Goal: Task Accomplishment & Management: Use online tool/utility

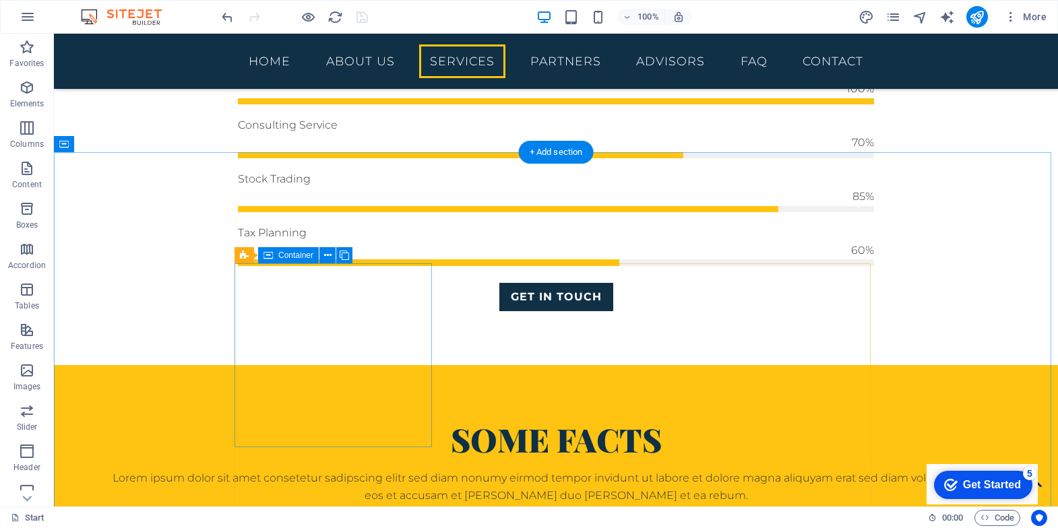
scroll to position [1049, 0]
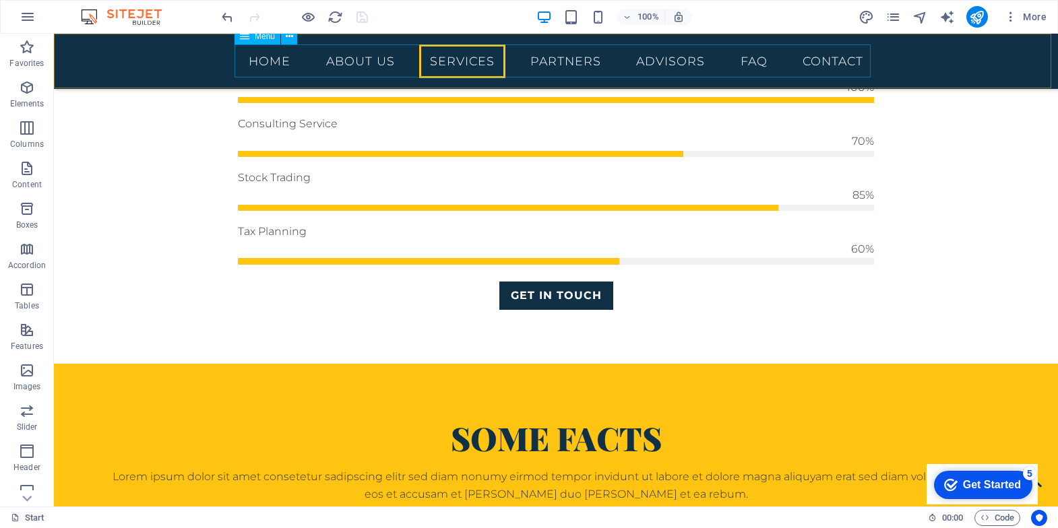
click at [260, 63] on nav "Home About us Services Partners Advisors FAQ Contact" at bounding box center [556, 61] width 636 height 34
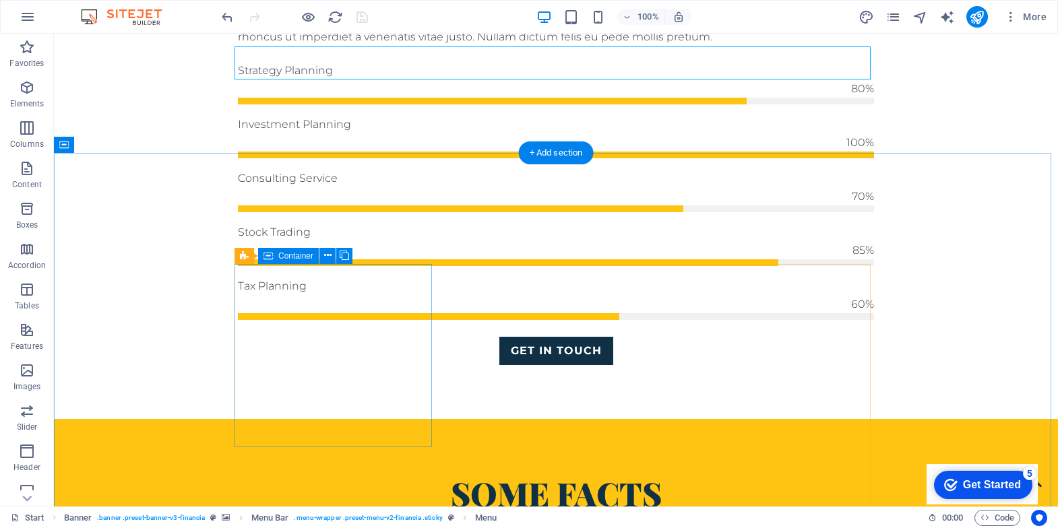
scroll to position [0, 0]
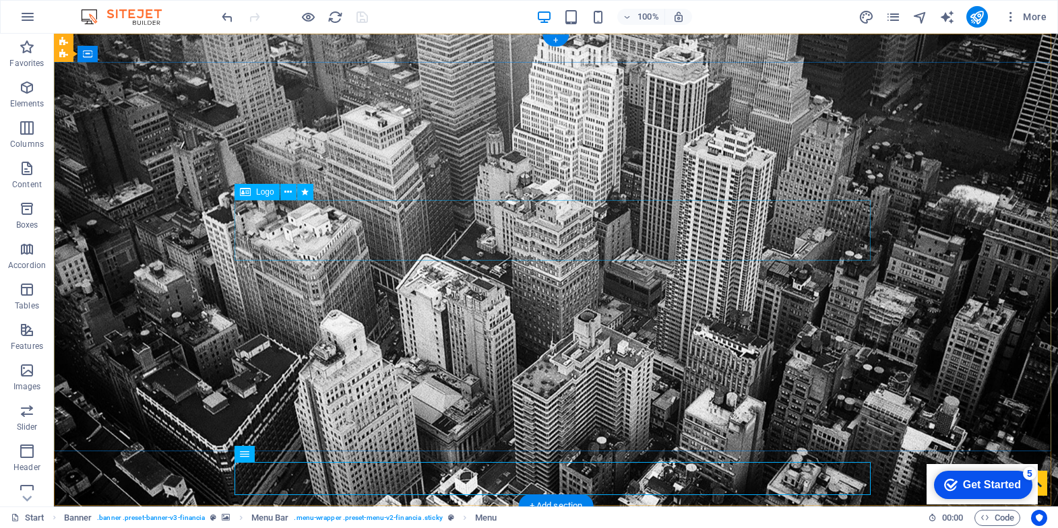
click at [0, 0] on span "Logo" at bounding box center [0, 0] width 0 height 0
select select "px"
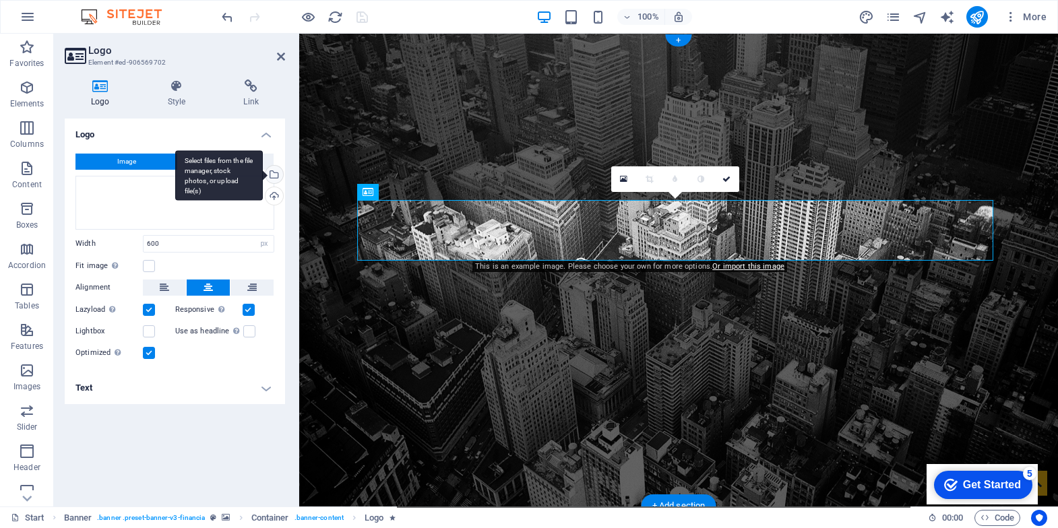
click at [274, 173] on div "Select files from the file manager, stock photos, or upload file(s)" at bounding box center [273, 176] width 20 height 20
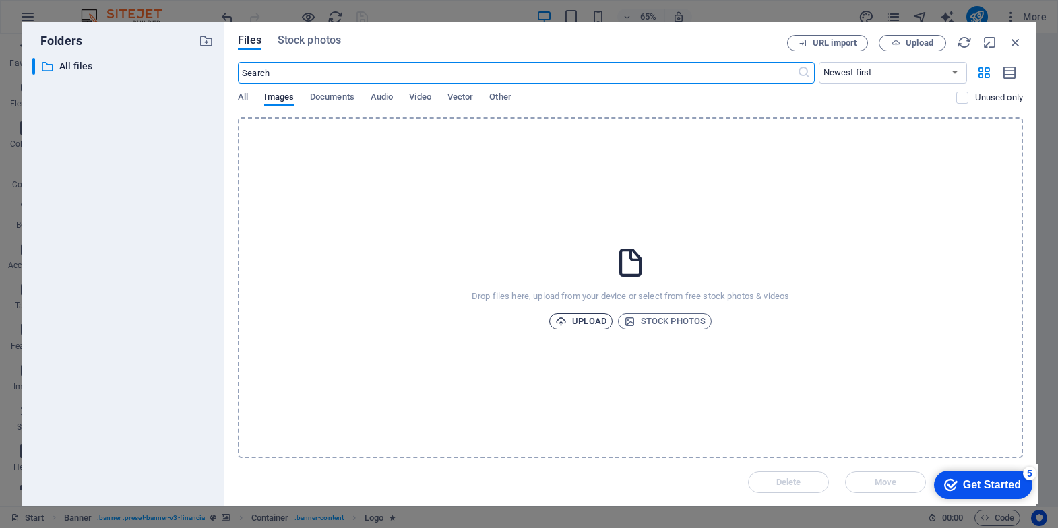
click at [584, 325] on span "Upload" at bounding box center [580, 321] width 51 height 16
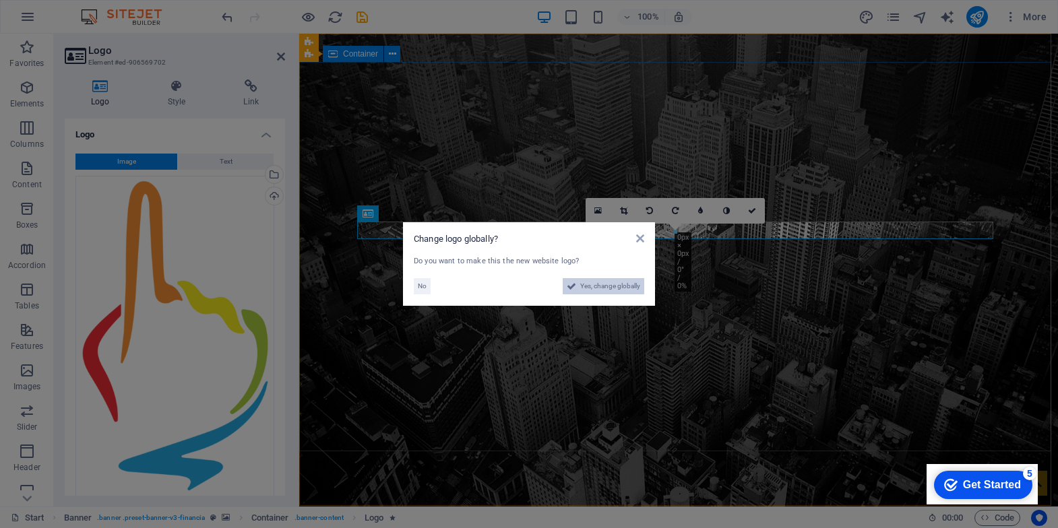
click at [632, 291] on span "Yes, change globally" at bounding box center [610, 286] width 60 height 16
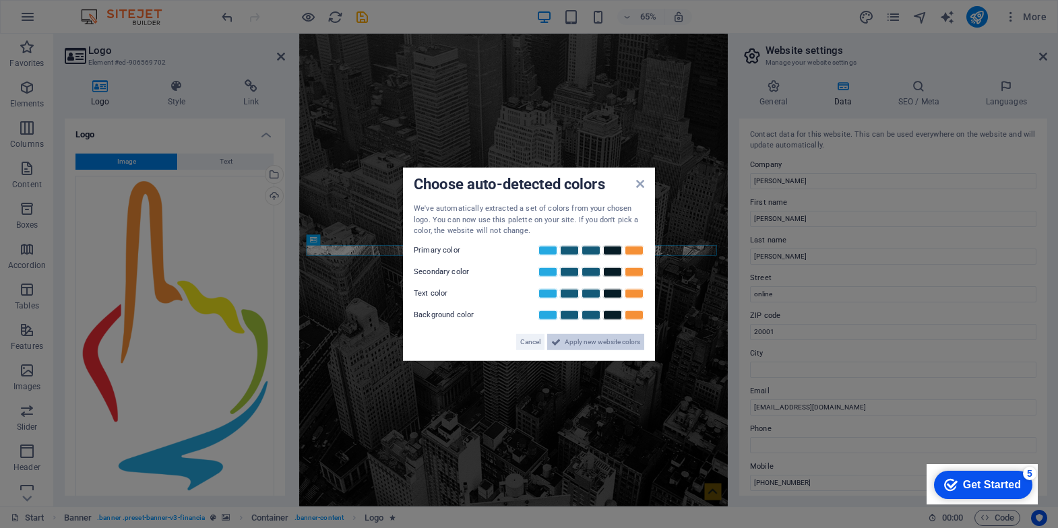
click at [601, 342] on span "Apply new website colors" at bounding box center [602, 342] width 75 height 16
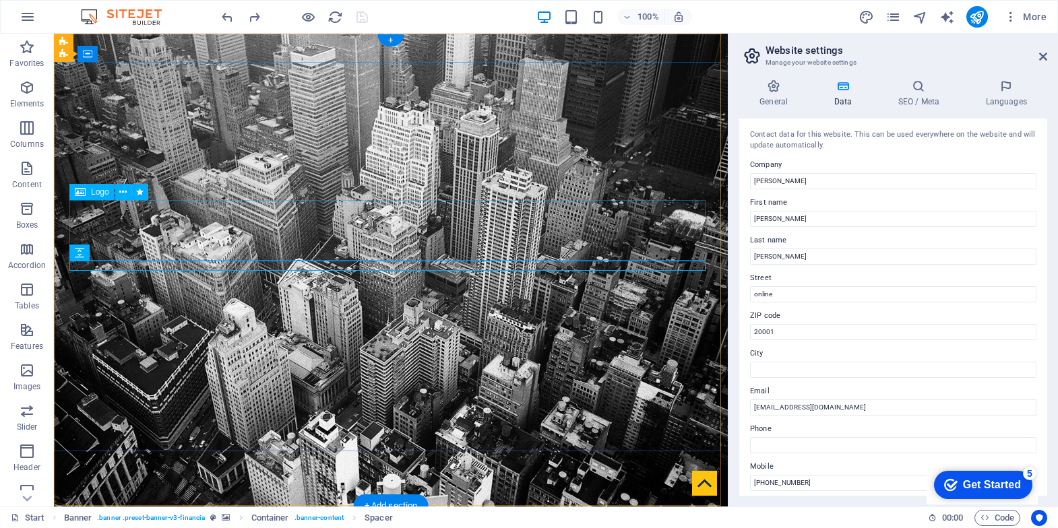
select select "px"
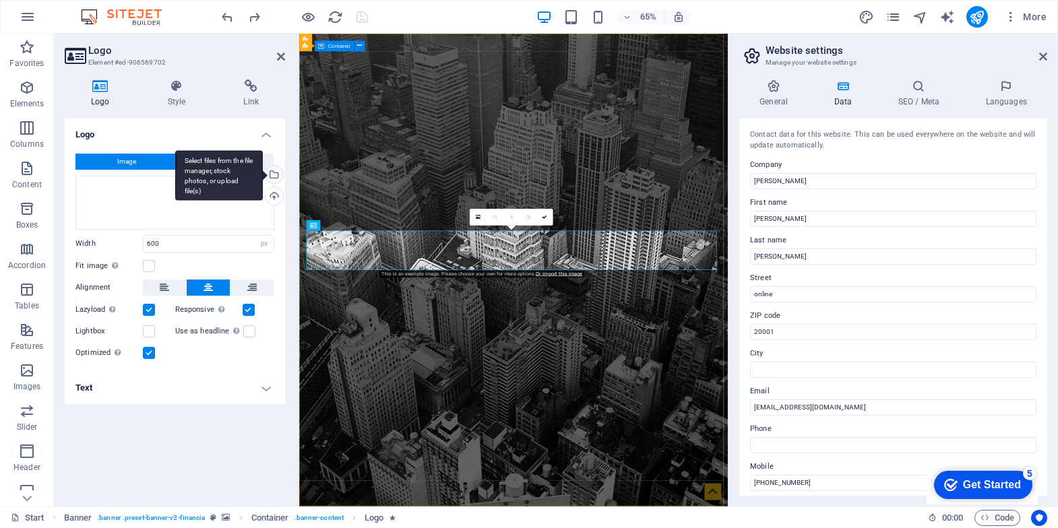
click at [278, 175] on div "Select files from the file manager, stock photos, or upload file(s)" at bounding box center [273, 176] width 20 height 20
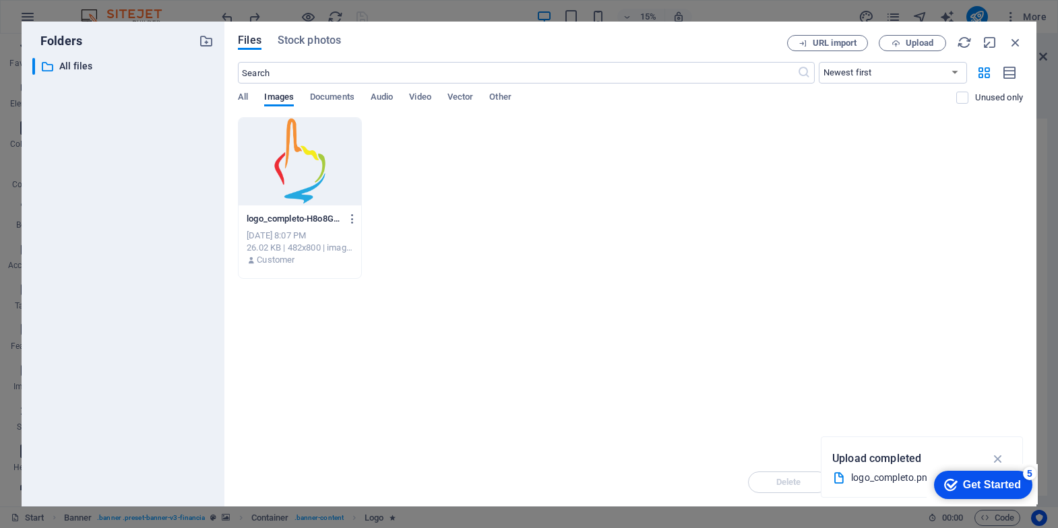
click at [291, 173] on div at bounding box center [300, 162] width 123 height 88
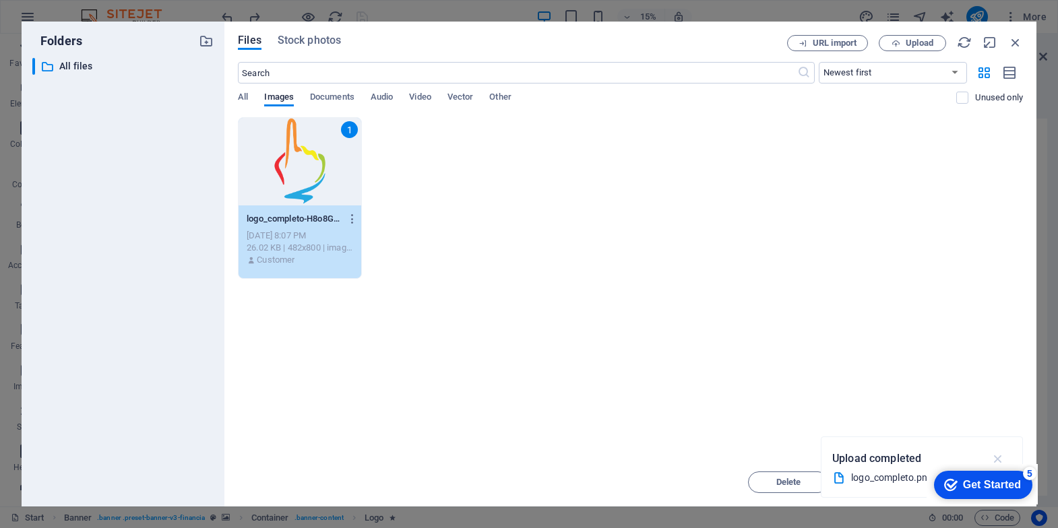
click at [1000, 456] on icon "button" at bounding box center [999, 459] width 16 height 15
click at [297, 173] on div "1" at bounding box center [300, 162] width 123 height 88
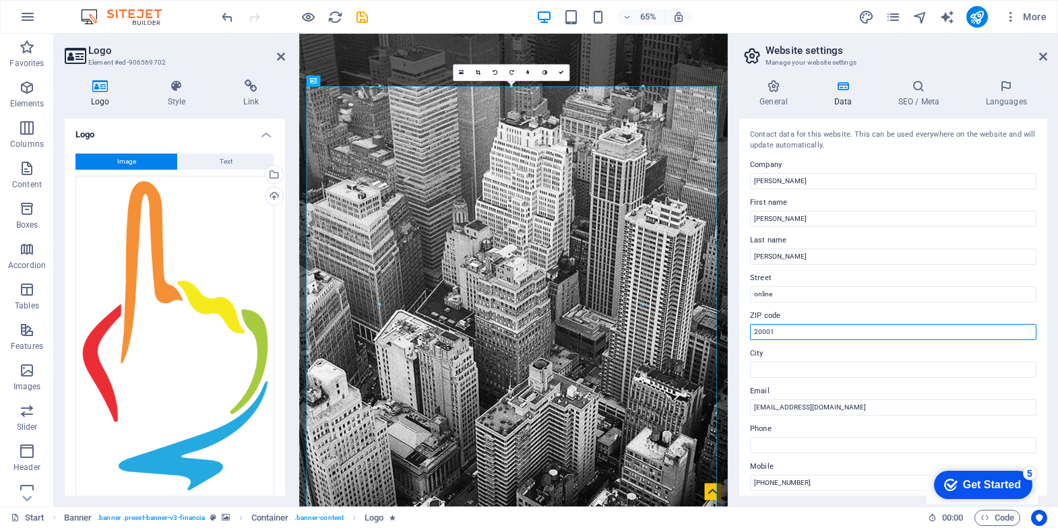
drag, startPoint x: 1087, startPoint y: 369, endPoint x: 1015, endPoint y: 363, distance: 72.4
drag, startPoint x: 1100, startPoint y: 363, endPoint x: 928, endPoint y: 478, distance: 207.0
type input "2"
drag, startPoint x: 757, startPoint y: 180, endPoint x: 737, endPoint y: 181, distance: 19.6
click at [737, 181] on div "General Data SEO / Meta Languages Website name [PERSON_NAME] Logo Drag files he…" at bounding box center [894, 288] width 330 height 438
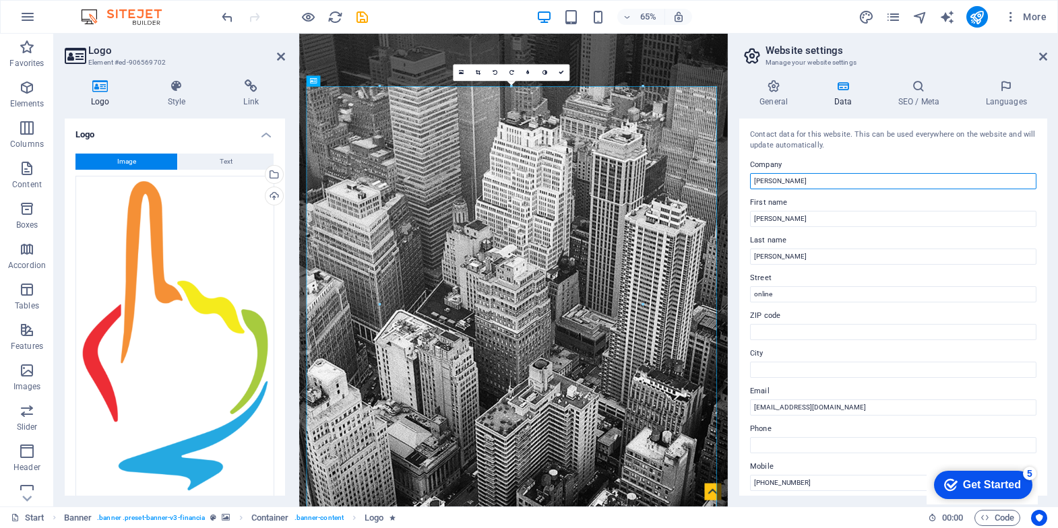
click at [786, 179] on input "[PERSON_NAME]" at bounding box center [893, 181] width 286 height 16
click at [794, 181] on input "[PERSON_NAME]" at bounding box center [893, 181] width 286 height 16
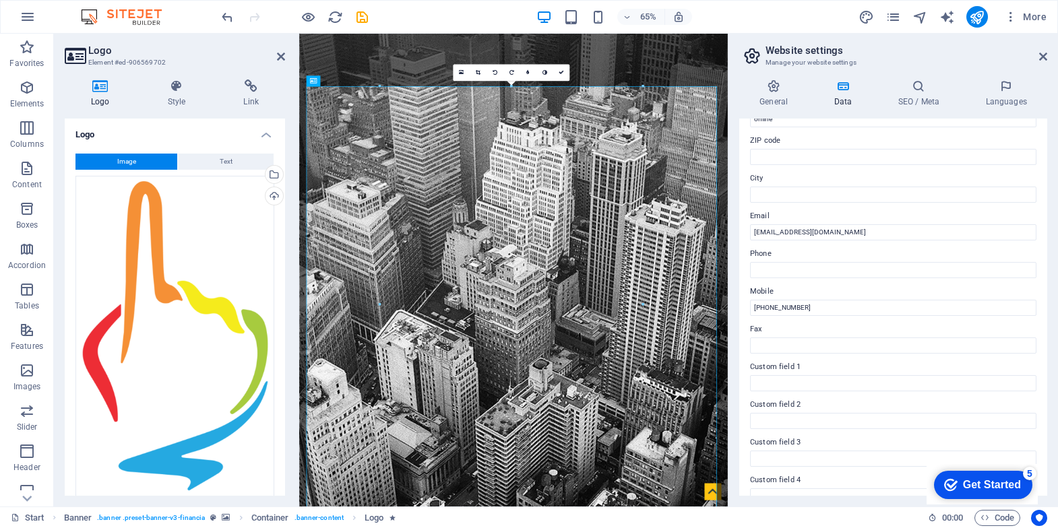
scroll to position [270, 0]
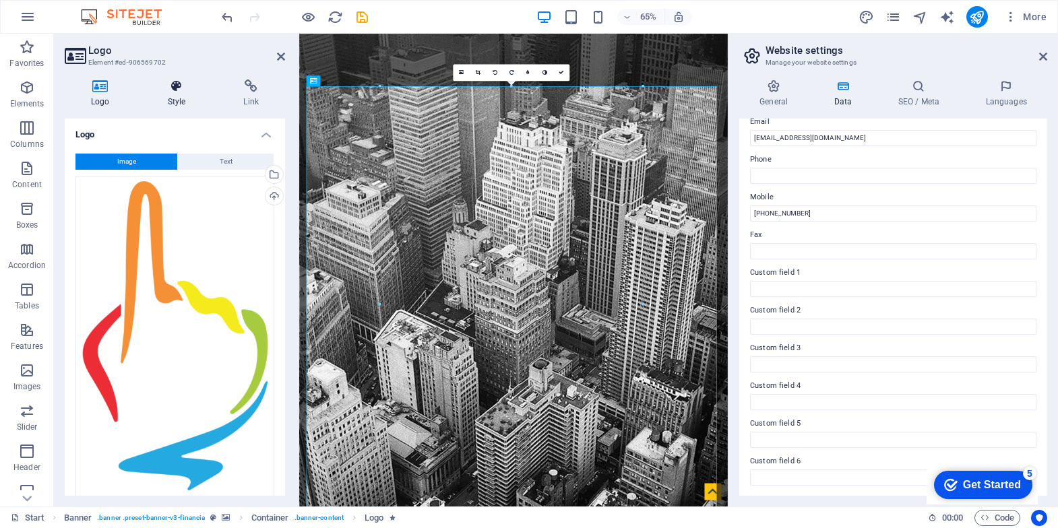
type input "[PERSON_NAME]"
click at [175, 90] on icon at bounding box center [177, 86] width 71 height 13
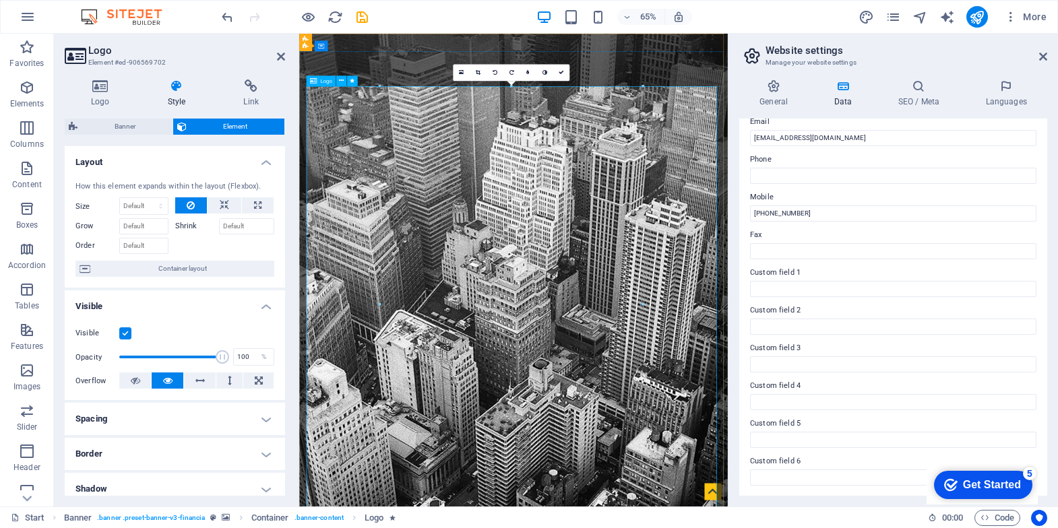
click at [480, 71] on icon at bounding box center [478, 72] width 5 height 5
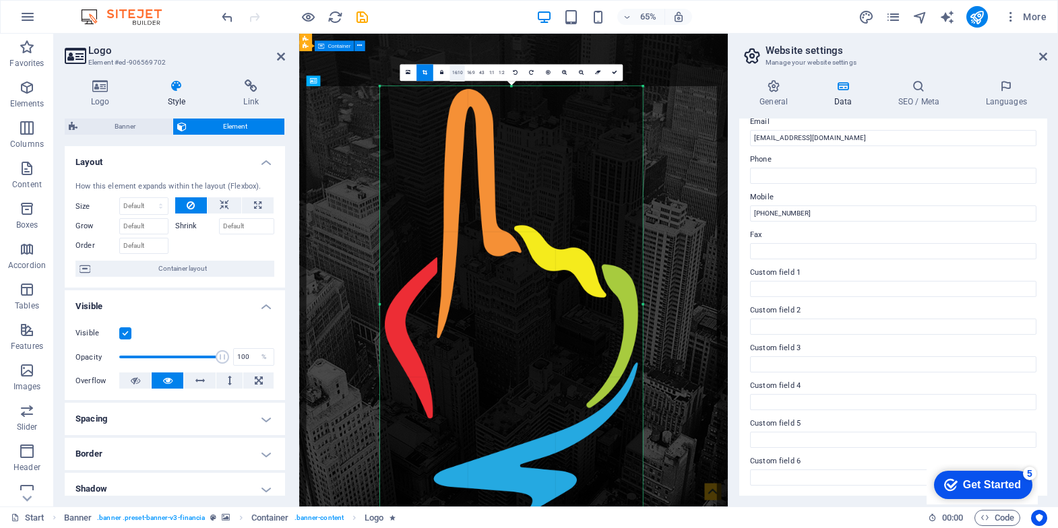
click at [456, 74] on link "16:10" at bounding box center [457, 73] width 15 height 17
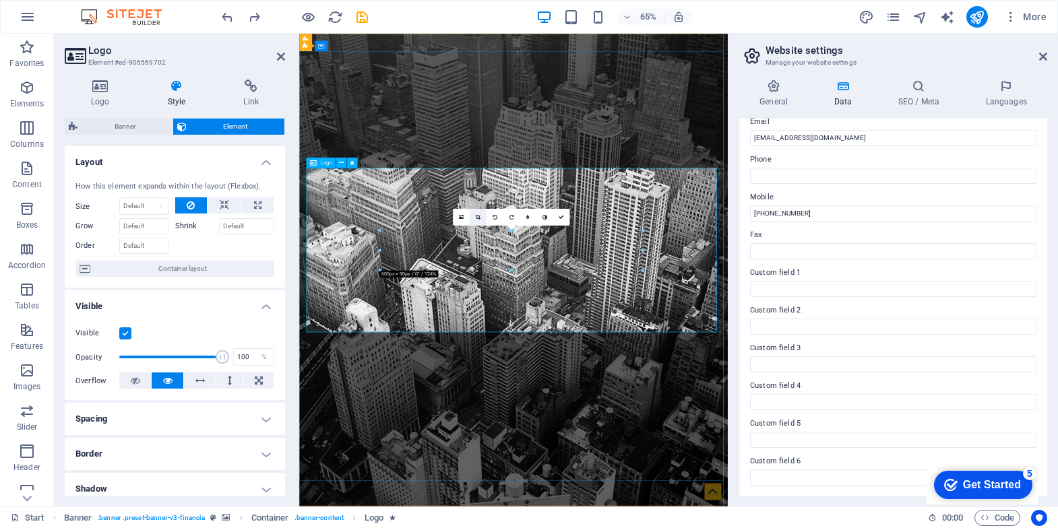
click at [476, 212] on link at bounding box center [478, 217] width 17 height 17
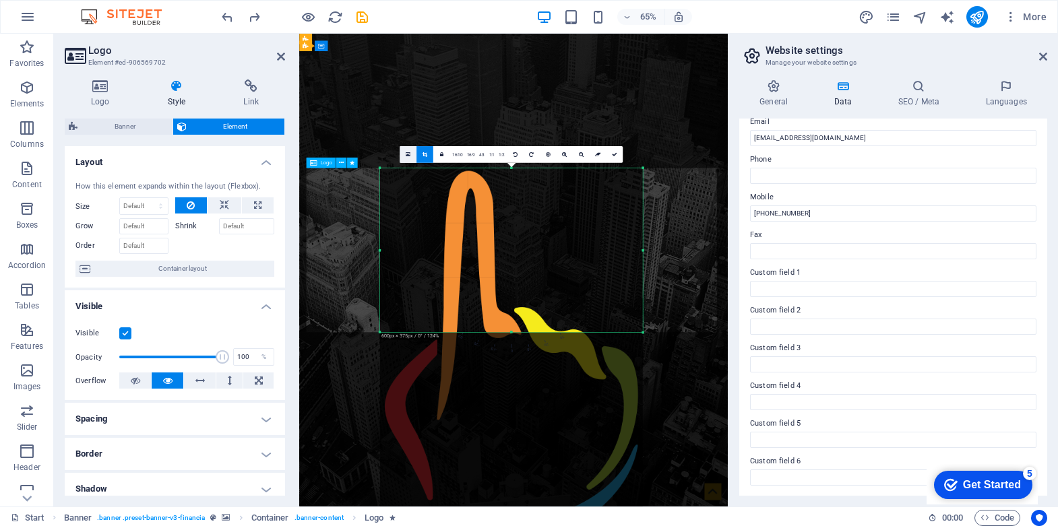
click at [402, 152] on link at bounding box center [408, 154] width 17 height 17
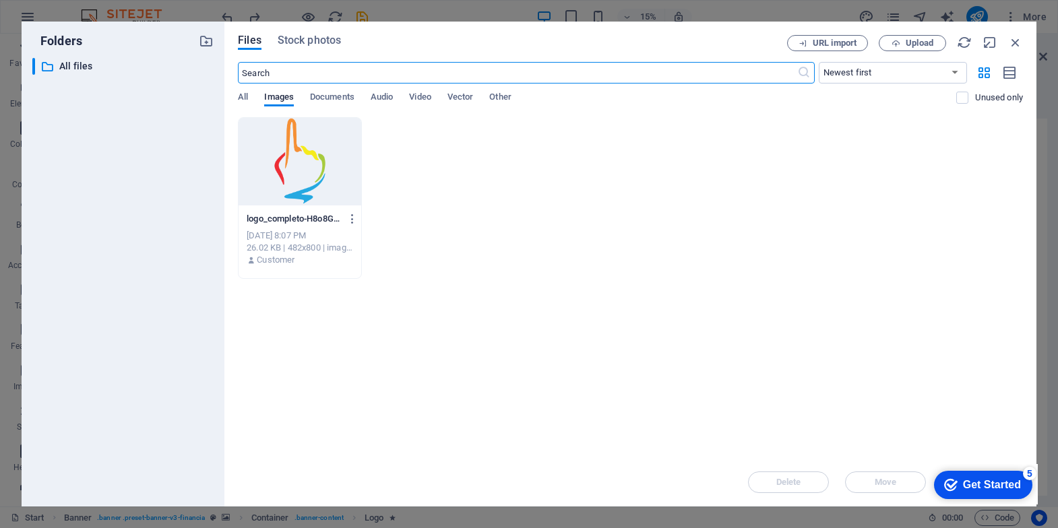
click at [344, 163] on div at bounding box center [300, 162] width 123 height 88
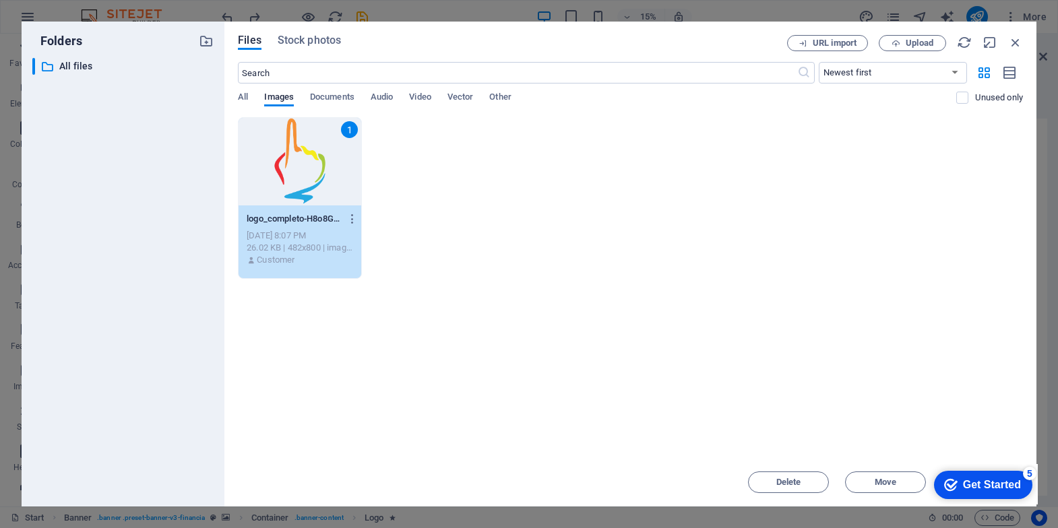
click at [344, 163] on div "1" at bounding box center [300, 162] width 123 height 88
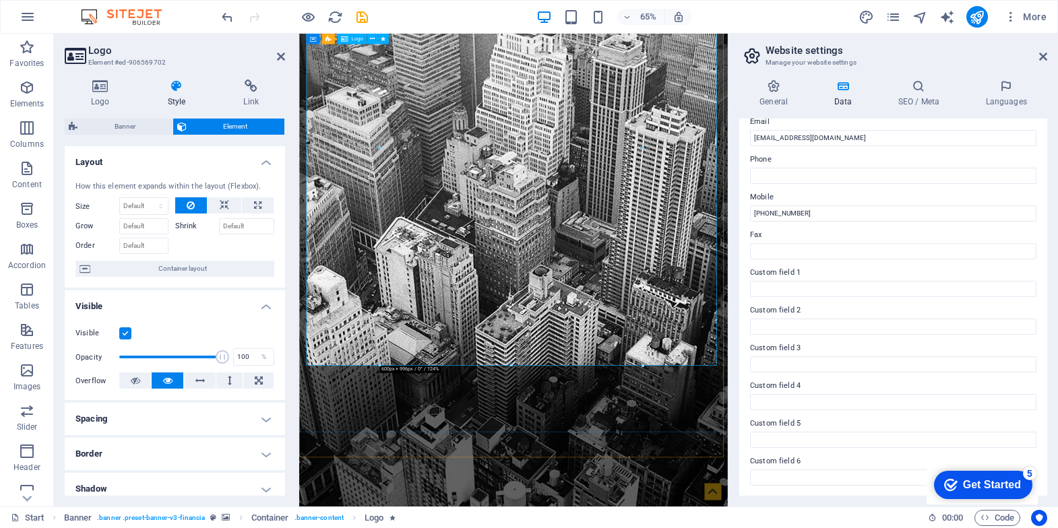
scroll to position [241, 0]
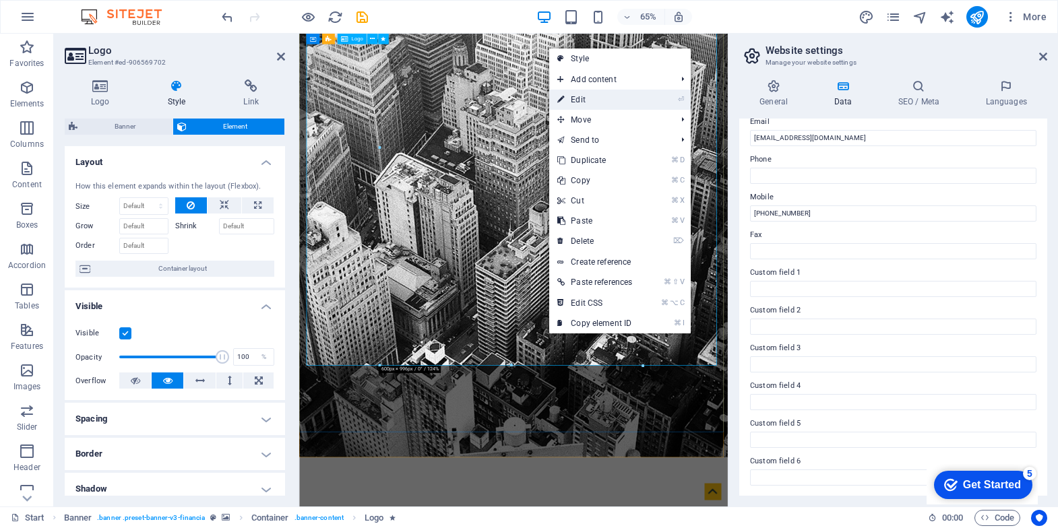
click at [590, 109] on link "⏎ Edit" at bounding box center [594, 100] width 91 height 20
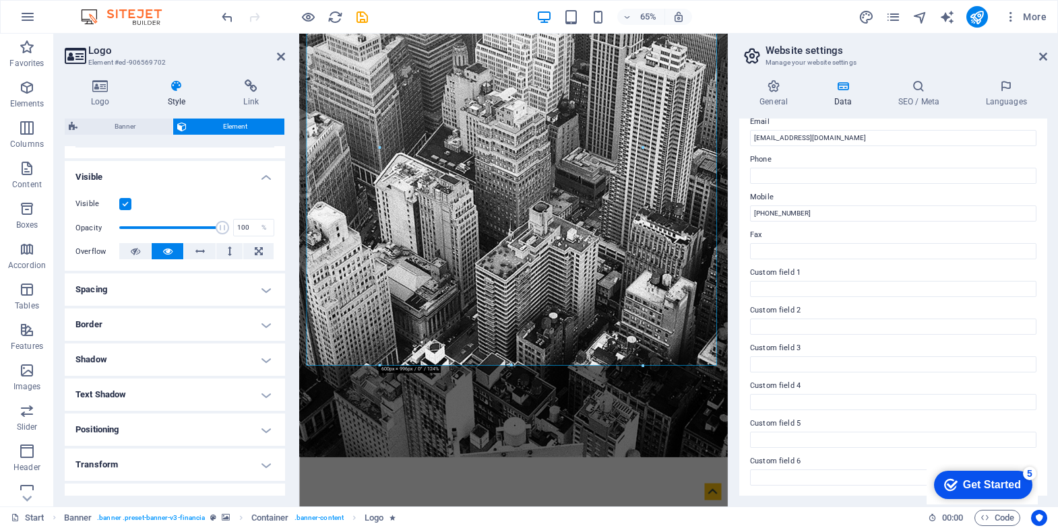
scroll to position [0, 0]
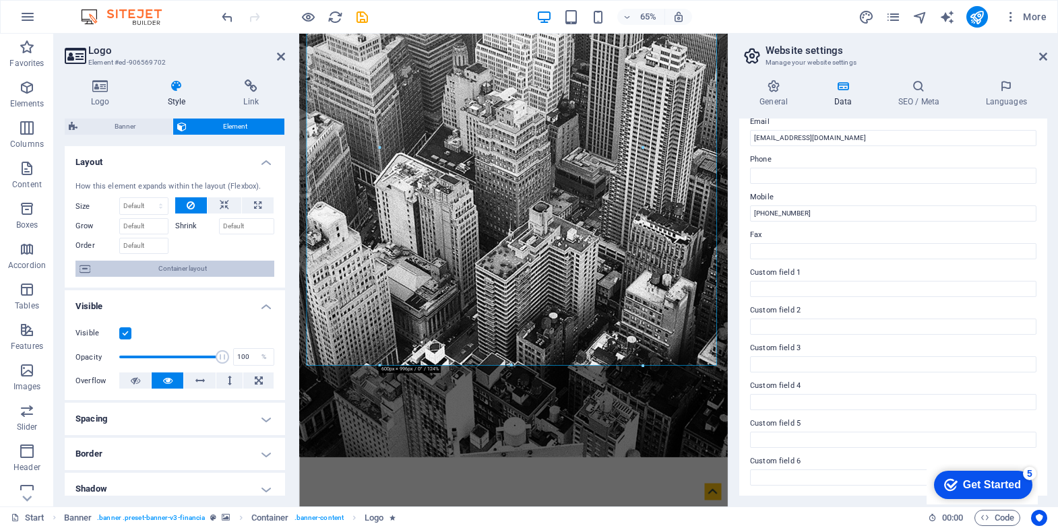
click at [165, 270] on span "Container layout" at bounding box center [182, 269] width 176 height 16
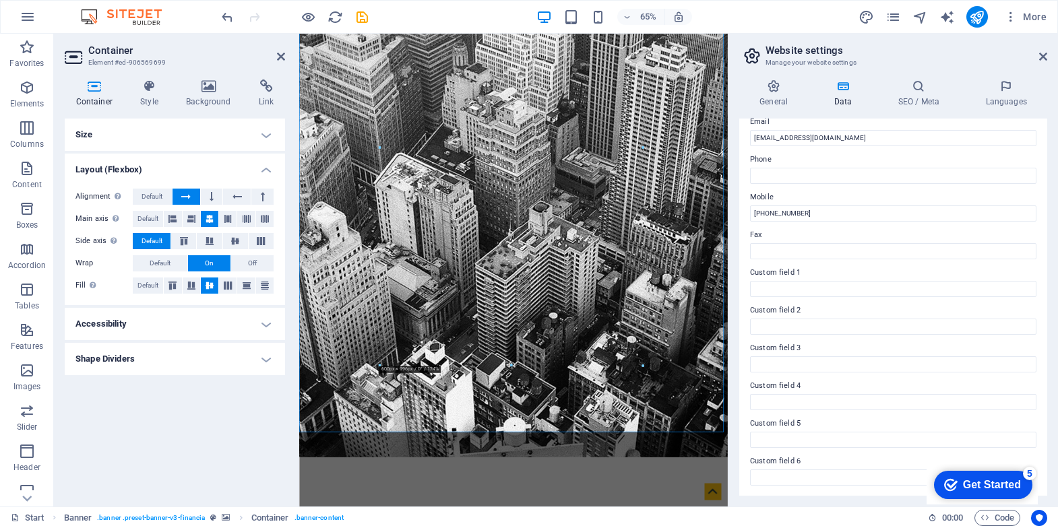
click at [269, 135] on h4 "Size" at bounding box center [175, 135] width 220 height 32
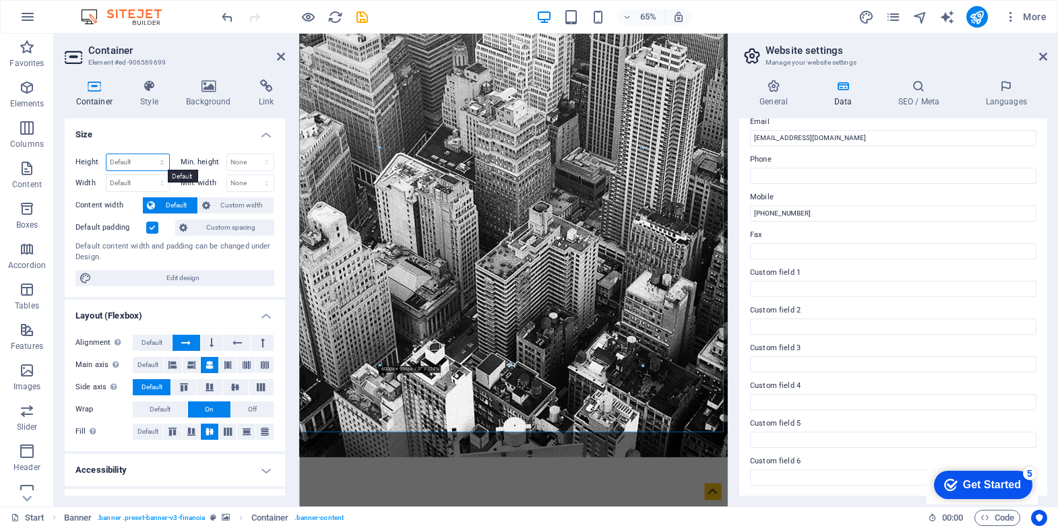
select select "%"
click at [247, 204] on span "Custom width" at bounding box center [242, 206] width 56 height 16
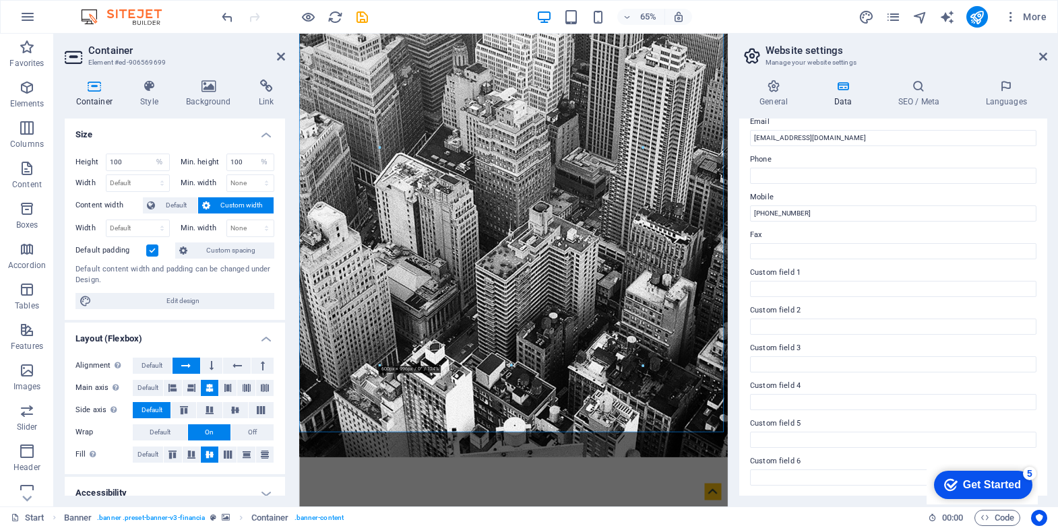
click at [150, 247] on label at bounding box center [152, 251] width 12 height 12
click at [0, 0] on input "Default padding" at bounding box center [0, 0] width 0 height 0
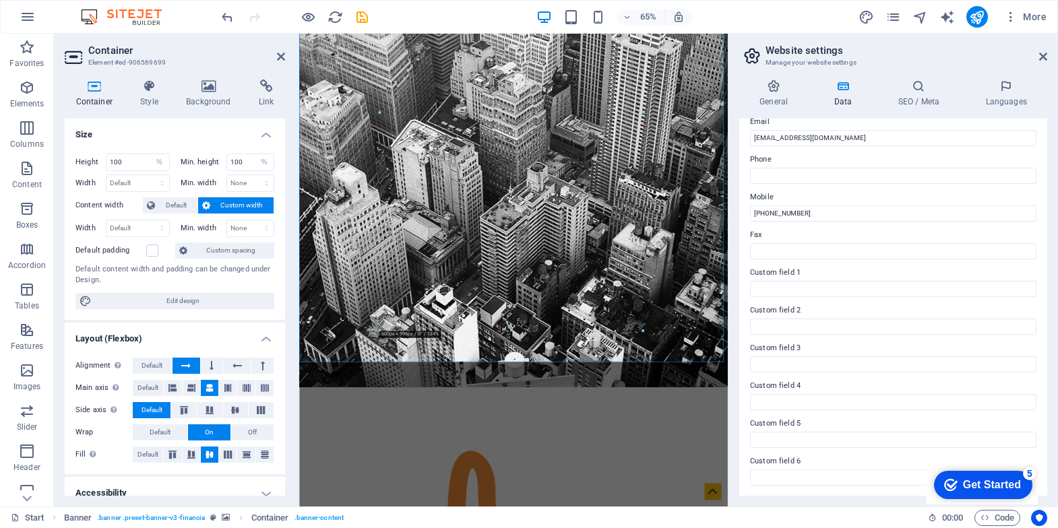
click at [160, 249] on div "Default padding" at bounding box center [123, 251] width 96 height 16
click at [155, 249] on label at bounding box center [152, 251] width 12 height 12
click at [0, 0] on input "Default padding" at bounding box center [0, 0] width 0 height 0
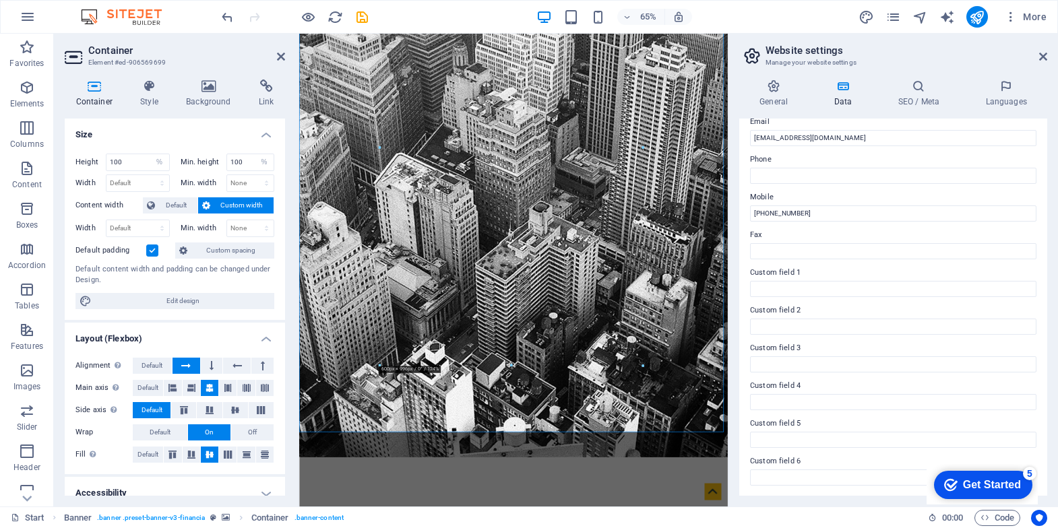
click at [152, 249] on label at bounding box center [152, 251] width 12 height 12
click at [0, 0] on input "Default padding" at bounding box center [0, 0] width 0 height 0
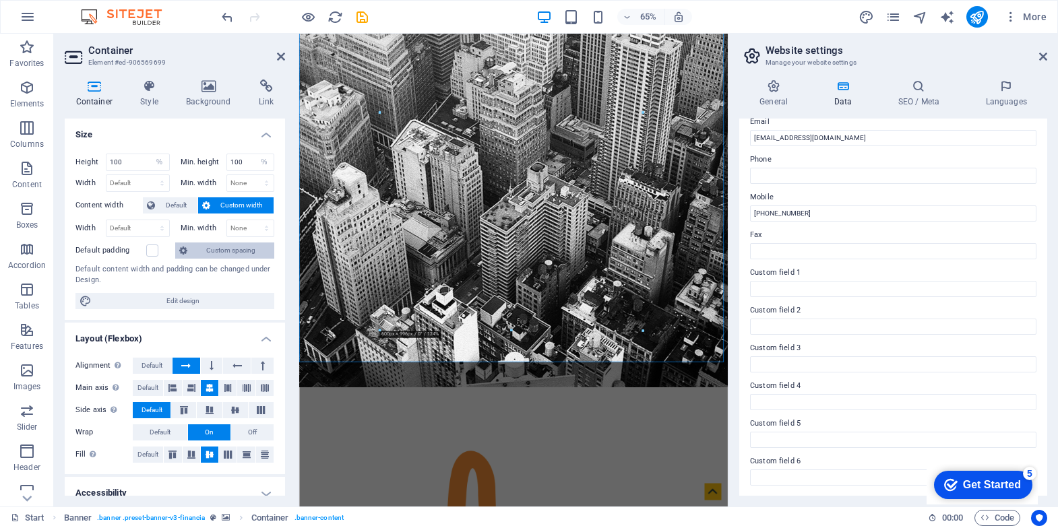
click at [213, 249] on span "Custom spacing" at bounding box center [230, 251] width 79 height 16
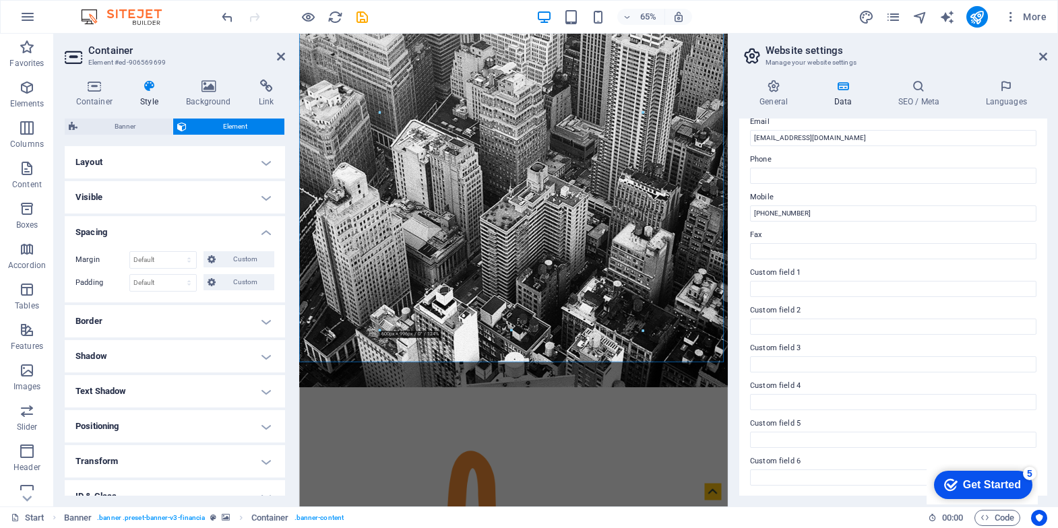
click at [264, 166] on h4 "Layout" at bounding box center [175, 162] width 220 height 32
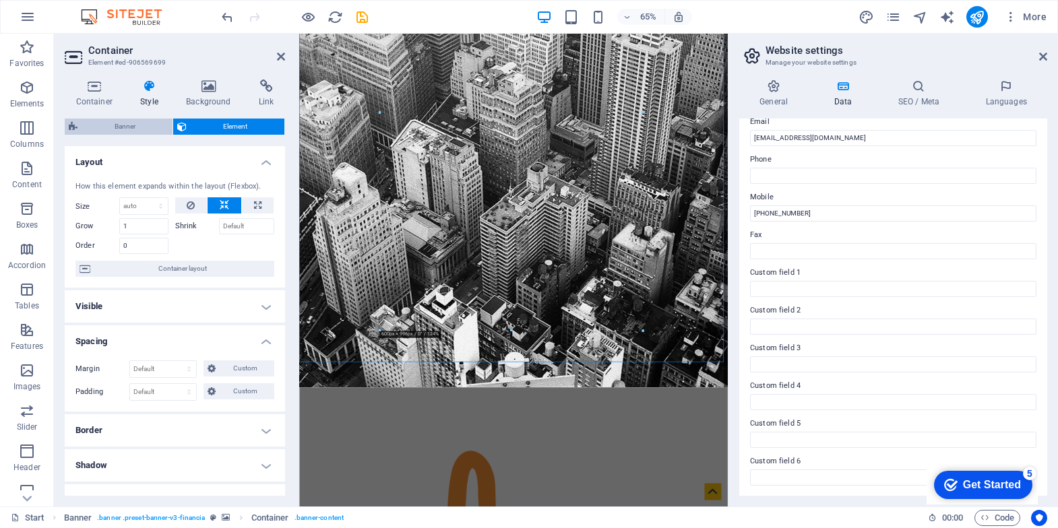
click at [123, 124] on span "Banner" at bounding box center [125, 127] width 87 height 16
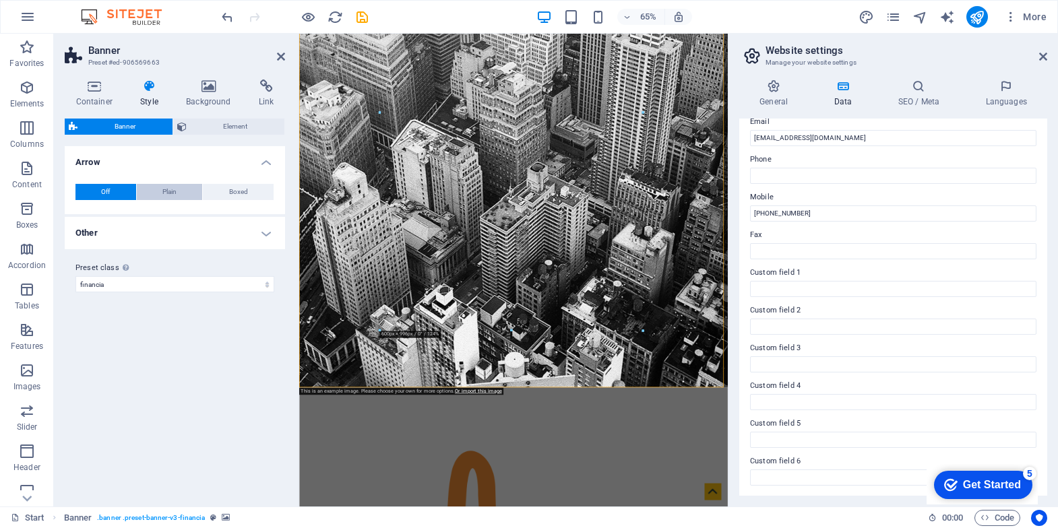
click at [178, 189] on button "Plain" at bounding box center [170, 192] width 66 height 16
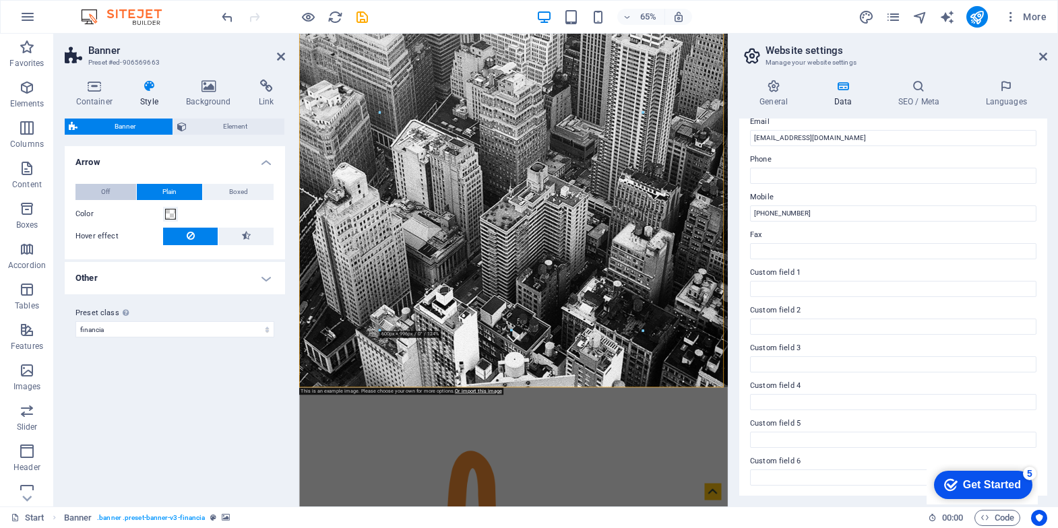
click at [107, 187] on span "Off" at bounding box center [105, 192] width 9 height 16
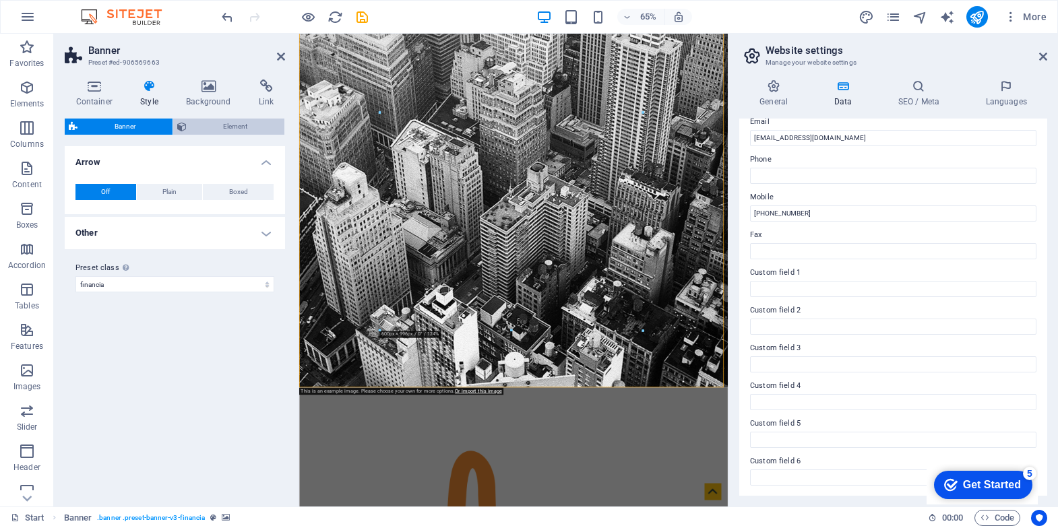
click at [236, 123] on span "Element" at bounding box center [236, 127] width 90 height 16
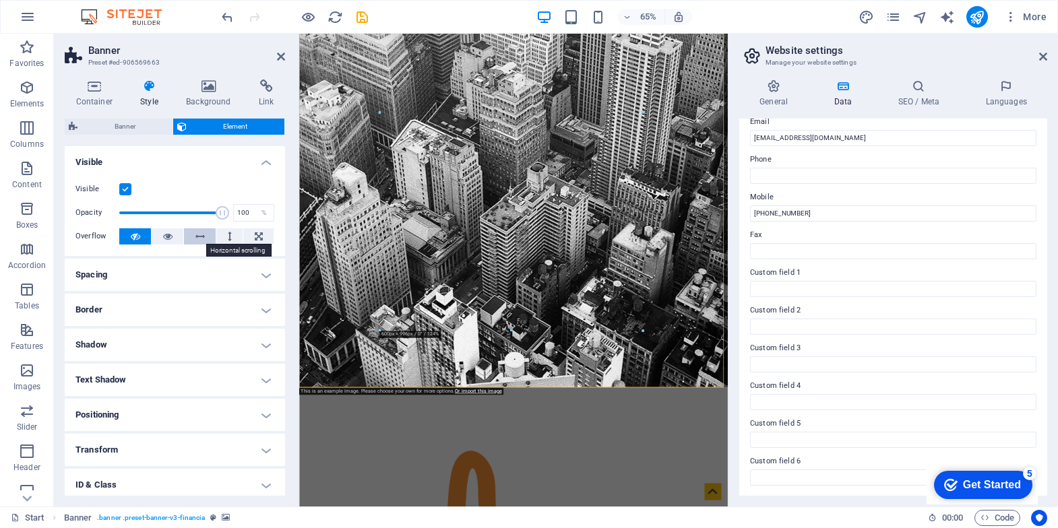
click at [195, 237] on icon at bounding box center [199, 237] width 9 height 16
click at [140, 237] on button at bounding box center [135, 237] width 32 height 16
click at [123, 187] on label at bounding box center [125, 189] width 12 height 12
click at [0, 0] on input "Visible" at bounding box center [0, 0] width 0 height 0
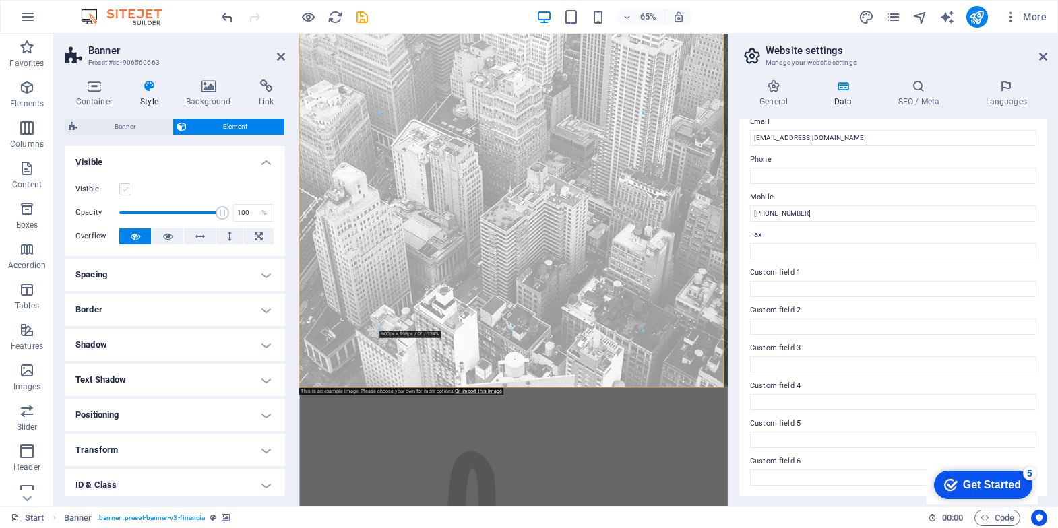
click at [123, 186] on label at bounding box center [125, 189] width 12 height 12
click at [0, 0] on input "Visible" at bounding box center [0, 0] width 0 height 0
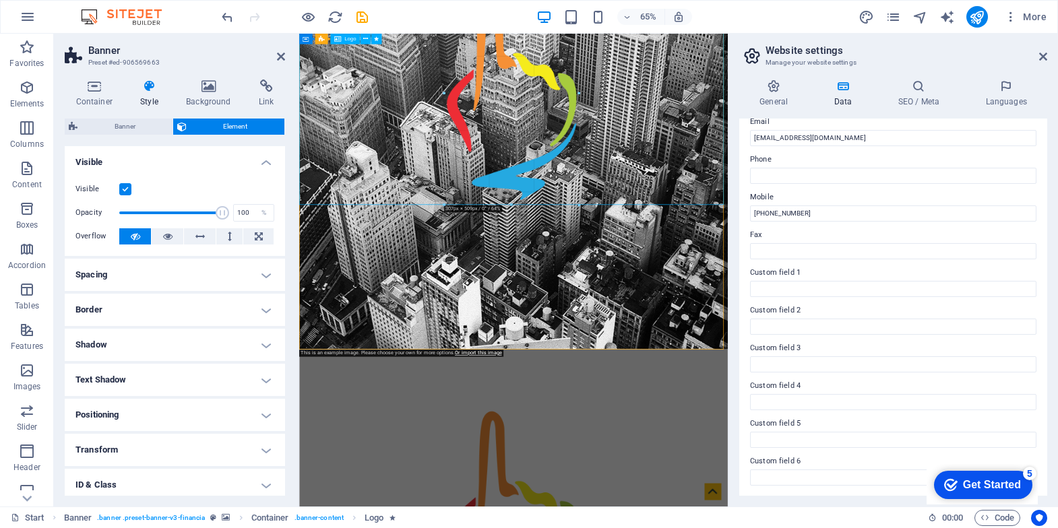
drag, startPoint x: 643, startPoint y: 112, endPoint x: 449, endPoint y: 133, distance: 195.3
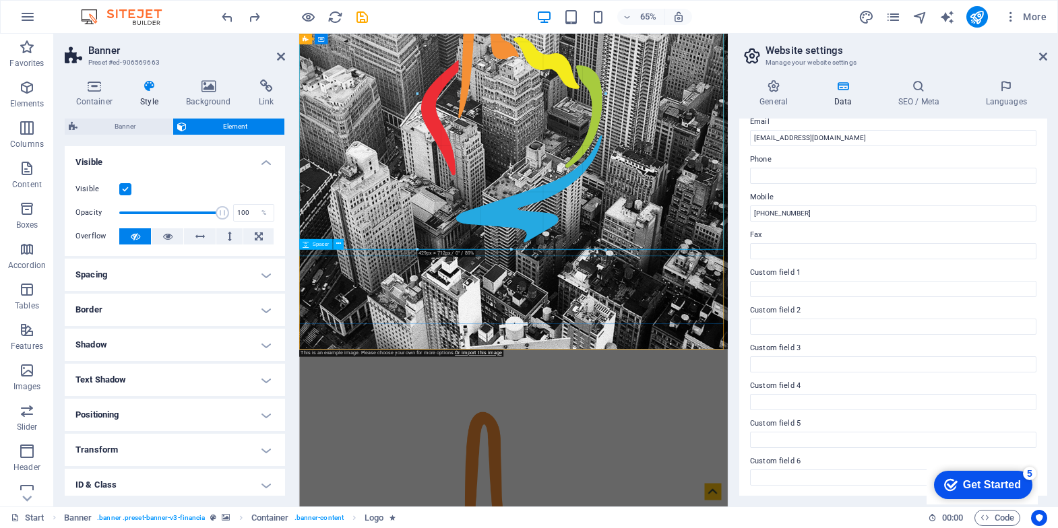
drag, startPoint x: 644, startPoint y: 332, endPoint x: 460, endPoint y: 140, distance: 265.1
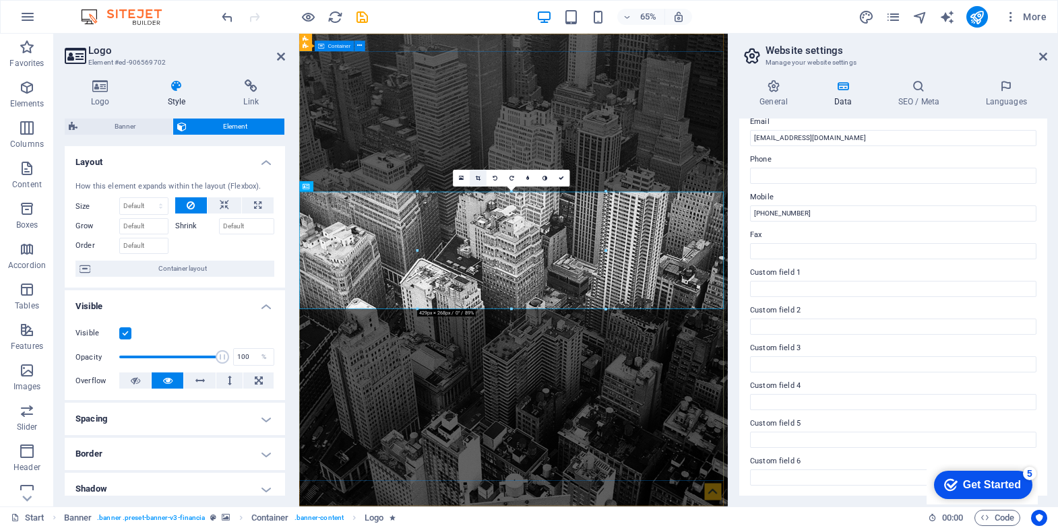
click at [480, 175] on icon at bounding box center [478, 177] width 5 height 5
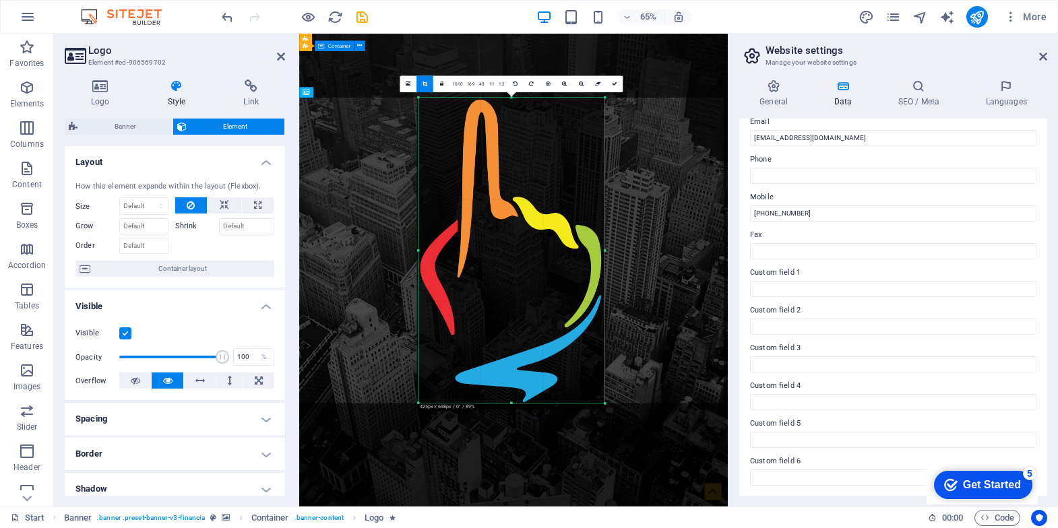
drag, startPoint x: 418, startPoint y: 309, endPoint x: 421, endPoint y: 599, distance: 289.9
click at [421, 528] on html "[DOMAIN_NAME] Start Favorites Elements Columns Content Boxes Accordion Tables F…" at bounding box center [529, 264] width 1058 height 528
click at [443, 87] on link at bounding box center [441, 83] width 17 height 17
click at [612, 85] on icon at bounding box center [614, 84] width 5 height 5
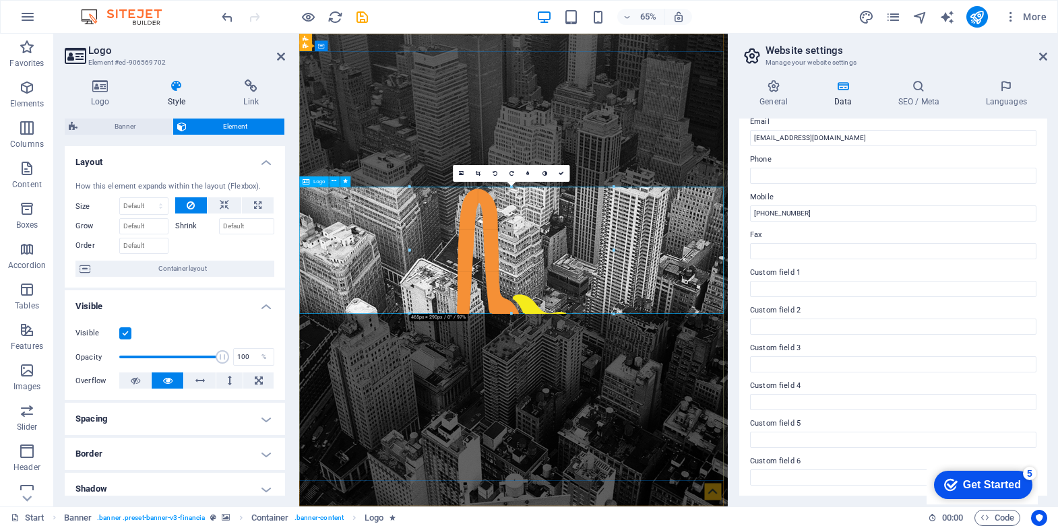
drag, startPoint x: 419, startPoint y: 251, endPoint x: 391, endPoint y: 253, distance: 27.8
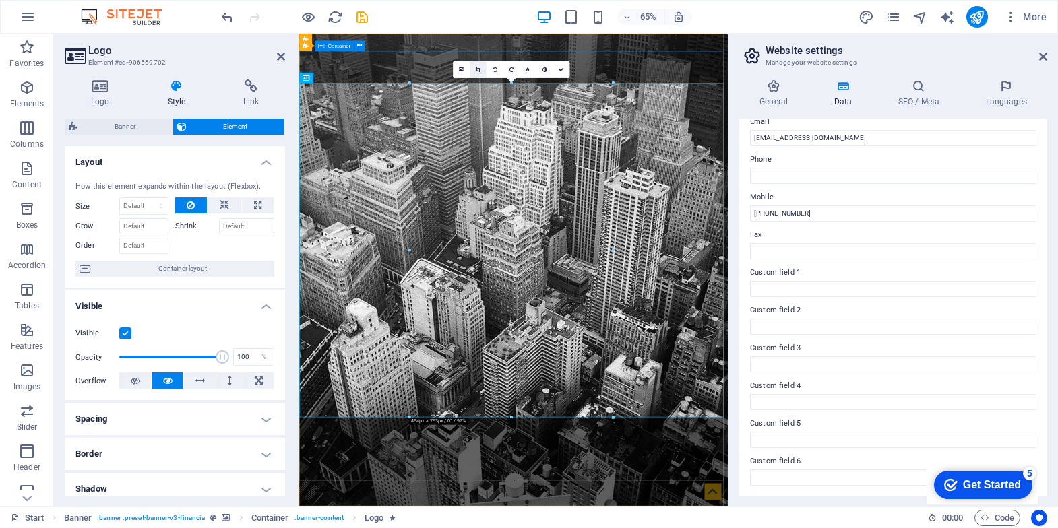
click at [479, 67] on icon at bounding box center [478, 69] width 5 height 5
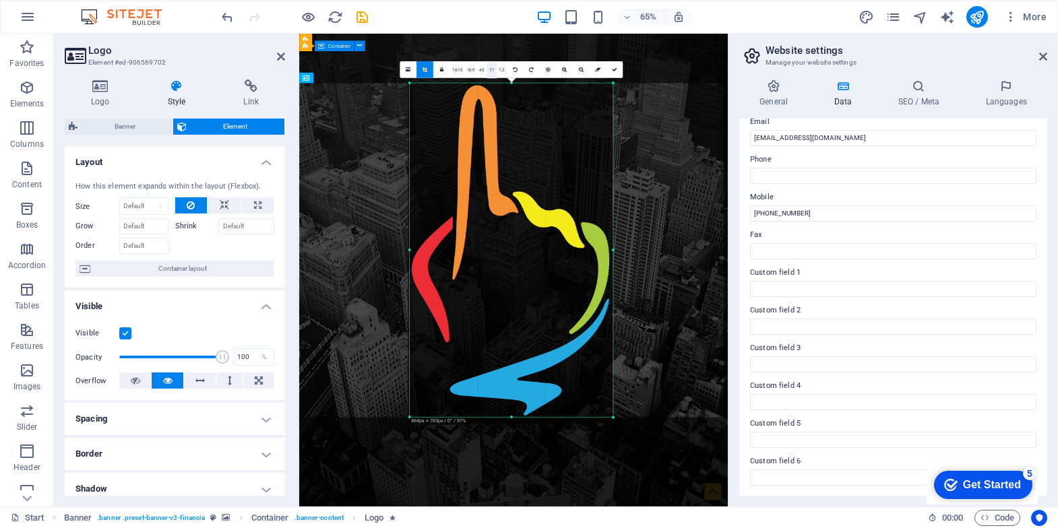
click at [489, 70] on link "1:1" at bounding box center [492, 69] width 10 height 17
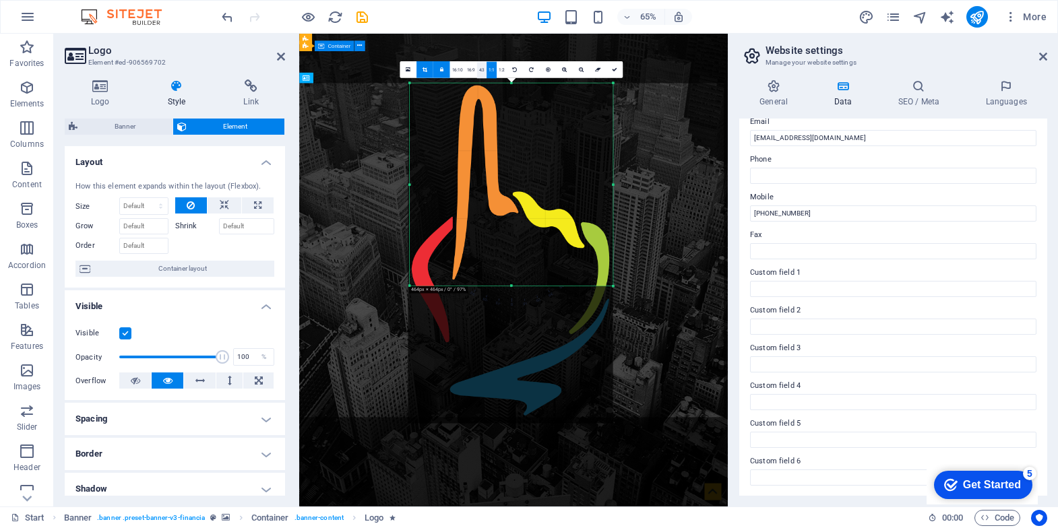
click at [480, 70] on link "4:3" at bounding box center [482, 69] width 10 height 17
click at [466, 69] on link "16:9" at bounding box center [470, 69] width 12 height 17
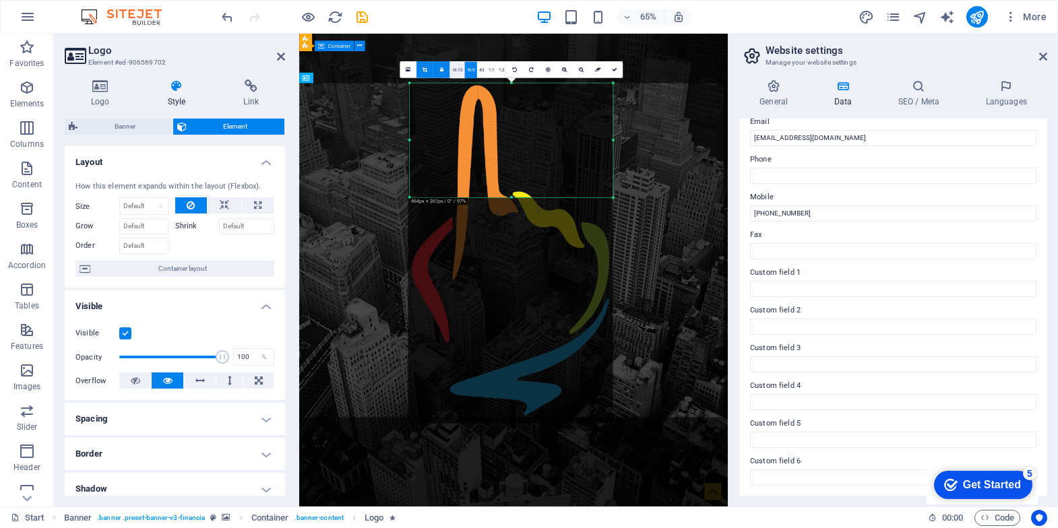
click at [458, 70] on link "16:10" at bounding box center [457, 69] width 15 height 17
click at [408, 68] on icon at bounding box center [408, 70] width 5 height 6
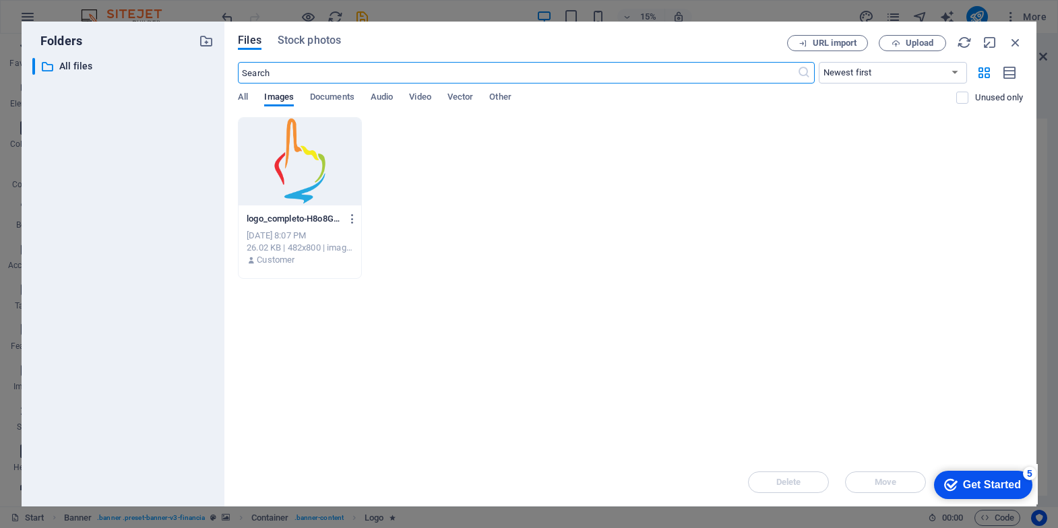
click at [408, 68] on input "text" at bounding box center [517, 73] width 559 height 22
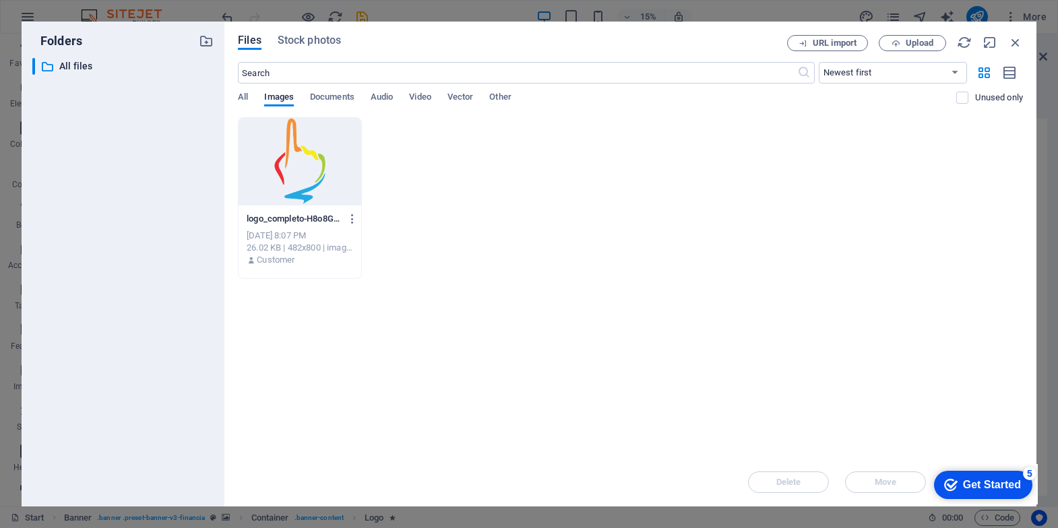
click at [329, 204] on div at bounding box center [300, 162] width 123 height 88
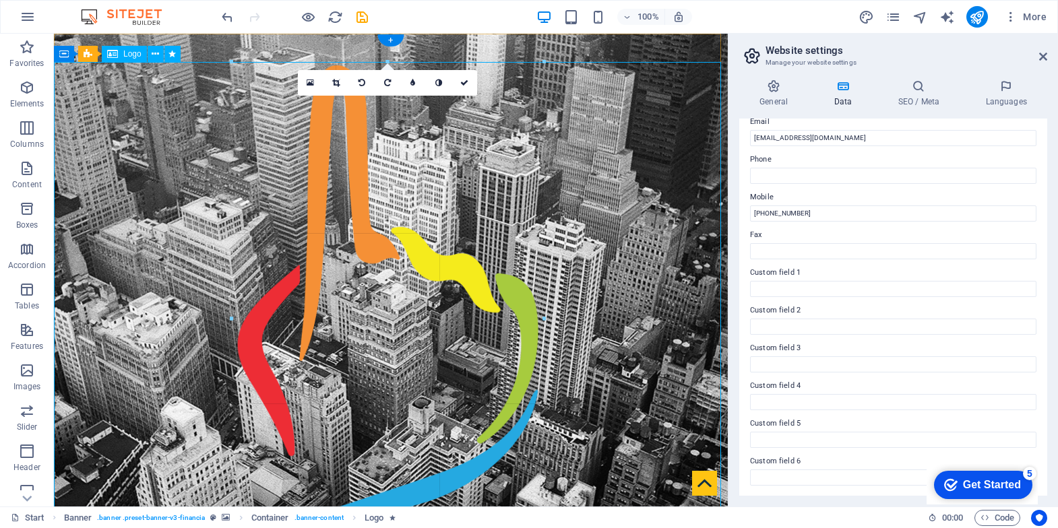
click at [542, 314] on div at bounding box center [544, 318] width 5 height 513
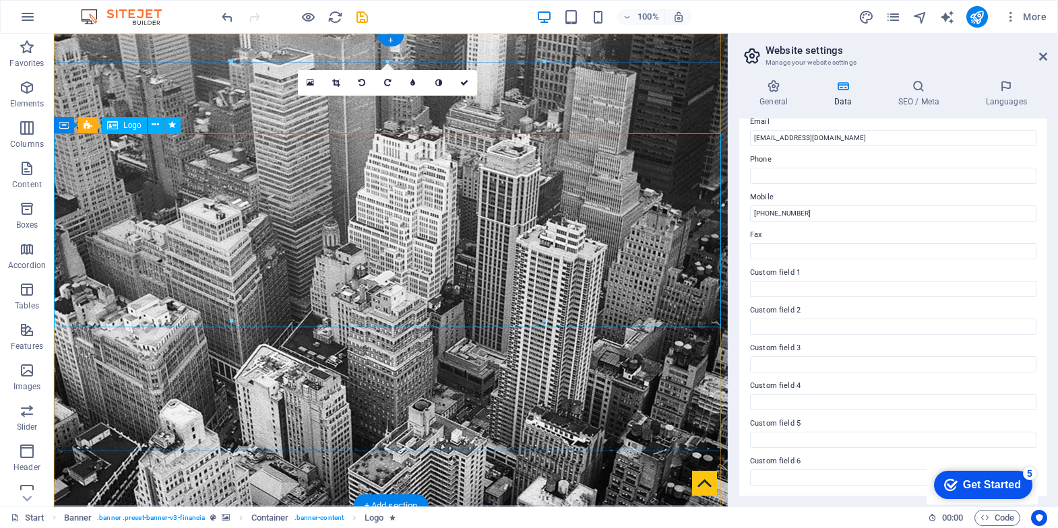
drag, startPoint x: 596, startPoint y: 348, endPoint x: 454, endPoint y: 293, distance: 152.0
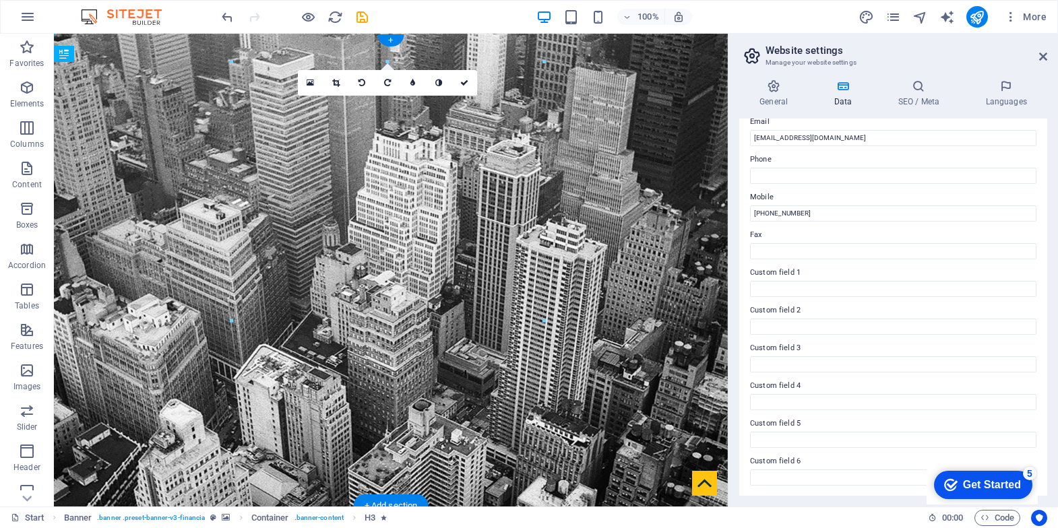
drag, startPoint x: 174, startPoint y: 377, endPoint x: 297, endPoint y: 334, distance: 130.3
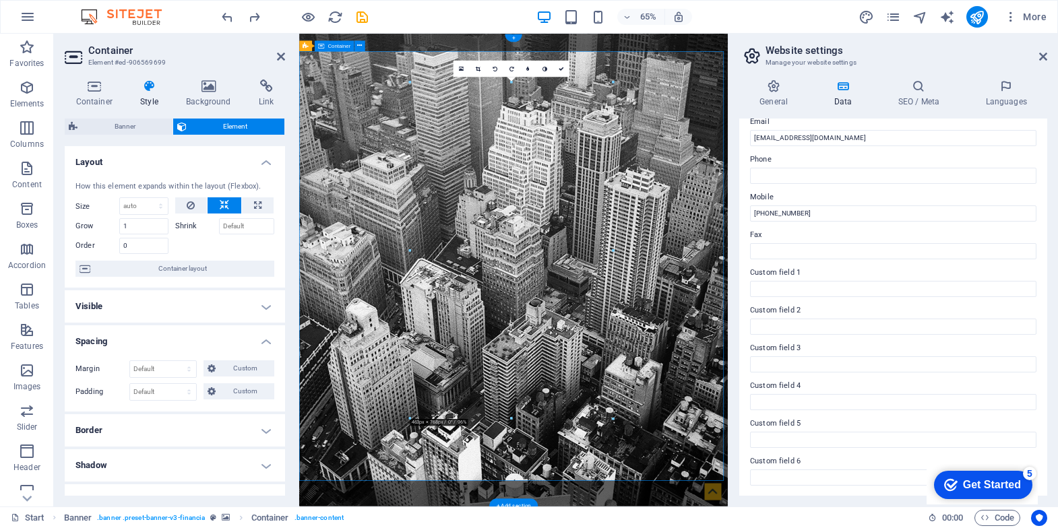
click at [98, 54] on h2 "Container" at bounding box center [186, 50] width 197 height 12
click at [189, 206] on icon at bounding box center [191, 206] width 8 height 16
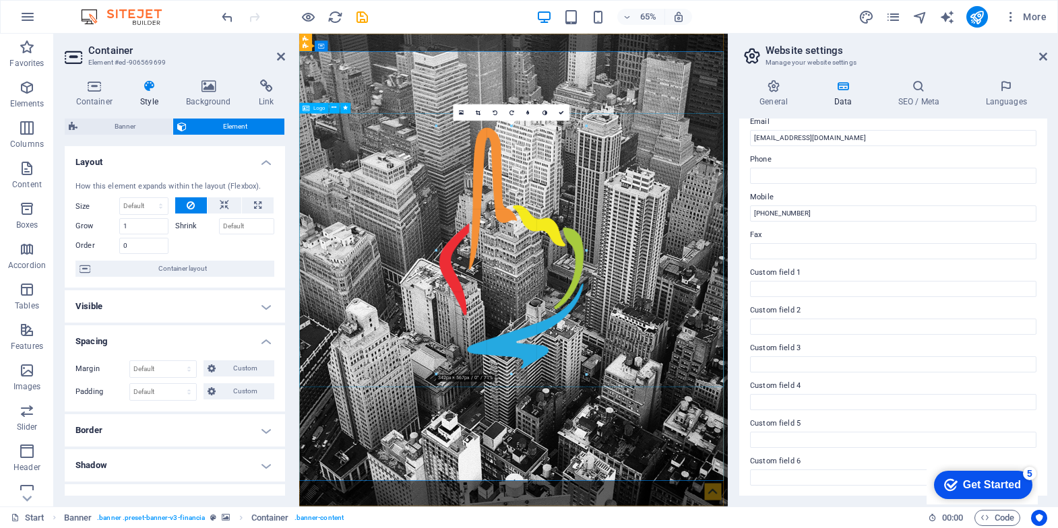
drag, startPoint x: 611, startPoint y: 418, endPoint x: 497, endPoint y: 270, distance: 186.5
click at [497, 270] on div "180 170 160 150 140 130 120 110 100 90 80 70 60 50 40 30 20 10 0 -10 -20 -30 -4…" at bounding box center [512, 250] width 150 height 249
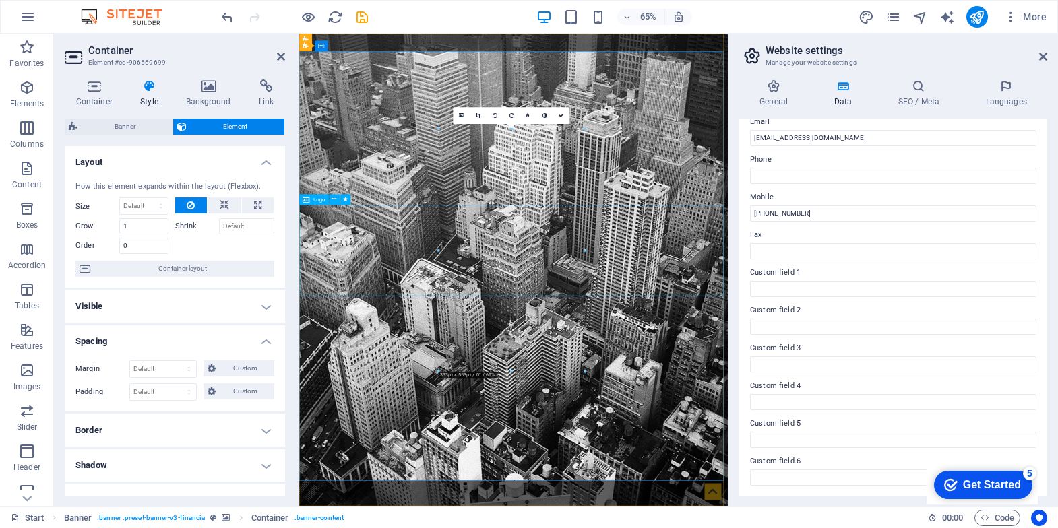
click at [221, 205] on icon at bounding box center [224, 206] width 9 height 16
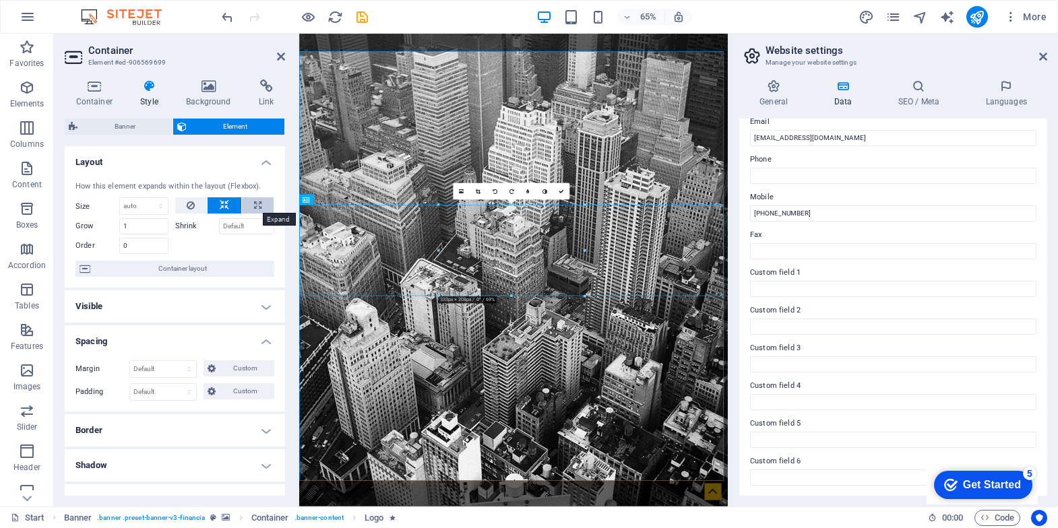
click at [264, 204] on button at bounding box center [258, 206] width 32 height 16
select select "%"
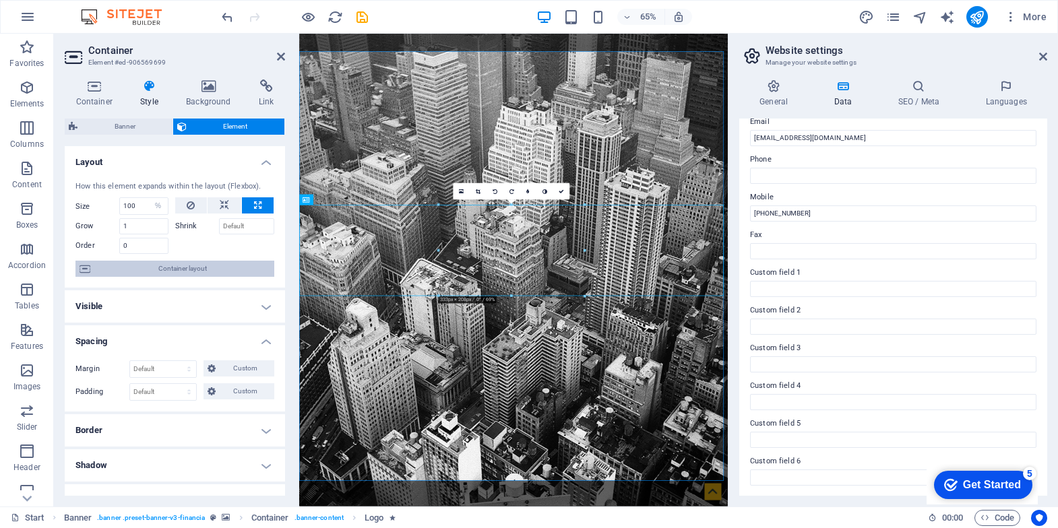
click at [195, 269] on span "Container layout" at bounding box center [182, 269] width 176 height 16
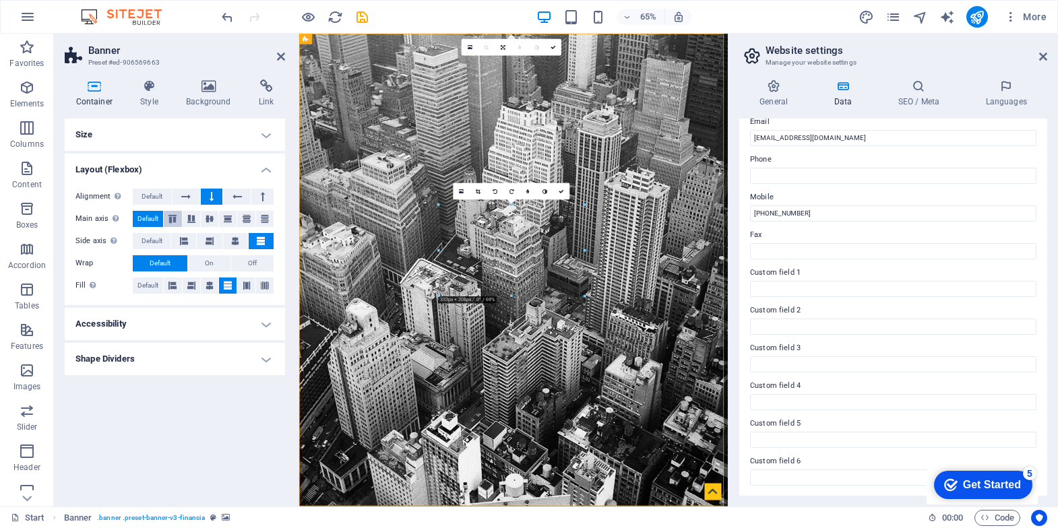
click at [170, 215] on icon at bounding box center [172, 219] width 16 height 8
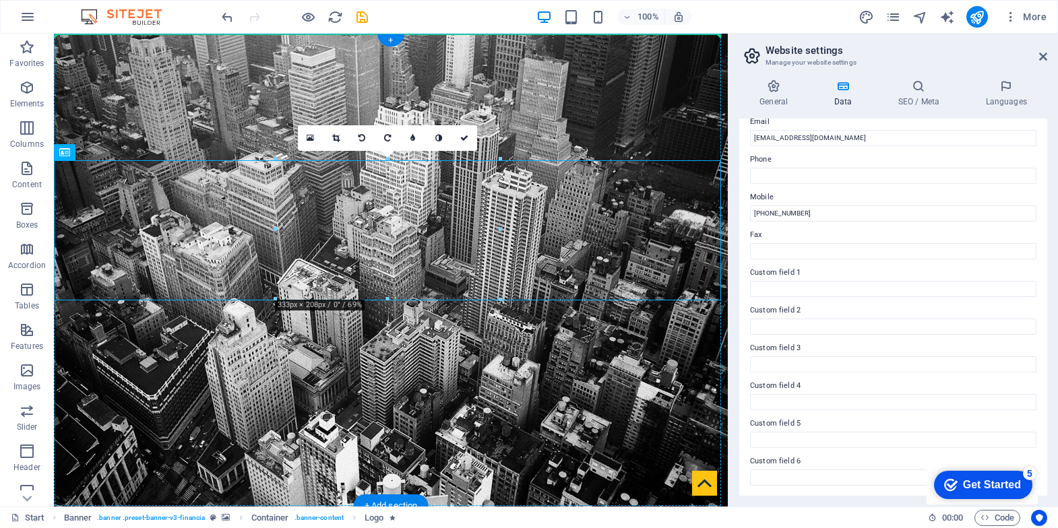
drag, startPoint x: 373, startPoint y: 231, endPoint x: 355, endPoint y: 169, distance: 65.3
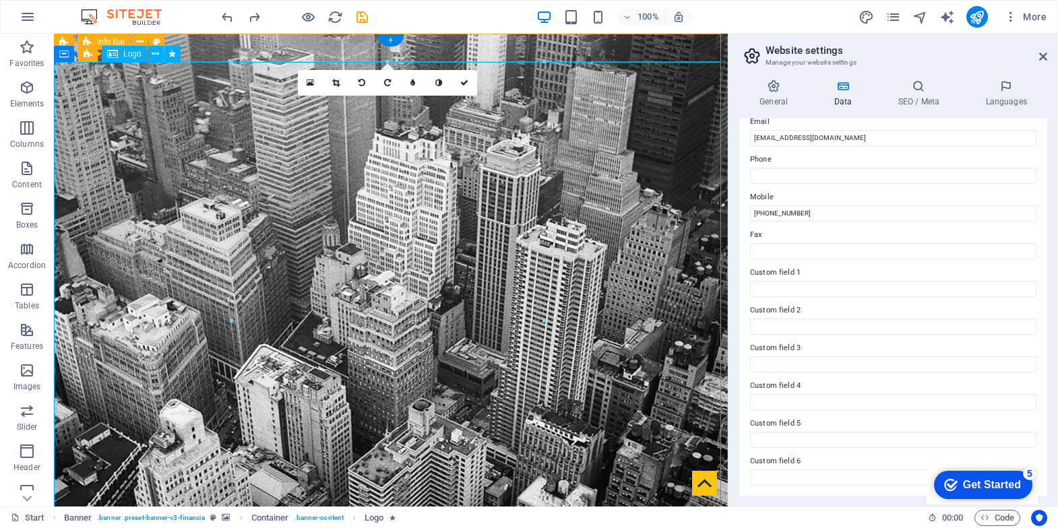
click at [0, 0] on span "Logo" at bounding box center [0, 0] width 0 height 0
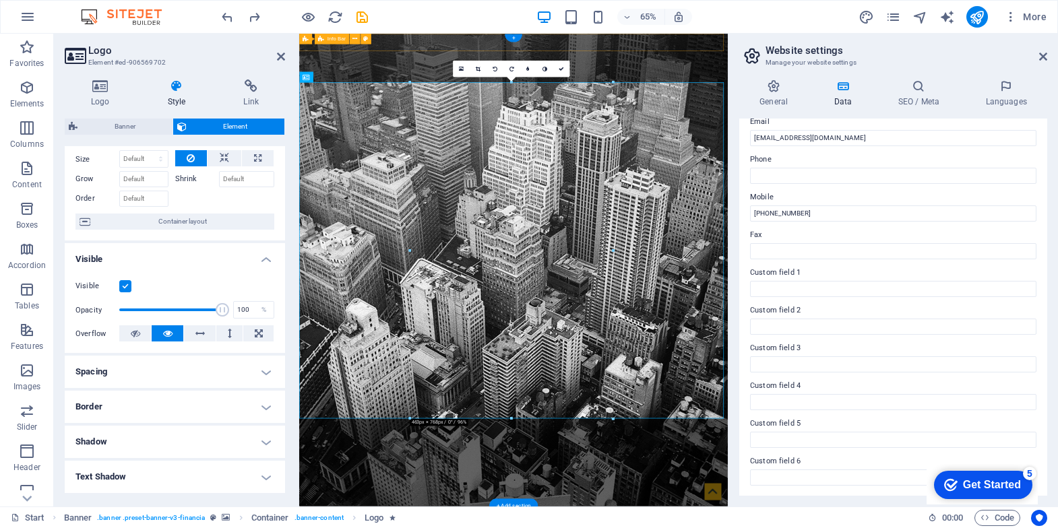
scroll to position [48, 0]
click at [200, 336] on icon at bounding box center [199, 333] width 9 height 16
click at [221, 333] on button at bounding box center [229, 333] width 26 height 16
click at [249, 330] on button at bounding box center [258, 333] width 30 height 16
click at [266, 367] on h4 "Spacing" at bounding box center [175, 371] width 220 height 32
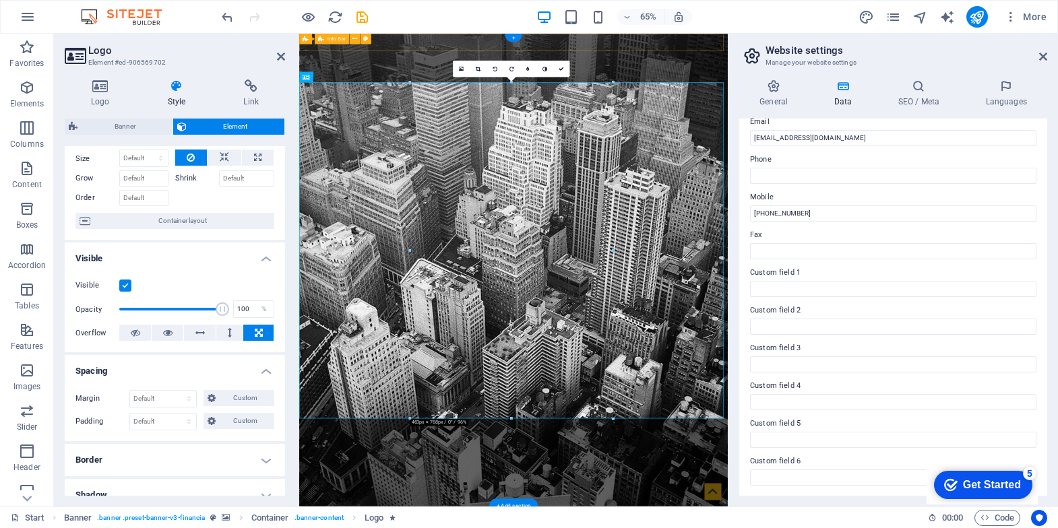
click at [273, 458] on h4 "Border" at bounding box center [175, 460] width 220 height 32
click at [260, 458] on h4 "Border" at bounding box center [175, 456] width 220 height 24
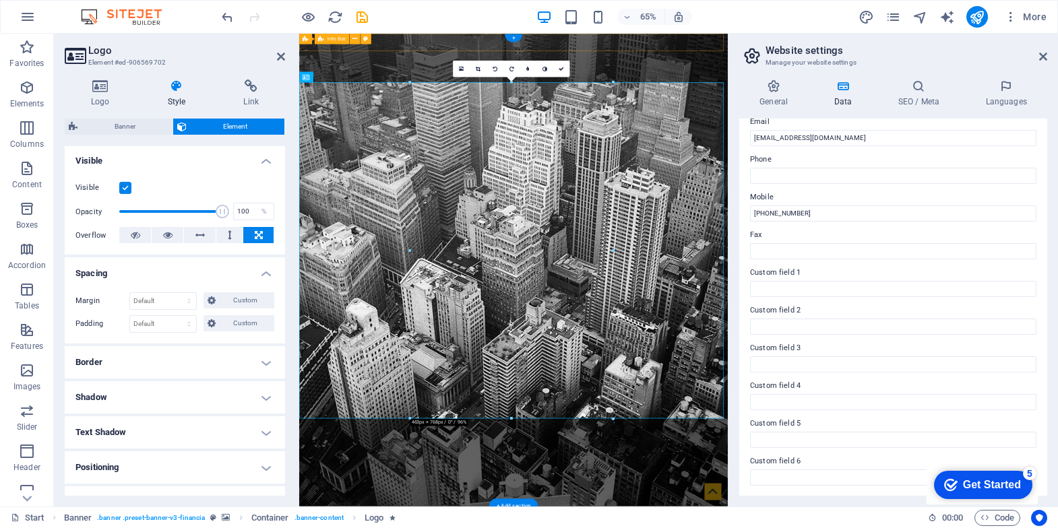
scroll to position [162, 0]
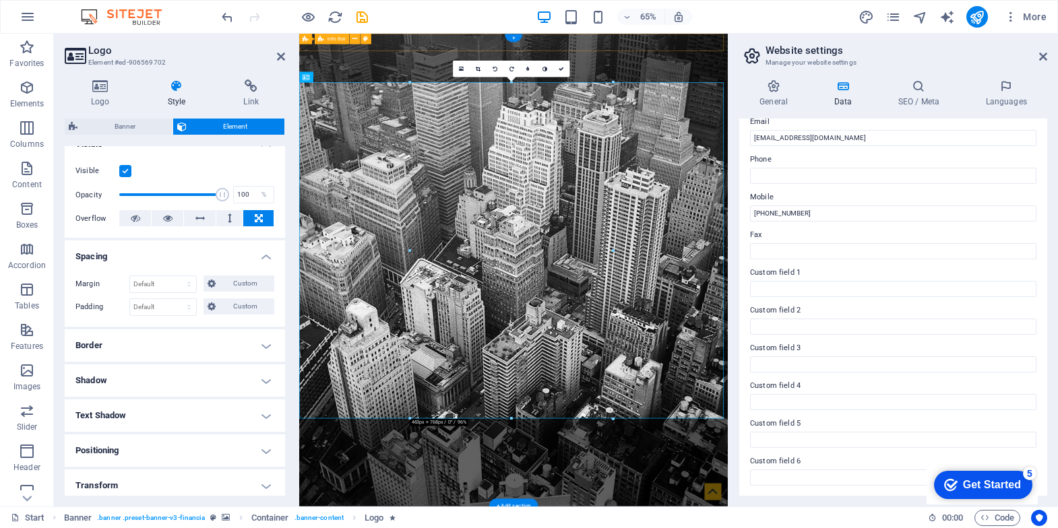
click at [268, 408] on h4 "Text Shadow" at bounding box center [175, 416] width 220 height 32
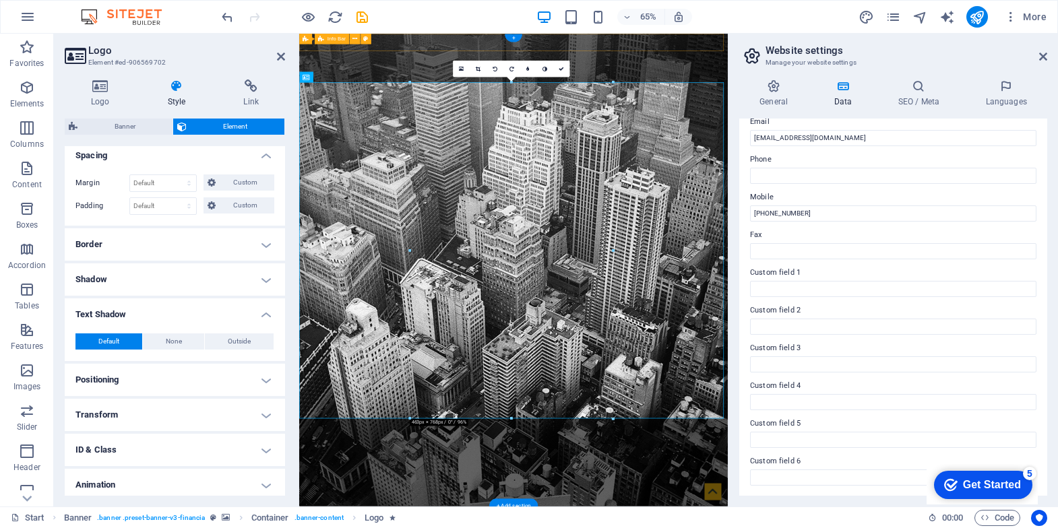
scroll to position [282, 0]
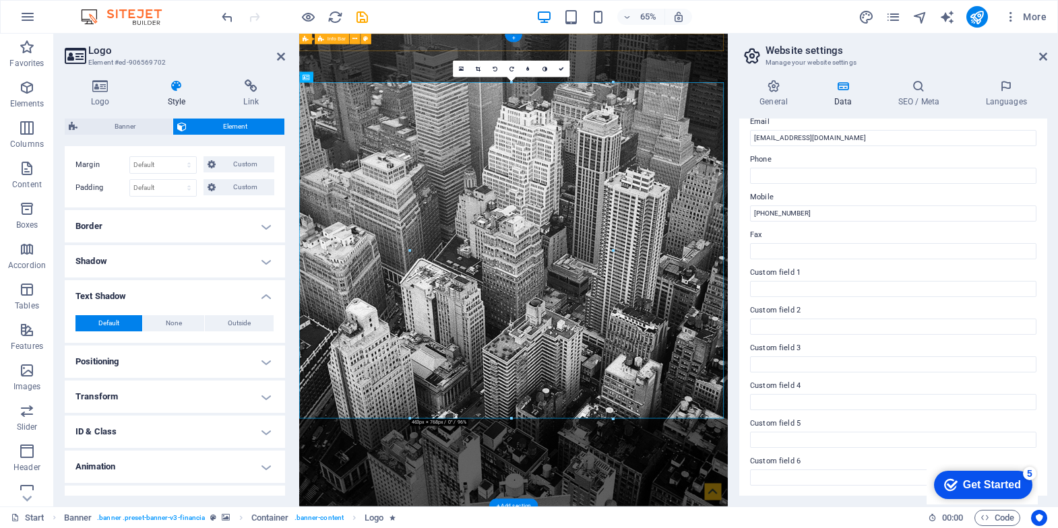
click at [259, 365] on h4 "Positioning" at bounding box center [175, 362] width 220 height 32
click at [116, 386] on span "Static" at bounding box center [124, 389] width 16 height 16
click at [160, 389] on span "Relative" at bounding box center [156, 389] width 22 height 16
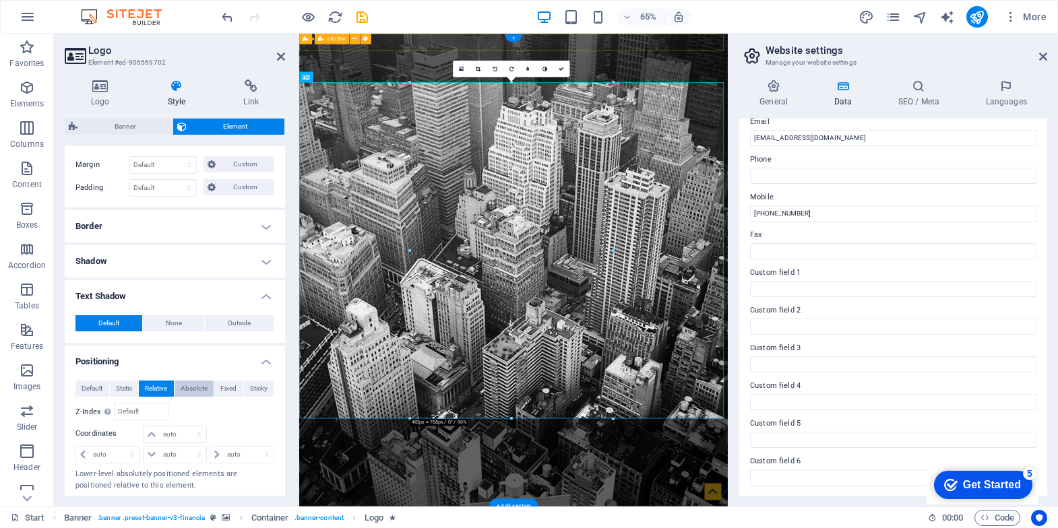
click at [193, 388] on span "Absolute" at bounding box center [194, 389] width 27 height 16
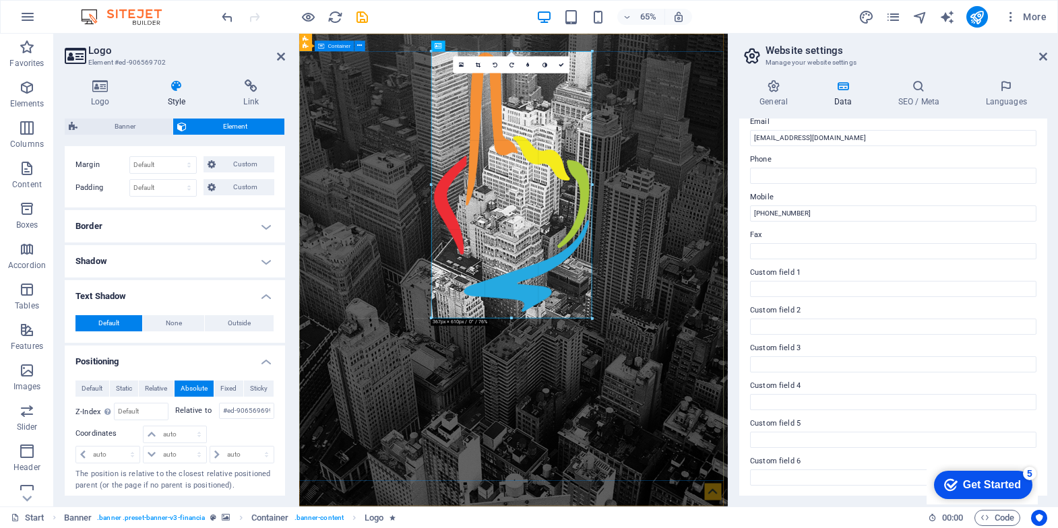
drag, startPoint x: 612, startPoint y: 387, endPoint x: 547, endPoint y: 0, distance: 392.3
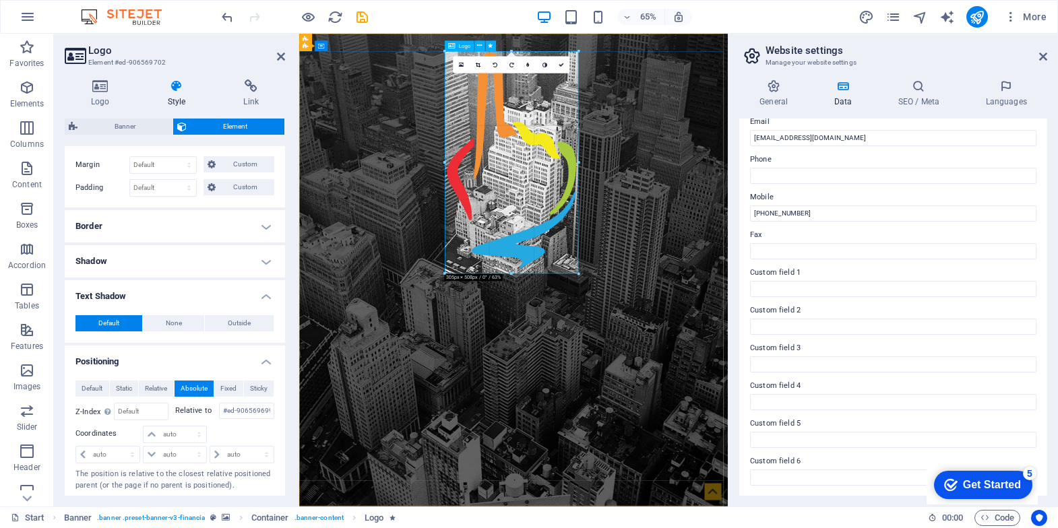
drag, startPoint x: 590, startPoint y: 316, endPoint x: 396, endPoint y: 396, distance: 210.7
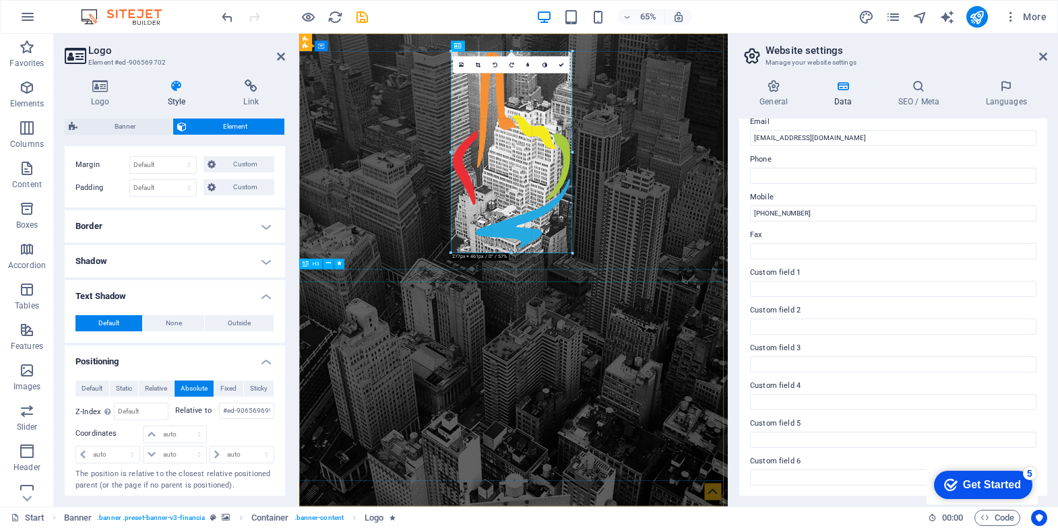
drag, startPoint x: 578, startPoint y: 271, endPoint x: 402, endPoint y: 328, distance: 185.0
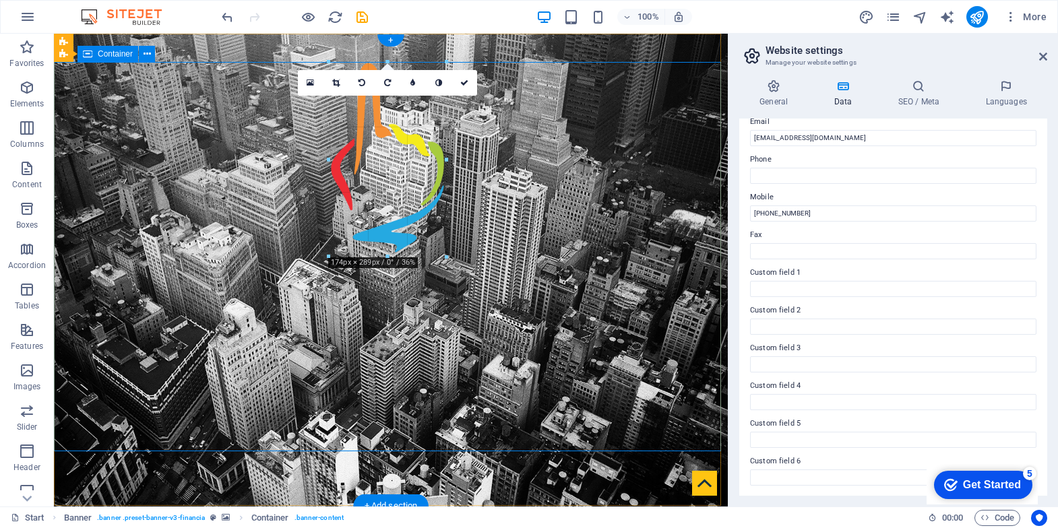
drag, startPoint x: 480, startPoint y: 373, endPoint x: 411, endPoint y: 206, distance: 180.8
click at [411, 206] on div "180 170 160 150 140 130 120 110 100 90 80 70 60 50 40 30 20 10 0 -10 -20 -30 -4…" at bounding box center [387, 159] width 117 height 195
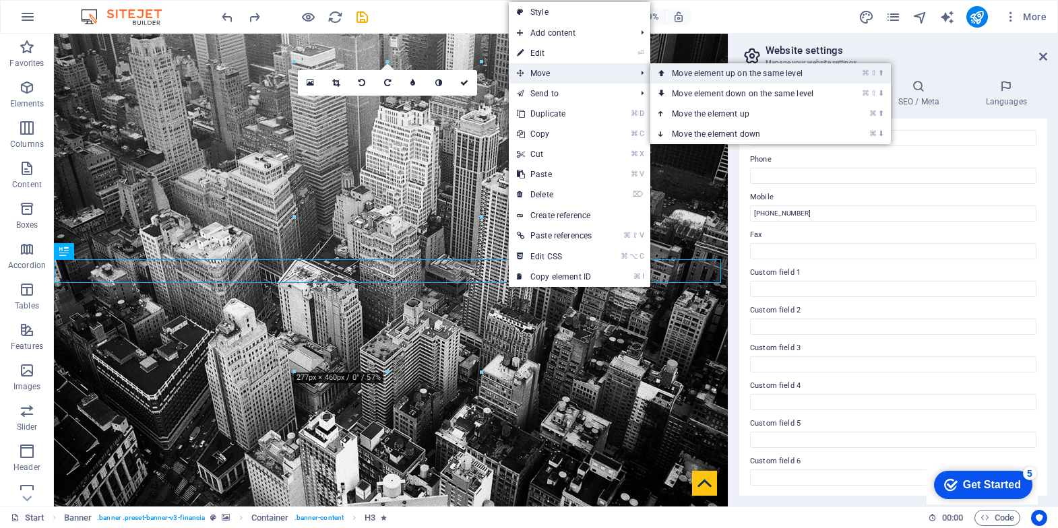
click at [731, 78] on link "⌘ ⇧ ⬆ Move element up on the same level" at bounding box center [745, 73] width 190 height 20
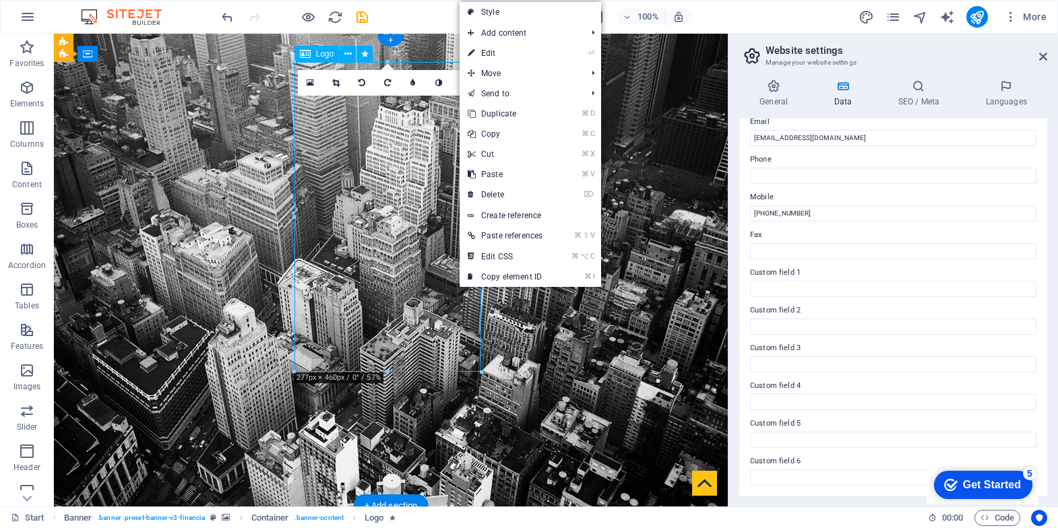
drag, startPoint x: 621, startPoint y: 292, endPoint x: 395, endPoint y: 127, distance: 279.4
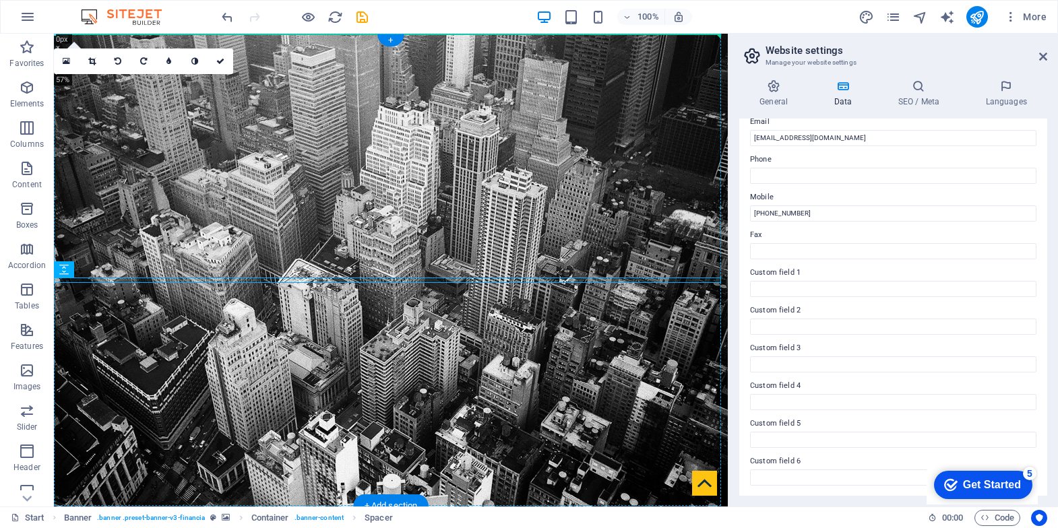
drag, startPoint x: 126, startPoint y: 302, endPoint x: 73, endPoint y: 193, distance: 120.9
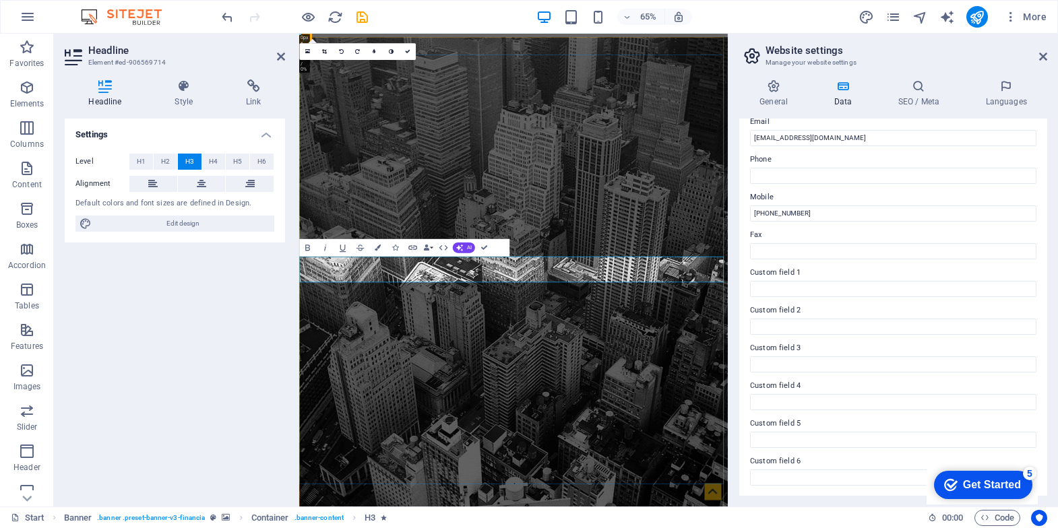
drag, startPoint x: 692, startPoint y: 406, endPoint x: 543, endPoint y: 351, distance: 158.9
click at [266, 159] on span "H6" at bounding box center [261, 162] width 9 height 16
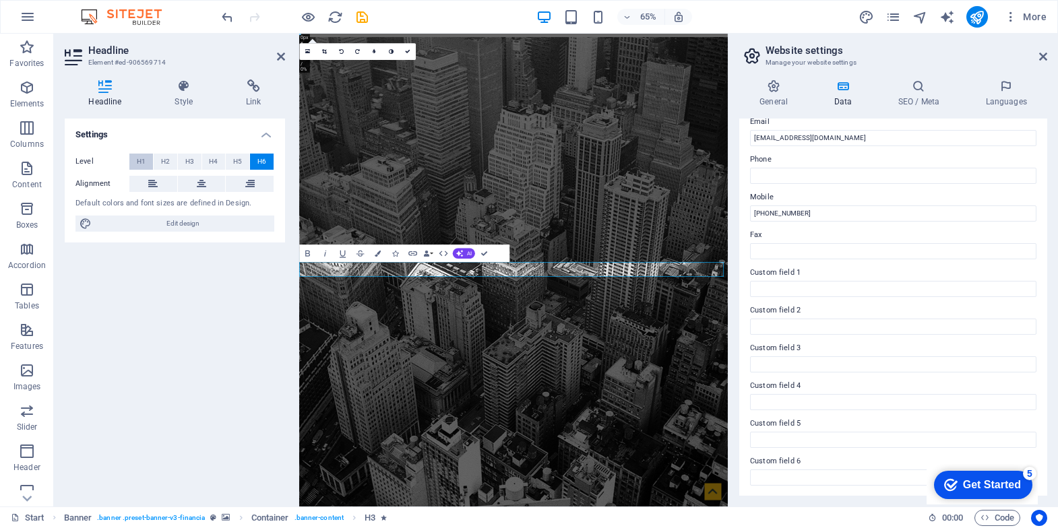
click at [135, 162] on button "H1" at bounding box center [141, 162] width 24 height 16
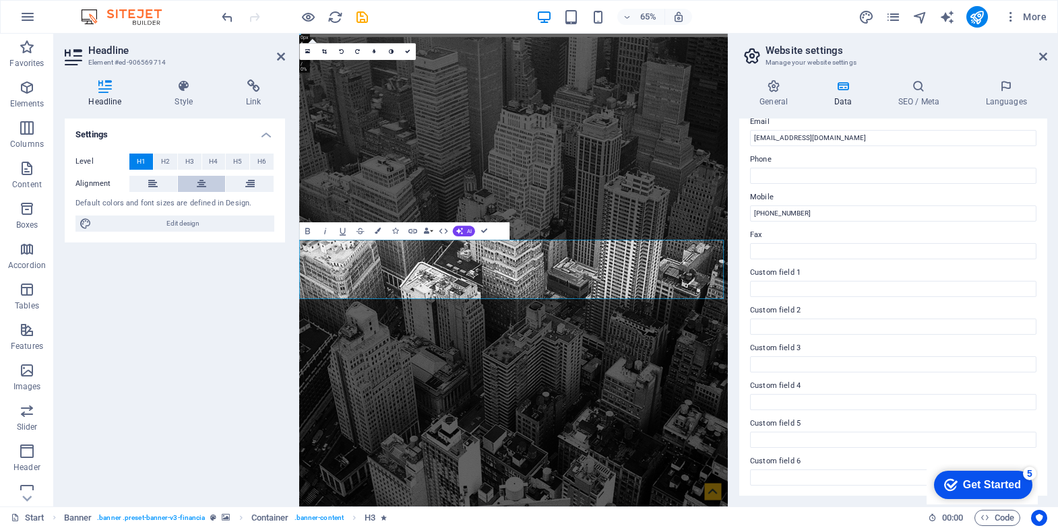
click at [195, 187] on button at bounding box center [202, 184] width 48 height 16
click at [189, 224] on span "Edit design" at bounding box center [183, 224] width 175 height 16
select select "rem"
select select "300"
select select "px"
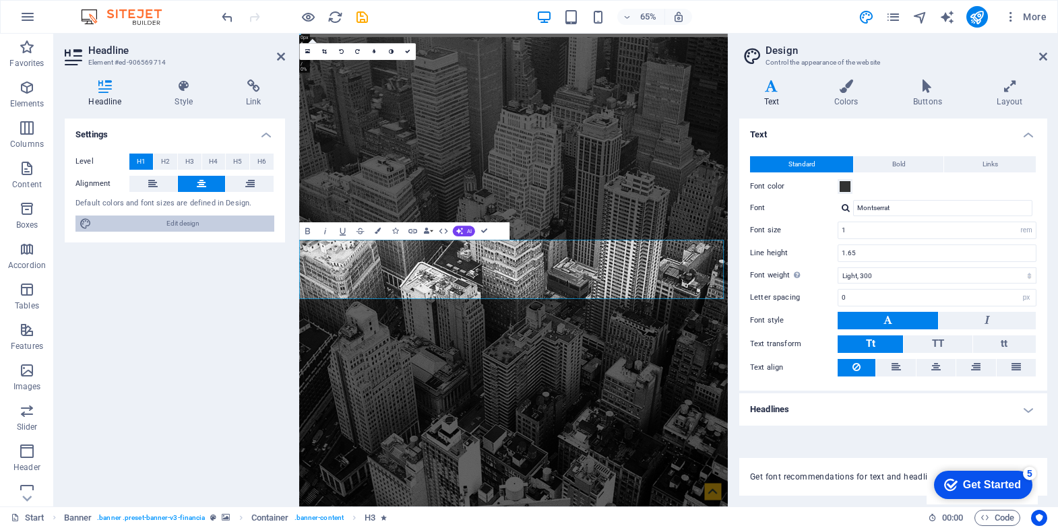
click at [198, 220] on span "Edit design" at bounding box center [183, 224] width 175 height 16
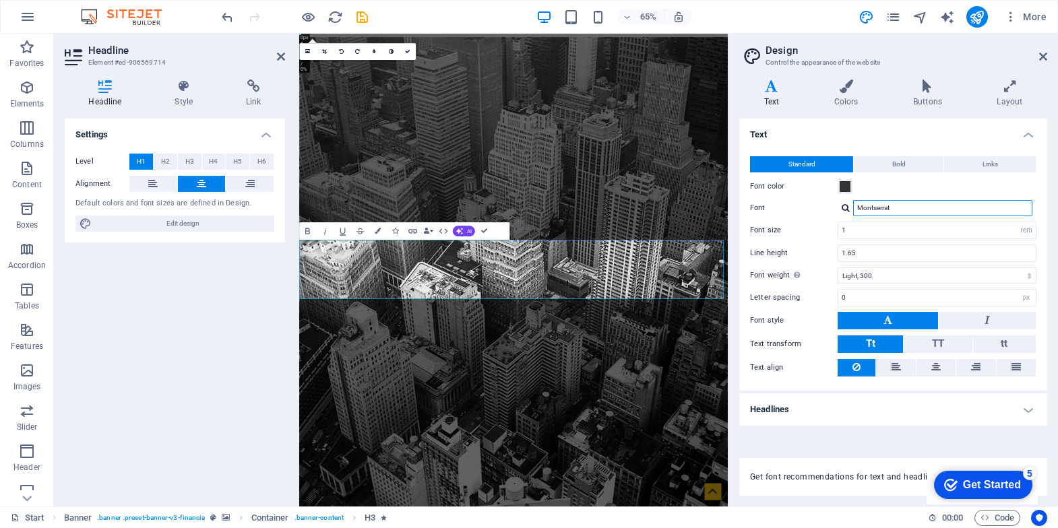
drag, startPoint x: 906, startPoint y: 213, endPoint x: 828, endPoint y: 200, distance: 79.2
click at [828, 200] on div "Font Montserrat" at bounding box center [893, 208] width 286 height 16
click at [890, 160] on button "Bold" at bounding box center [899, 164] width 90 height 16
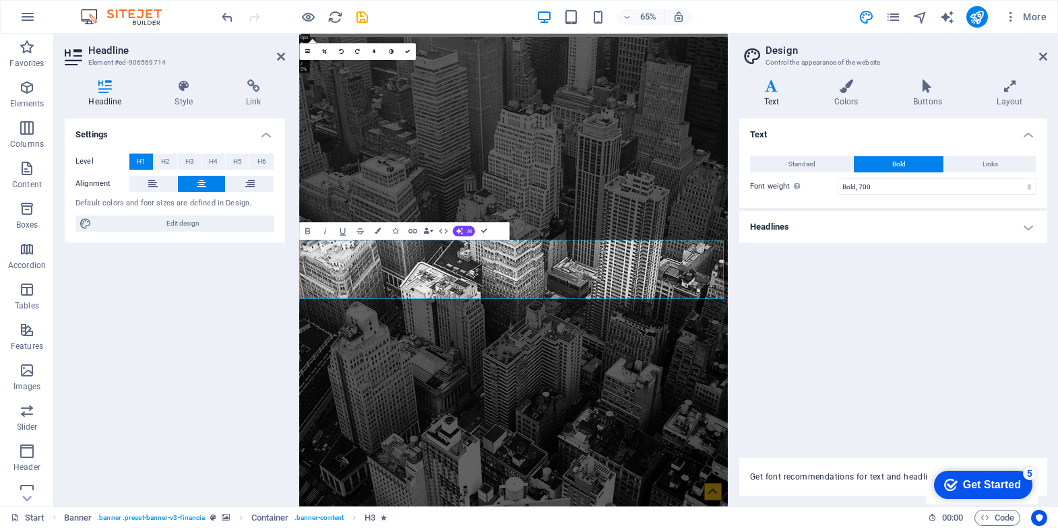
click at [983, 174] on div "Standard Bold Links Font color Font Montserrat Font size 1 rem px Line height 1…" at bounding box center [893, 175] width 313 height 65
click at [983, 168] on span "Links" at bounding box center [991, 164] width 16 height 16
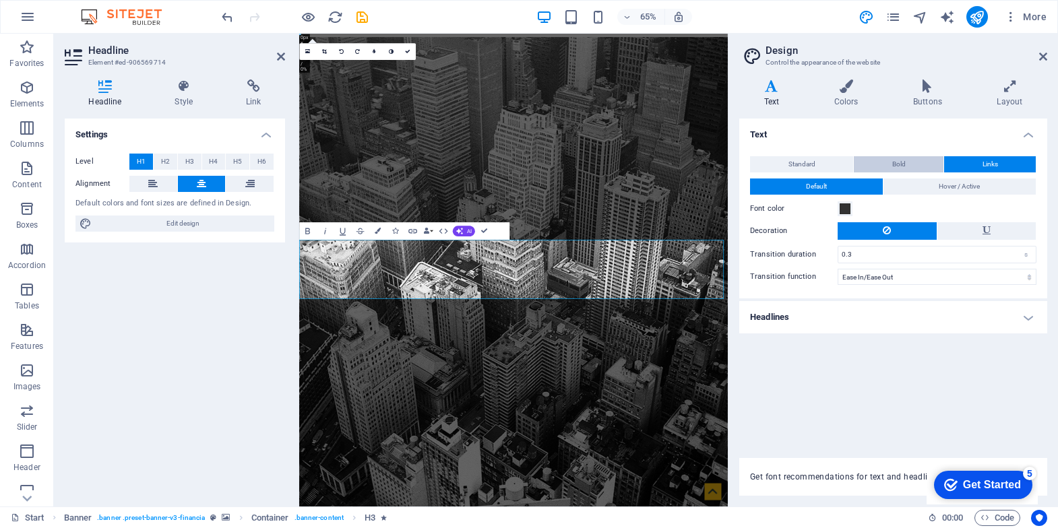
click at [919, 163] on button "Bold" at bounding box center [899, 164] width 90 height 16
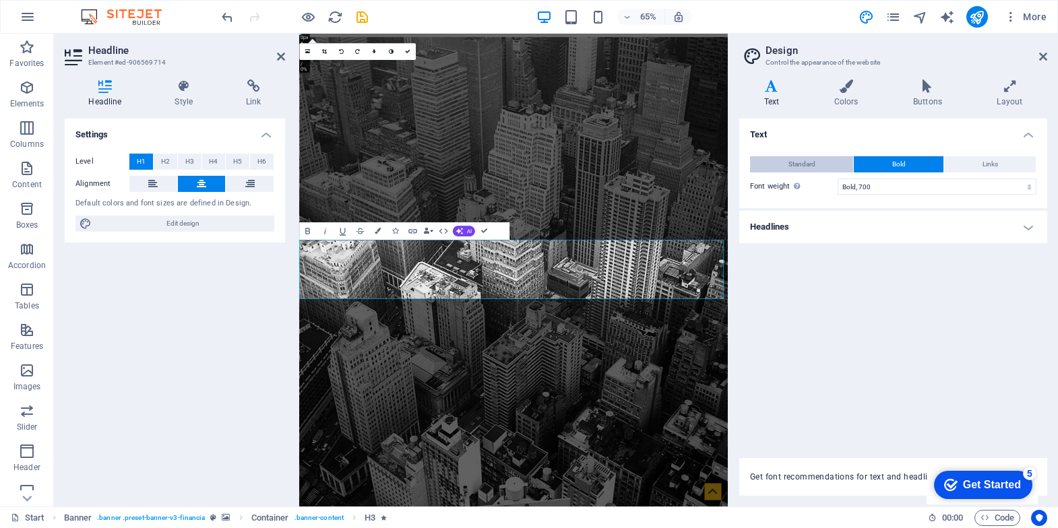
click at [775, 164] on button "Standard" at bounding box center [801, 164] width 103 height 16
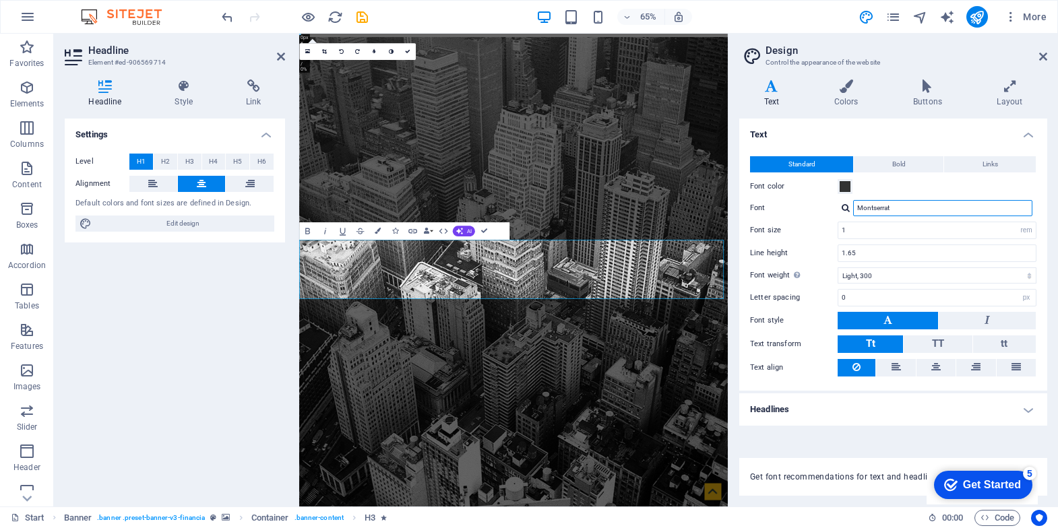
click at [891, 208] on input "Montserrat" at bounding box center [942, 208] width 179 height 16
drag, startPoint x: 899, startPoint y: 208, endPoint x: 806, endPoint y: 199, distance: 93.4
click at [806, 199] on div "Standard Bold Links Font color Font Montserrat Font size 1 rem px Line height 1…" at bounding box center [893, 267] width 313 height 248
type input "ARIAL"
click at [872, 221] on div "Manage fonts →" at bounding box center [946, 226] width 178 height 14
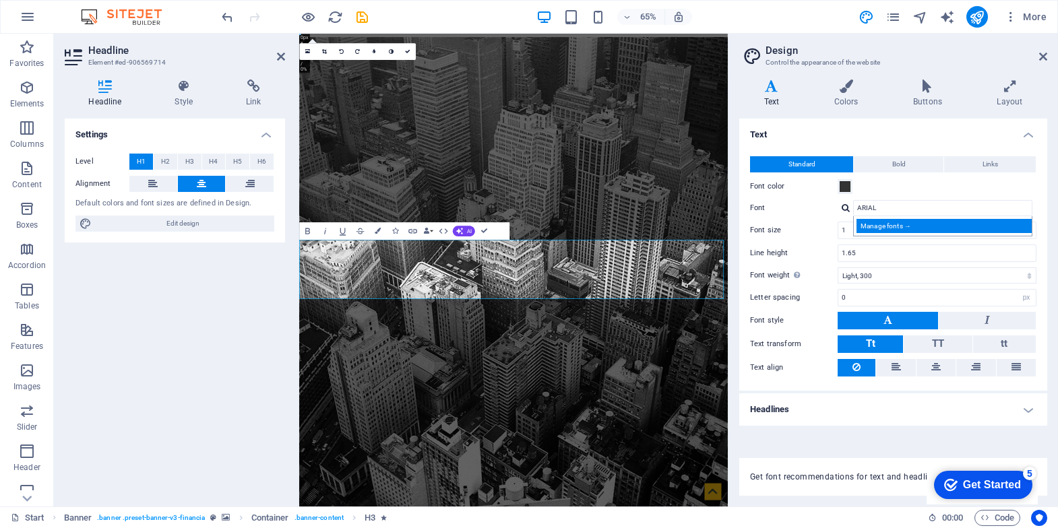
select select "popularity"
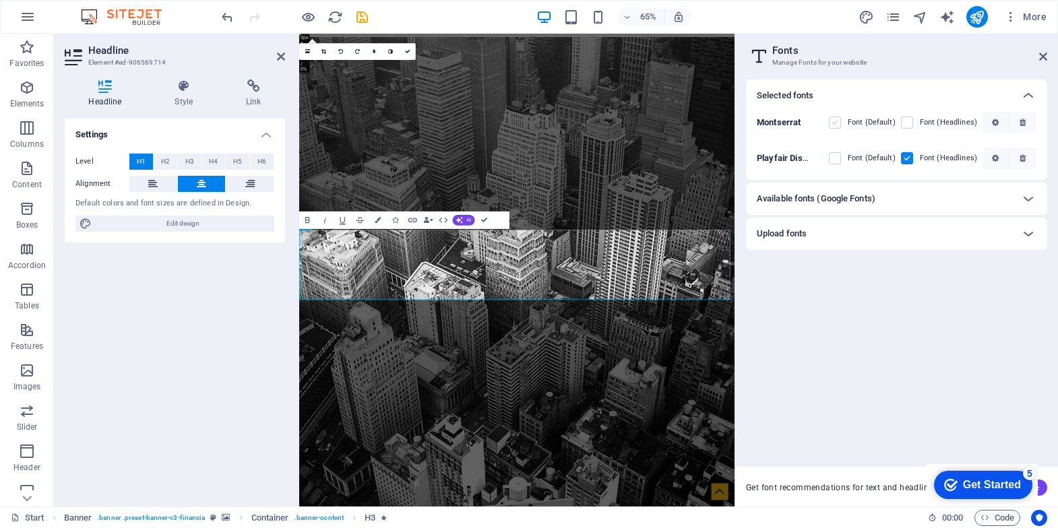
click at [838, 119] on label at bounding box center [835, 123] width 12 height 12
click at [0, 0] on input "checkbox" at bounding box center [0, 0] width 0 height 0
click at [834, 158] on label at bounding box center [835, 158] width 12 height 12
click at [0, 0] on Display "checkbox" at bounding box center [0, 0] width 0 height 0
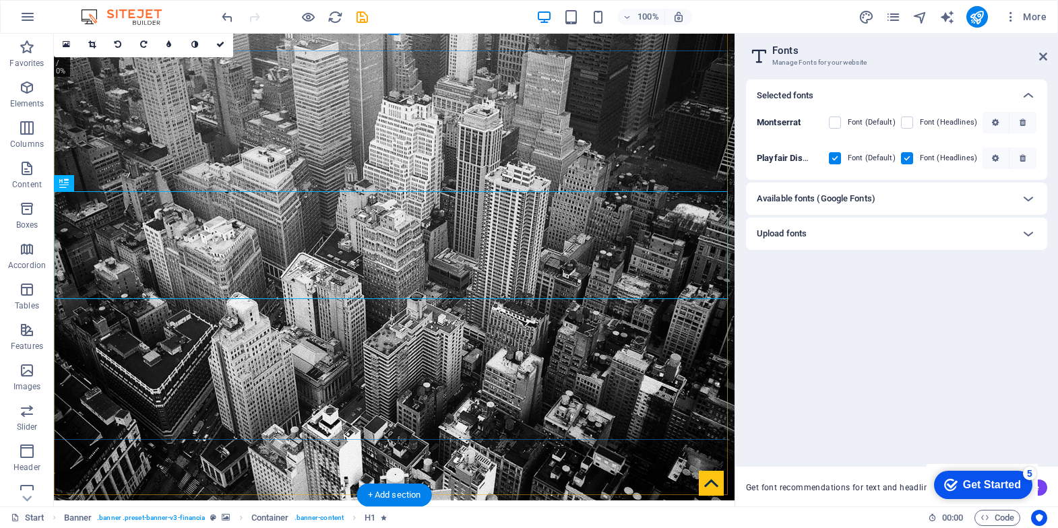
scroll to position [20, 0]
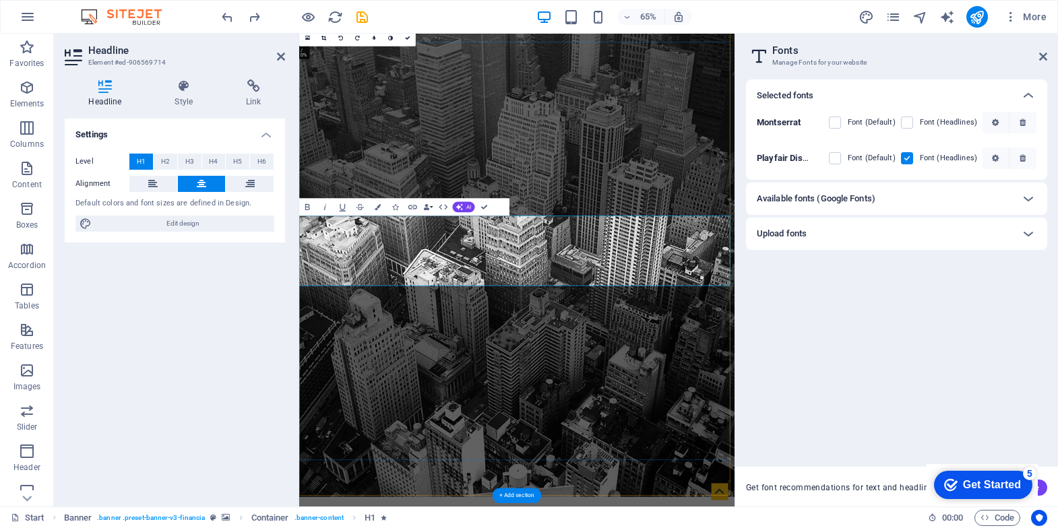
scroll to position [21, 0]
click at [370, 12] on div "65% More" at bounding box center [635, 17] width 833 height 22
click at [355, 18] on icon "save" at bounding box center [363, 17] width 16 height 16
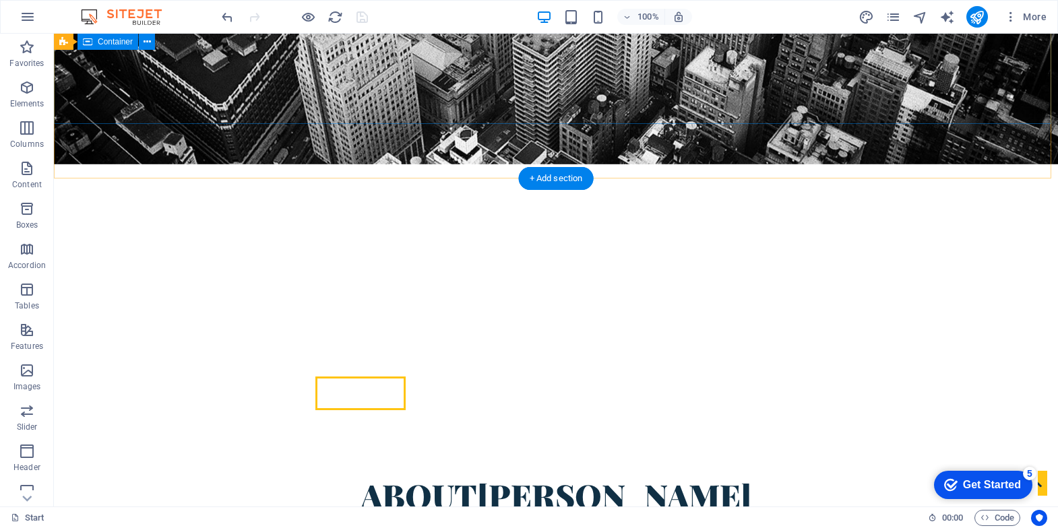
scroll to position [387, 0]
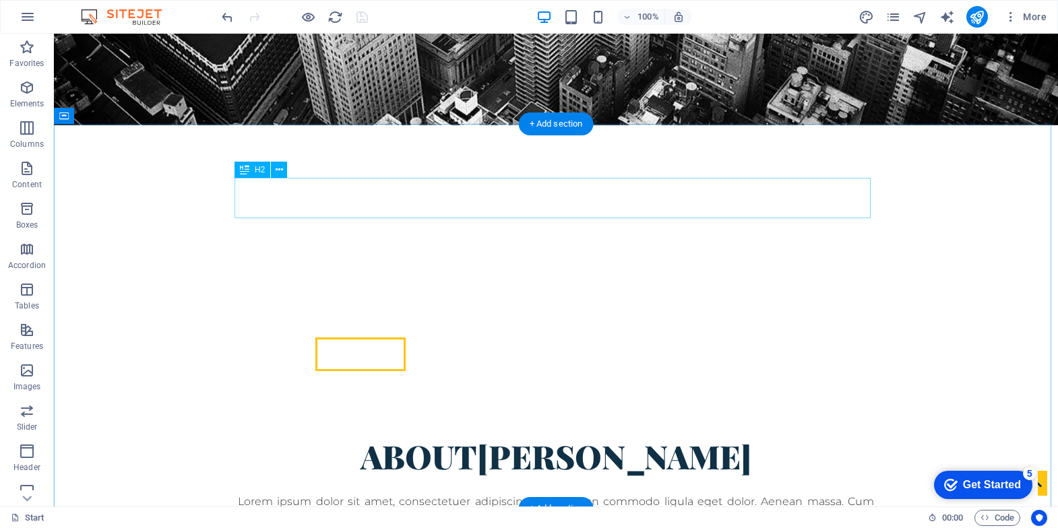
click at [466, 436] on div "About [PERSON_NAME]" at bounding box center [556, 456] width 636 height 40
click at [526, 436] on div "About [PERSON_NAME]" at bounding box center [556, 456] width 636 height 40
click at [547, 436] on div "About [PERSON_NAME]" at bounding box center [556, 456] width 636 height 40
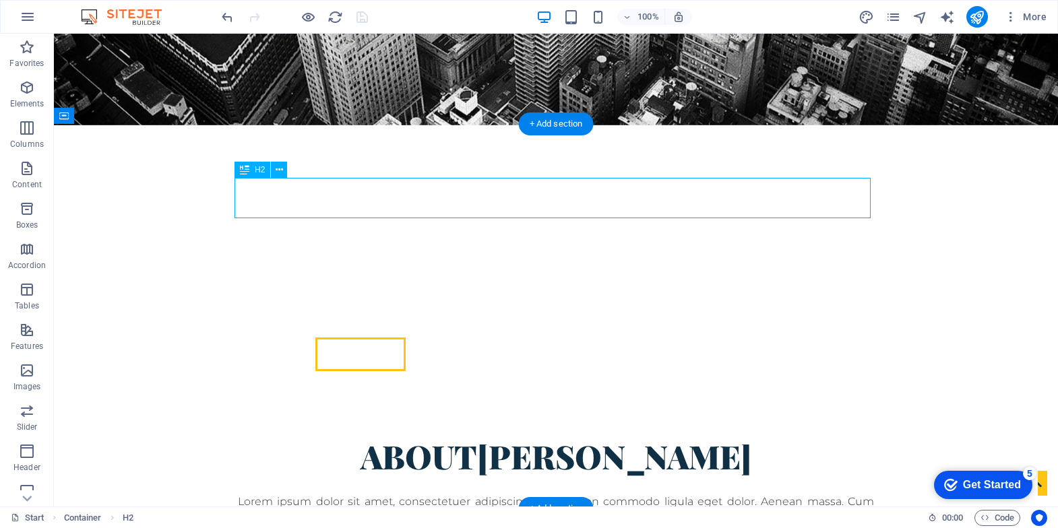
click at [603, 436] on div "About [PERSON_NAME]" at bounding box center [556, 456] width 636 height 40
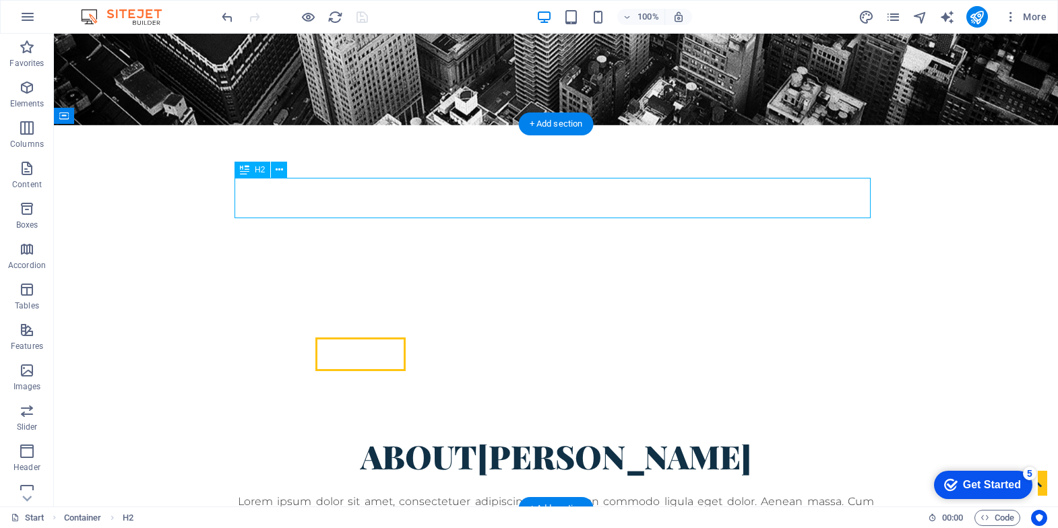
click at [603, 436] on div "About [PERSON_NAME]" at bounding box center [556, 456] width 636 height 40
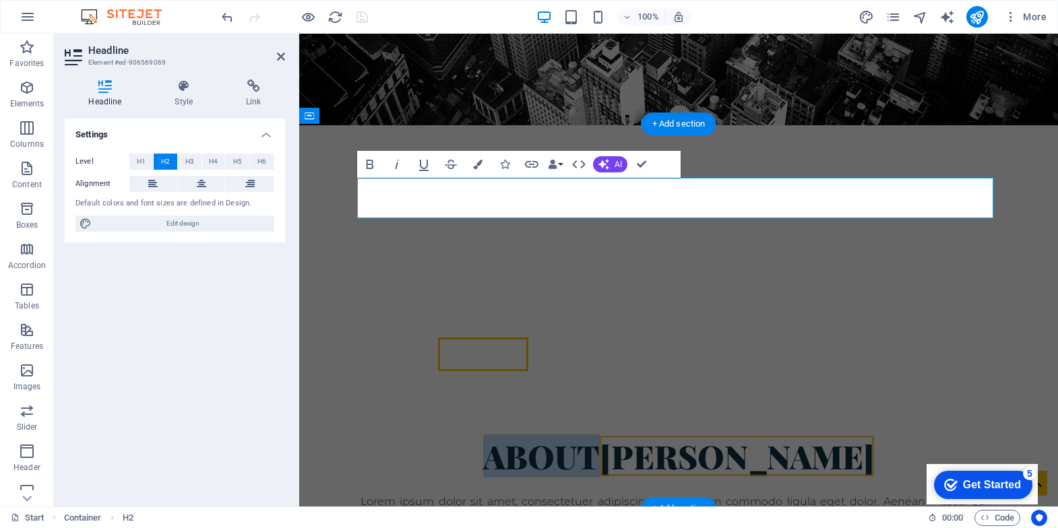
click at [603, 436] on span "[PERSON_NAME]" at bounding box center [737, 456] width 274 height 40
click at [766, 284] on div "© [PERSON_NAME] ™" at bounding box center [678, 273] width 759 height 108
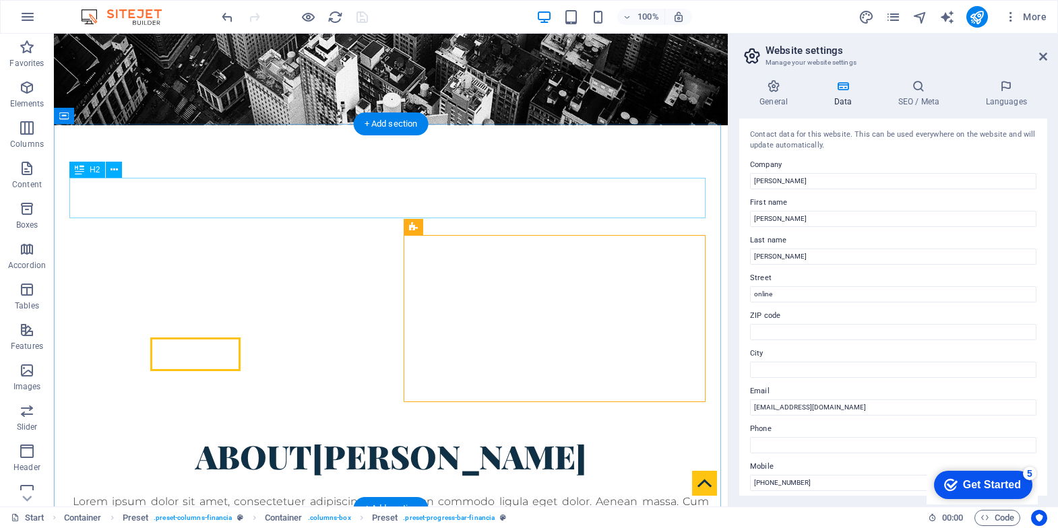
click at [353, 436] on div "About [PERSON_NAME]" at bounding box center [391, 456] width 636 height 40
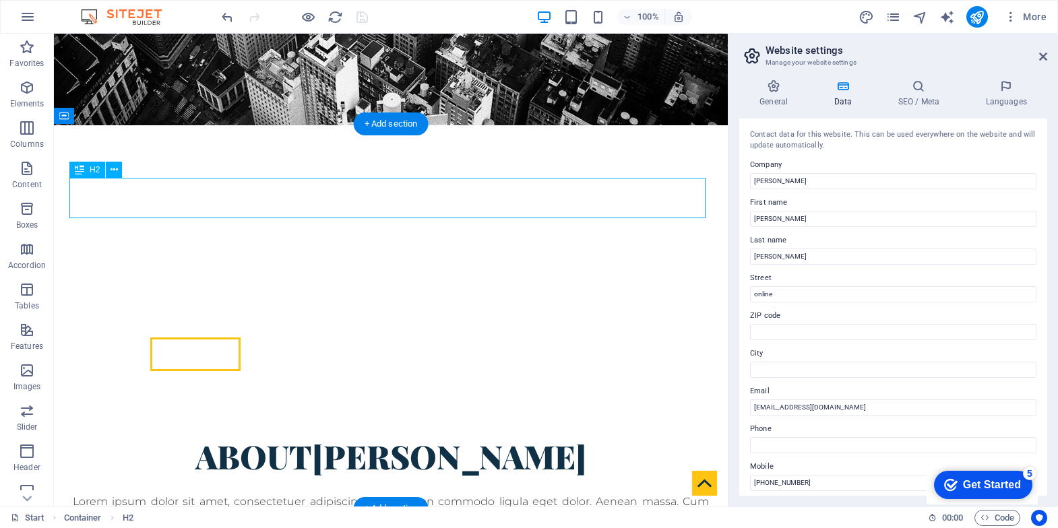
click at [353, 436] on div "About [PERSON_NAME]" at bounding box center [391, 456] width 636 height 40
click at [403, 436] on div "About [PERSON_NAME]" at bounding box center [391, 456] width 636 height 40
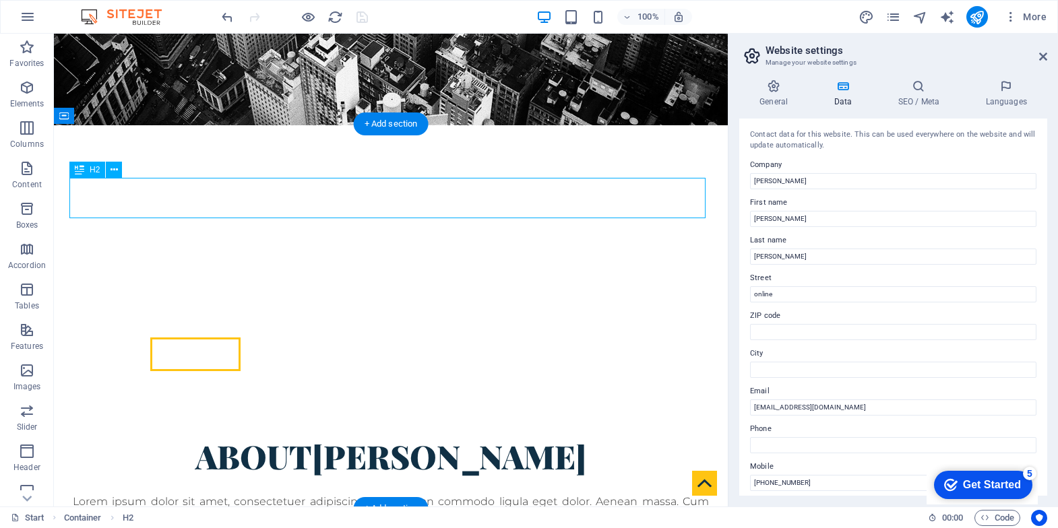
click at [403, 436] on div "About [PERSON_NAME]" at bounding box center [391, 456] width 636 height 40
click at [402, 436] on div "About [PERSON_NAME]" at bounding box center [391, 456] width 636 height 40
click at [291, 436] on div "About [PERSON_NAME]" at bounding box center [391, 456] width 636 height 40
click at [293, 436] on div "About [PERSON_NAME]" at bounding box center [391, 456] width 636 height 40
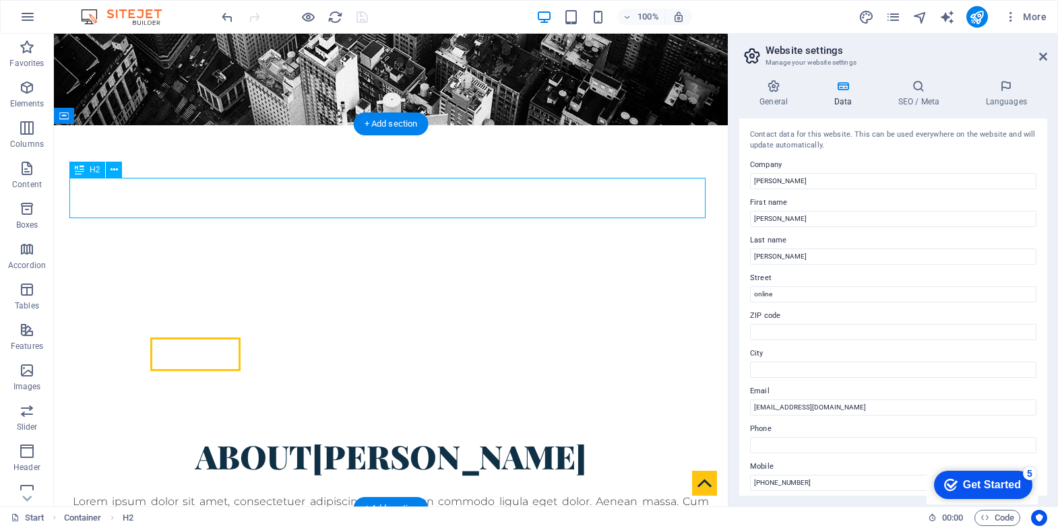
click at [293, 436] on div "About [PERSON_NAME]" at bounding box center [391, 456] width 636 height 40
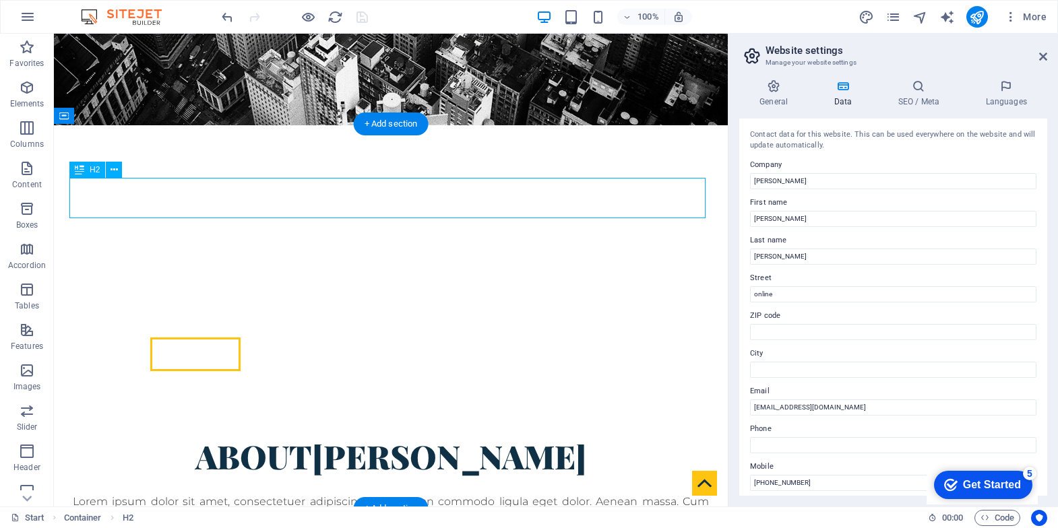
click at [293, 436] on div "About [PERSON_NAME]" at bounding box center [391, 456] width 636 height 40
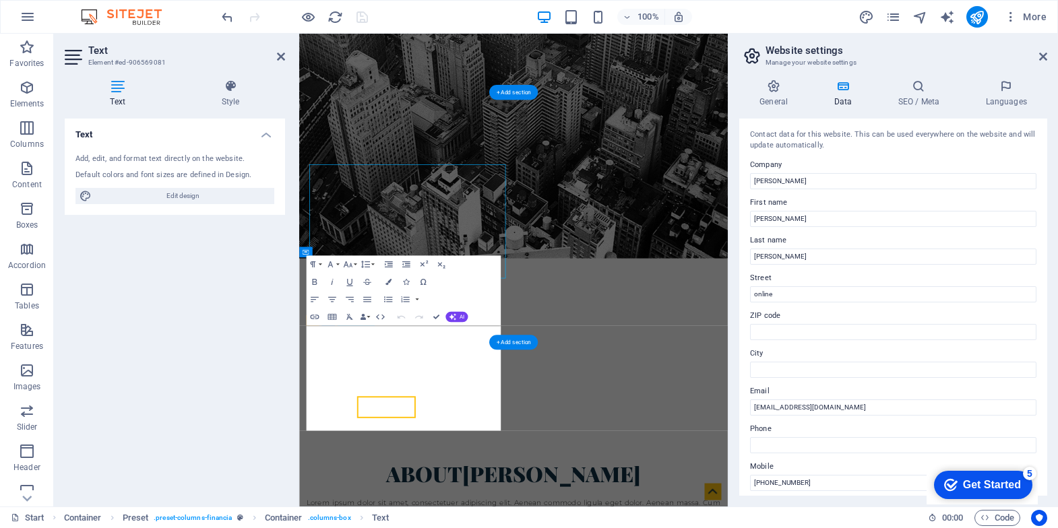
click at [210, 309] on div "Text Element #ed-906569081 Text Style Text Add, edit, and format text directly …" at bounding box center [391, 270] width 674 height 473
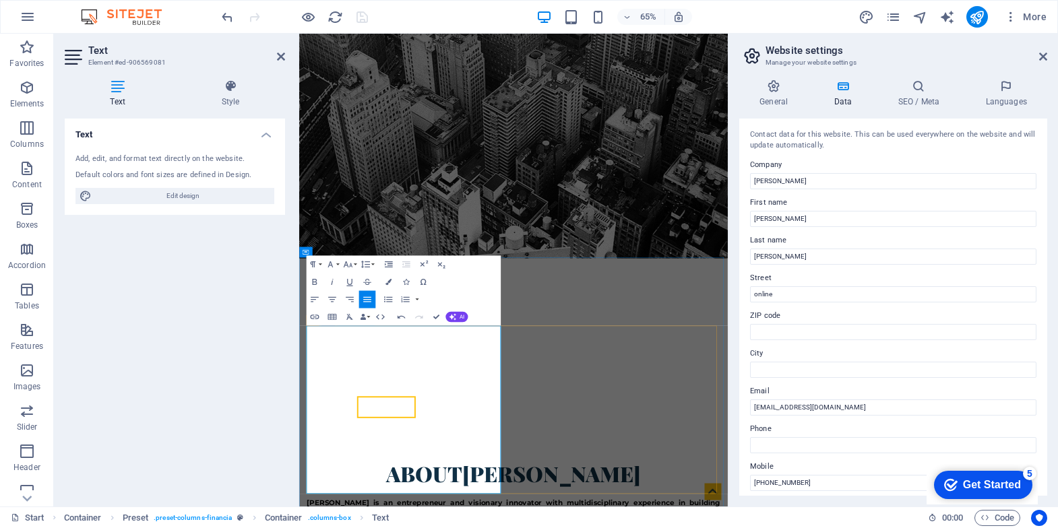
drag, startPoint x: 419, startPoint y: 491, endPoint x: 369, endPoint y: 497, distance: 50.2
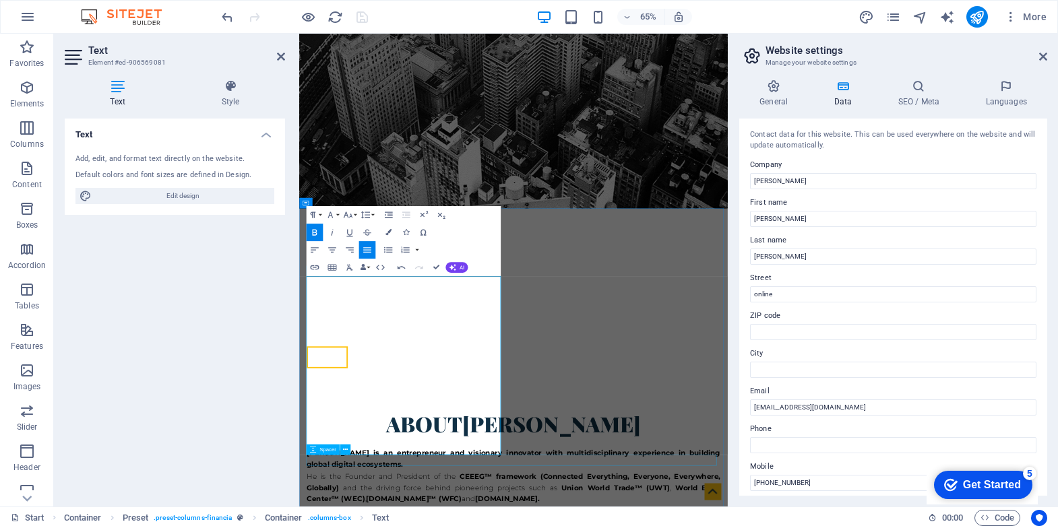
scroll to position [465, 0]
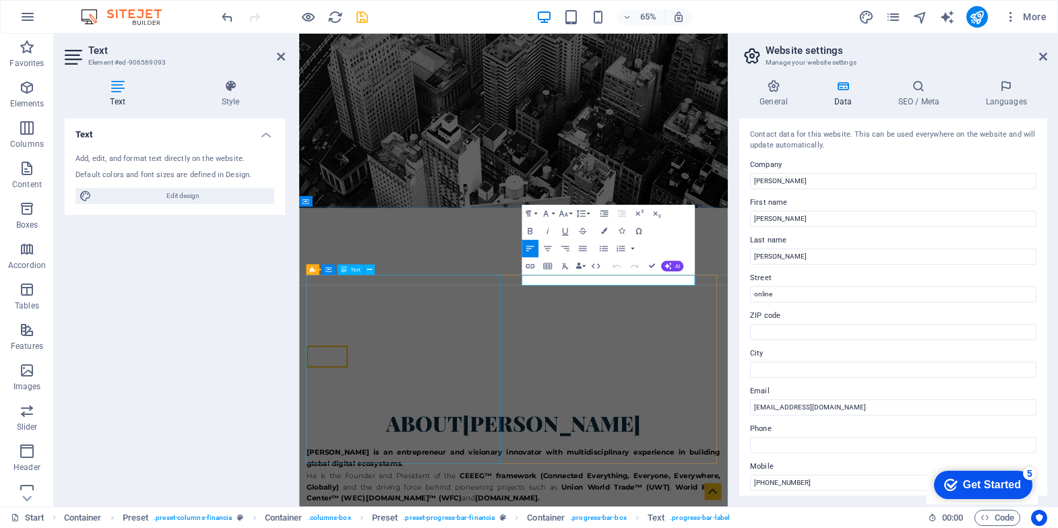
drag, startPoint x: 745, startPoint y: 411, endPoint x: 584, endPoint y: 407, distance: 161.1
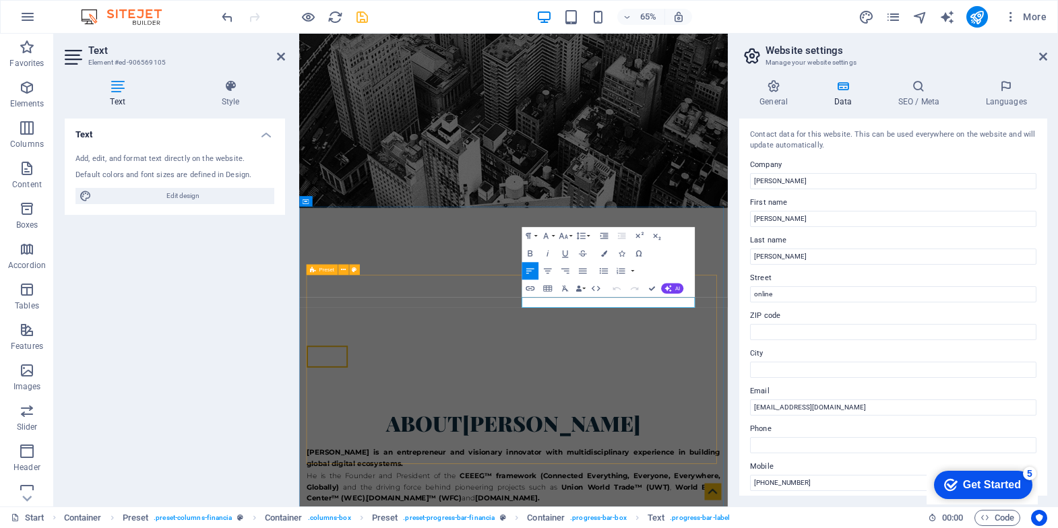
drag, startPoint x: 755, startPoint y: 446, endPoint x: 584, endPoint y: 439, distance: 170.7
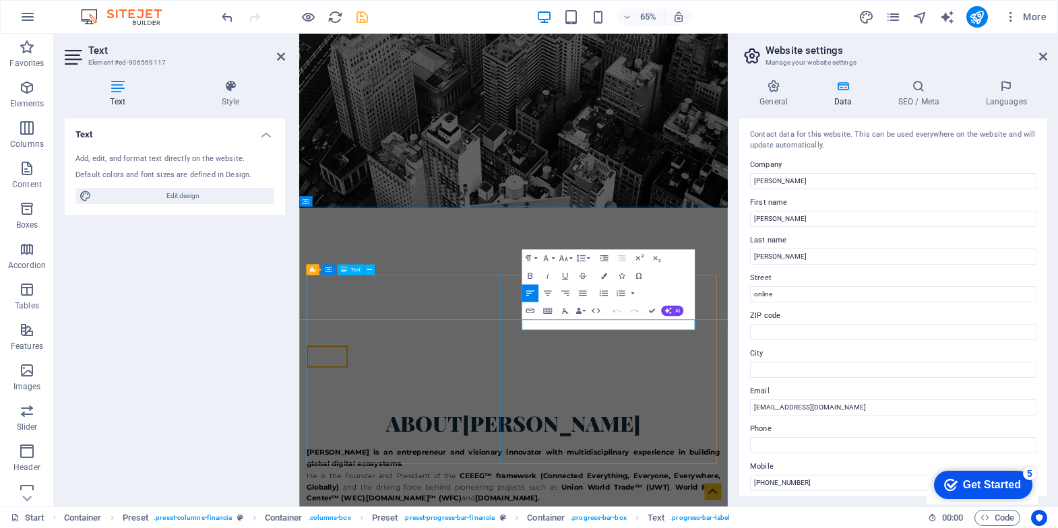
drag, startPoint x: 746, startPoint y: 484, endPoint x: 584, endPoint y: 466, distance: 162.8
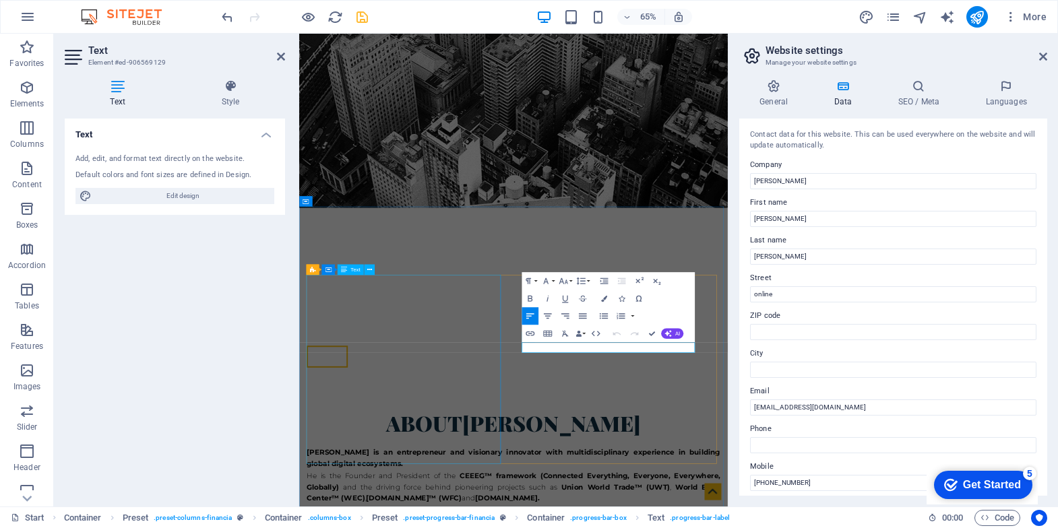
drag, startPoint x: 732, startPoint y: 516, endPoint x: 488, endPoint y: 515, distance: 244.0
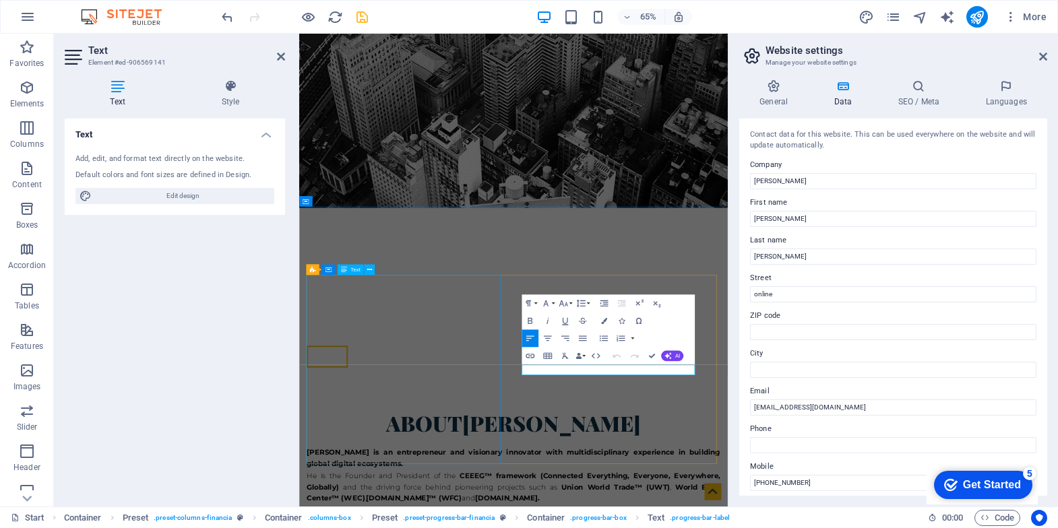
drag, startPoint x: 719, startPoint y: 547, endPoint x: 579, endPoint y: 559, distance: 140.8
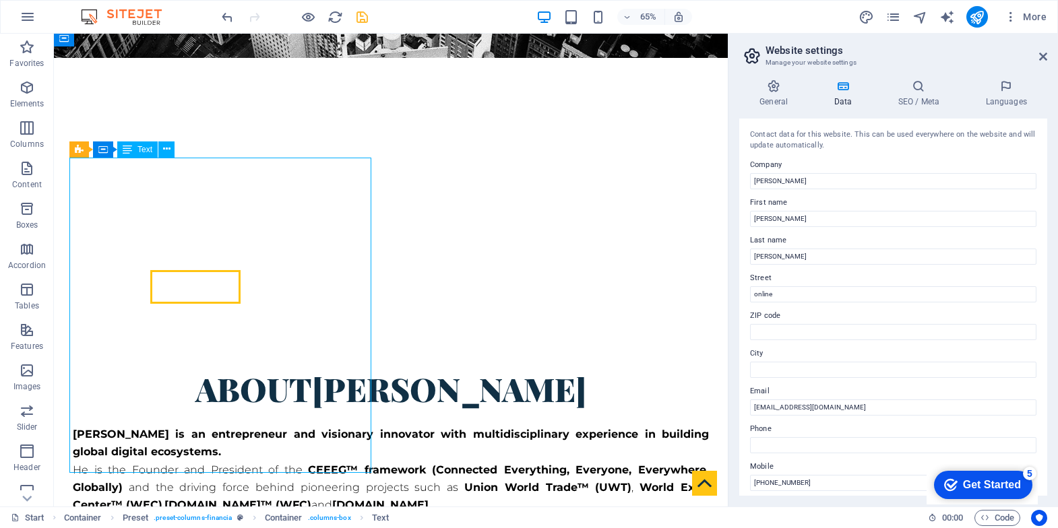
scroll to position [450, 0]
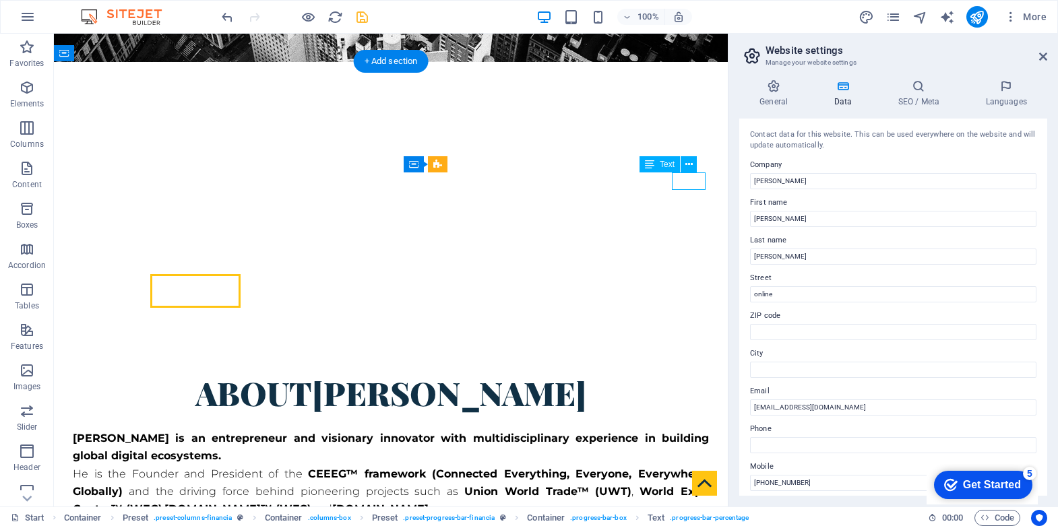
click at [680, 171] on div "Text" at bounding box center [673, 164] width 66 height 17
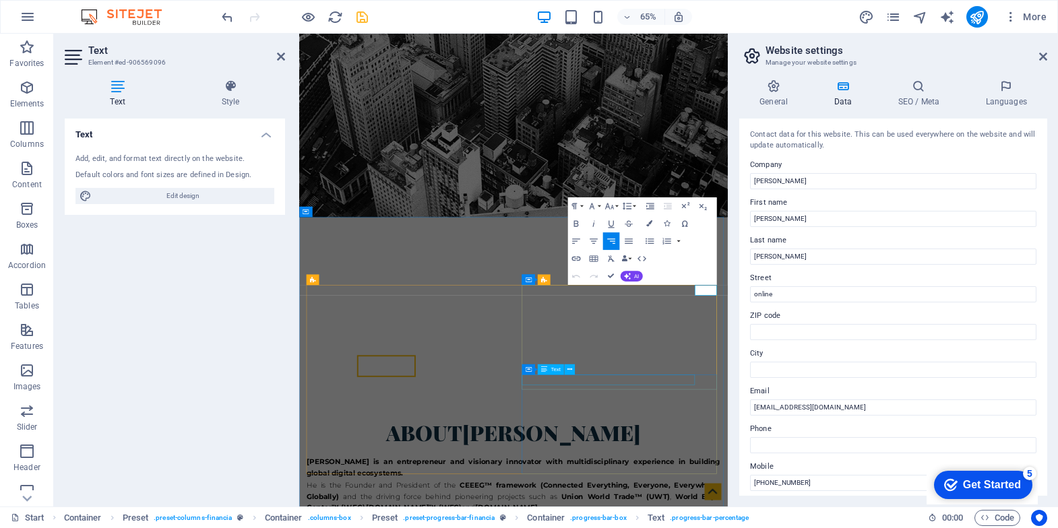
click at [579, 373] on div "Container Text" at bounding box center [551, 370] width 59 height 11
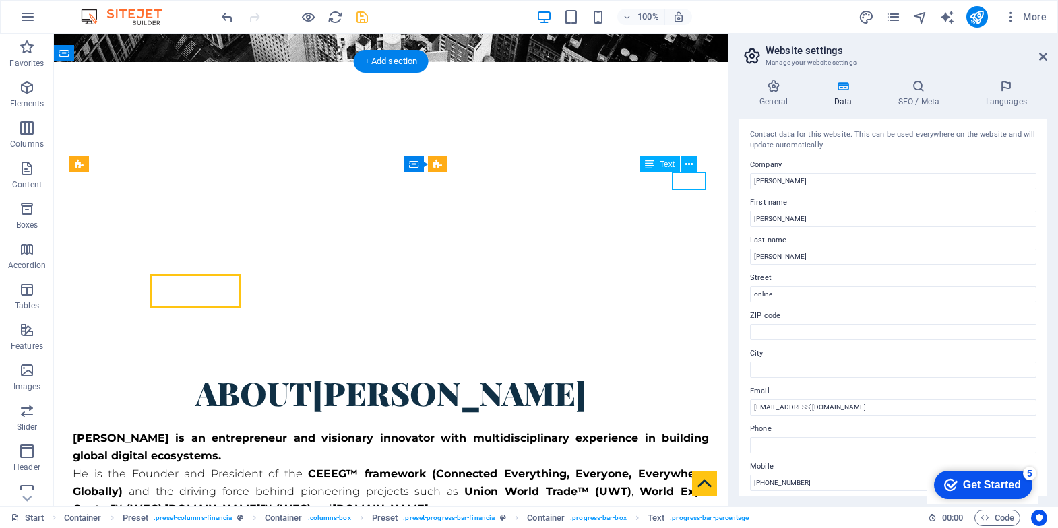
click at [656, 260] on div "© [PERSON_NAME] ™" at bounding box center [391, 210] width 674 height 108
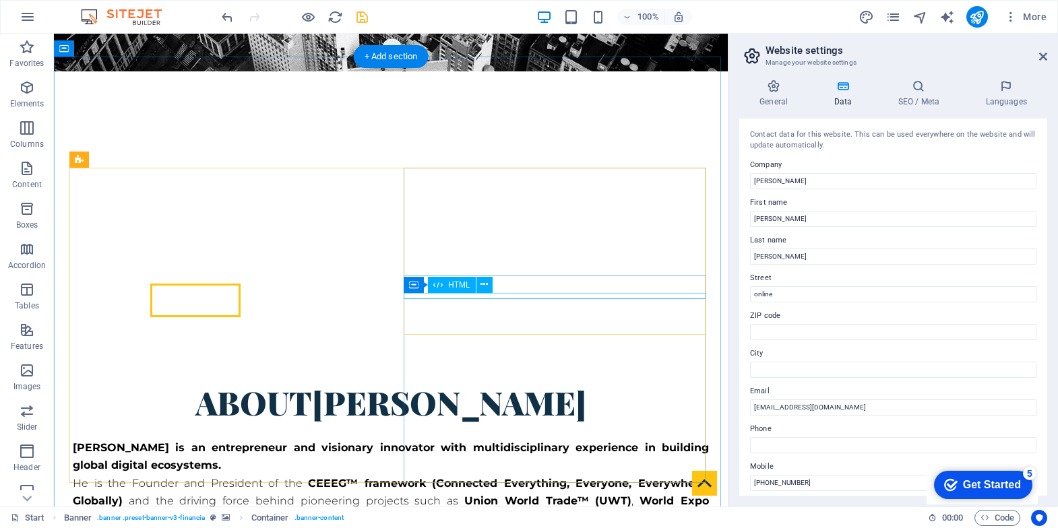
scroll to position [454, 0]
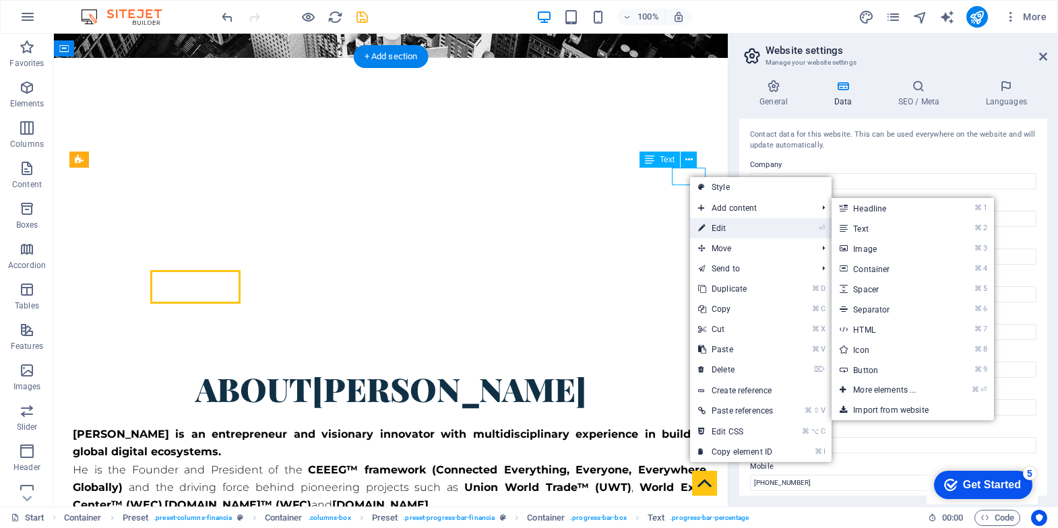
click at [716, 220] on link "⏎ Edit" at bounding box center [735, 228] width 91 height 20
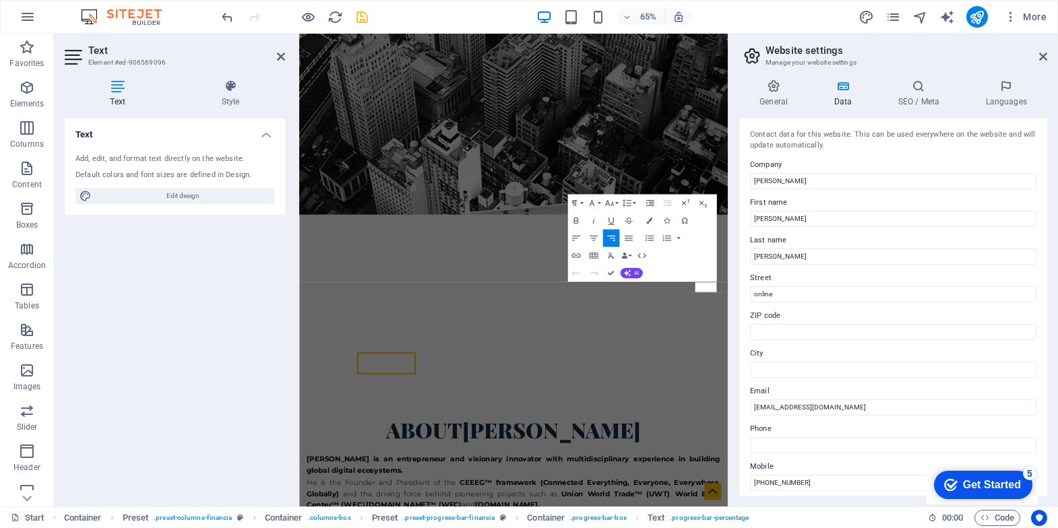
drag, startPoint x: 917, startPoint y: 428, endPoint x: 961, endPoint y: 428, distance: 44.5
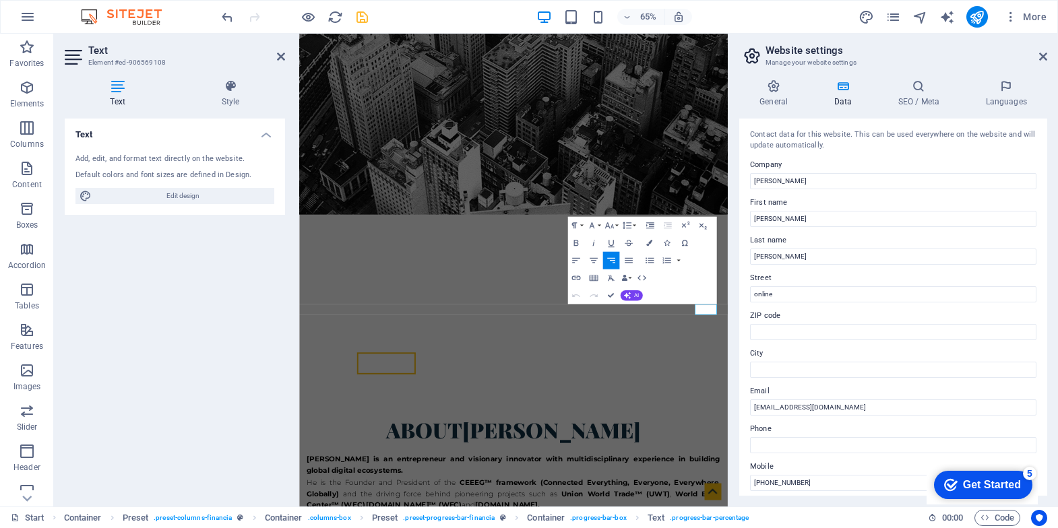
drag, startPoint x: 913, startPoint y: 453, endPoint x: 964, endPoint y: 451, distance: 51.3
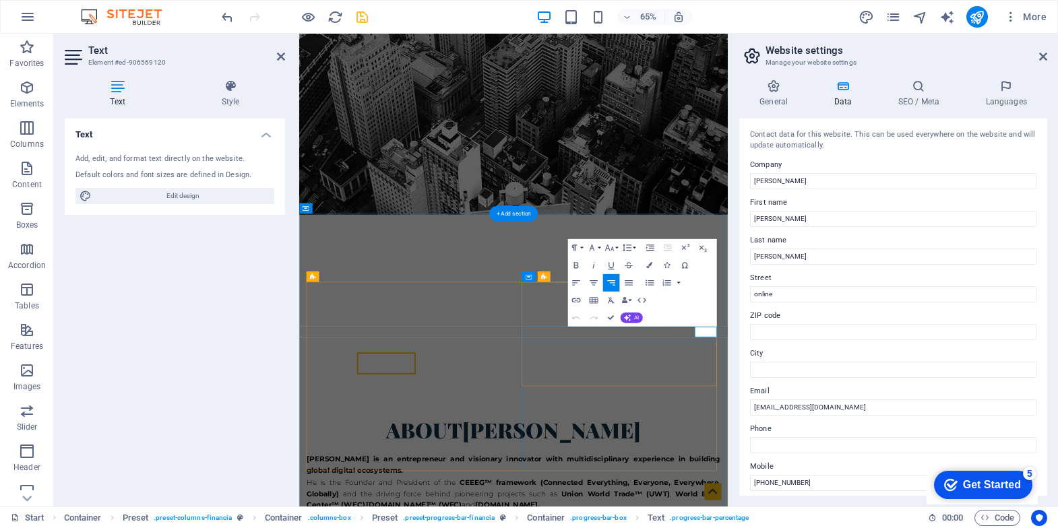
click at [690, 247] on icon "button" at bounding box center [685, 248] width 11 height 11
click at [696, 343] on span "Text" at bounding box center [691, 344] width 9 height 5
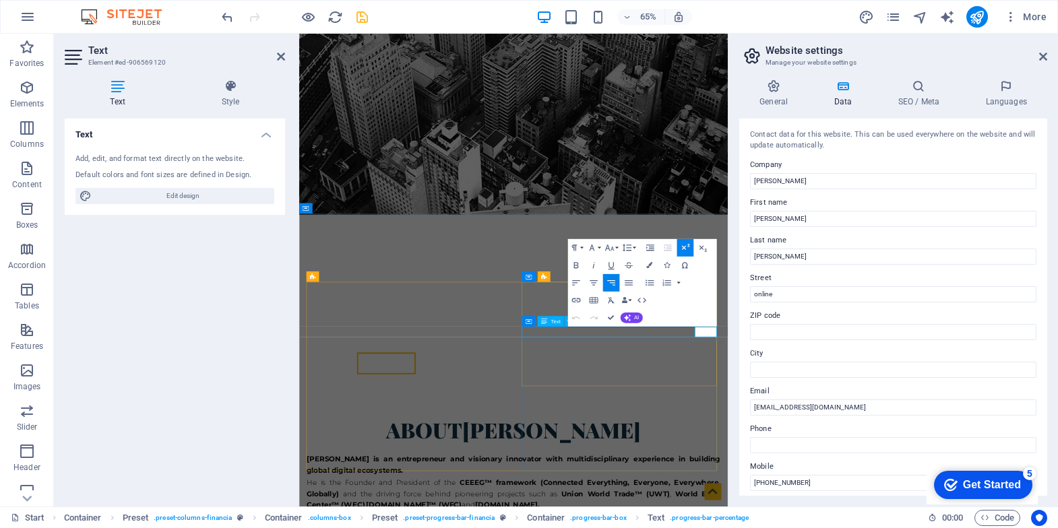
drag, startPoint x: 930, startPoint y: 491, endPoint x: 879, endPoint y: 497, distance: 51.5
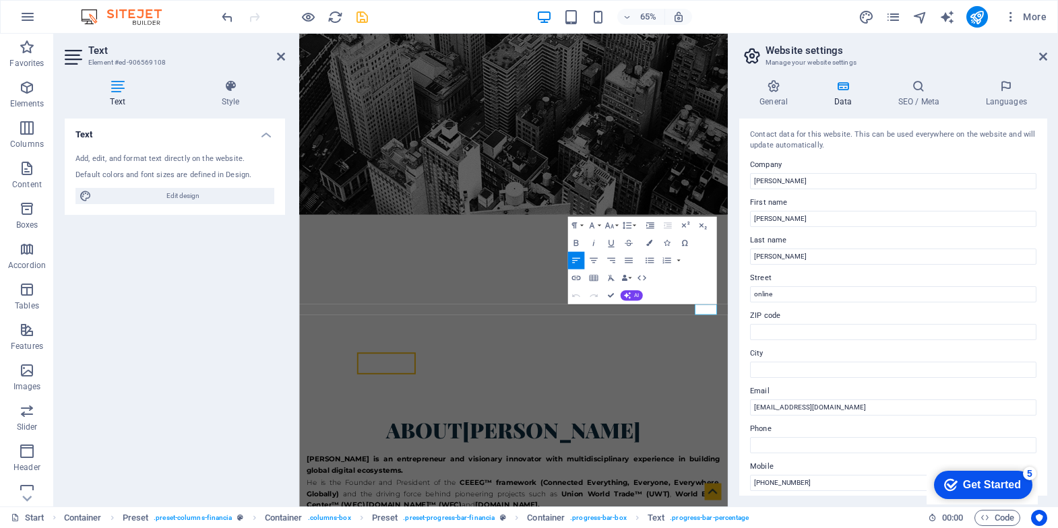
drag, startPoint x: 931, startPoint y: 460, endPoint x: 989, endPoint y: 447, distance: 59.5
click at [610, 260] on icon "button" at bounding box center [611, 260] width 11 height 11
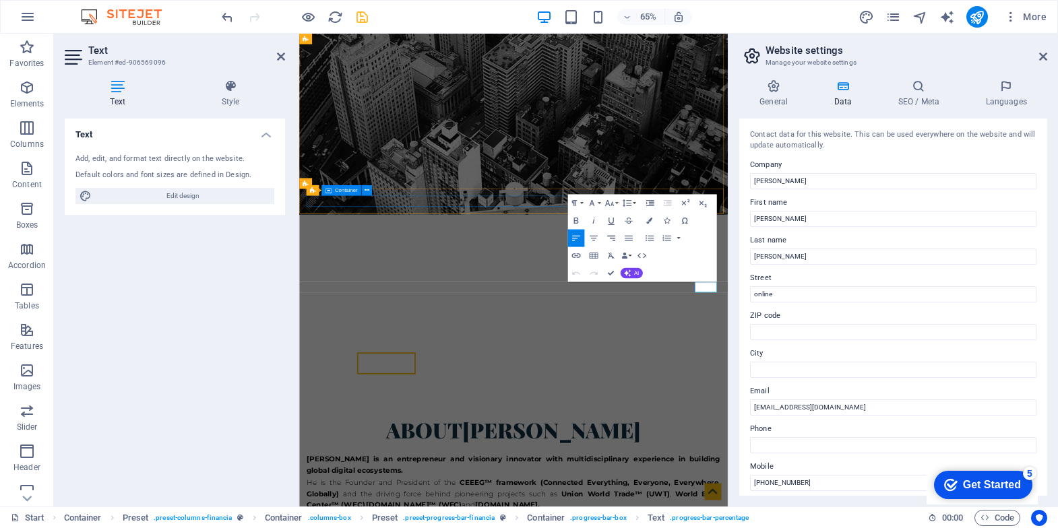
click at [615, 243] on icon "button" at bounding box center [611, 238] width 11 height 11
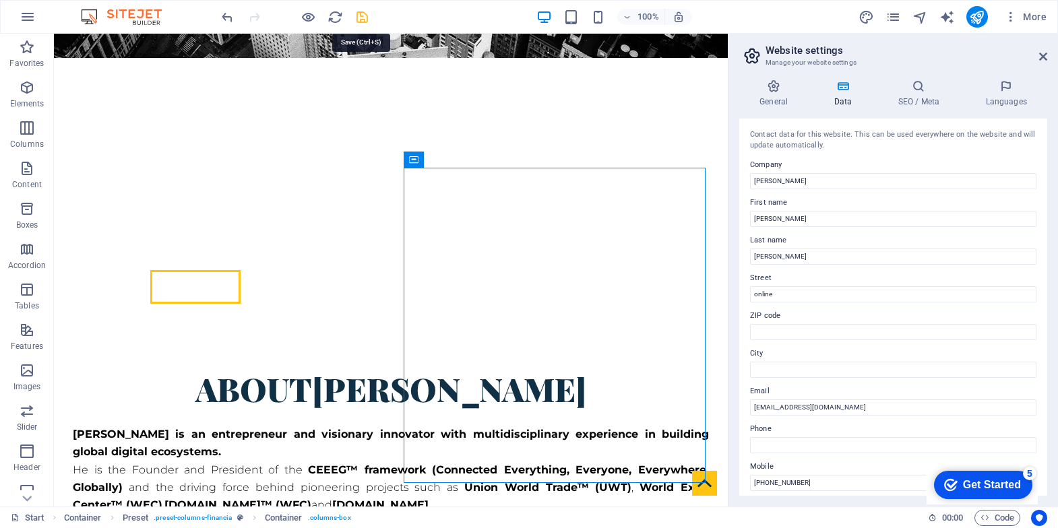
click at [356, 17] on icon "save" at bounding box center [363, 17] width 16 height 16
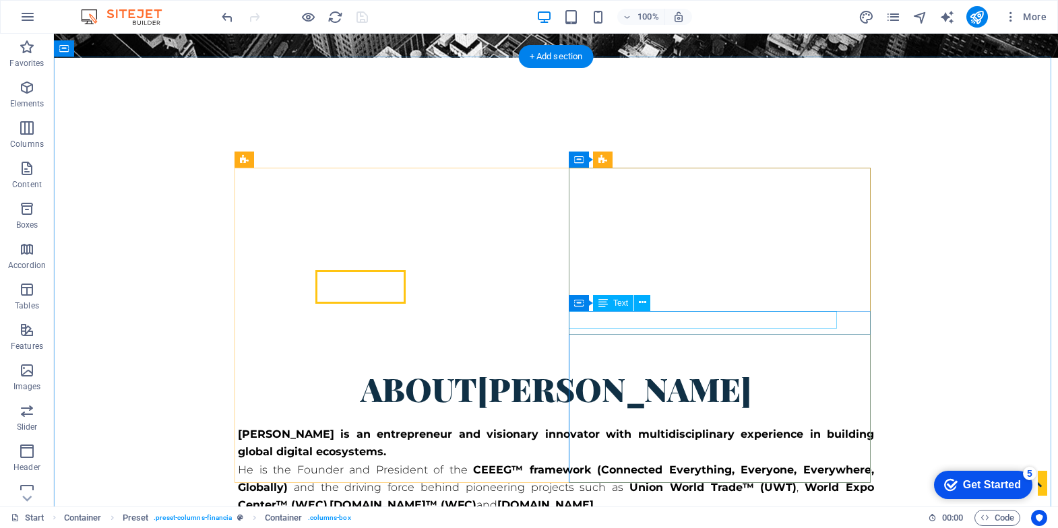
click at [640, 301] on icon at bounding box center [642, 303] width 7 height 14
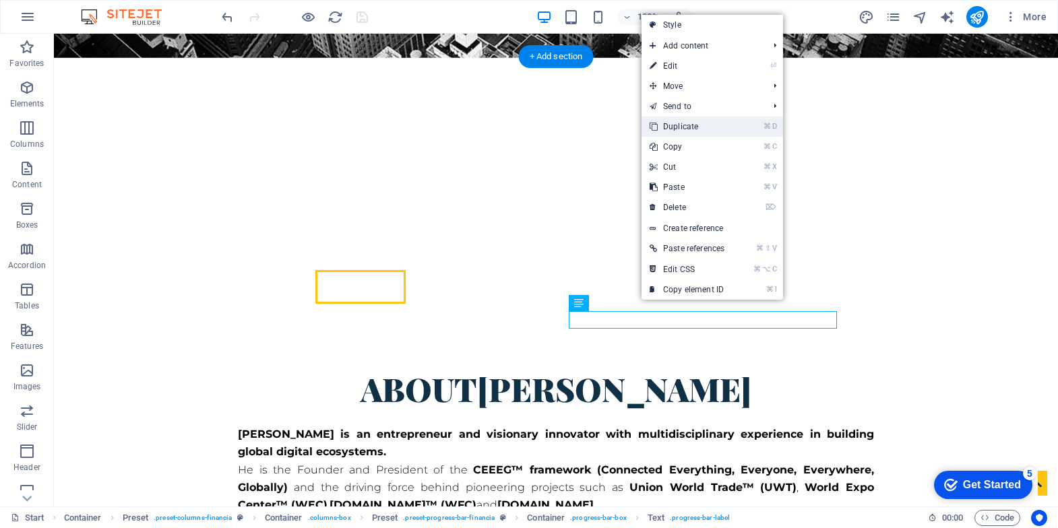
click at [673, 128] on link "⌘ D Duplicate" at bounding box center [687, 127] width 91 height 20
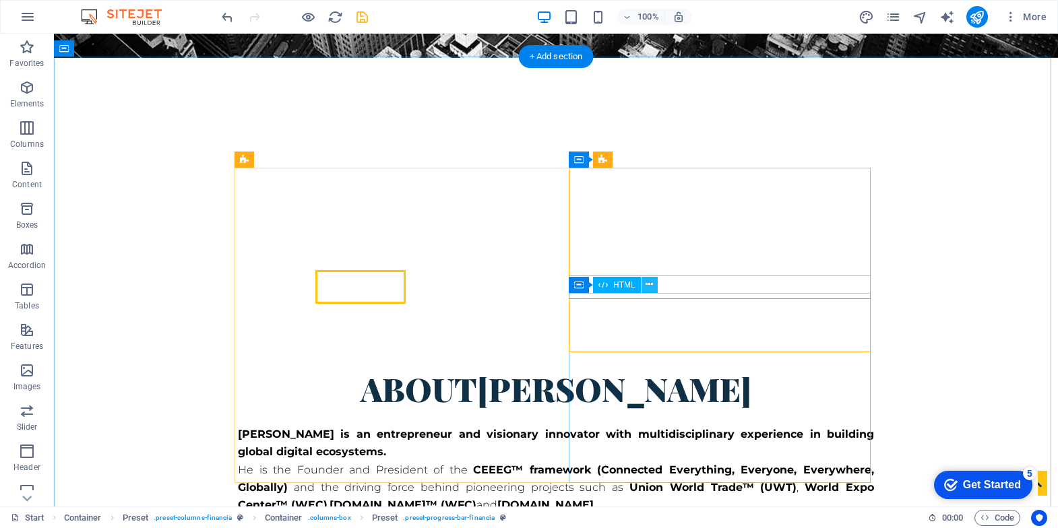
click at [650, 284] on icon at bounding box center [649, 285] width 7 height 14
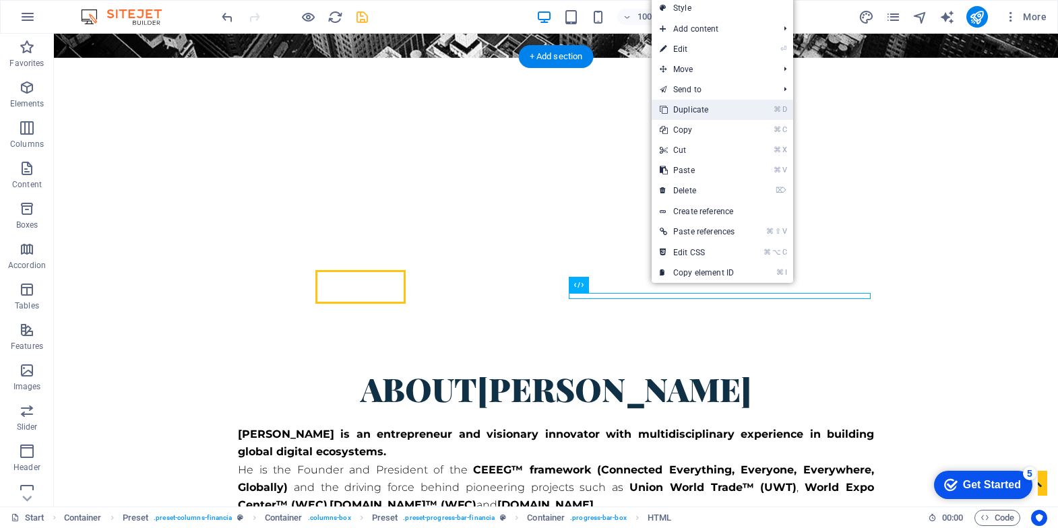
click at [692, 111] on link "⌘ D Duplicate" at bounding box center [697, 110] width 91 height 20
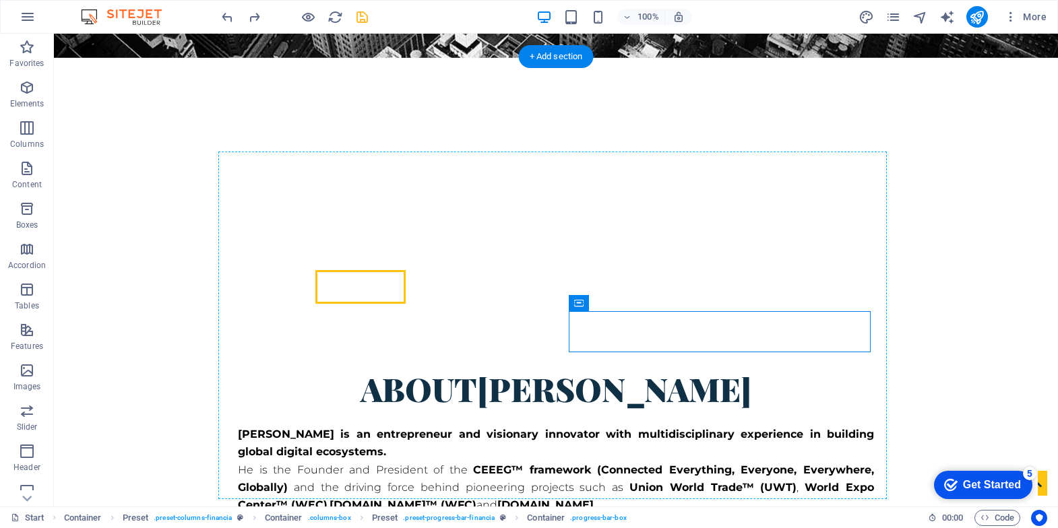
drag, startPoint x: 631, startPoint y: 337, endPoint x: 580, endPoint y: 384, distance: 69.2
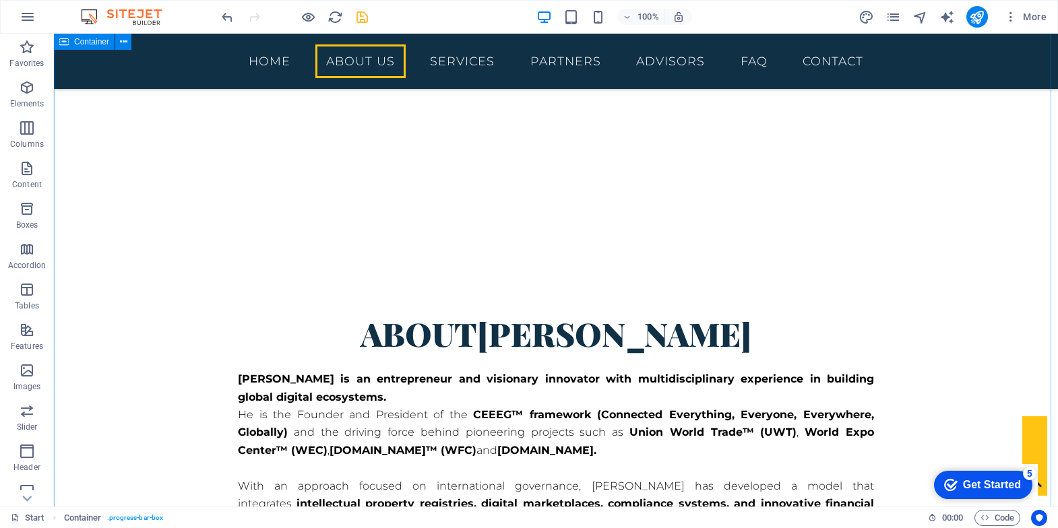
scroll to position [802, 0]
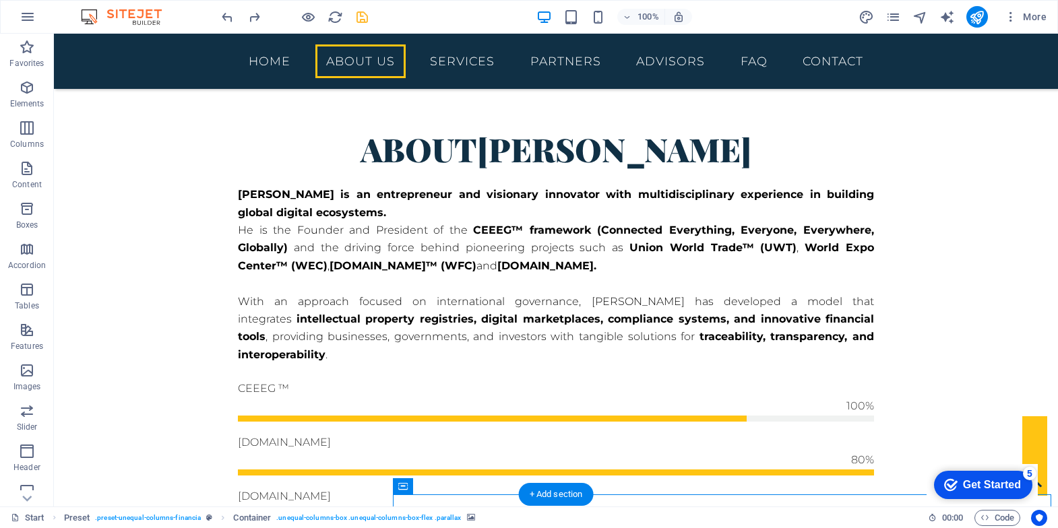
scroll to position [516, 0]
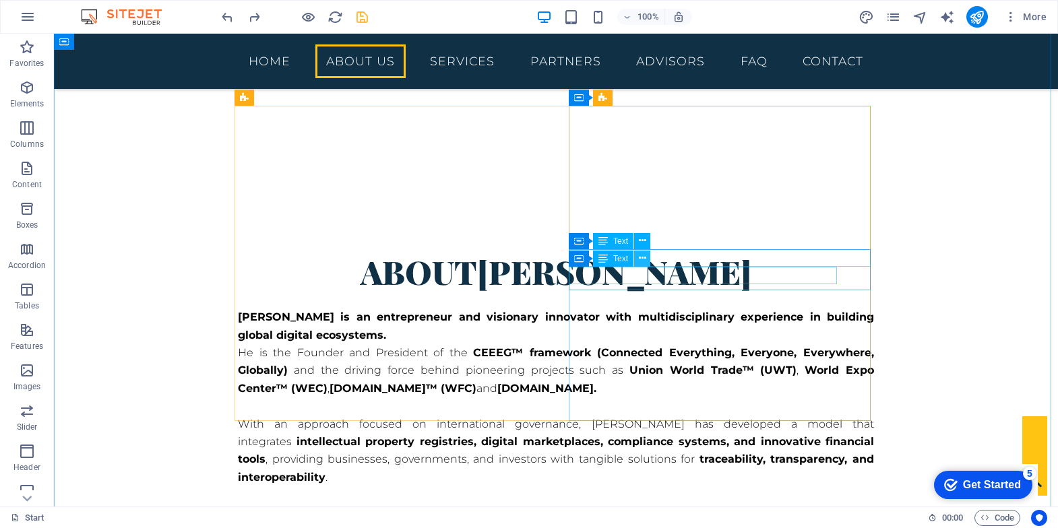
click at [647, 257] on button at bounding box center [642, 259] width 16 height 16
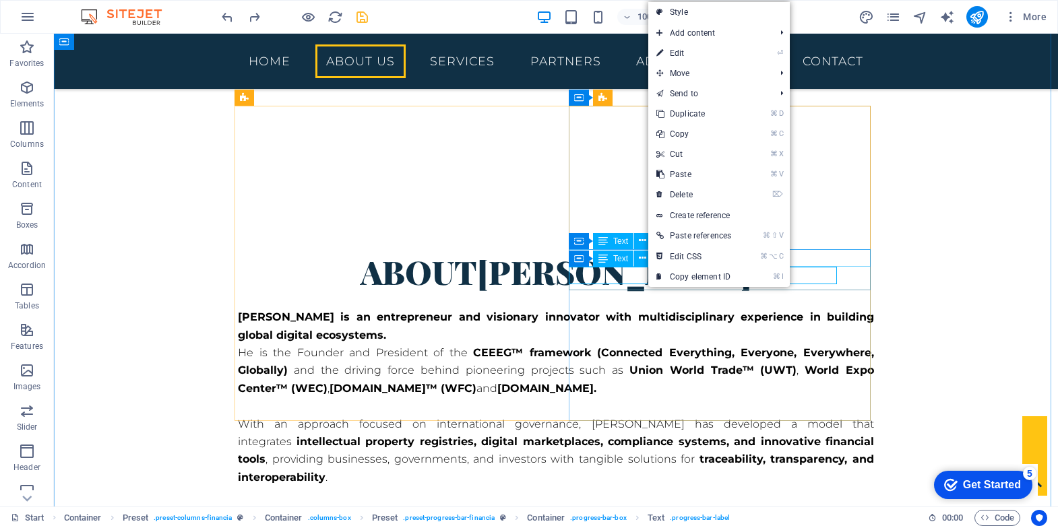
click at [601, 264] on icon at bounding box center [603, 259] width 9 height 16
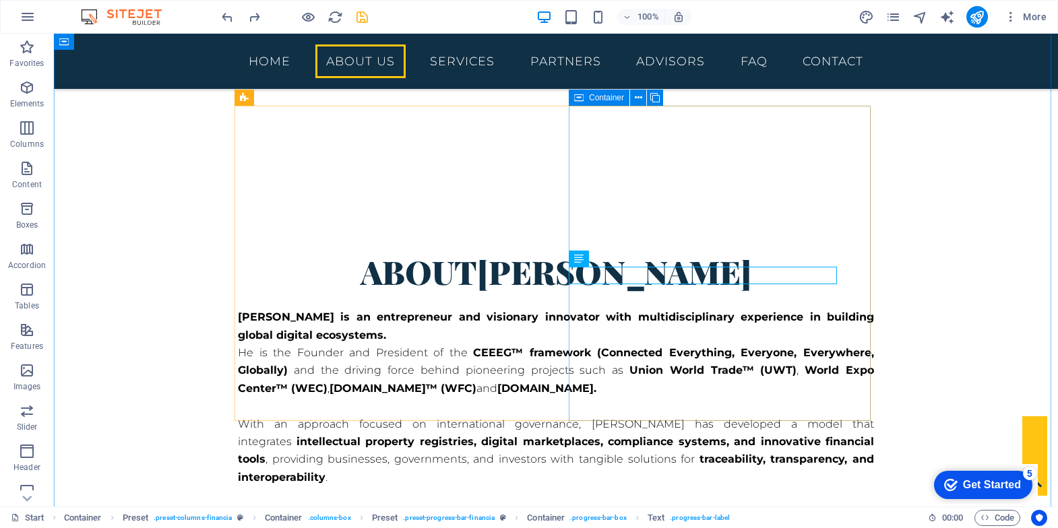
drag, startPoint x: 626, startPoint y: 291, endPoint x: 668, endPoint y: 407, distance: 124.1
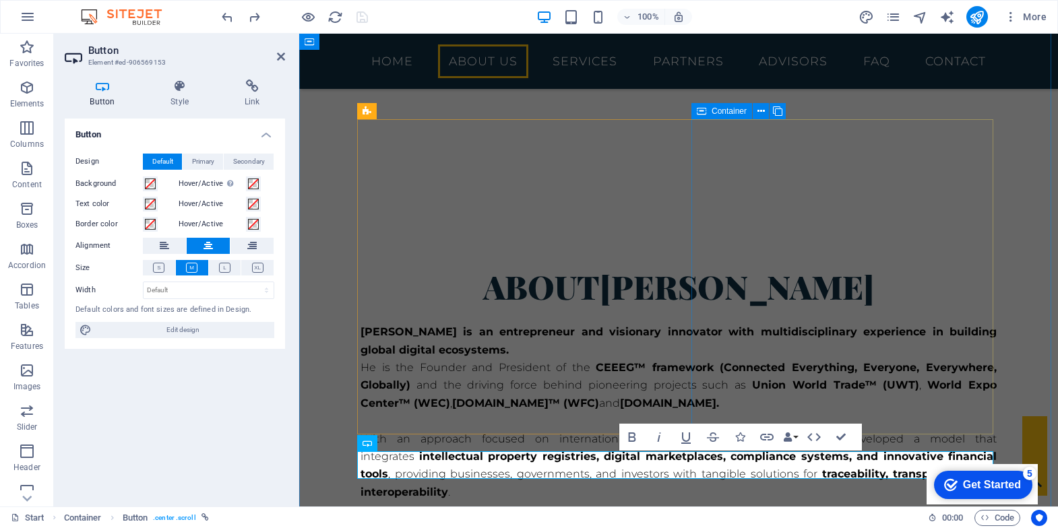
scroll to position [501, 0]
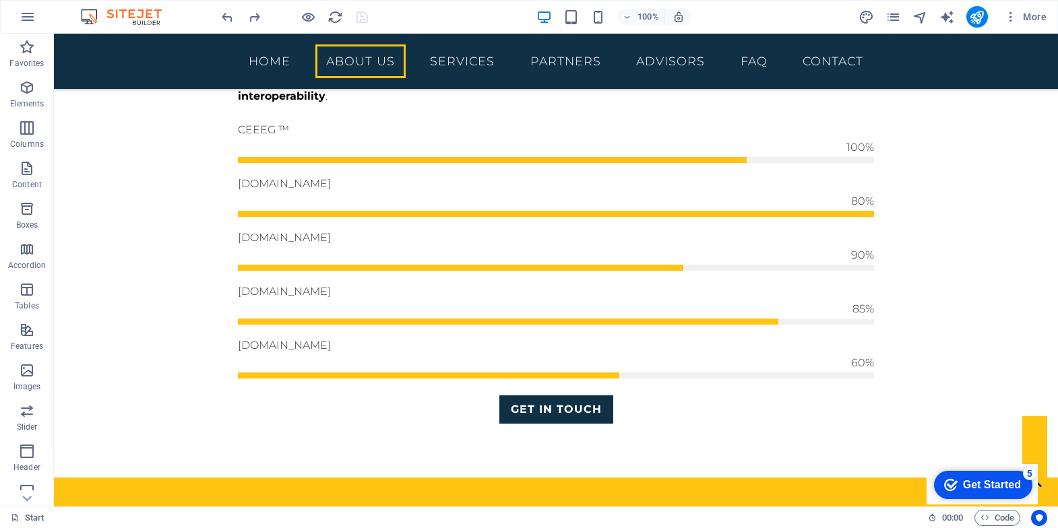
scroll to position [928, 0]
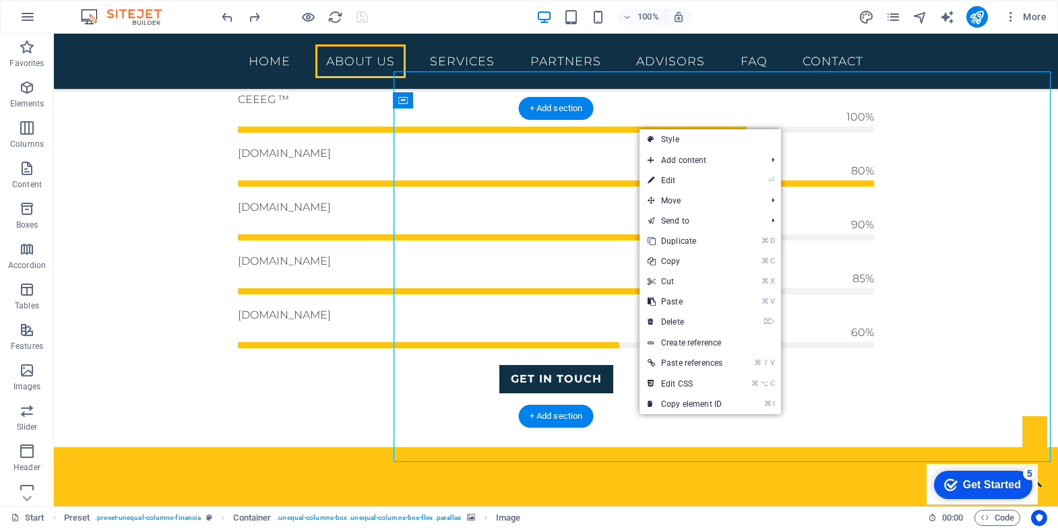
drag, startPoint x: 313, startPoint y: 479, endPoint x: 638, endPoint y: 416, distance: 331.7
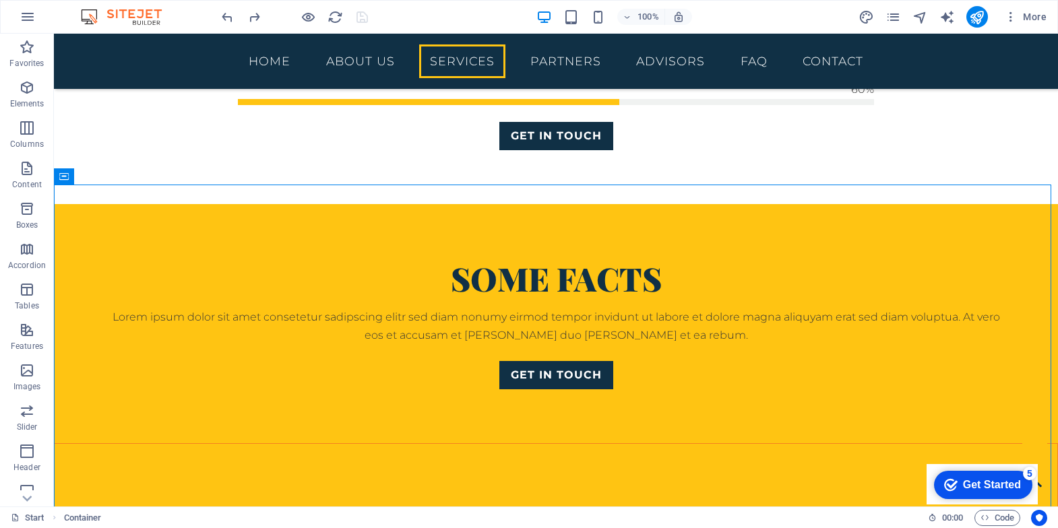
scroll to position [1159, 0]
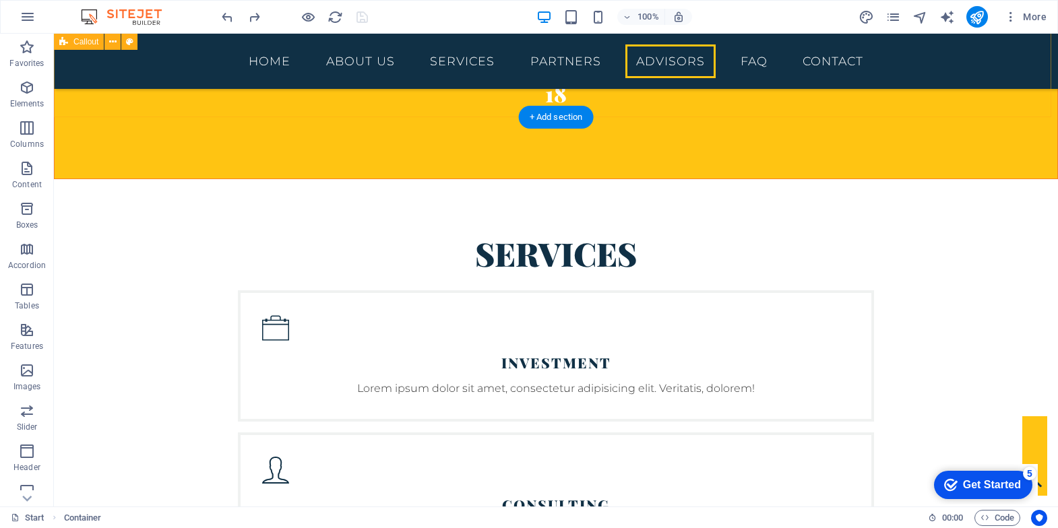
scroll to position [2390, 0]
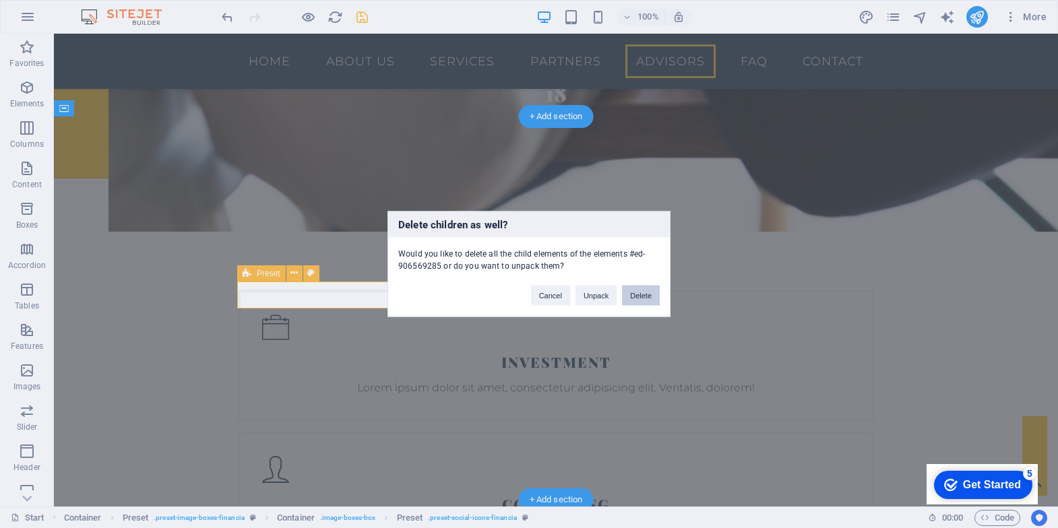
click at [650, 290] on button "Delete" at bounding box center [641, 296] width 38 height 20
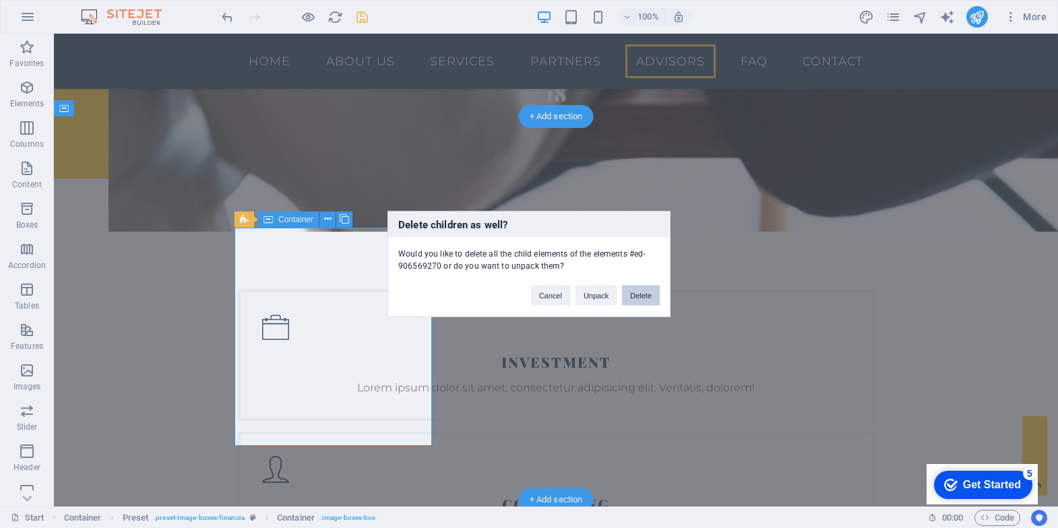
click at [635, 300] on button "Delete" at bounding box center [641, 296] width 38 height 20
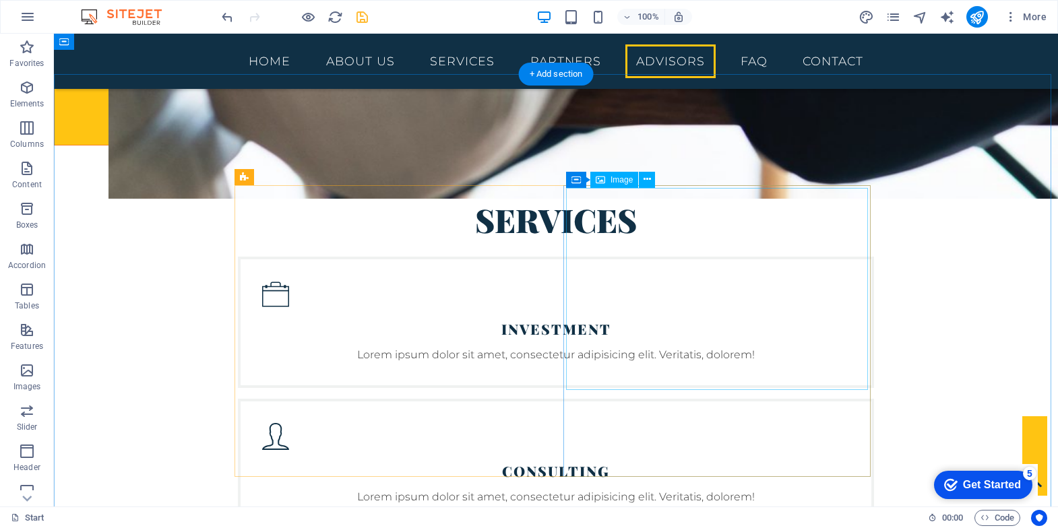
scroll to position [2370, 0]
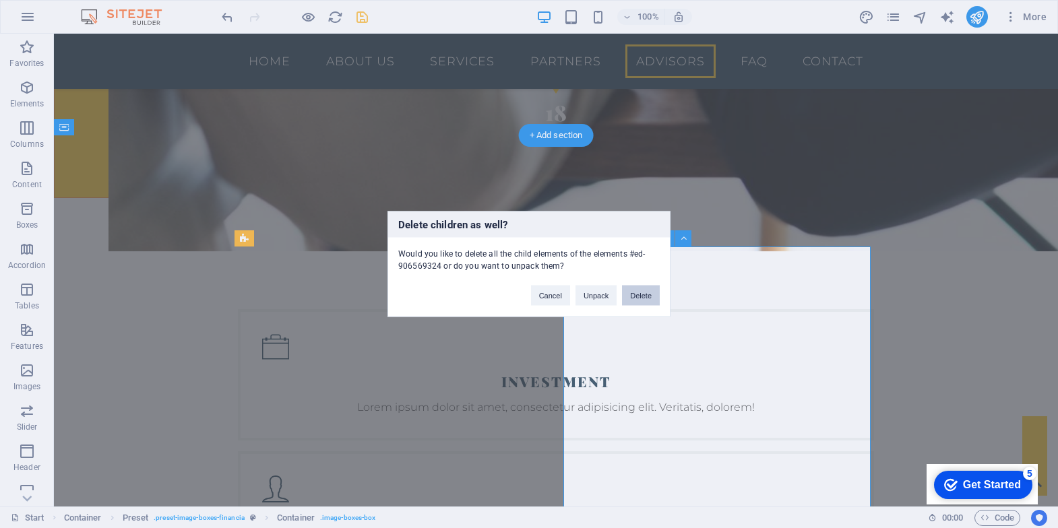
drag, startPoint x: 657, startPoint y: 297, endPoint x: 603, endPoint y: 262, distance: 64.0
click at [657, 297] on button "Delete" at bounding box center [641, 296] width 38 height 20
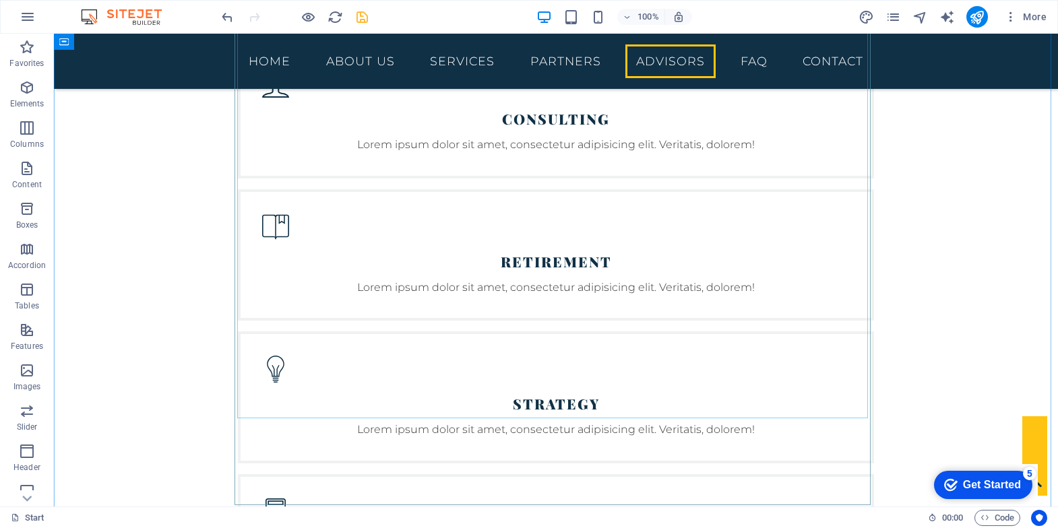
scroll to position [2807, 0]
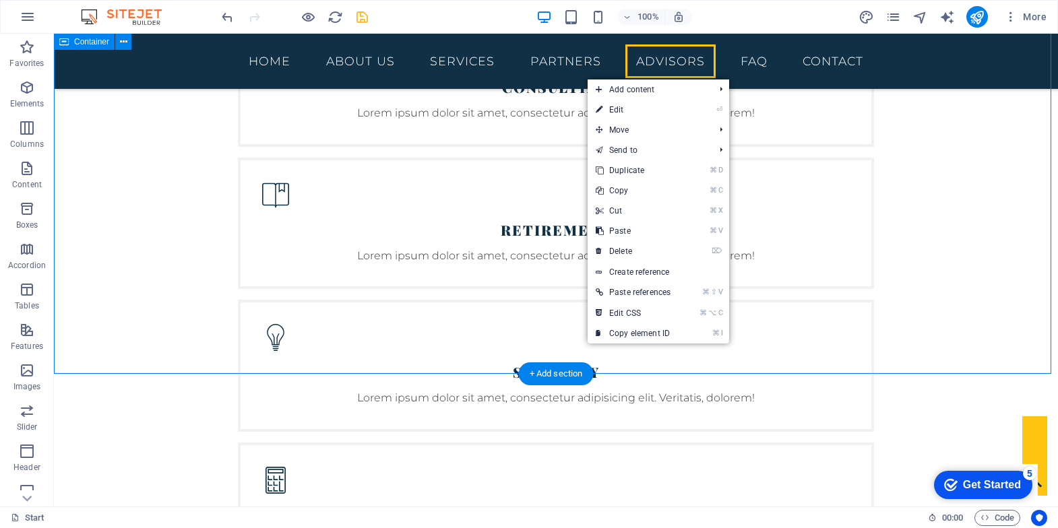
drag, startPoint x: 586, startPoint y: 344, endPoint x: 586, endPoint y: 396, distance: 51.9
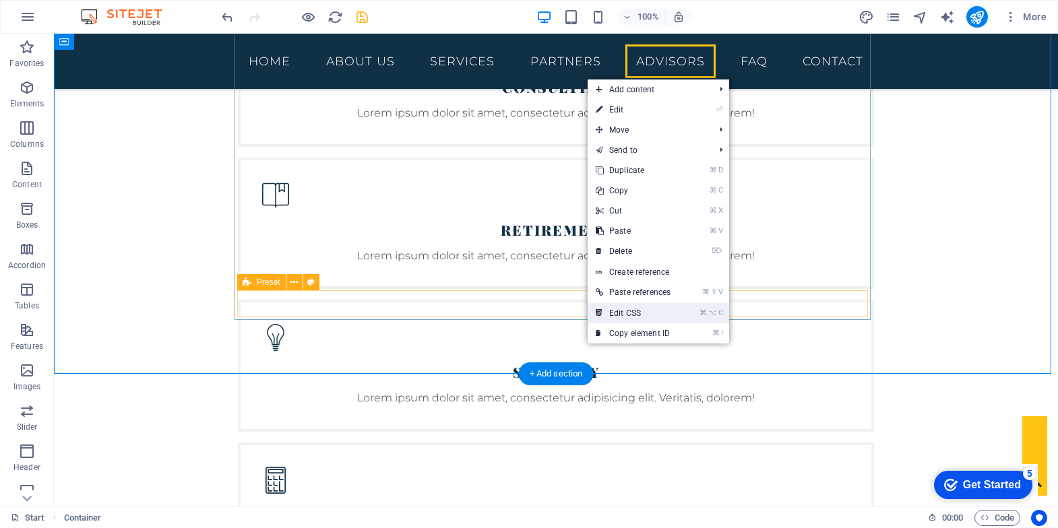
drag, startPoint x: 655, startPoint y: 309, endPoint x: 600, endPoint y: 275, distance: 64.2
click at [655, 309] on link "⌘ ⌥ C Edit CSS" at bounding box center [633, 313] width 91 height 20
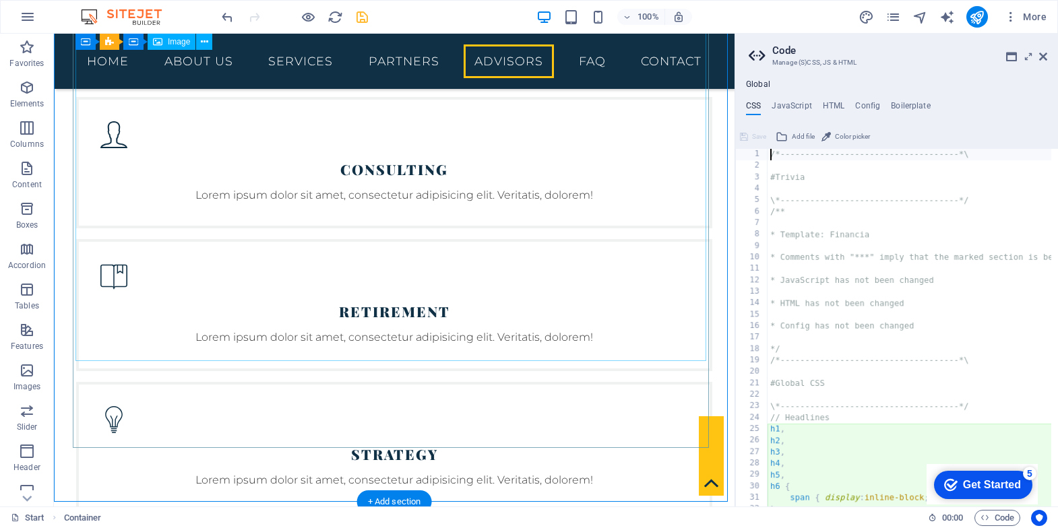
type textarea "@include social-icons("
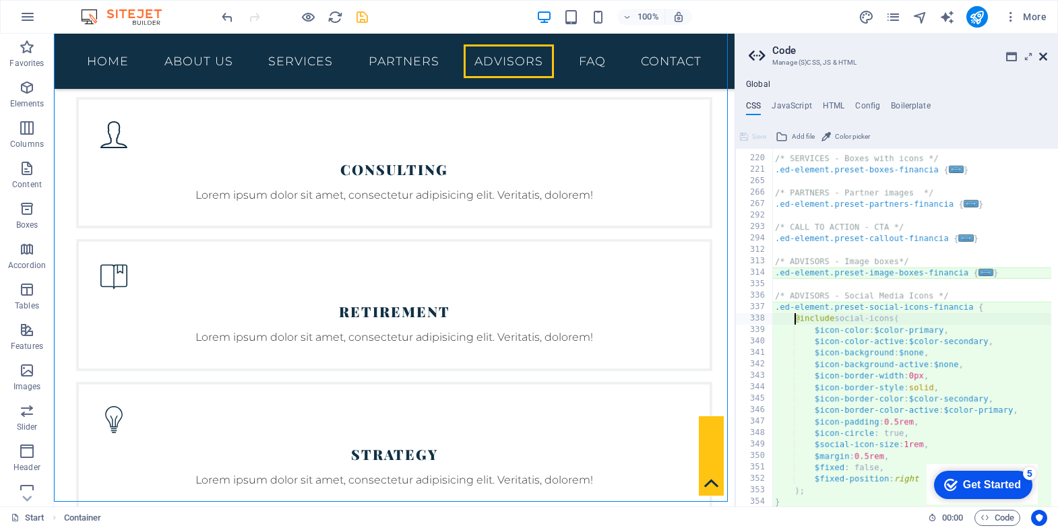
click at [1043, 54] on icon at bounding box center [1043, 56] width 8 height 11
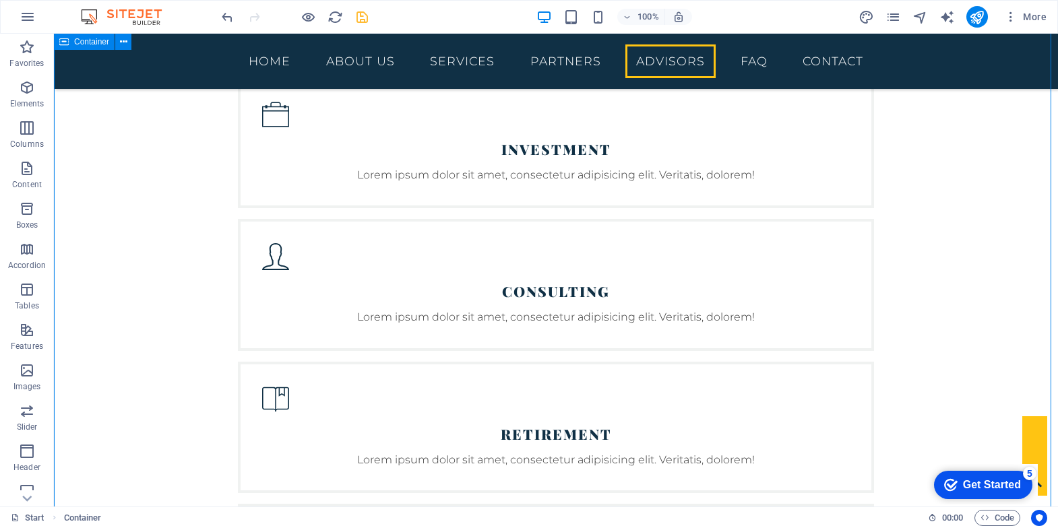
scroll to position [2447, 0]
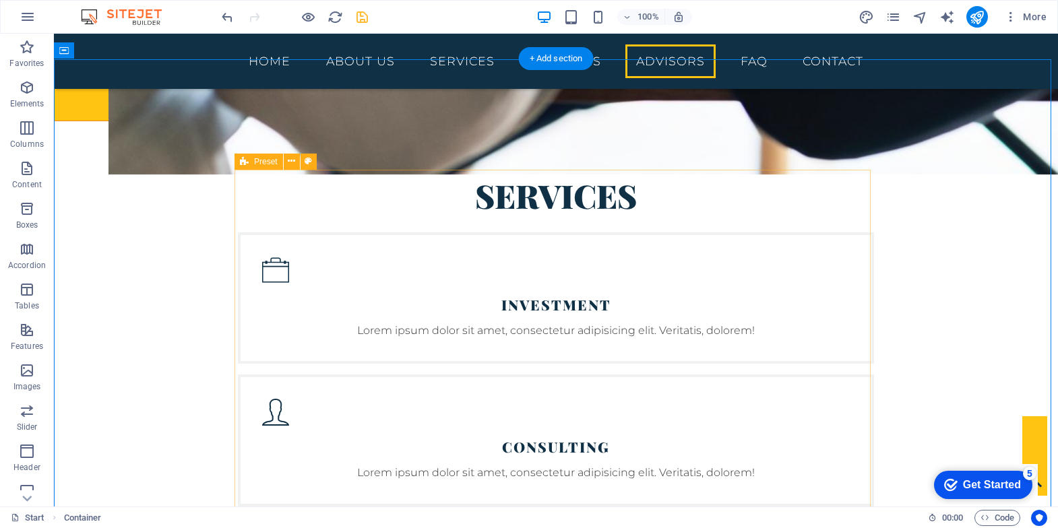
click at [241, 160] on icon at bounding box center [244, 162] width 9 height 16
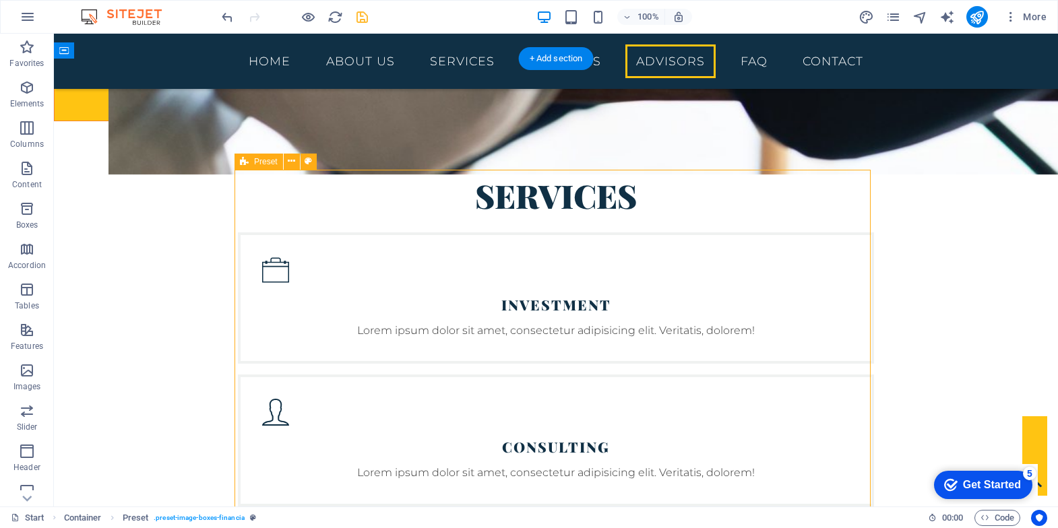
click at [251, 160] on div "Preset" at bounding box center [259, 162] width 49 height 16
click at [257, 159] on span "Preset" at bounding box center [266, 162] width 24 height 8
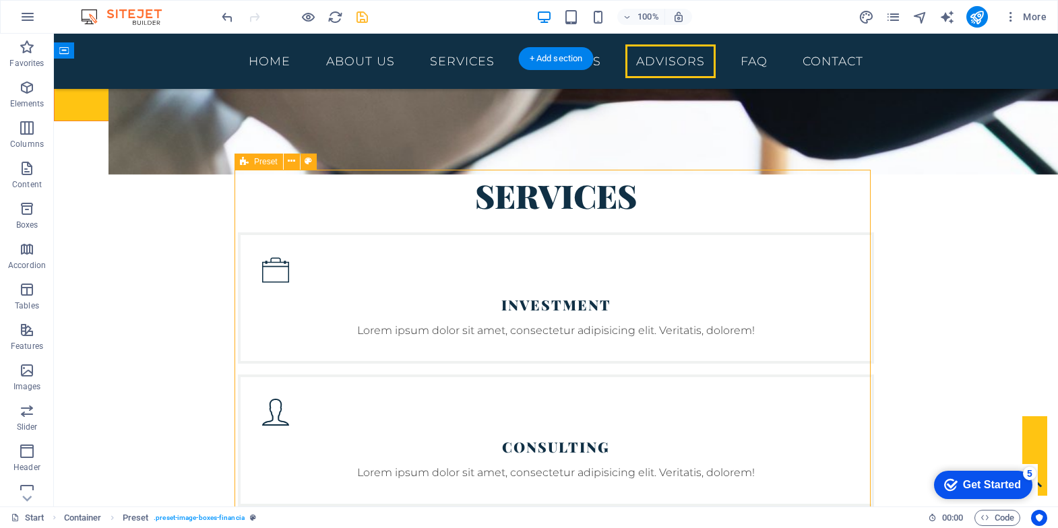
click at [257, 159] on span "Preset" at bounding box center [266, 162] width 24 height 8
click at [289, 164] on icon at bounding box center [291, 161] width 7 height 14
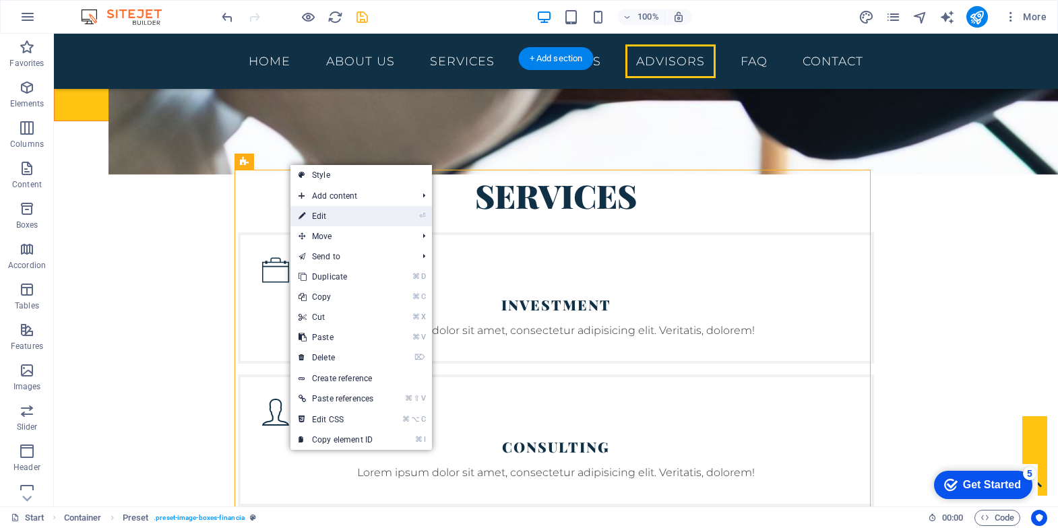
click at [338, 218] on link "⏎ Edit" at bounding box center [336, 216] width 91 height 20
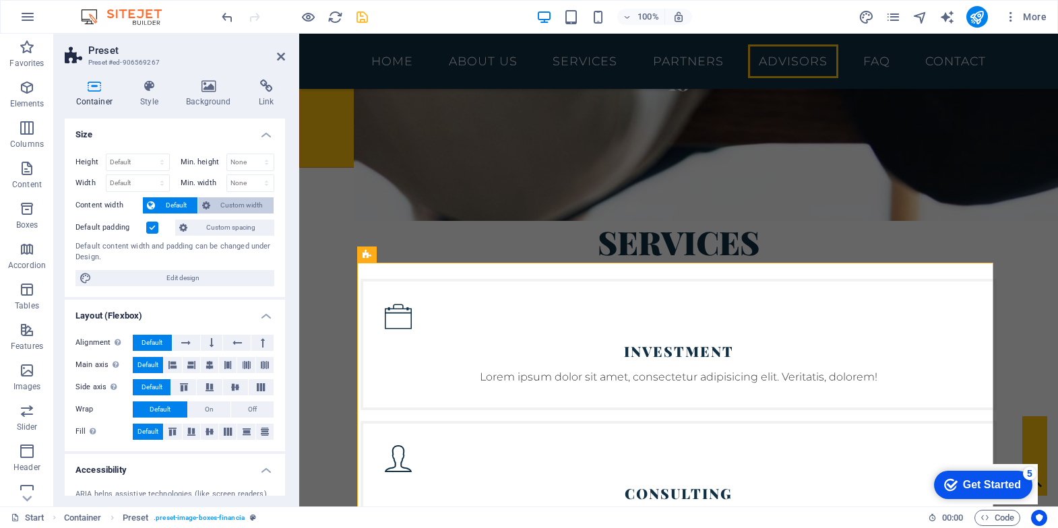
click at [222, 203] on span "Custom width" at bounding box center [242, 206] width 56 height 16
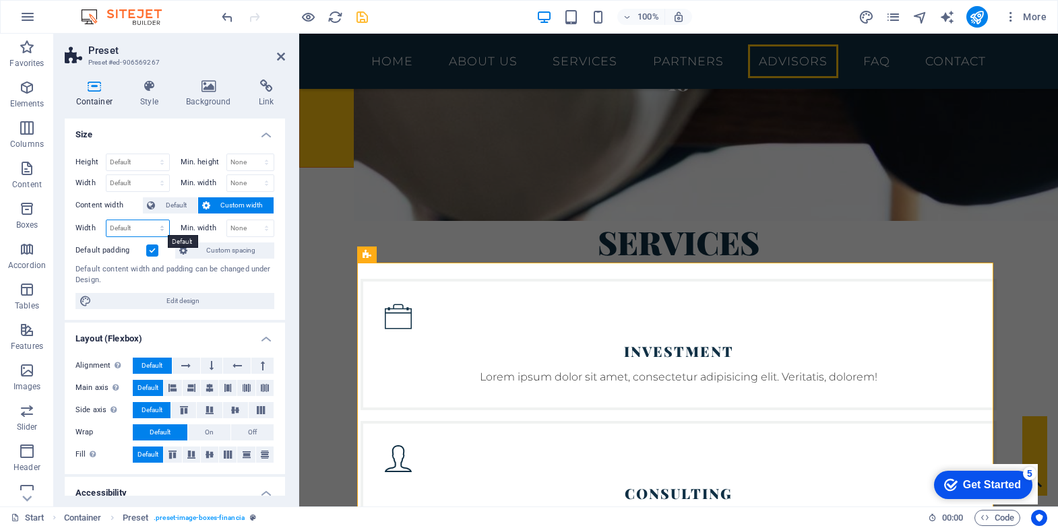
select select "%"
drag, startPoint x: 123, startPoint y: 222, endPoint x: 40, endPoint y: 213, distance: 82.8
click at [40, 213] on section "Favorites Elements Columns Content Boxes Accordion Tables Features Images Slide…" at bounding box center [529, 270] width 1058 height 473
type input "20"
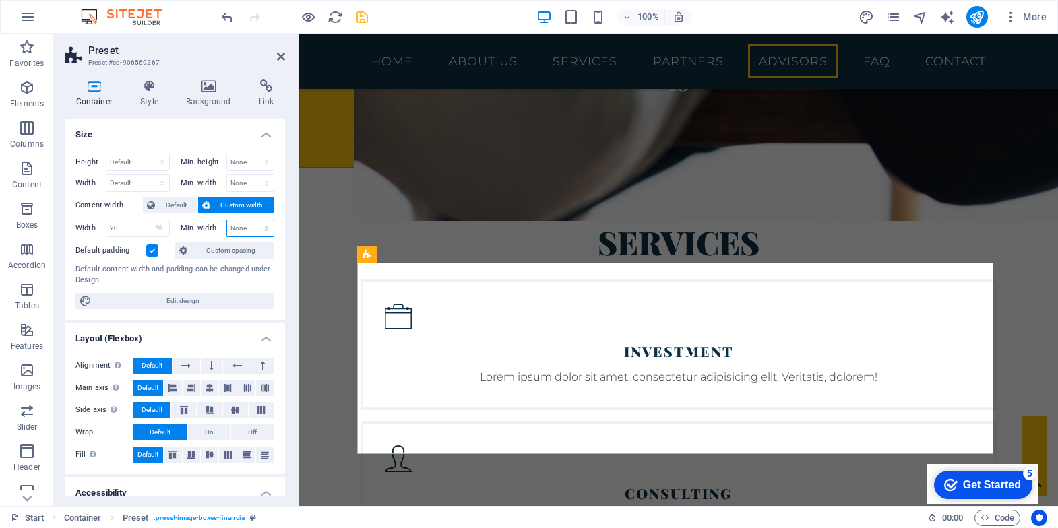
select select "%"
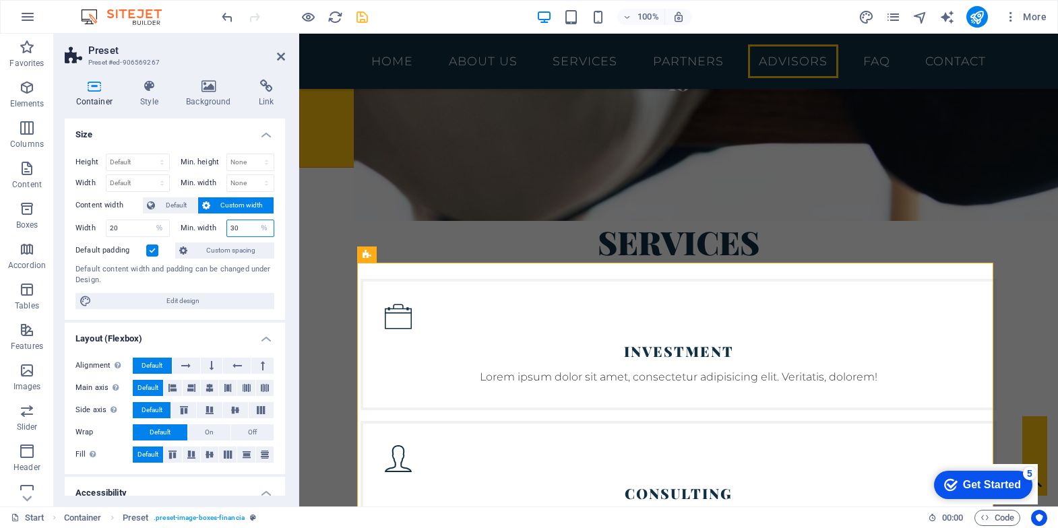
type input "30"
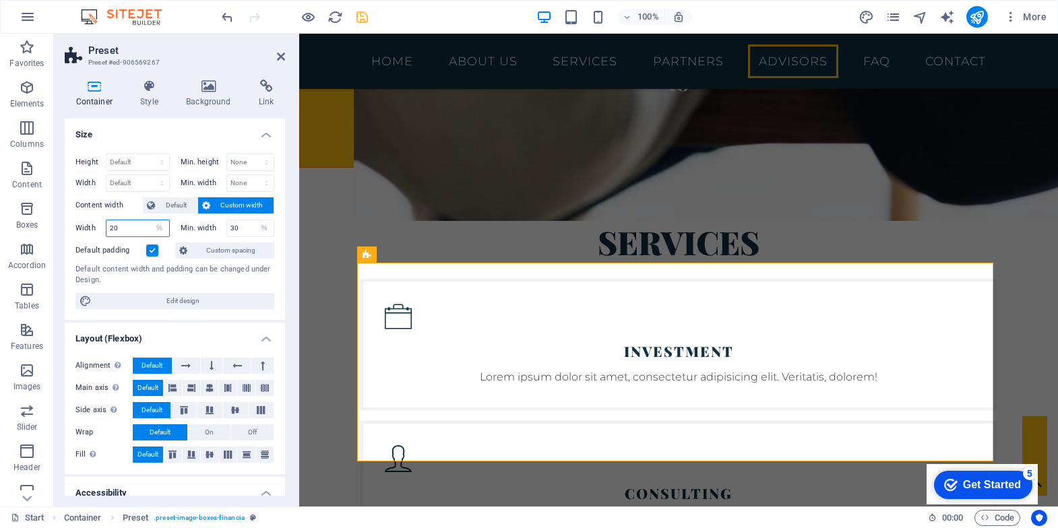
drag, startPoint x: 133, startPoint y: 222, endPoint x: 75, endPoint y: 219, distance: 58.1
click at [75, 220] on div "Width 20 Default px rem % em vh vw" at bounding box center [122, 229] width 94 height 18
type input "30"
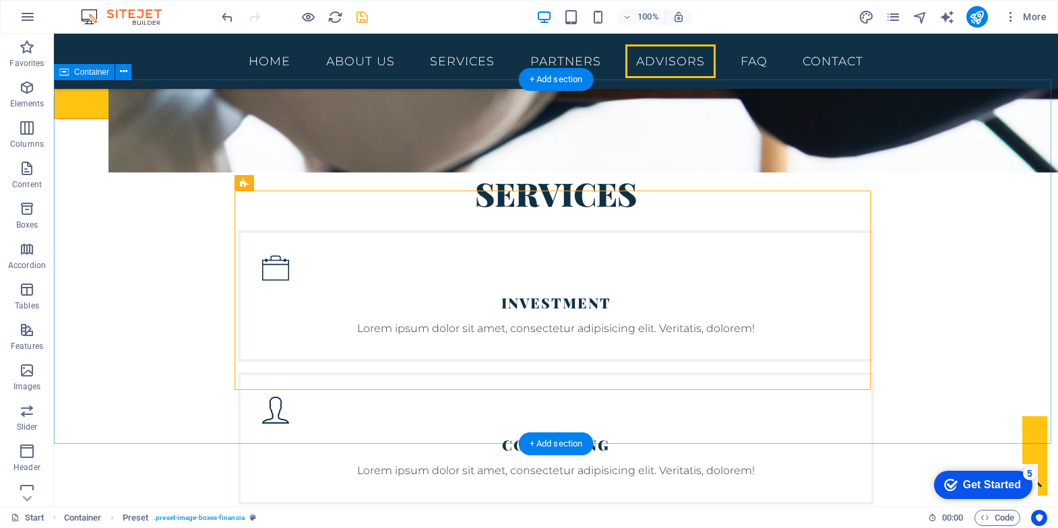
scroll to position [2415, 0]
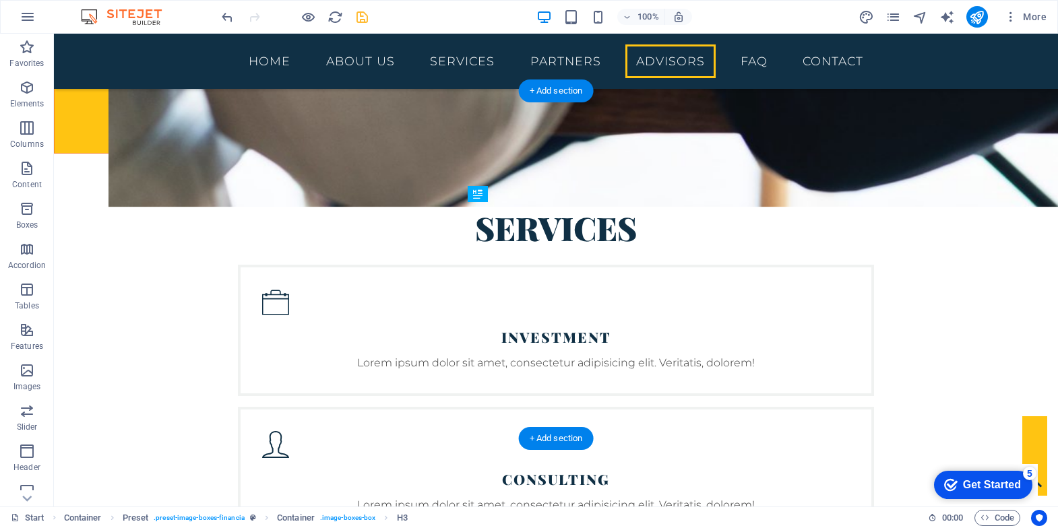
drag, startPoint x: 600, startPoint y: 336, endPoint x: 518, endPoint y: 341, distance: 82.4
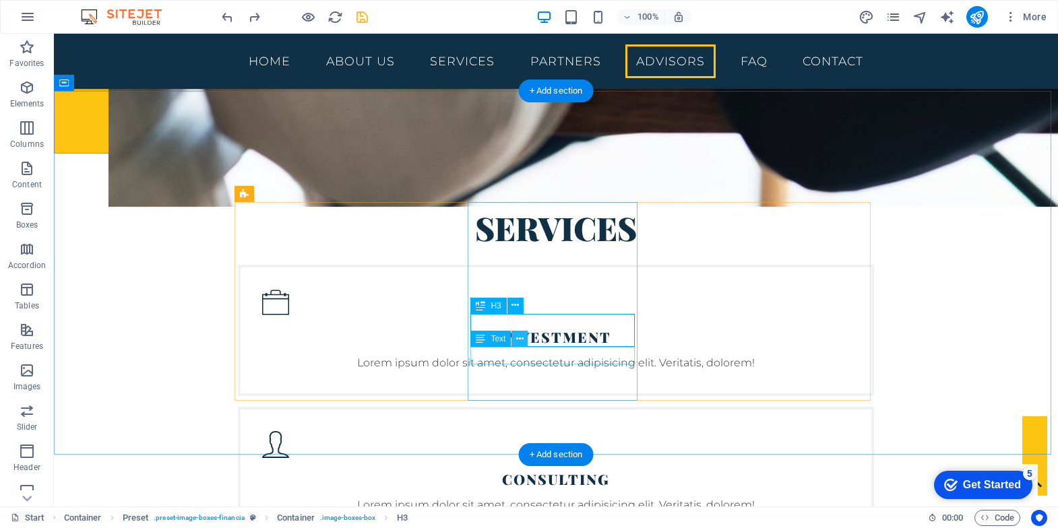
click at [514, 338] on button at bounding box center [520, 339] width 16 height 16
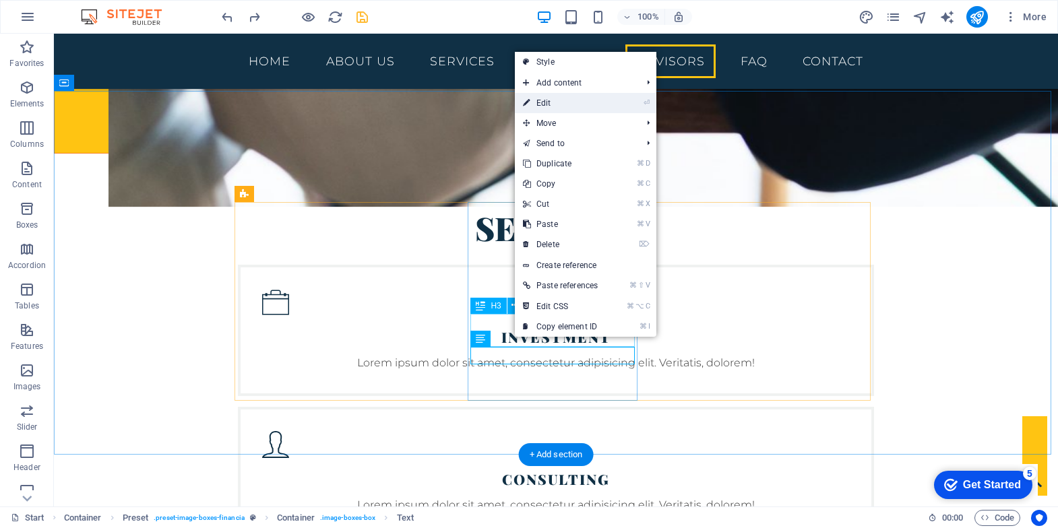
click at [551, 107] on link "⏎ Edit" at bounding box center [560, 103] width 91 height 20
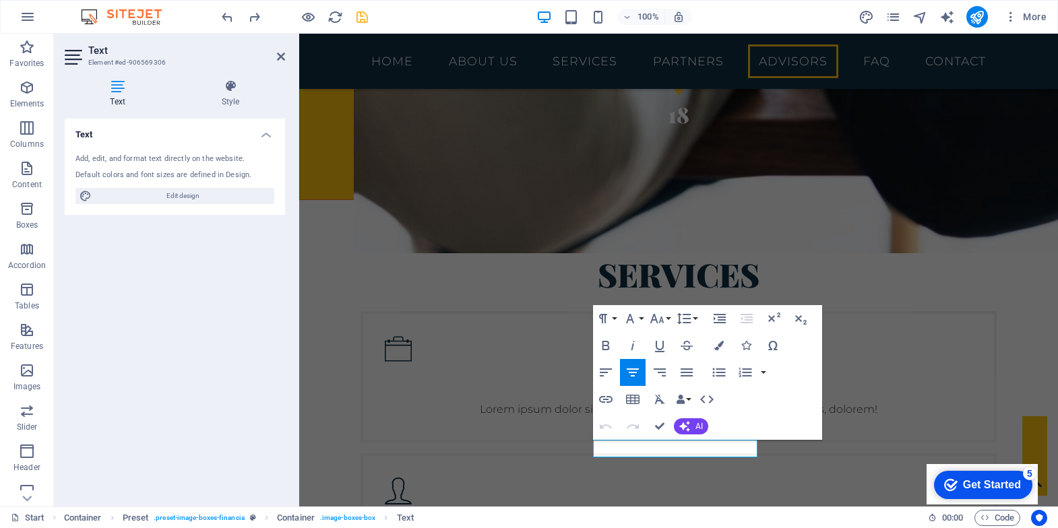
drag, startPoint x: 638, startPoint y: 443, endPoint x: 673, endPoint y: 445, distance: 35.1
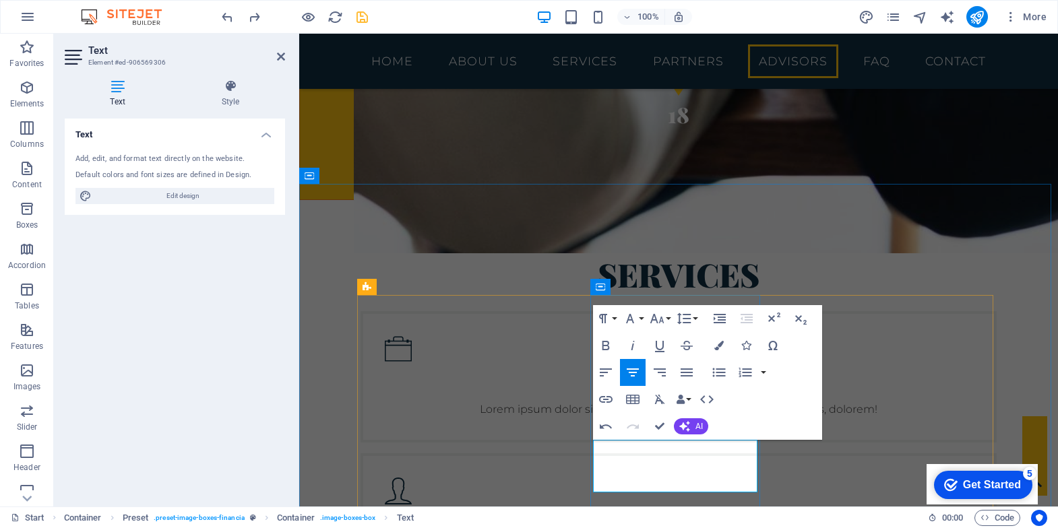
drag, startPoint x: 688, startPoint y: 463, endPoint x: 764, endPoint y: 490, distance: 80.8
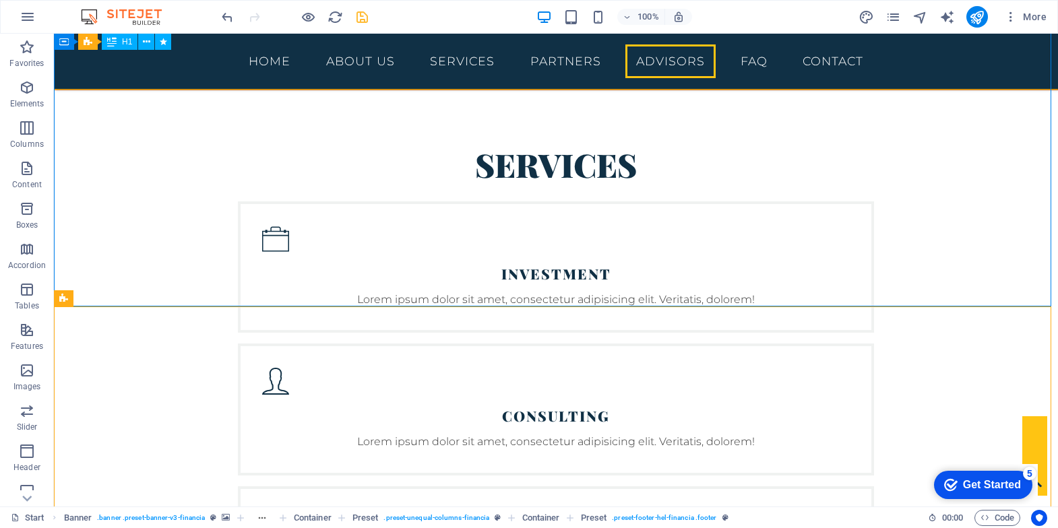
scroll to position [2398, 0]
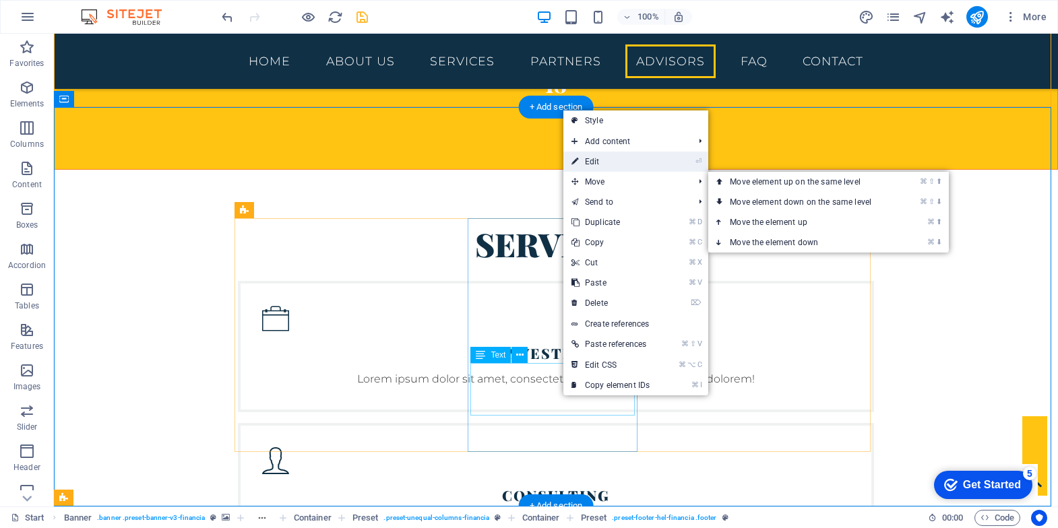
drag, startPoint x: 593, startPoint y: 167, endPoint x: 294, endPoint y: 135, distance: 300.4
click at [593, 167] on link "⏎ Edit" at bounding box center [611, 162] width 94 height 20
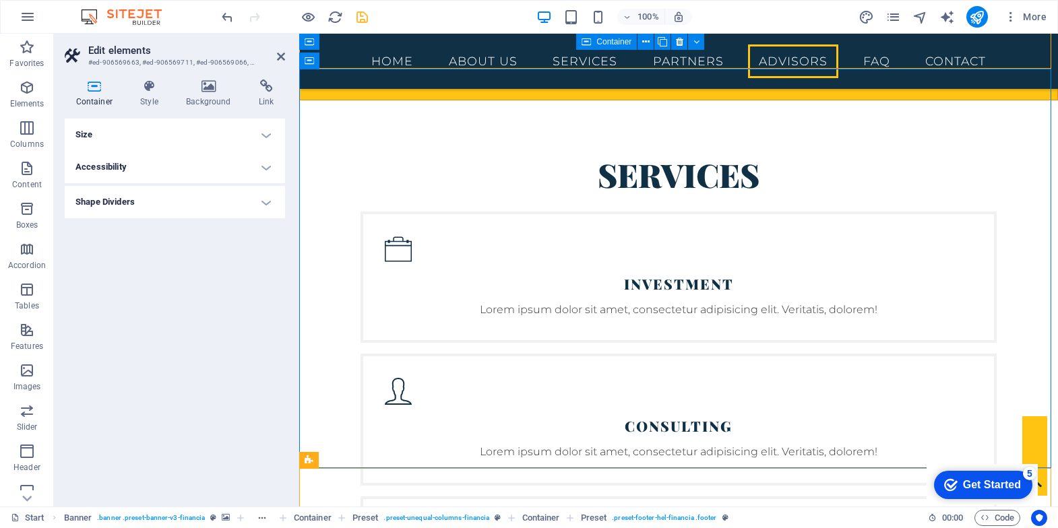
scroll to position [2530, 0]
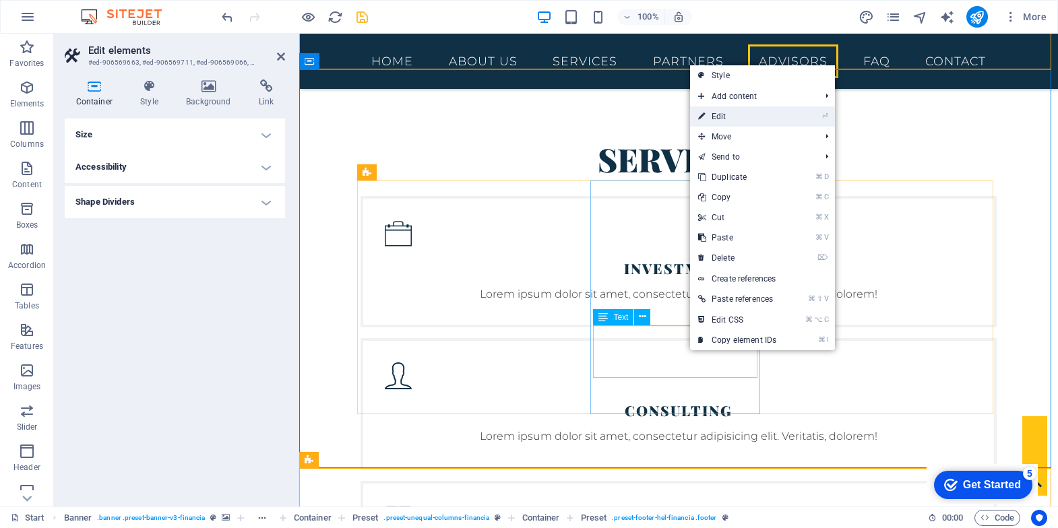
click at [725, 124] on link "⏎ Edit" at bounding box center [737, 117] width 94 height 20
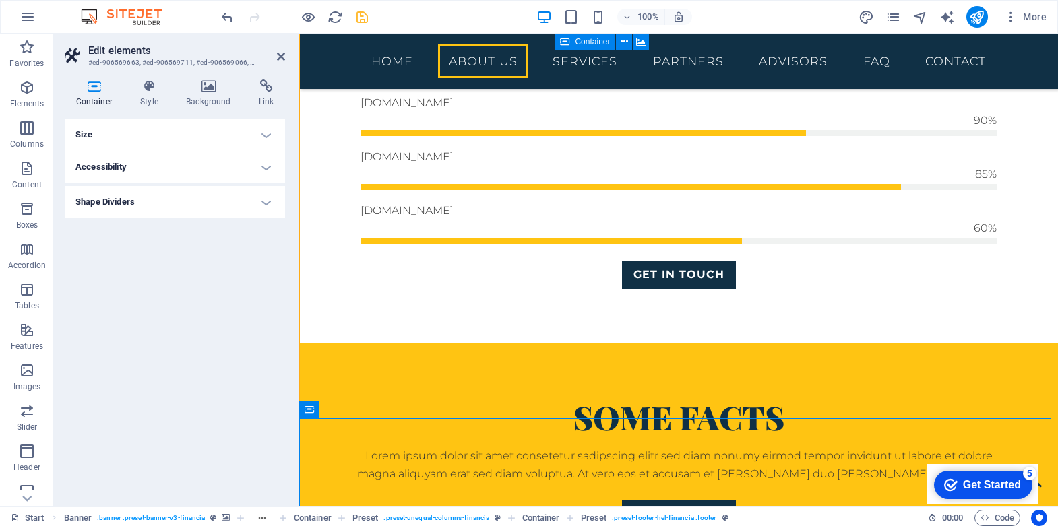
scroll to position [1034, 0]
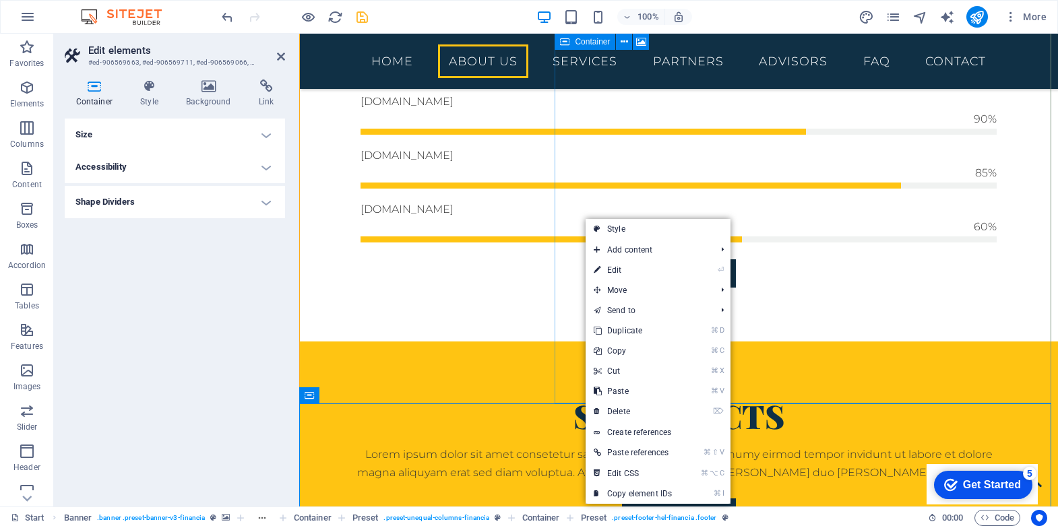
drag, startPoint x: 584, startPoint y: 218, endPoint x: 580, endPoint y: 171, distance: 46.7
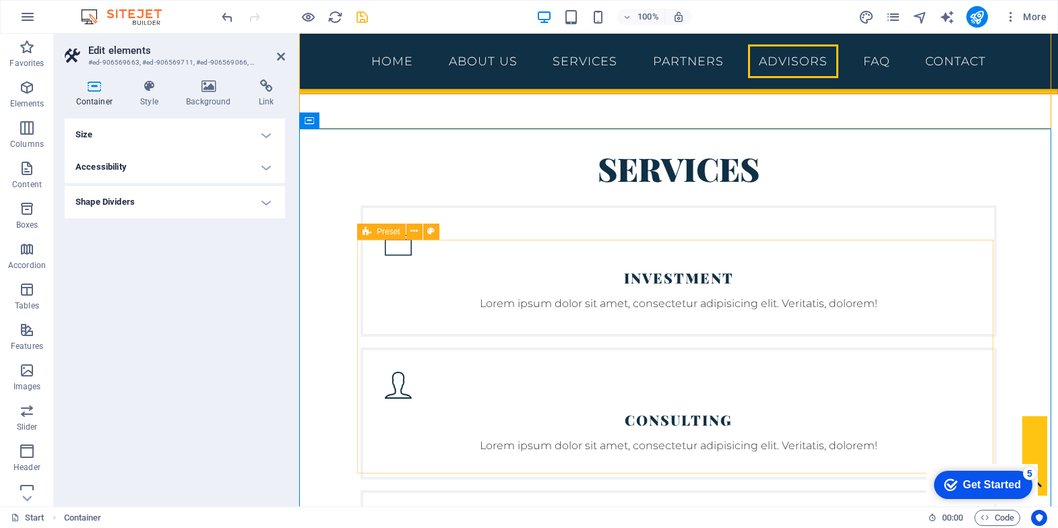
scroll to position [2546, 0]
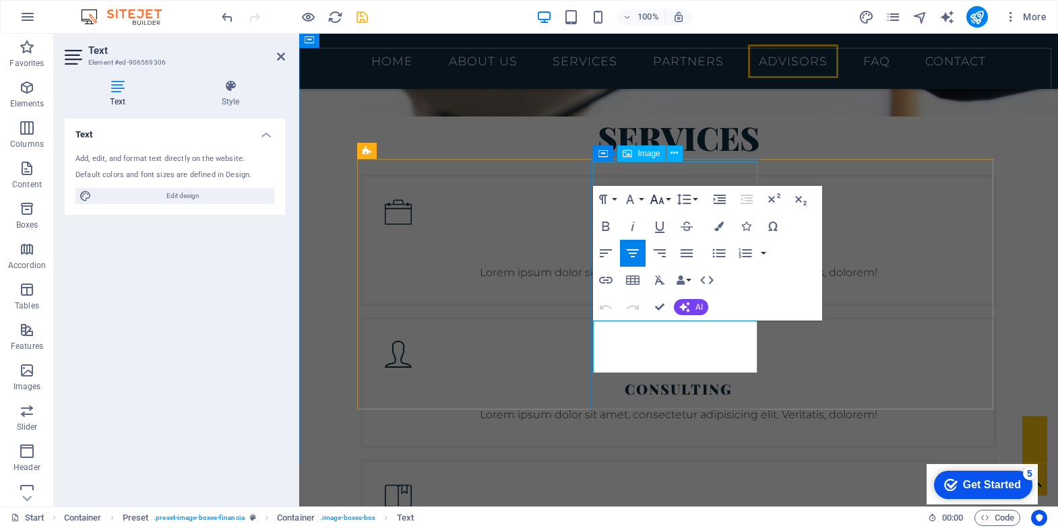
click at [664, 196] on icon "button" at bounding box center [657, 199] width 16 height 16
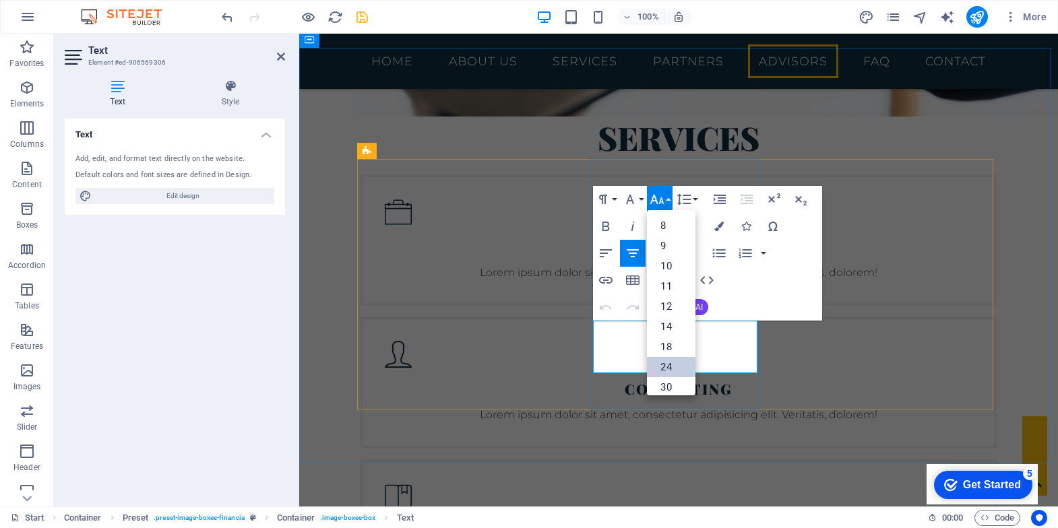
click at [668, 357] on link "24" at bounding box center [671, 367] width 49 height 20
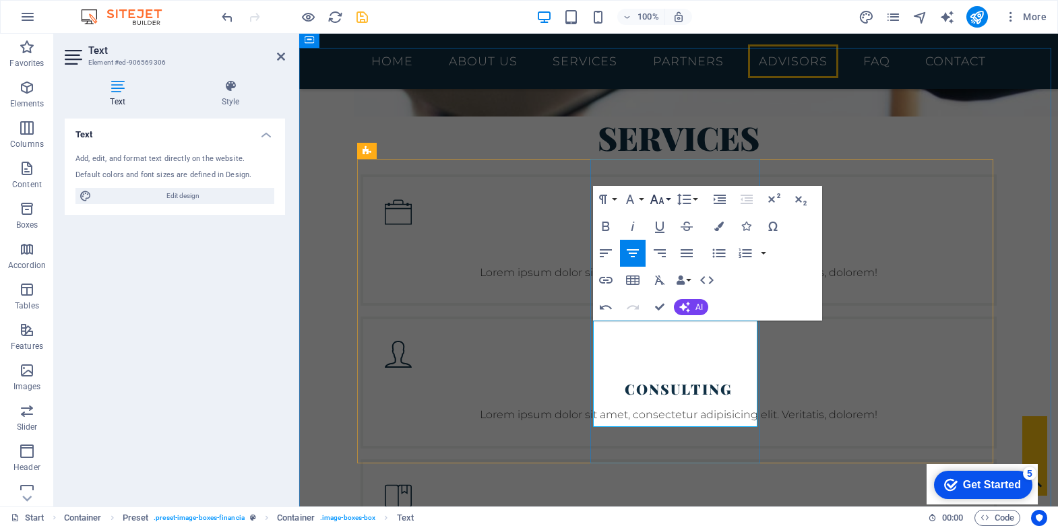
click at [658, 201] on icon "button" at bounding box center [657, 199] width 16 height 16
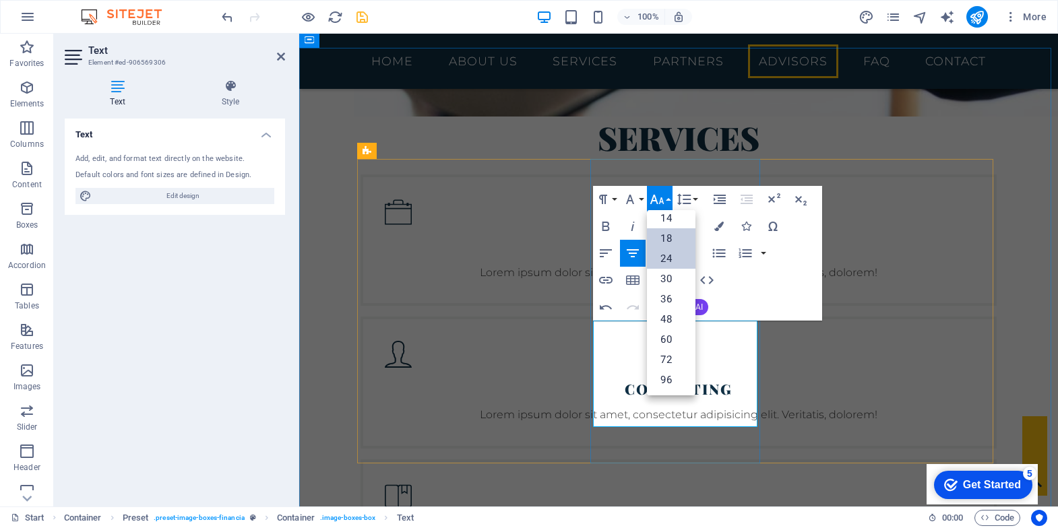
scroll to position [109, 0]
click at [663, 241] on link "18" at bounding box center [671, 239] width 49 height 20
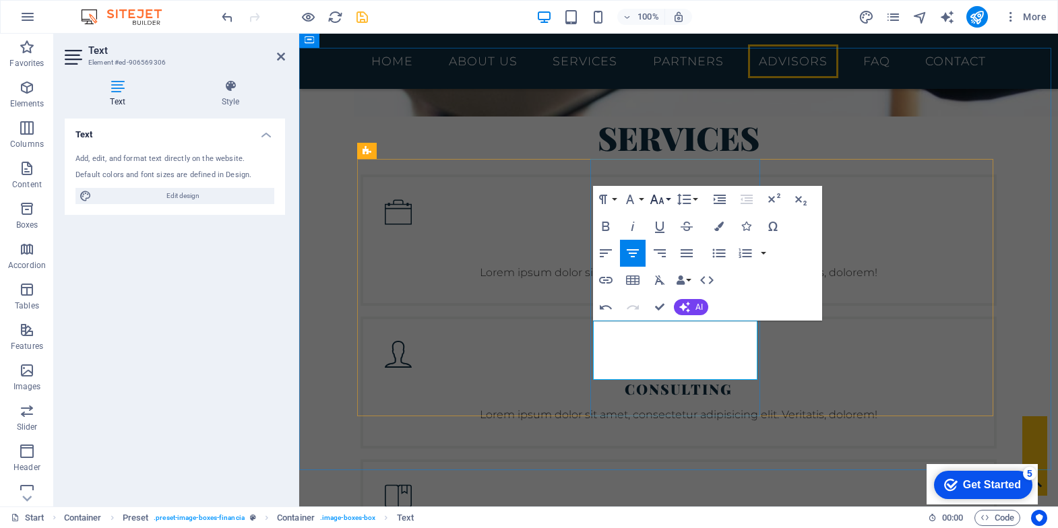
click at [663, 203] on icon "button" at bounding box center [657, 199] width 16 height 16
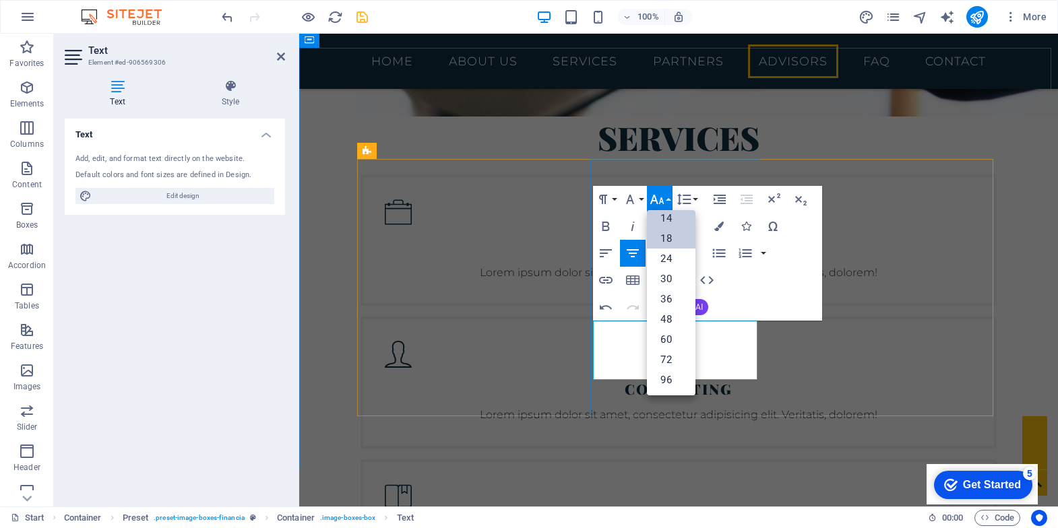
click at [661, 225] on link "14" at bounding box center [671, 218] width 49 height 20
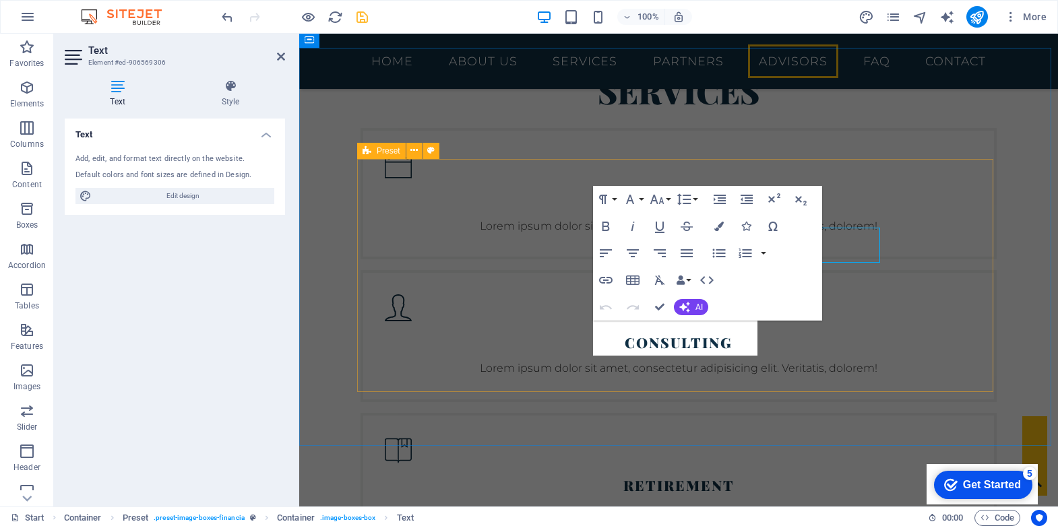
select select "%"
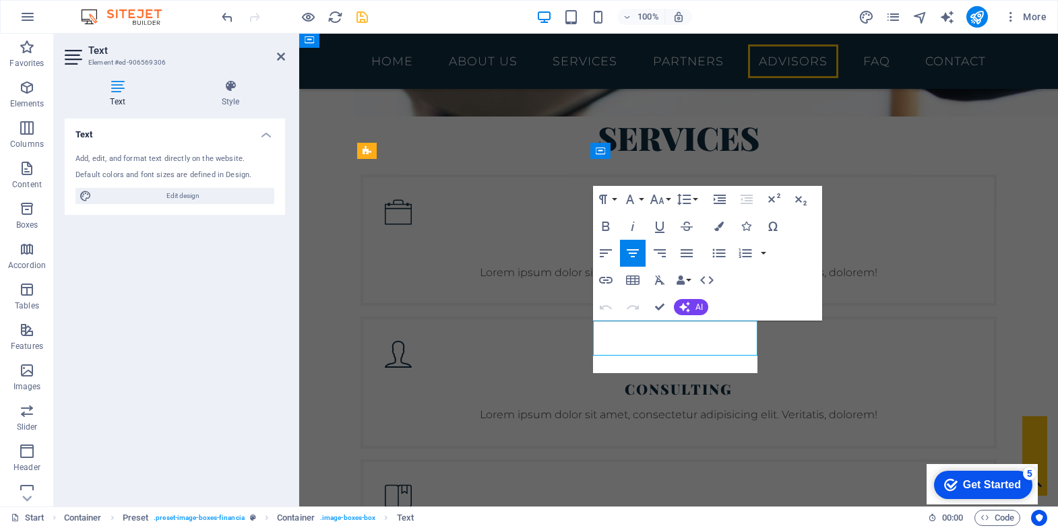
scroll to position [150, 3]
drag, startPoint x: 692, startPoint y: 368, endPoint x: 596, endPoint y: 328, distance: 103.9
drag, startPoint x: 669, startPoint y: 326, endPoint x: 729, endPoint y: 328, distance: 59.4
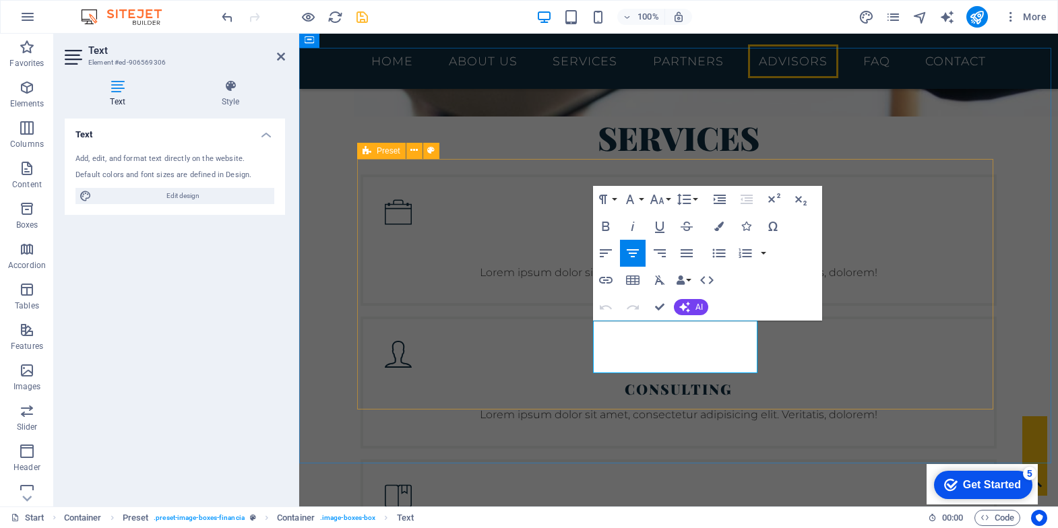
drag, startPoint x: 681, startPoint y: 331, endPoint x: 577, endPoint y: 326, distance: 103.9
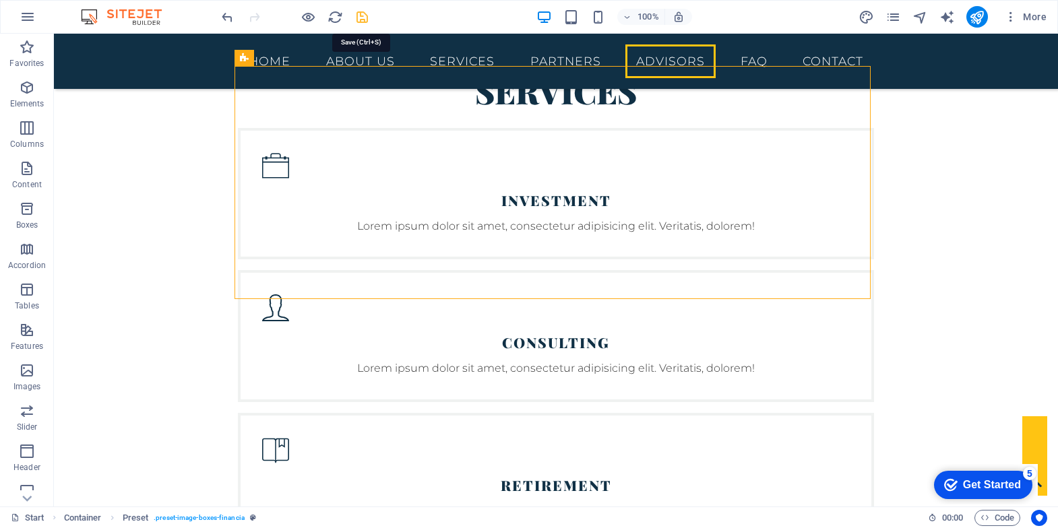
click at [356, 22] on icon "save" at bounding box center [363, 17] width 16 height 16
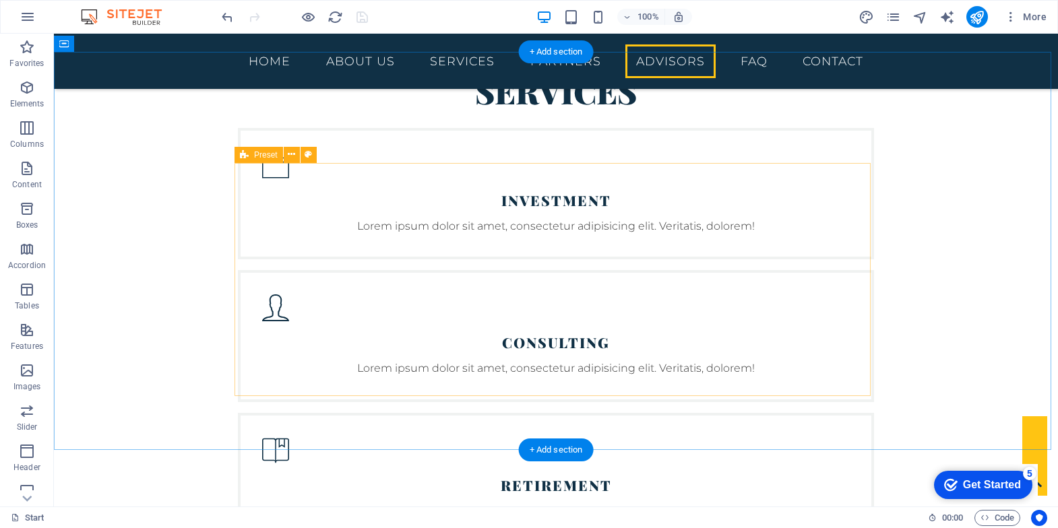
scroll to position [2320, 0]
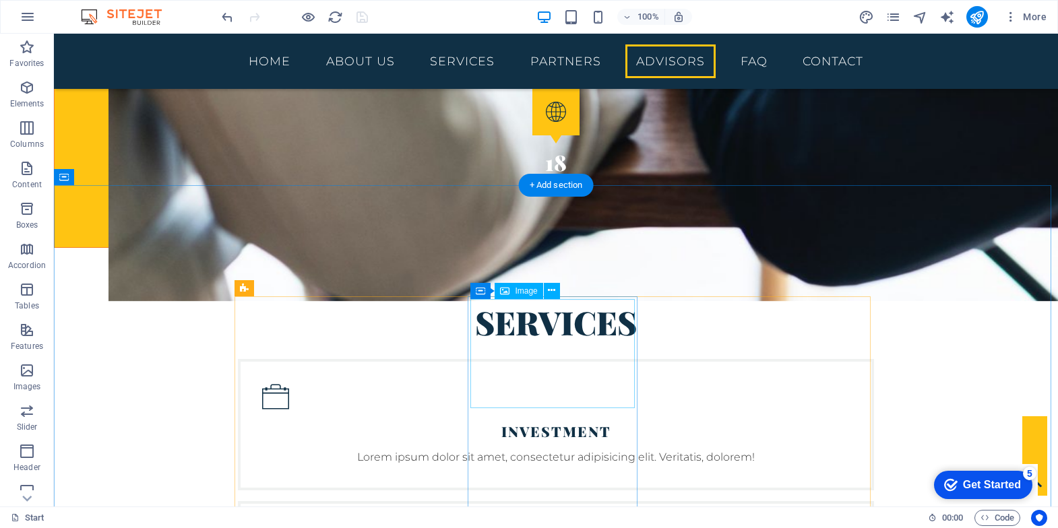
click at [521, 295] on span "Image" at bounding box center [526, 291] width 22 height 8
select select "%"
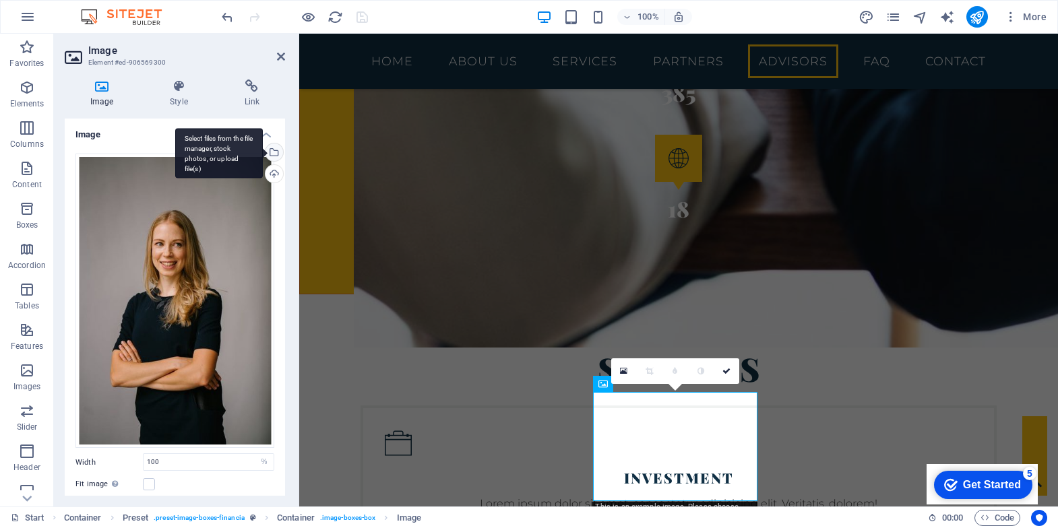
click at [263, 150] on div "Select files from the file manager, stock photos, or upload file(s)" at bounding box center [219, 153] width 88 height 51
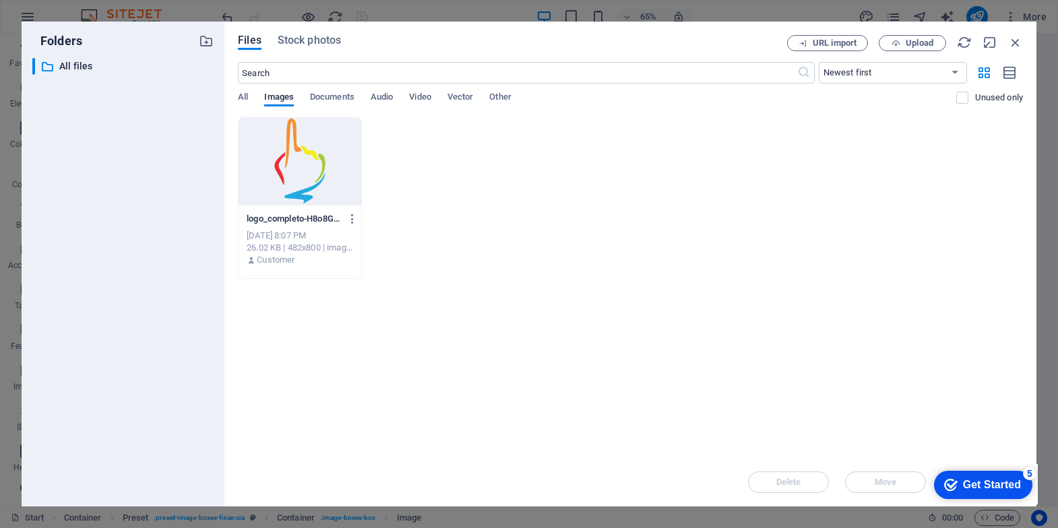
drag, startPoint x: 814, startPoint y: 39, endPoint x: 800, endPoint y: 214, distance: 175.8
click at [800, 214] on div "Files Stock photos URL import Upload ​ Newest first Oldest first Name (A-Z) Nam…" at bounding box center [630, 264] width 785 height 458
click at [904, 38] on button "Upload" at bounding box center [912, 43] width 67 height 16
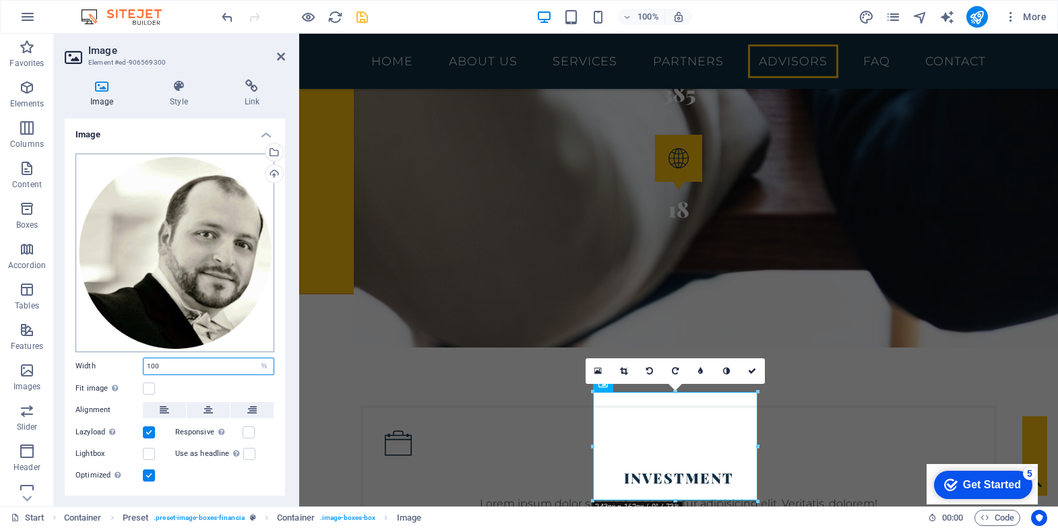
drag, startPoint x: 175, startPoint y: 361, endPoint x: 92, endPoint y: 343, distance: 85.4
click at [92, 343] on div "Drag files here, click to choose files or select files from Files or our free s…" at bounding box center [175, 319] width 220 height 352
drag, startPoint x: 159, startPoint y: 370, endPoint x: 105, endPoint y: 355, distance: 56.1
click at [105, 358] on div "Width 100 Default auto px rem % em vh vw" at bounding box center [174, 367] width 199 height 18
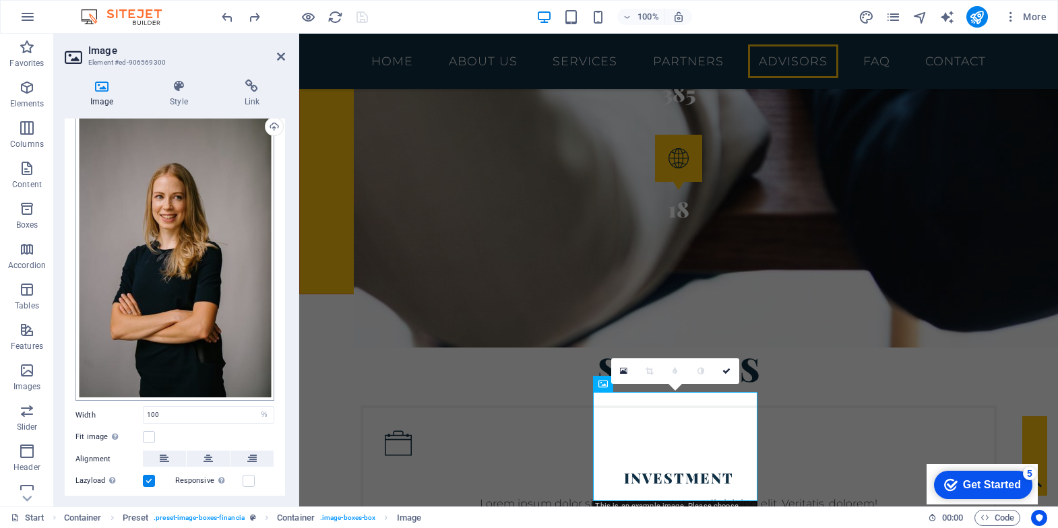
scroll to position [49, 0]
click at [150, 430] on label at bounding box center [149, 436] width 12 height 12
click at [0, 0] on input "Fit image Automatically fit image to a fixed width and height" at bounding box center [0, 0] width 0 height 0
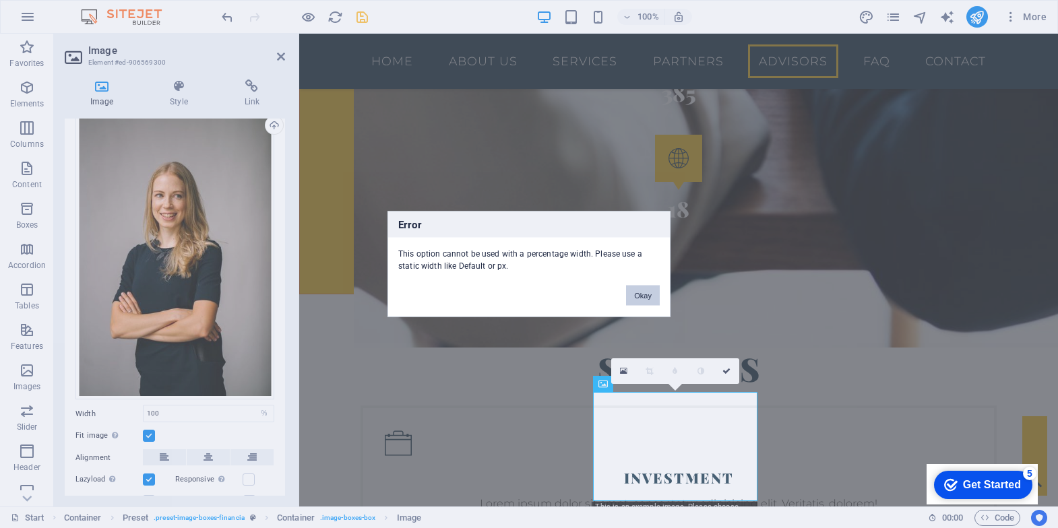
click at [643, 294] on button "Okay" at bounding box center [643, 296] width 34 height 20
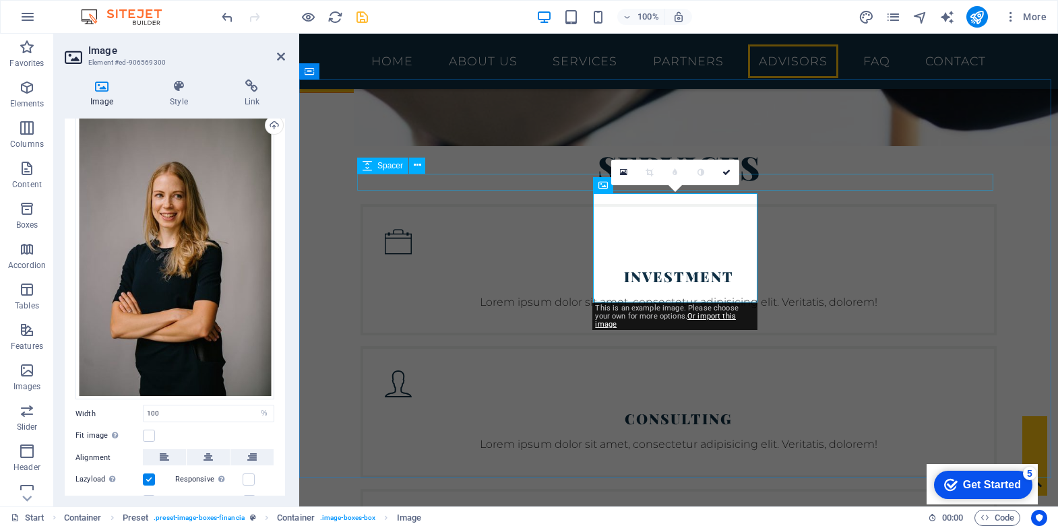
scroll to position [2520, 0]
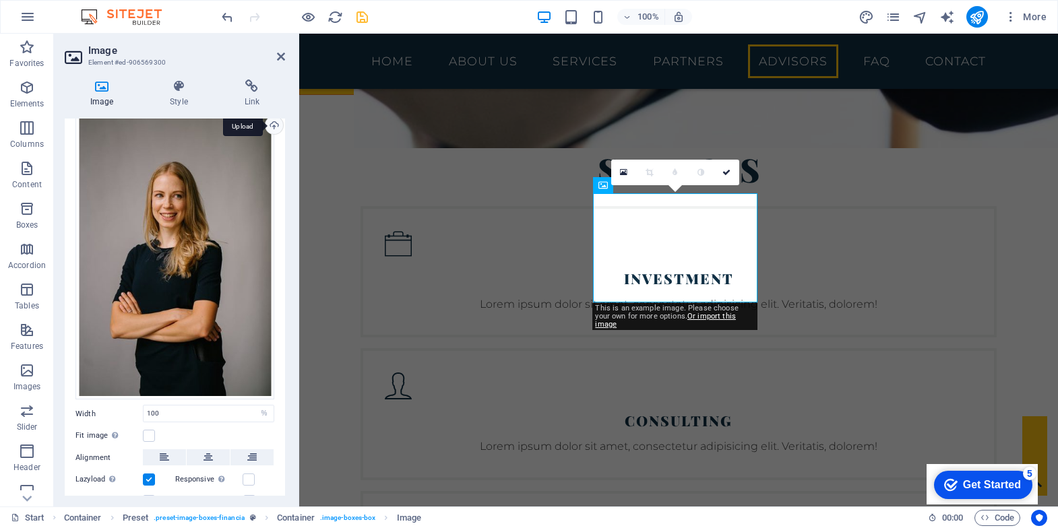
click at [271, 125] on div "Upload" at bounding box center [273, 127] width 20 height 20
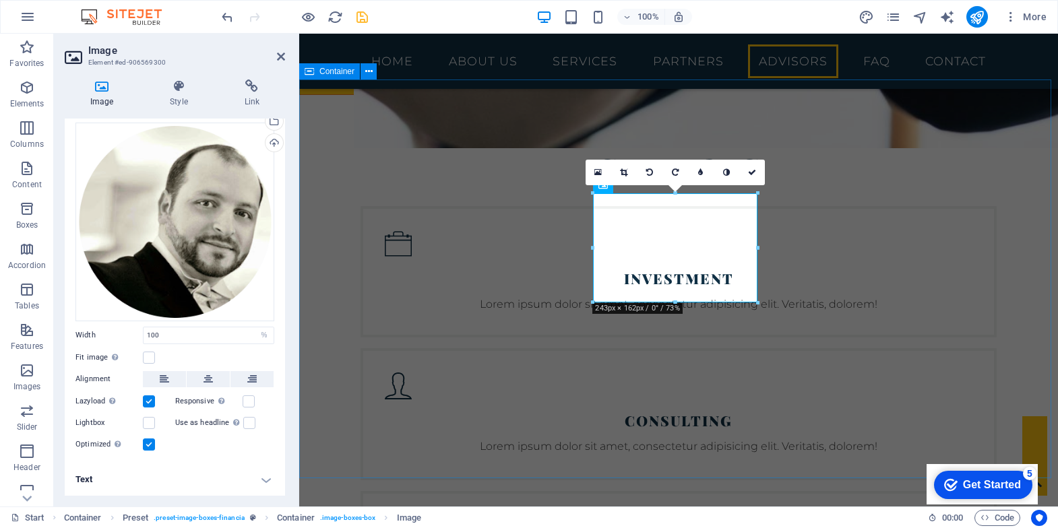
scroll to position [28, 0]
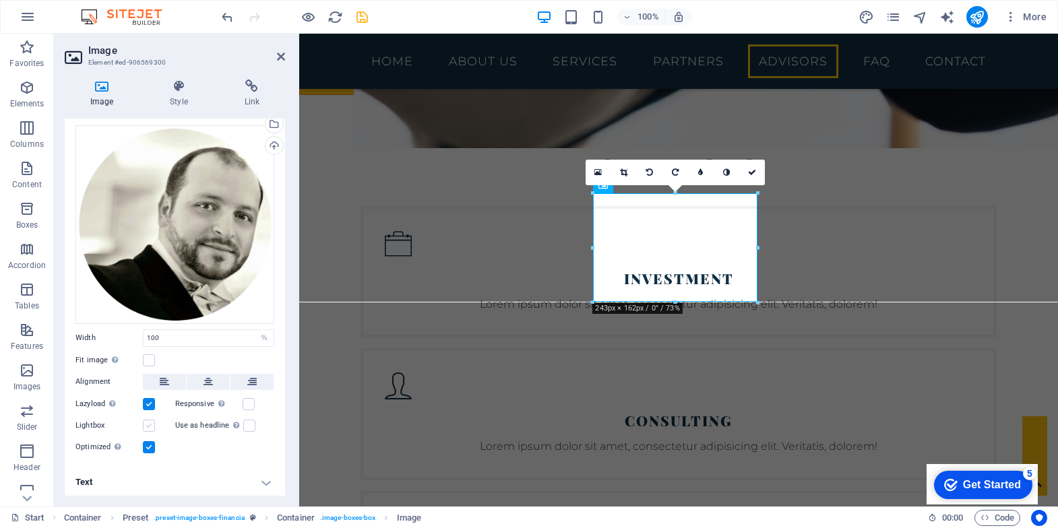
click at [150, 427] on label at bounding box center [149, 426] width 12 height 12
click at [0, 0] on input "Lightbox" at bounding box center [0, 0] width 0 height 0
click at [148, 423] on label at bounding box center [149, 426] width 12 height 12
click at [0, 0] on input "Lightbox" at bounding box center [0, 0] width 0 height 0
click at [148, 362] on label at bounding box center [149, 361] width 12 height 12
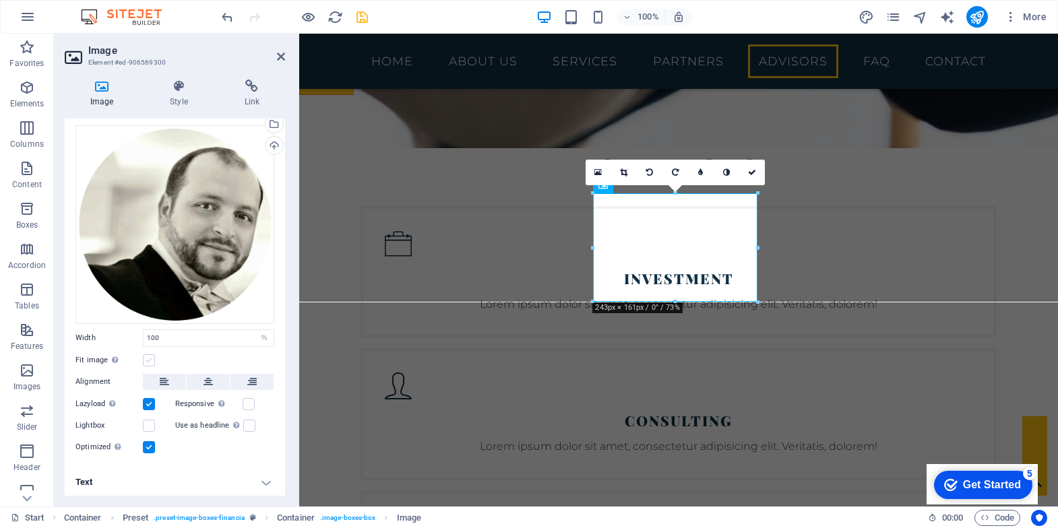
click at [0, 0] on input "Fit image Automatically fit image to a fixed width and height" at bounding box center [0, 0] width 0 height 0
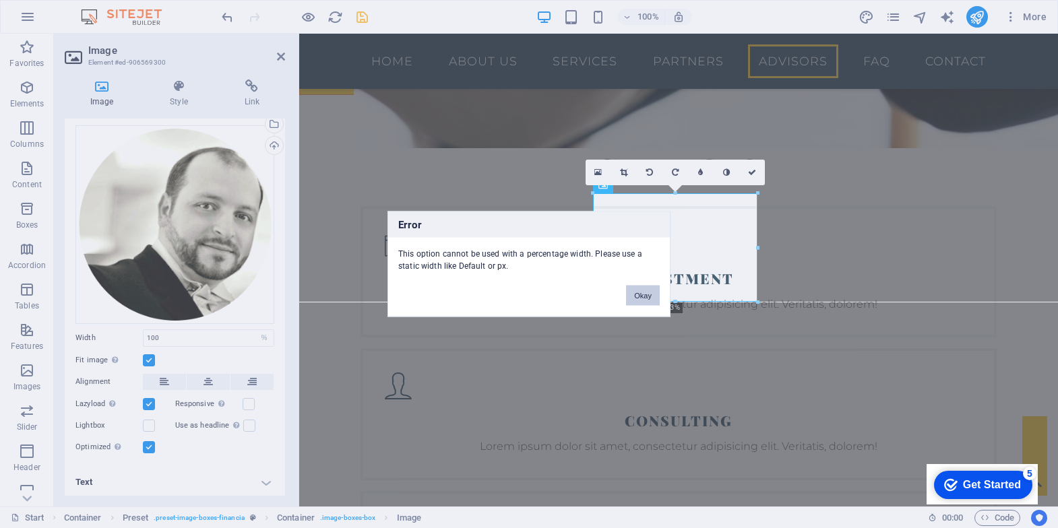
drag, startPoint x: 642, startPoint y: 297, endPoint x: 255, endPoint y: 263, distance: 389.1
click at [642, 297] on button "Okay" at bounding box center [643, 296] width 34 height 20
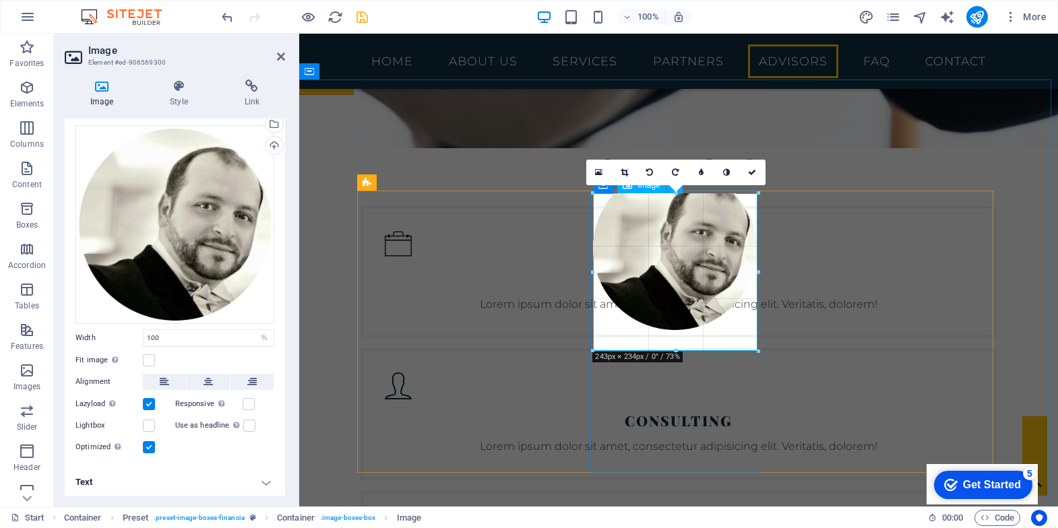
drag, startPoint x: 674, startPoint y: 301, endPoint x: 671, endPoint y: 351, distance: 50.0
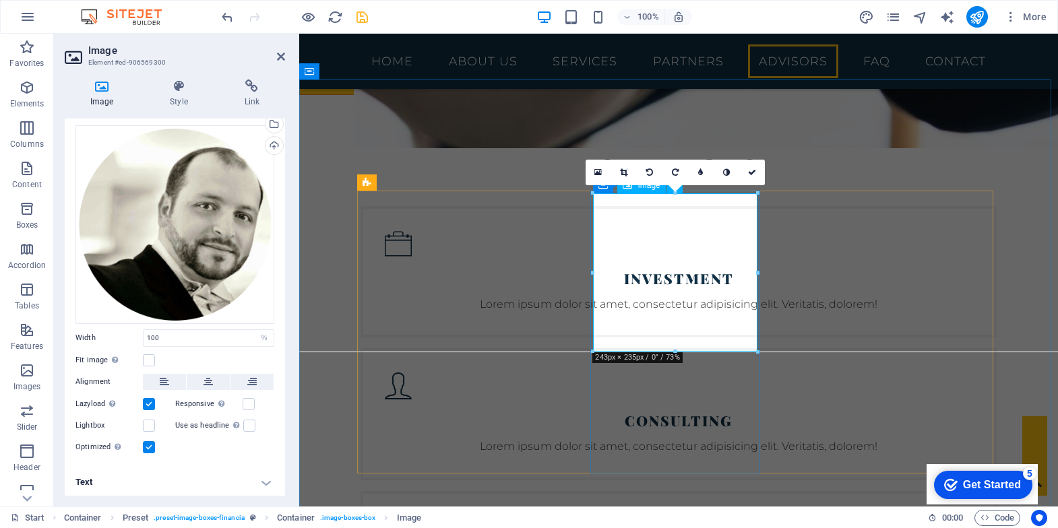
type input "243"
select select "px"
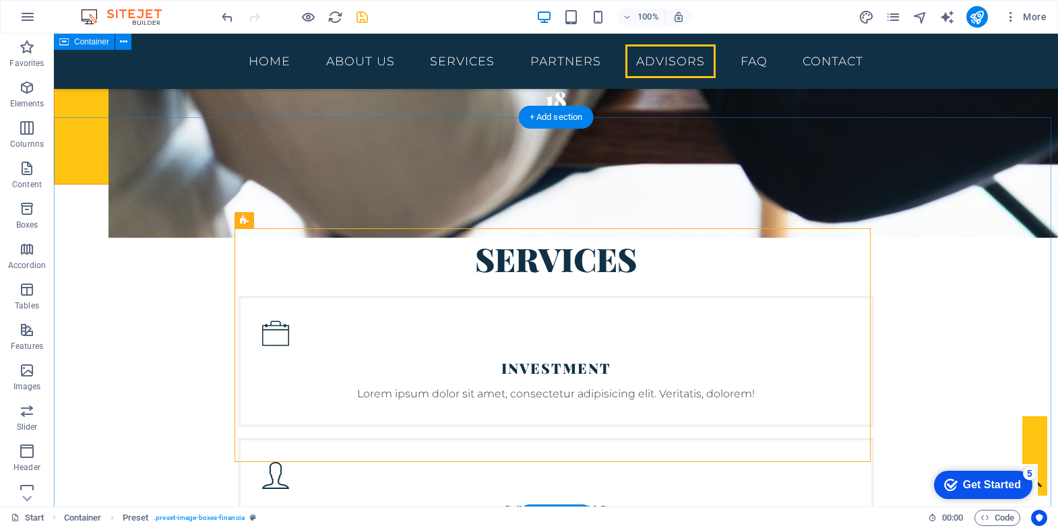
scroll to position [2362, 0]
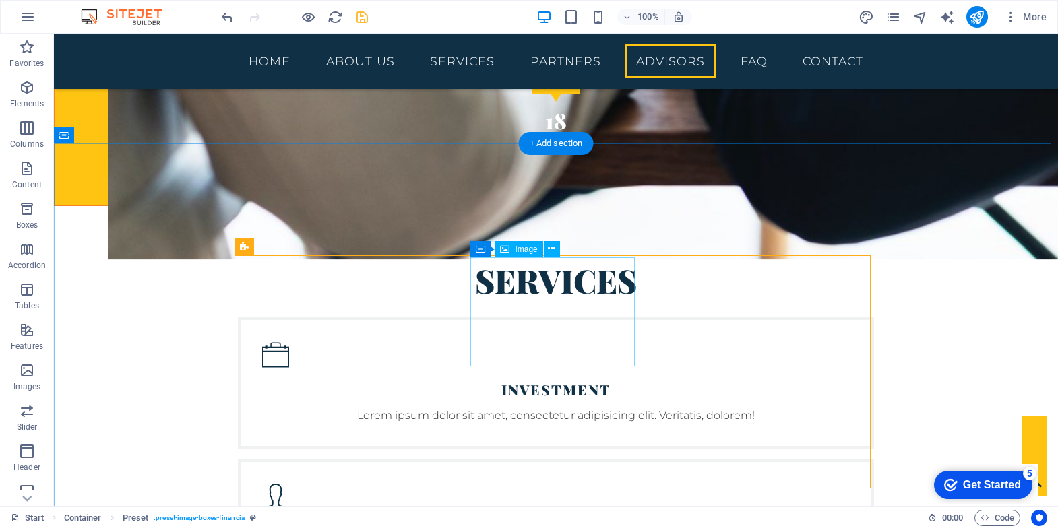
click at [553, 252] on icon at bounding box center [551, 249] width 7 height 14
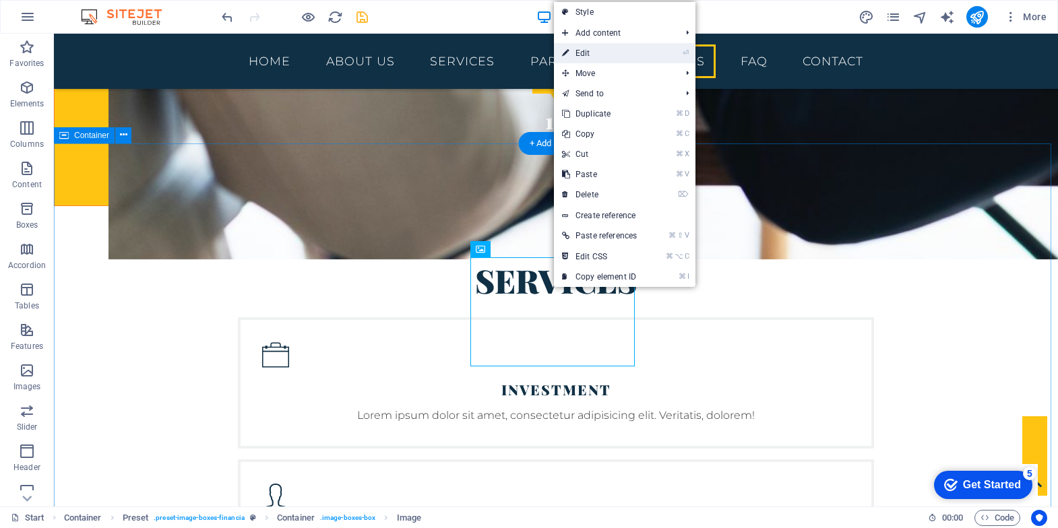
click at [588, 56] on link "⏎ Edit" at bounding box center [599, 53] width 91 height 20
select select "px"
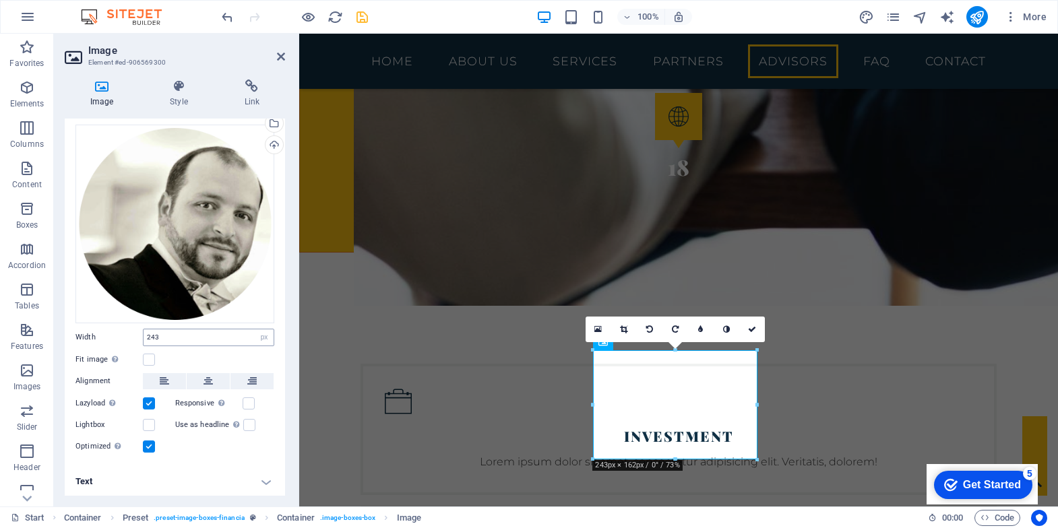
scroll to position [28, 0]
drag, startPoint x: 165, startPoint y: 330, endPoint x: 73, endPoint y: 328, distance: 92.4
click at [73, 328] on div "Drag files here, click to choose files or select files from Files or our free s…" at bounding box center [175, 291] width 220 height 352
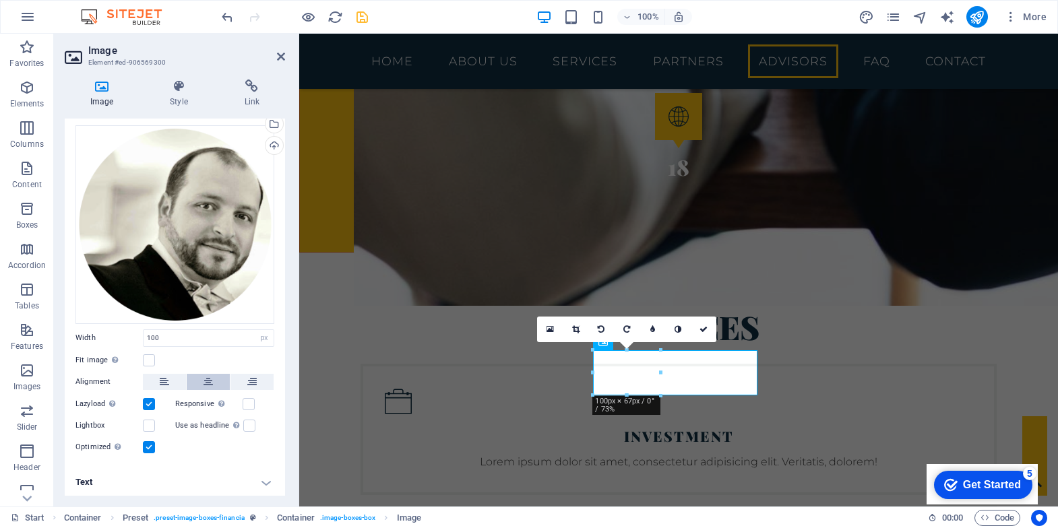
type input "243"
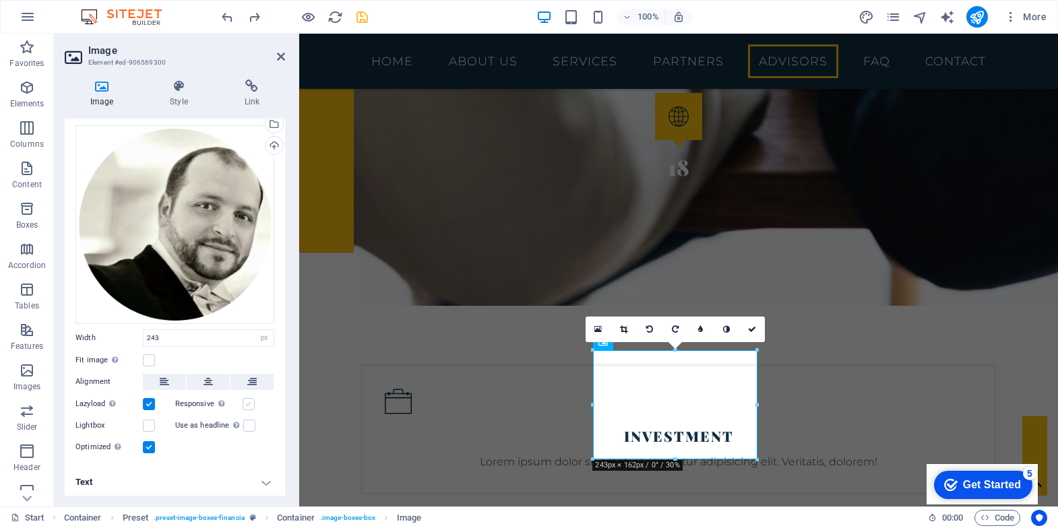
click at [247, 398] on label at bounding box center [249, 404] width 12 height 12
click at [0, 0] on input "Responsive Automatically load retina image and smartphone optimized sizes." at bounding box center [0, 0] width 0 height 0
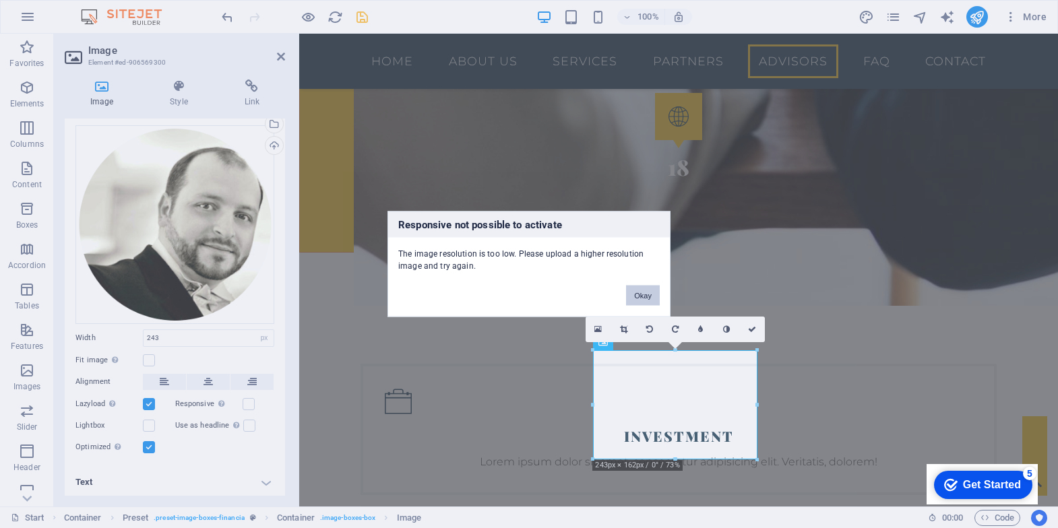
click at [636, 292] on button "Okay" at bounding box center [643, 296] width 34 height 20
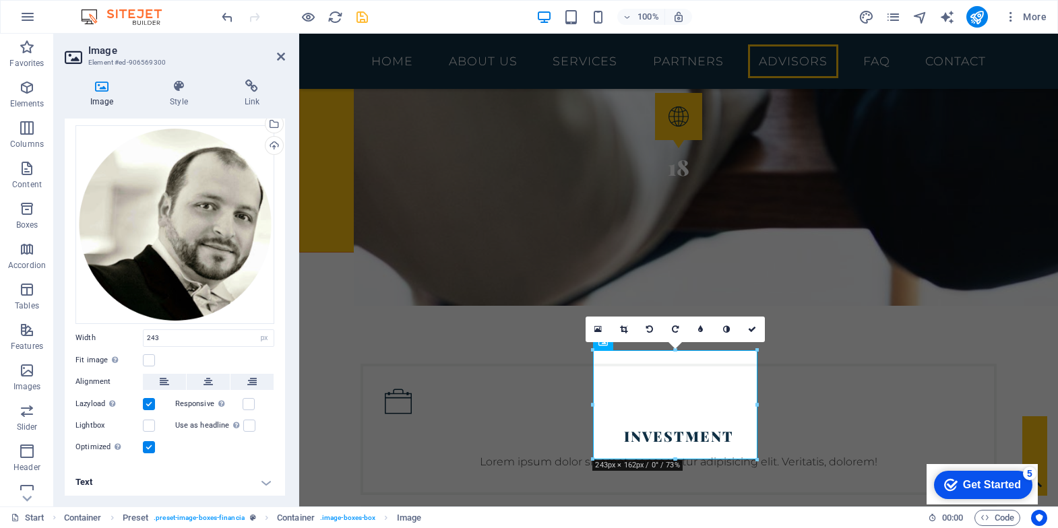
click at [264, 480] on h4 "Text" at bounding box center [175, 482] width 220 height 32
click at [264, 480] on h4 "Text" at bounding box center [175, 478] width 220 height 24
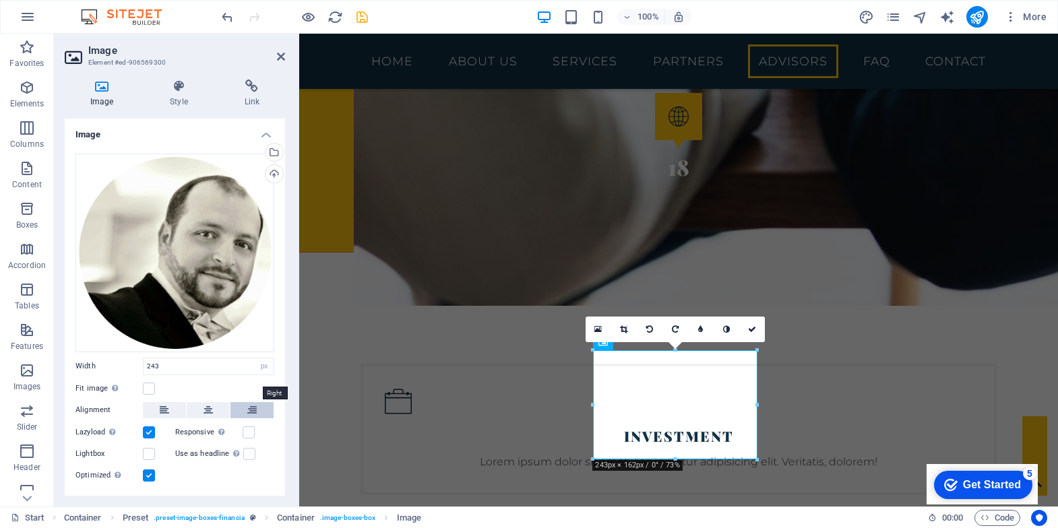
scroll to position [0, 0]
click at [263, 135] on h4 "Image" at bounding box center [175, 131] width 220 height 24
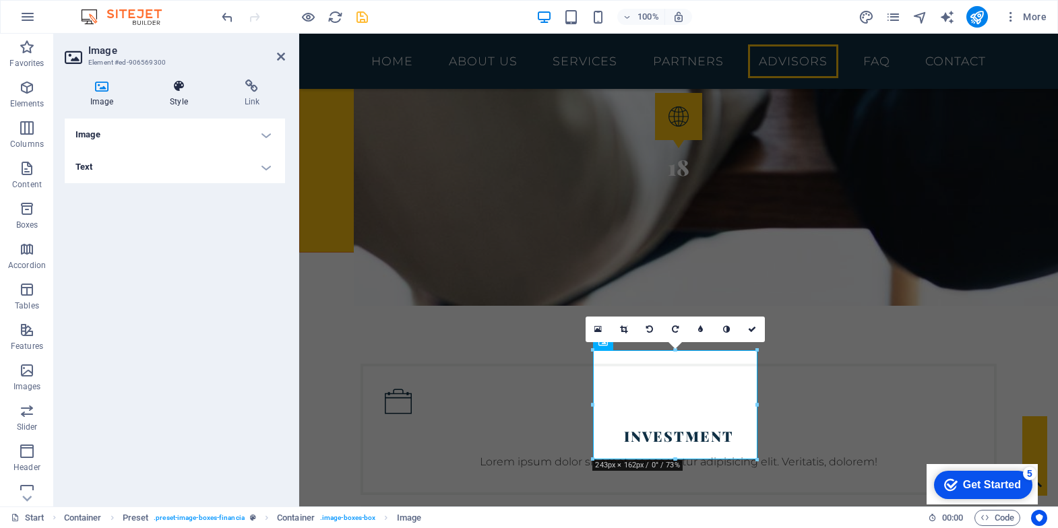
click at [178, 96] on h4 "Style" at bounding box center [181, 94] width 74 height 28
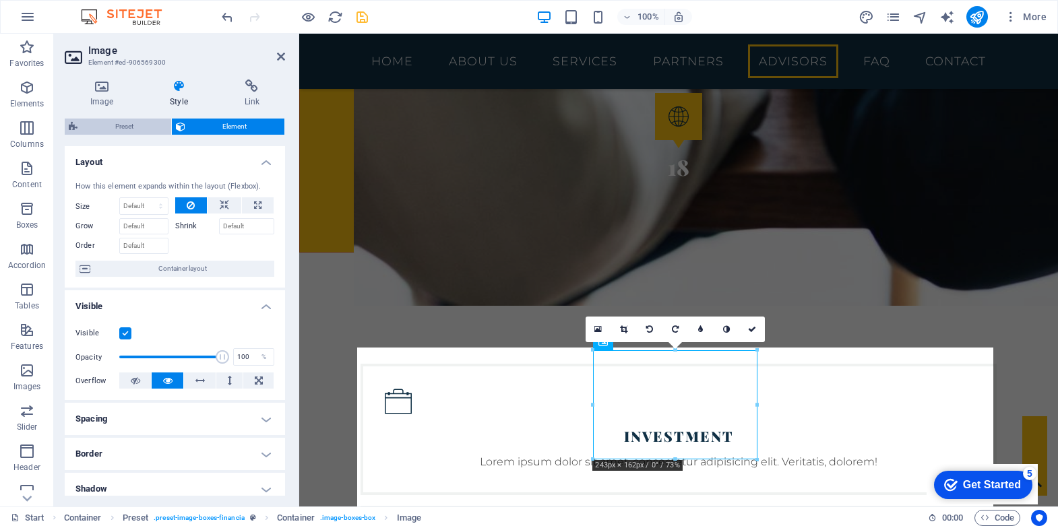
click at [141, 125] on span "Preset" at bounding box center [125, 127] width 86 height 16
select select "px"
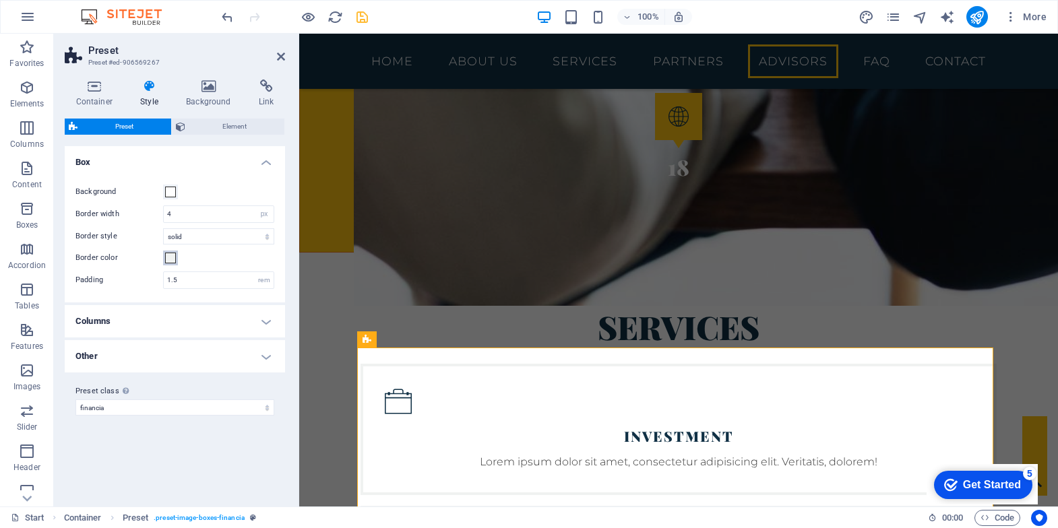
click at [171, 253] on span at bounding box center [170, 258] width 11 height 11
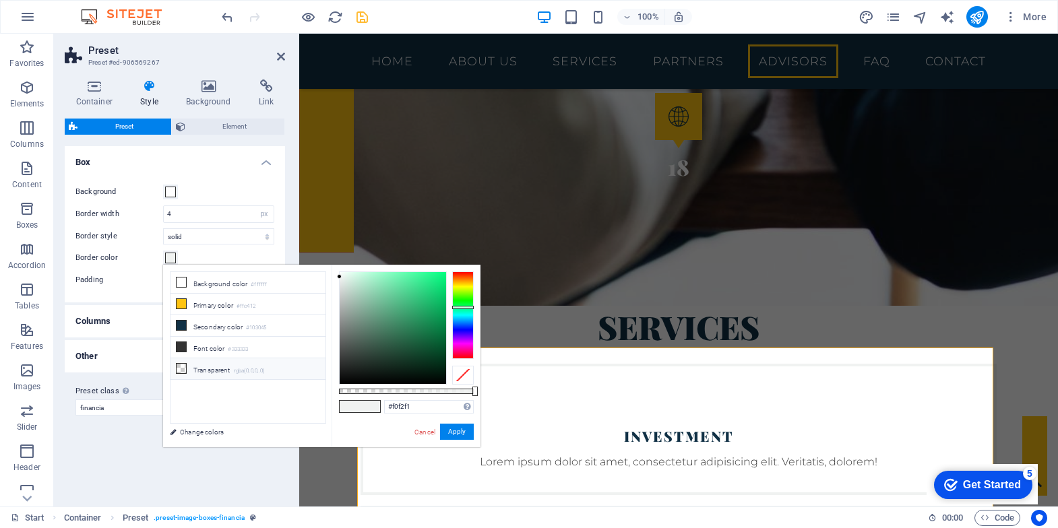
click at [206, 361] on li "Transparent rgba(0,0,0,.0)" at bounding box center [248, 370] width 155 height 22
type input "rgba(0, 0, 0, 0)"
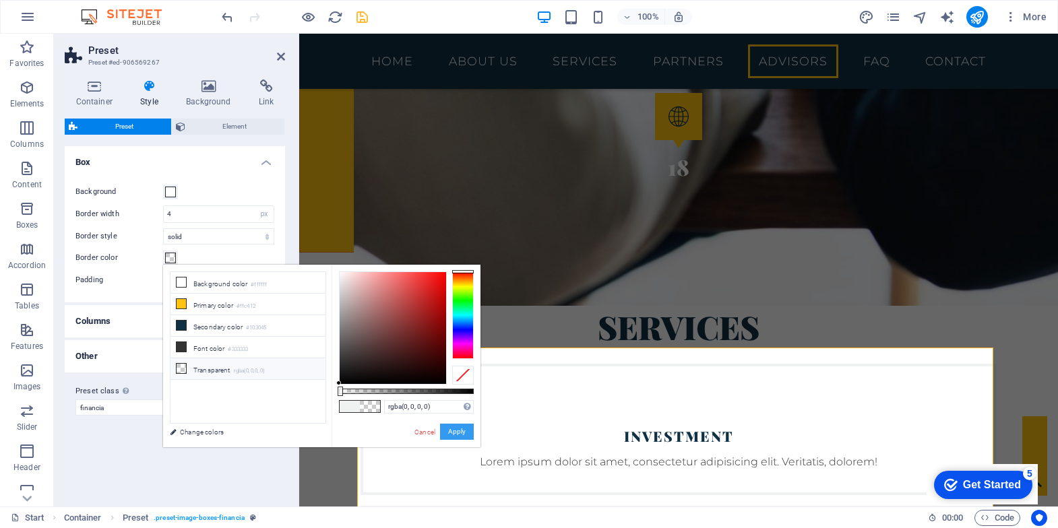
click at [452, 433] on button "Apply" at bounding box center [457, 432] width 34 height 16
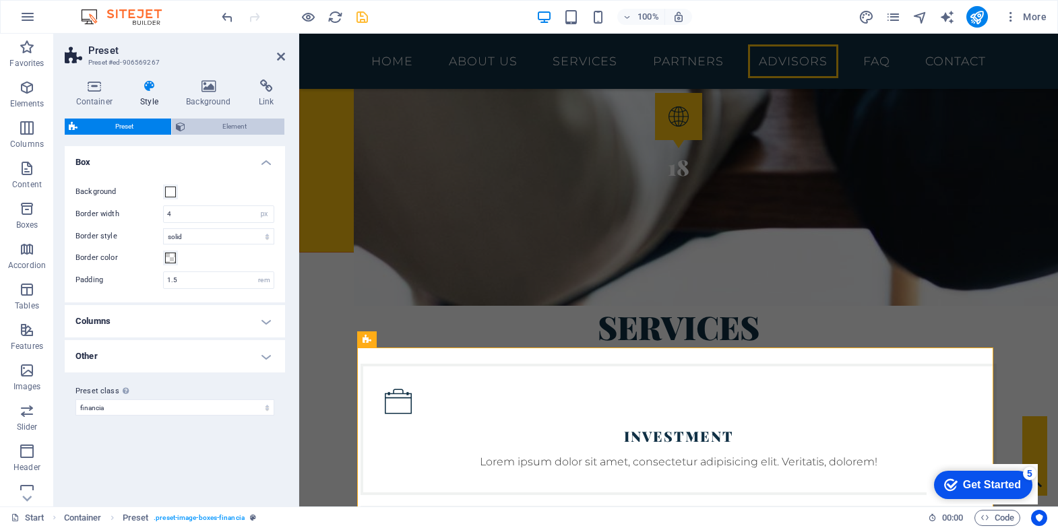
click at [237, 125] on span "Element" at bounding box center [235, 127] width 92 height 16
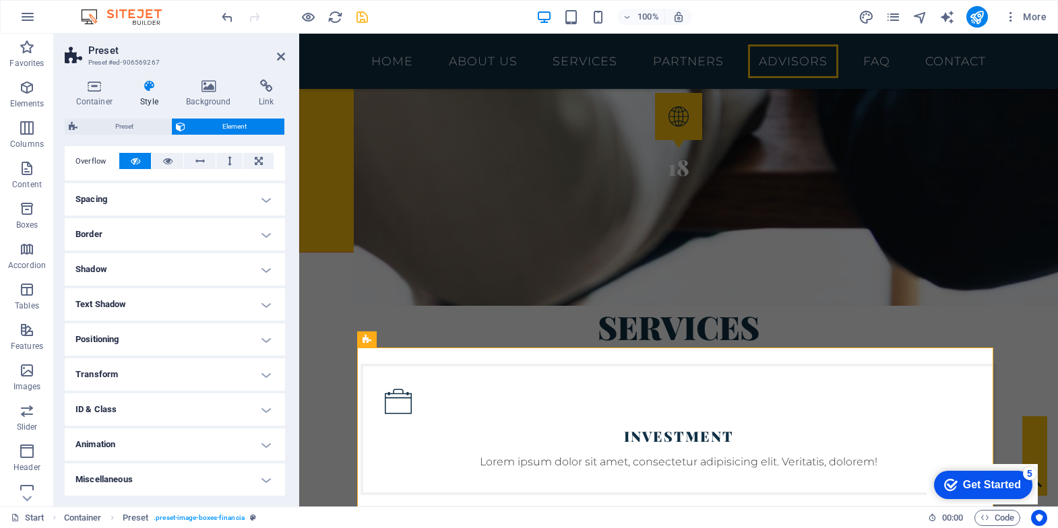
scroll to position [220, 0]
click at [204, 89] on icon at bounding box center [208, 86] width 67 height 13
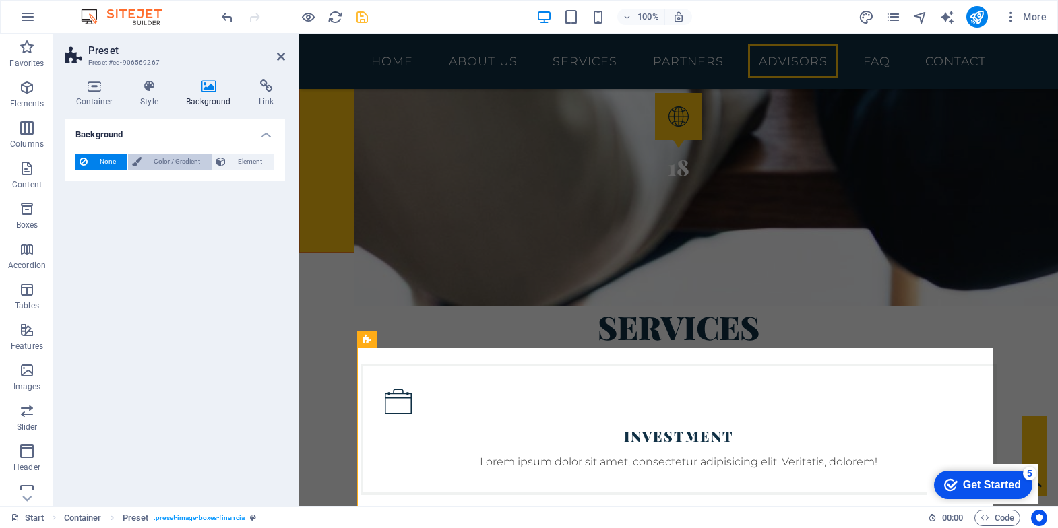
click at [168, 155] on span "Color / Gradient" at bounding box center [177, 162] width 62 height 16
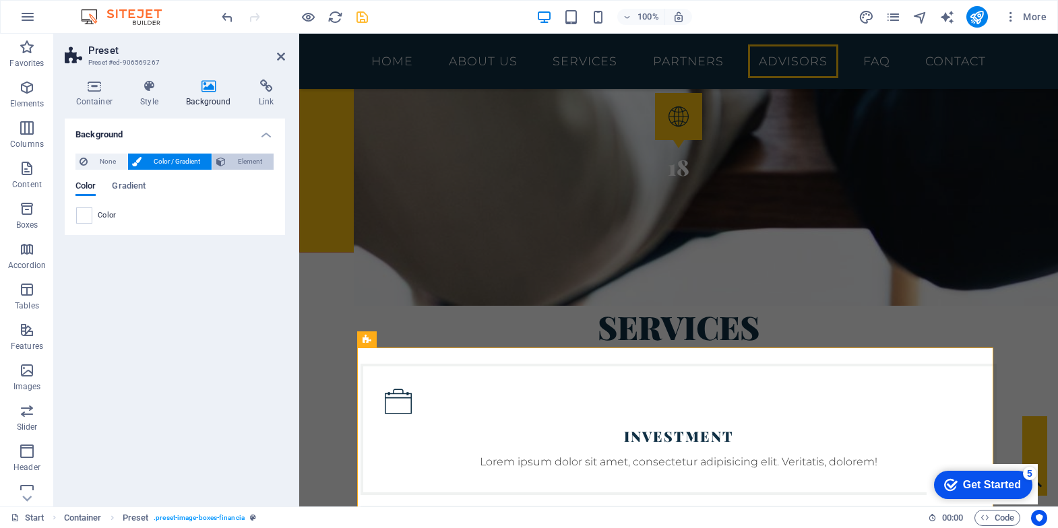
click at [264, 164] on span "Element" at bounding box center [250, 162] width 40 height 16
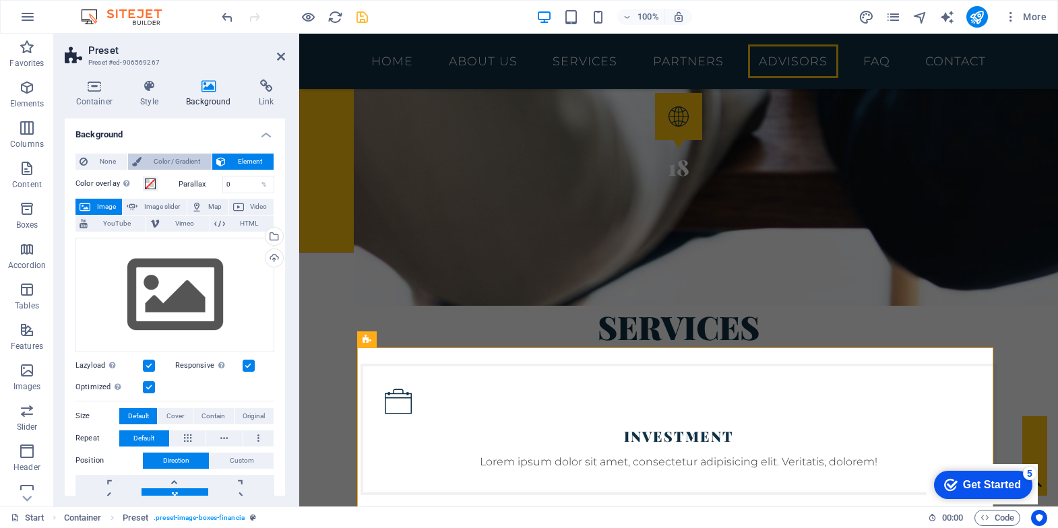
click at [161, 159] on span "Color / Gradient" at bounding box center [177, 162] width 62 height 16
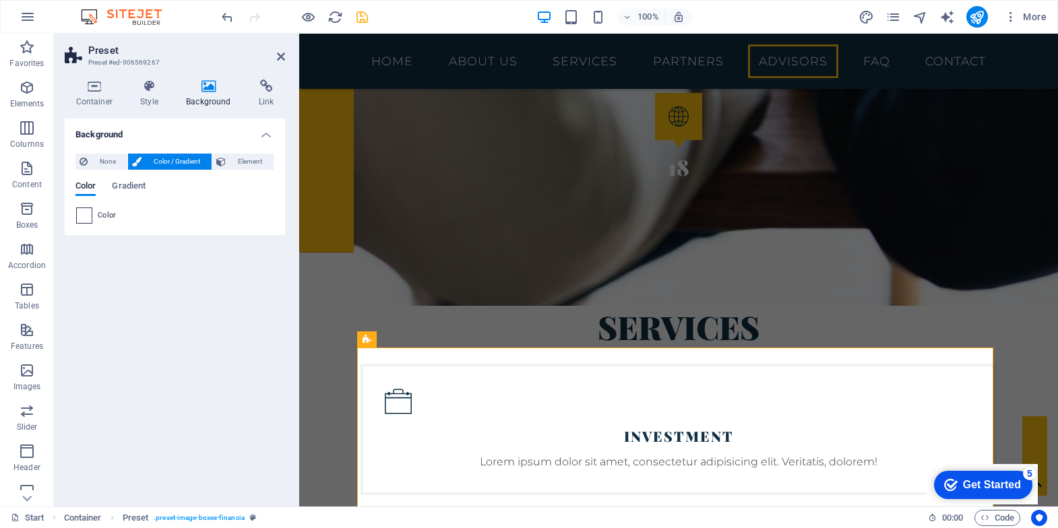
click at [86, 220] on span at bounding box center [84, 215] width 15 height 15
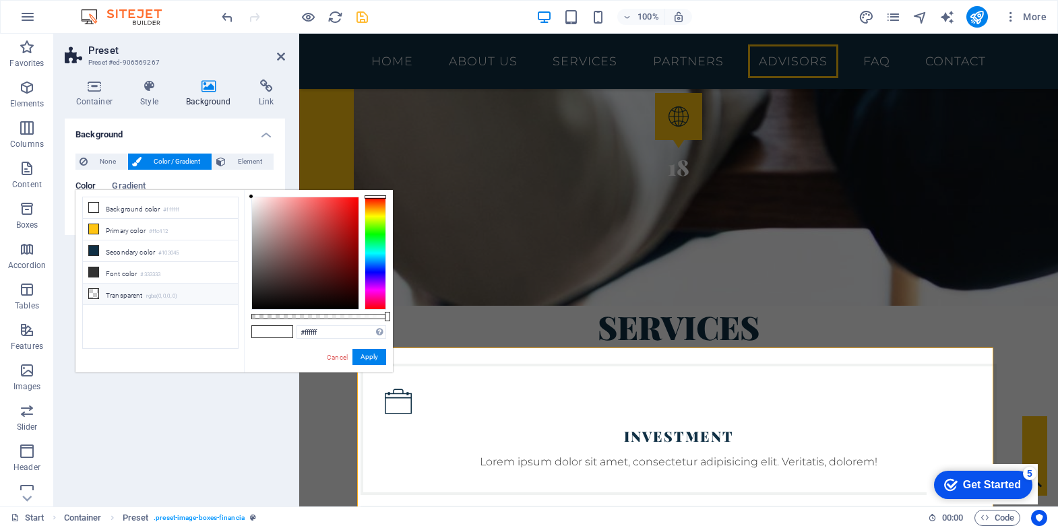
click at [101, 287] on li "Transparent rgba(0,0,0,.0)" at bounding box center [160, 295] width 155 height 22
type input "rgba(0, 0, 0, 0)"
click at [377, 362] on button "Apply" at bounding box center [370, 357] width 34 height 16
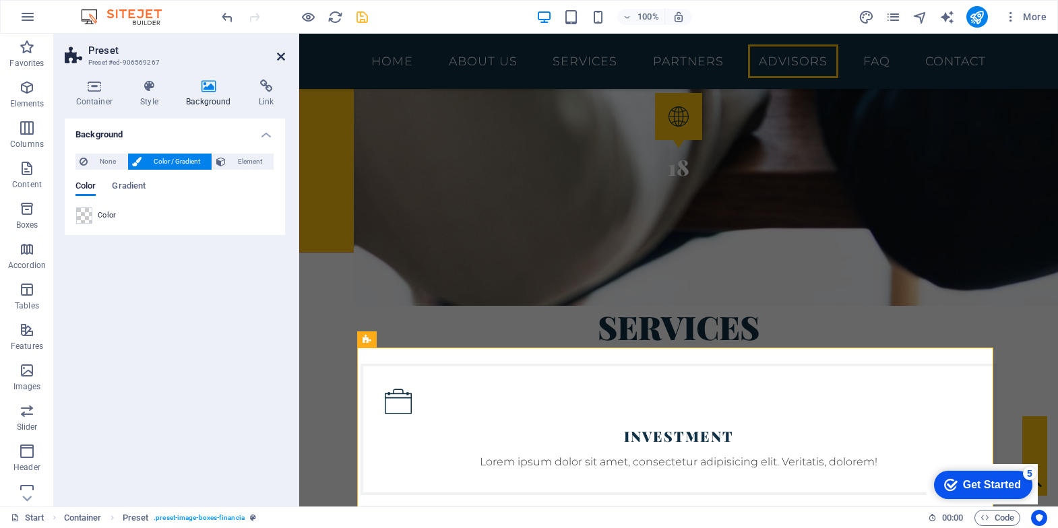
drag, startPoint x: 283, startPoint y: 55, endPoint x: 229, endPoint y: 21, distance: 63.6
click at [283, 55] on icon at bounding box center [281, 56] width 8 height 11
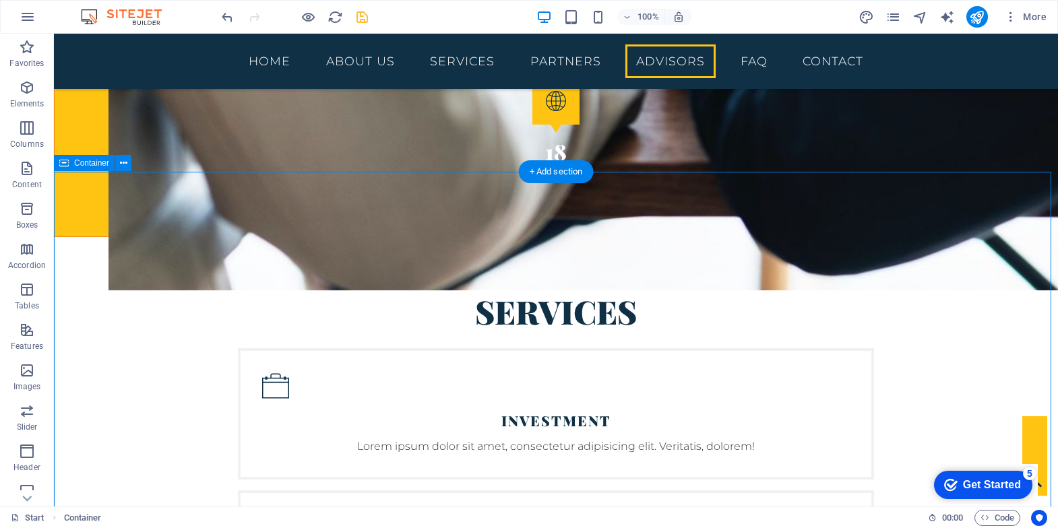
scroll to position [2335, 0]
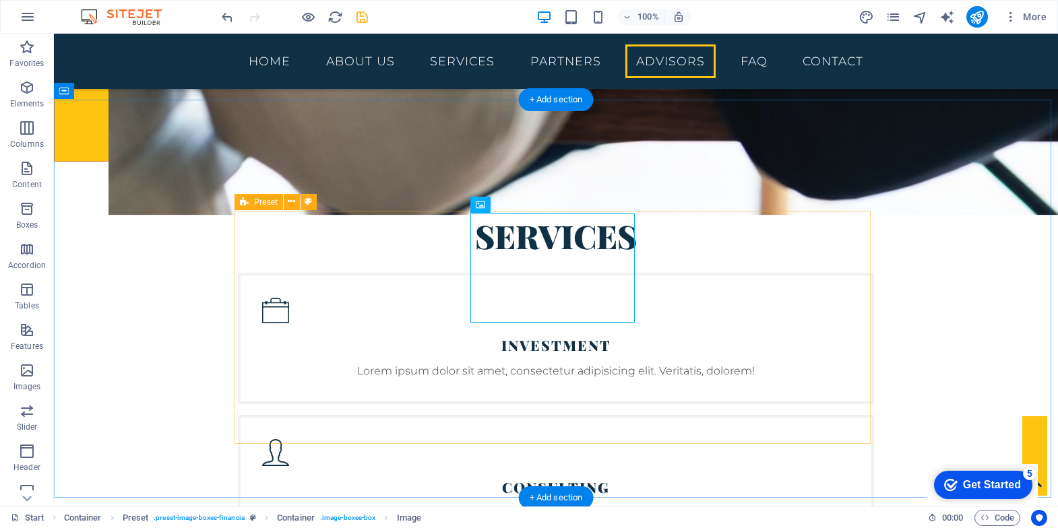
scroll to position [2406, 0]
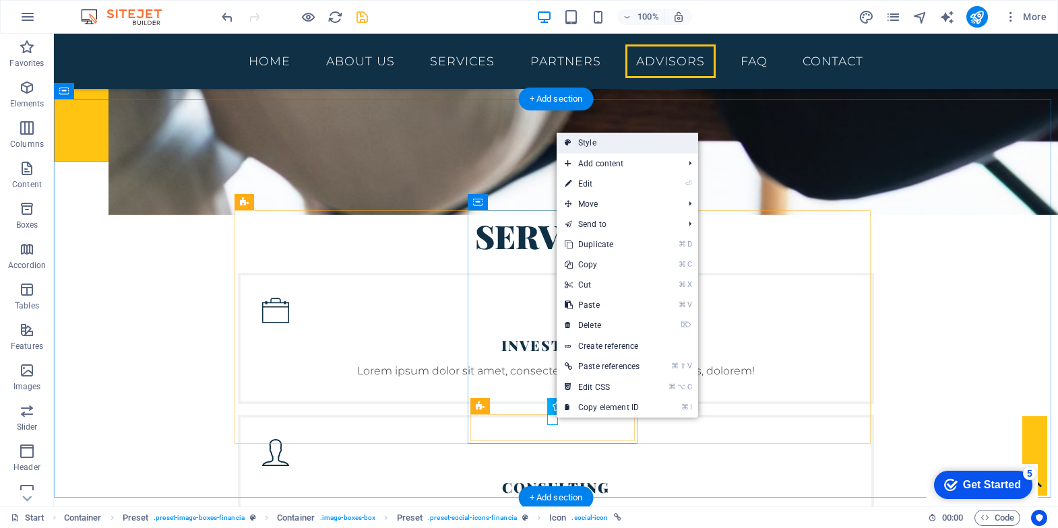
drag, startPoint x: 588, startPoint y: 142, endPoint x: 289, endPoint y: 108, distance: 301.2
click at [588, 142] on link "Style" at bounding box center [628, 143] width 142 height 20
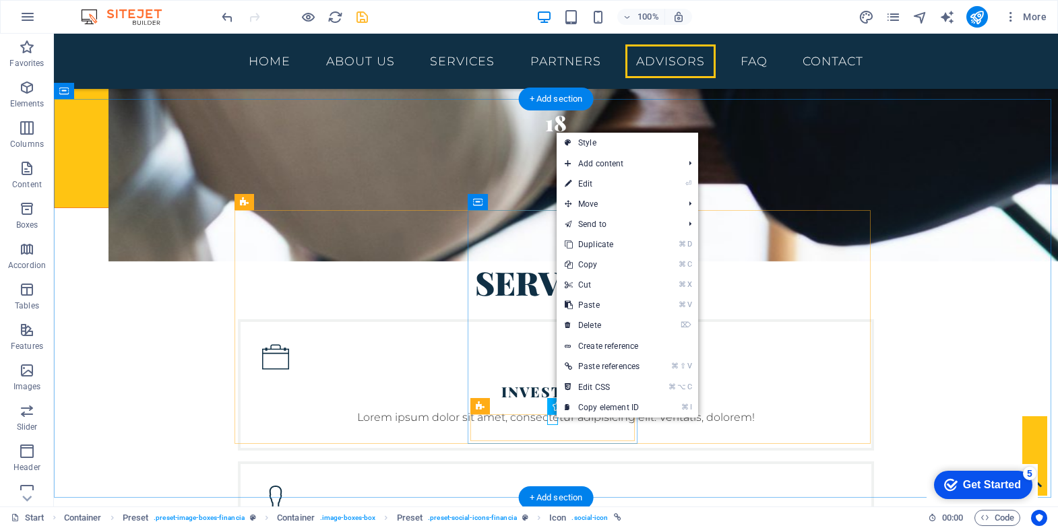
select select "px"
select select "rem"
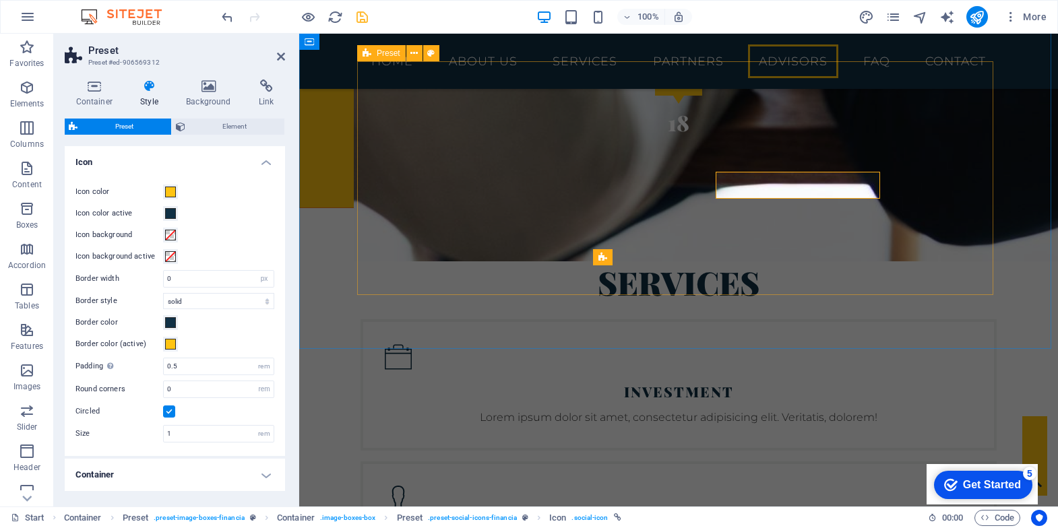
scroll to position [2649, 0]
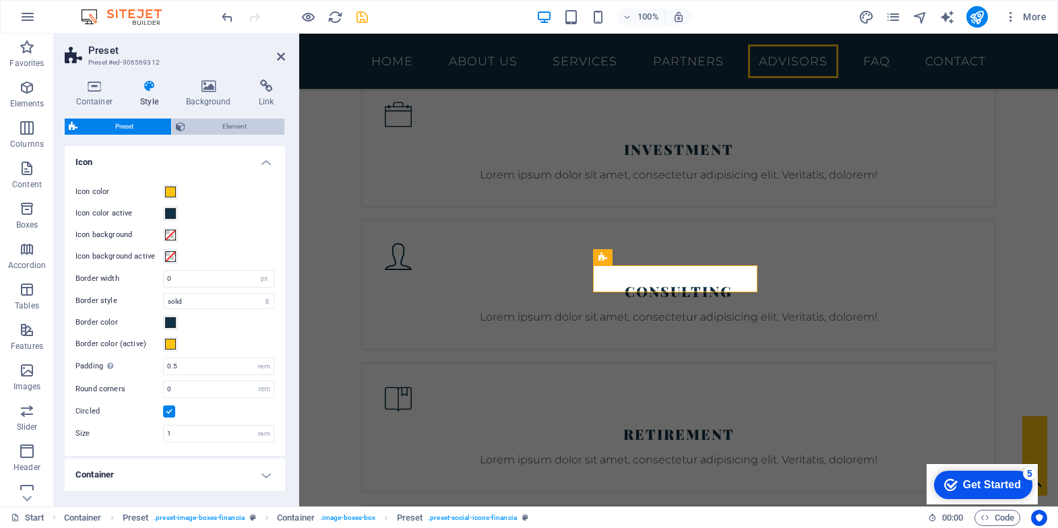
click at [216, 119] on span "Element" at bounding box center [235, 127] width 92 height 16
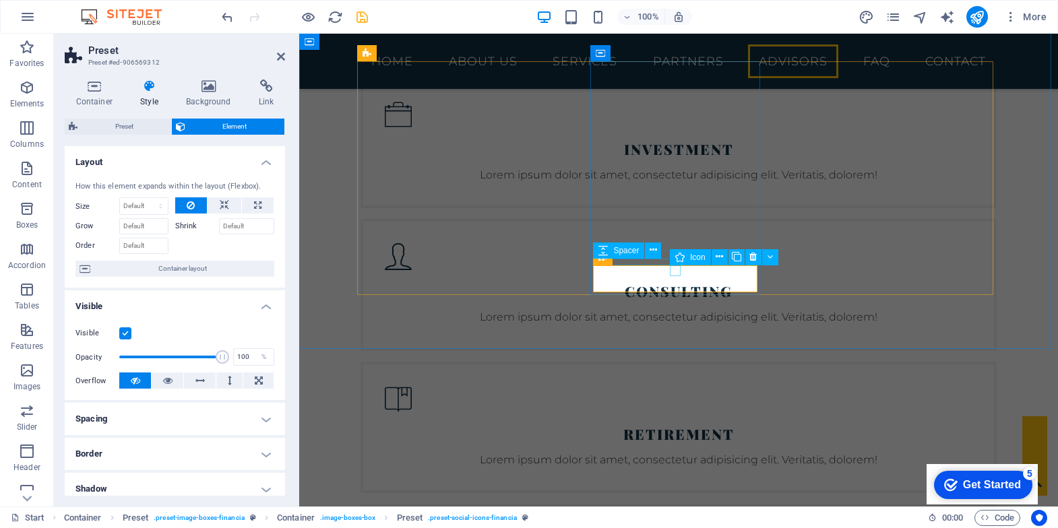
click at [696, 258] on span "Icon" at bounding box center [698, 257] width 16 height 8
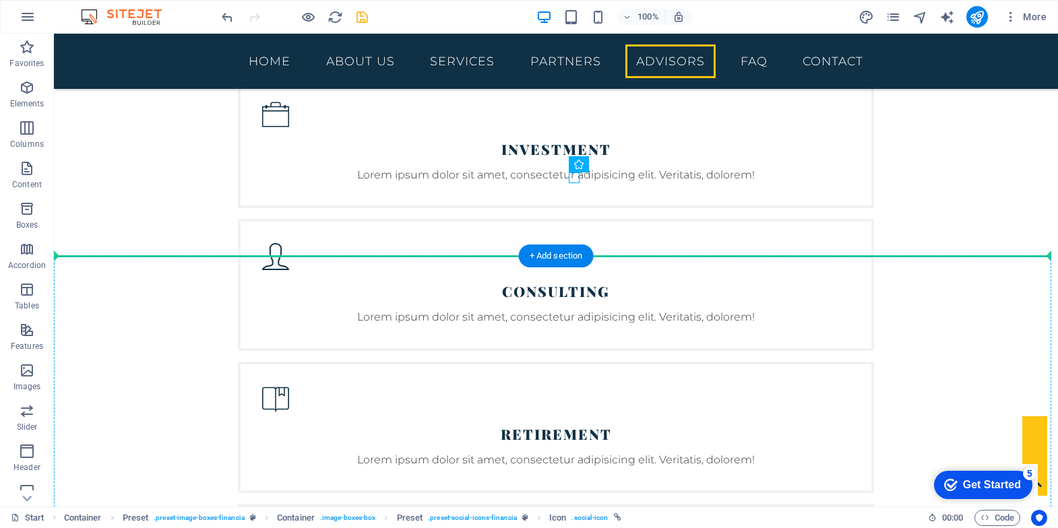
drag, startPoint x: 452, startPoint y: 266, endPoint x: 691, endPoint y: 266, distance: 238.6
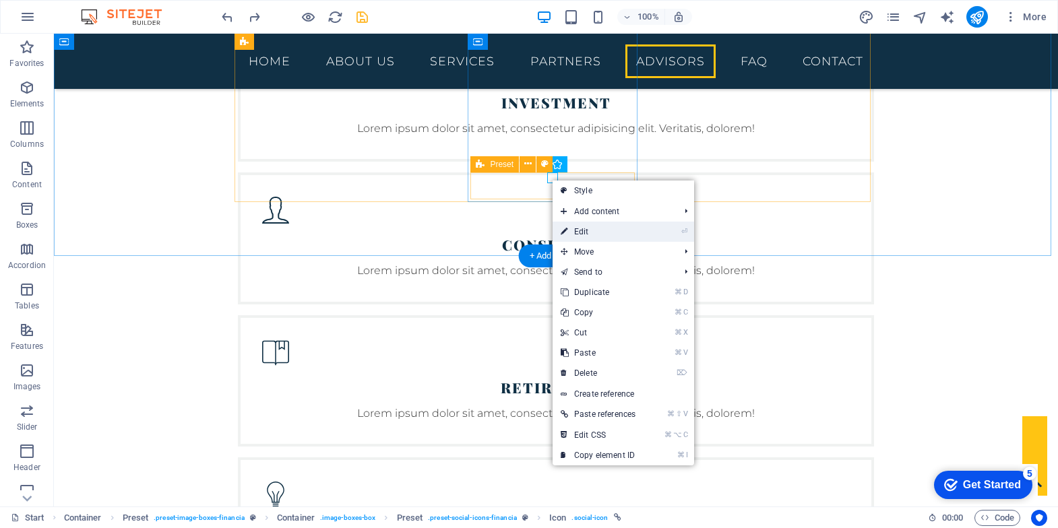
click at [647, 232] on li "⏎ Edit" at bounding box center [624, 232] width 142 height 20
click at [644, 231] on link "⏎ Edit" at bounding box center [598, 232] width 91 height 20
select select "xMidYMid"
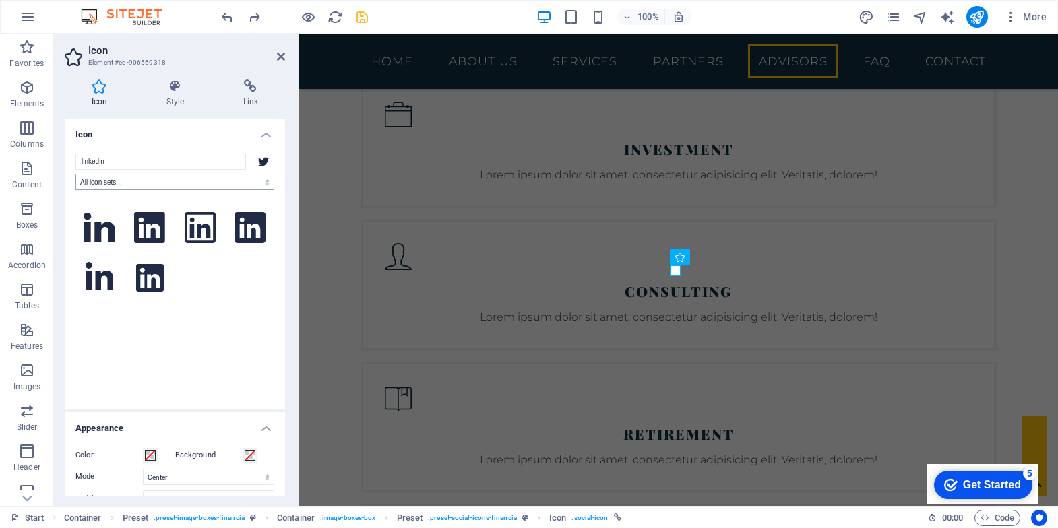
type input "linkedin"
click at [206, 164] on input "linkedin" at bounding box center [160, 162] width 171 height 16
drag, startPoint x: 194, startPoint y: 164, endPoint x: 37, endPoint y: 115, distance: 164.6
click at [37, 115] on section "Favorites Elements Columns Content Boxes Accordion Tables Features Images Slide…" at bounding box center [529, 270] width 1058 height 473
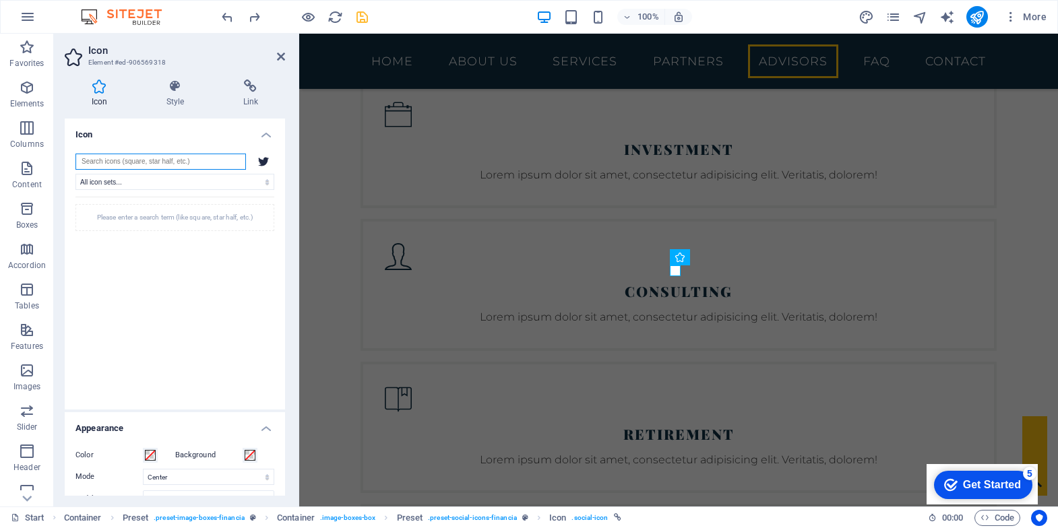
paste input "linkedin"
type input "linkedin"
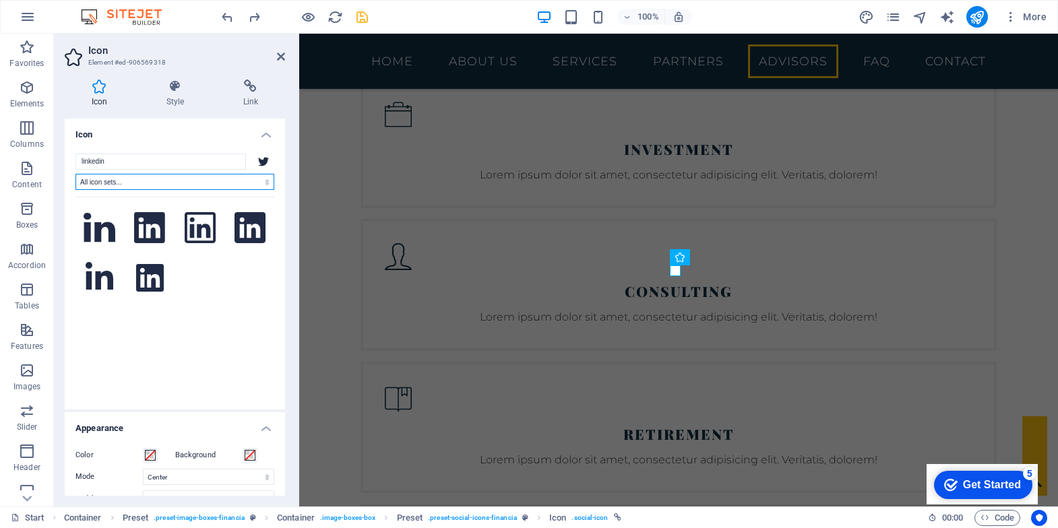
select select "ionicons"
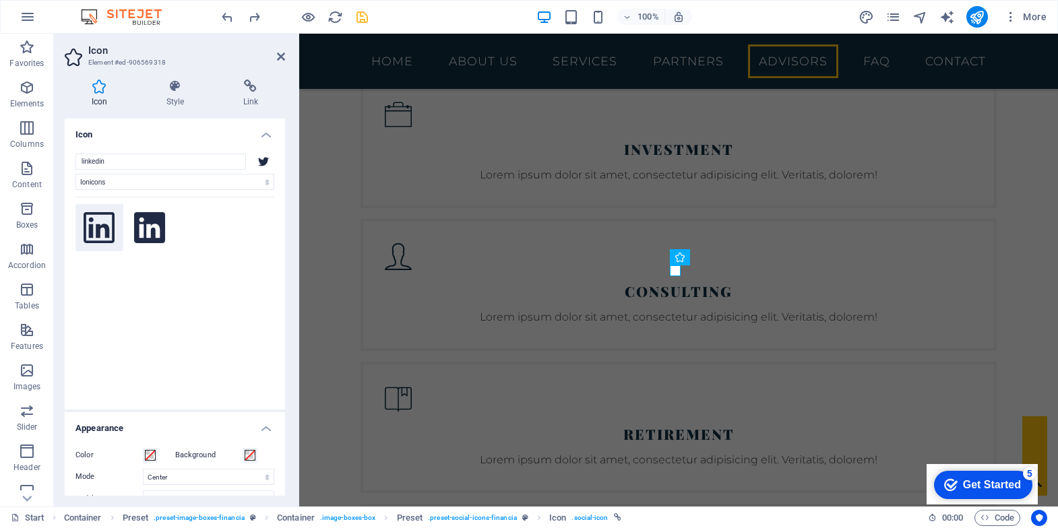
click at [92, 224] on button at bounding box center [99, 228] width 48 height 48
click at [131, 235] on button at bounding box center [150, 228] width 48 height 48
click at [205, 224] on div "Please enter a search term (like square, star half, etc.)" at bounding box center [174, 294] width 199 height 195
select select
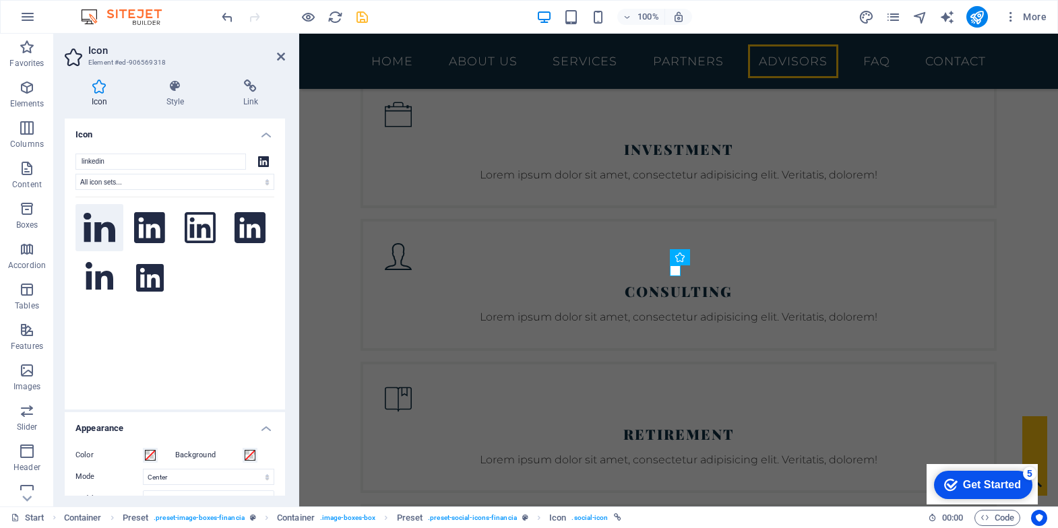
click at [90, 224] on button at bounding box center [99, 228] width 48 height 48
click at [139, 220] on button at bounding box center [150, 228] width 48 height 48
click at [92, 235] on button at bounding box center [99, 228] width 48 height 48
click at [207, 220] on button at bounding box center [201, 228] width 48 height 48
click at [241, 226] on button at bounding box center [250, 228] width 48 height 48
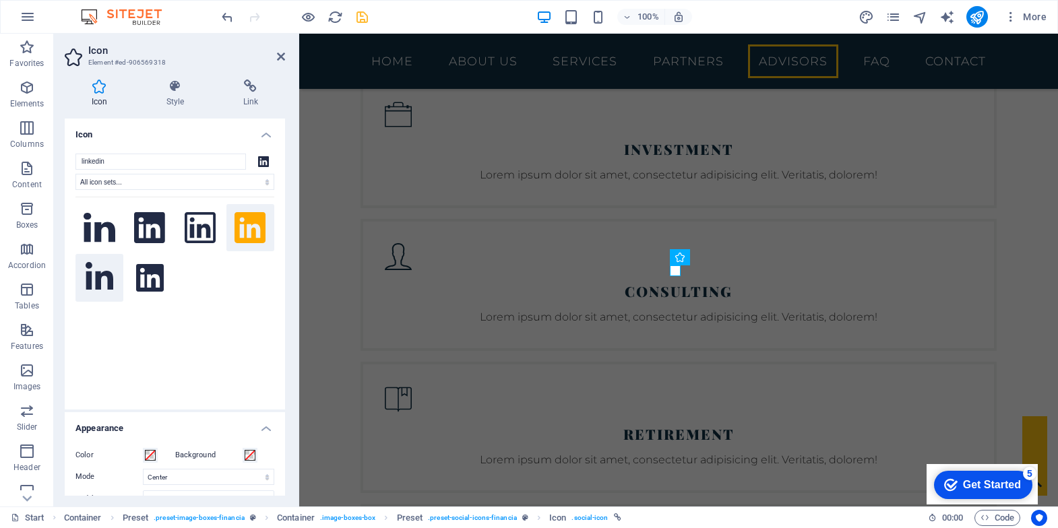
click at [112, 270] on button at bounding box center [99, 278] width 48 height 48
click at [283, 57] on icon at bounding box center [281, 56] width 8 height 11
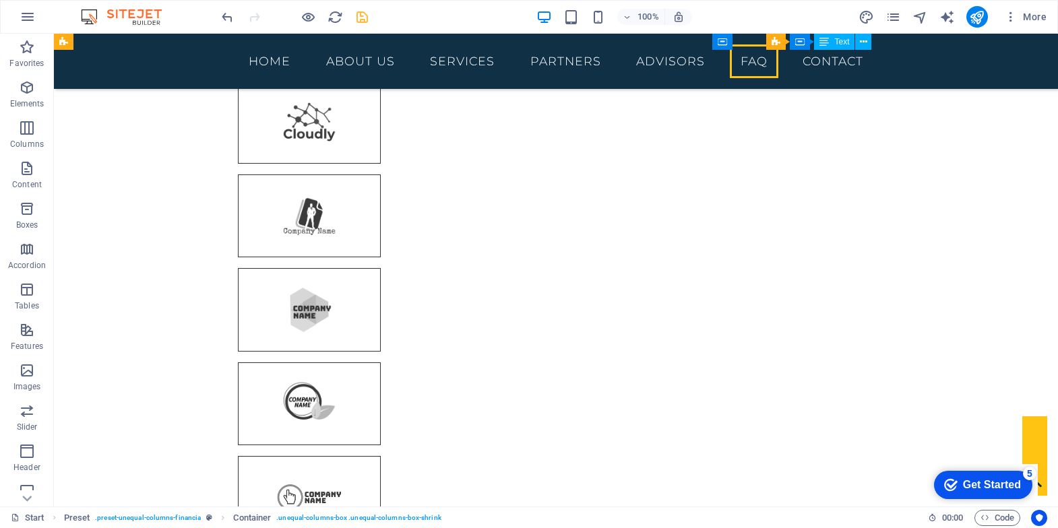
scroll to position [4221, 0]
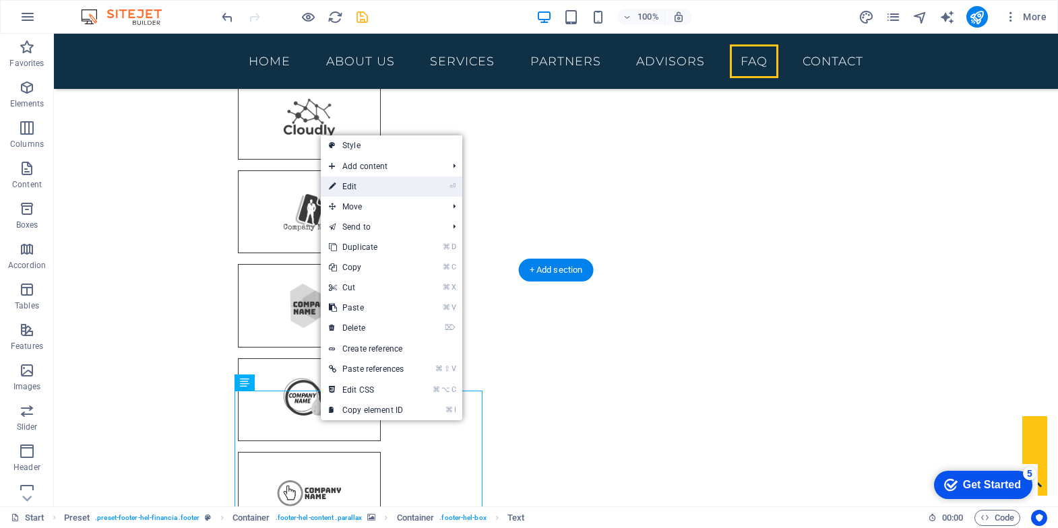
click at [373, 182] on link "⏎ Edit" at bounding box center [366, 187] width 91 height 20
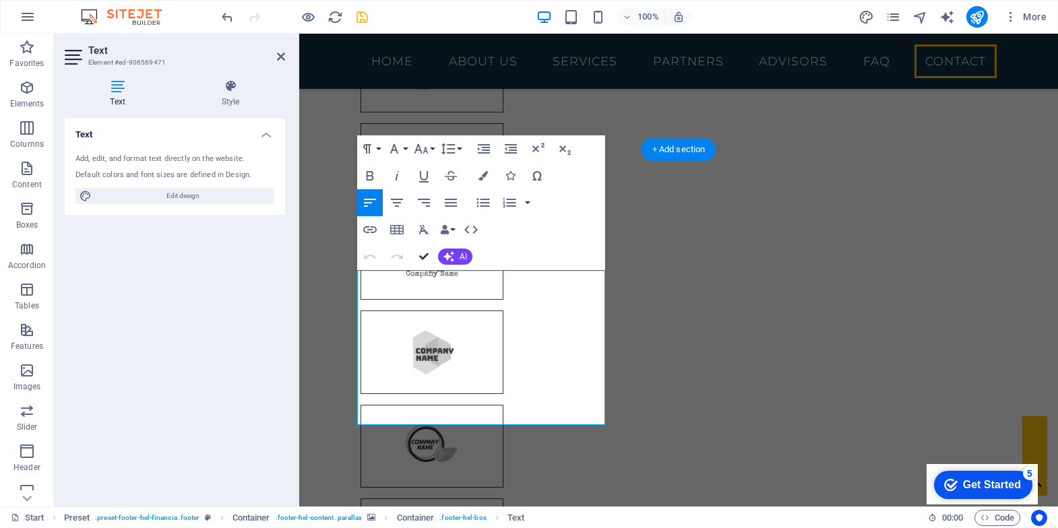
scroll to position [4644, 0]
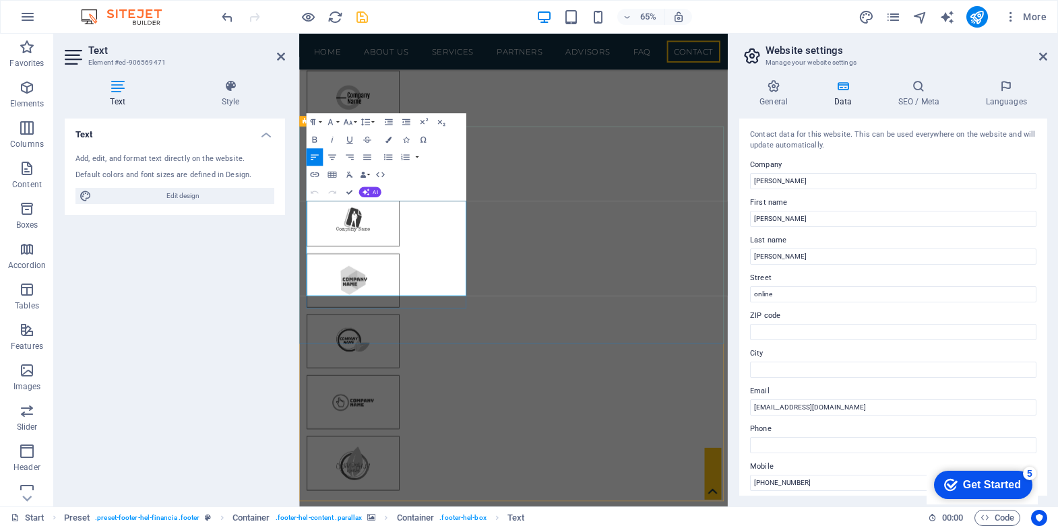
scroll to position [4541, 0]
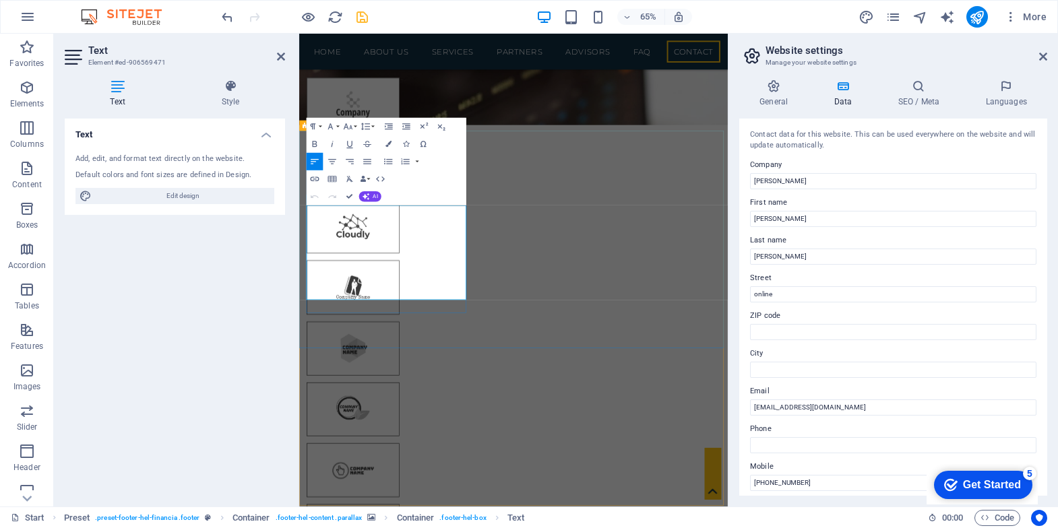
drag, startPoint x: 363, startPoint y: 326, endPoint x: 384, endPoint y: 324, distance: 21.7
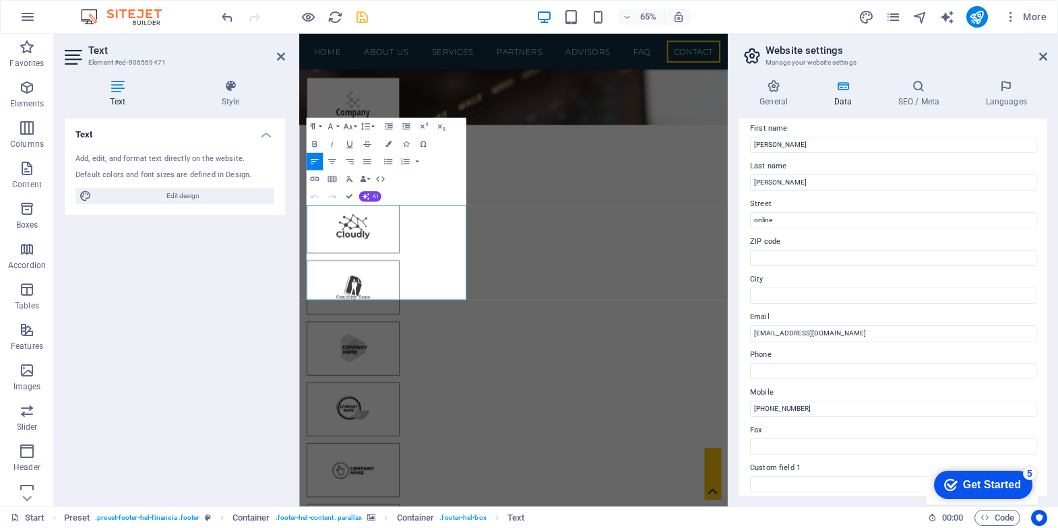
scroll to position [7, 0]
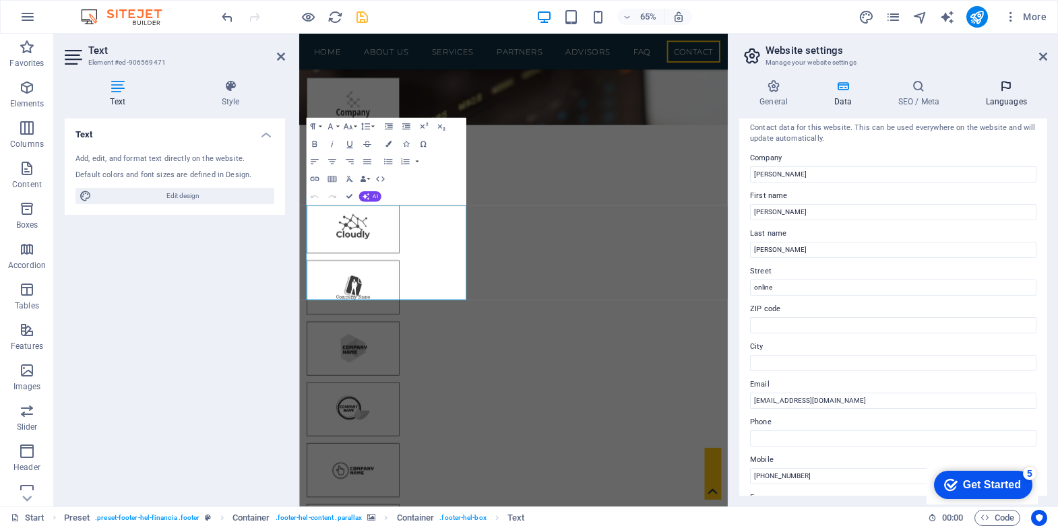
click at [1006, 84] on icon at bounding box center [1006, 86] width 82 height 13
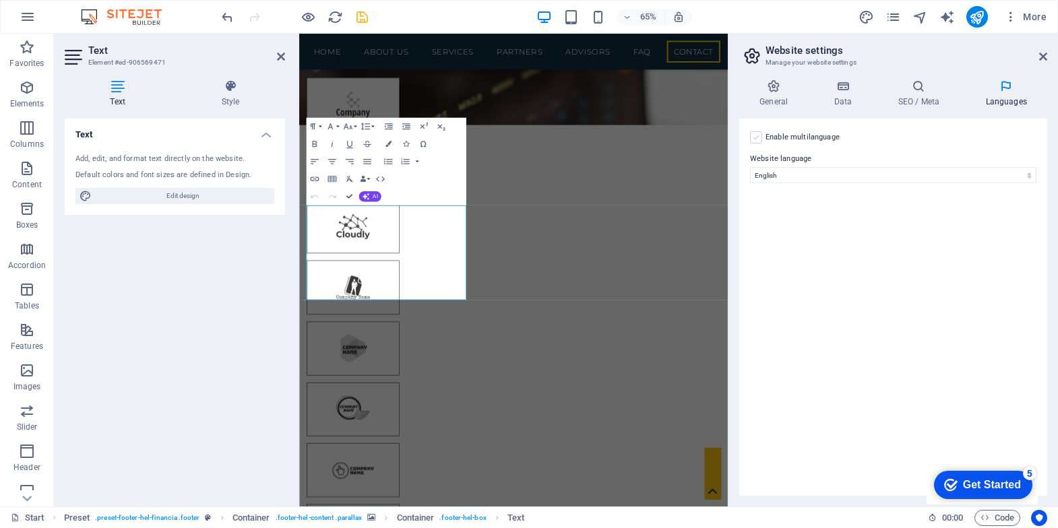
click at [751, 136] on label at bounding box center [756, 137] width 12 height 12
click at [0, 0] on input "Enable multilanguage To disable multilanguage delete all languages until only o…" at bounding box center [0, 0] width 0 height 0
select select
click at [755, 133] on label at bounding box center [756, 137] width 12 height 12
click at [0, 0] on input "Enable multilanguage To disable multilanguage delete all languages until only o…" at bounding box center [0, 0] width 0 height 0
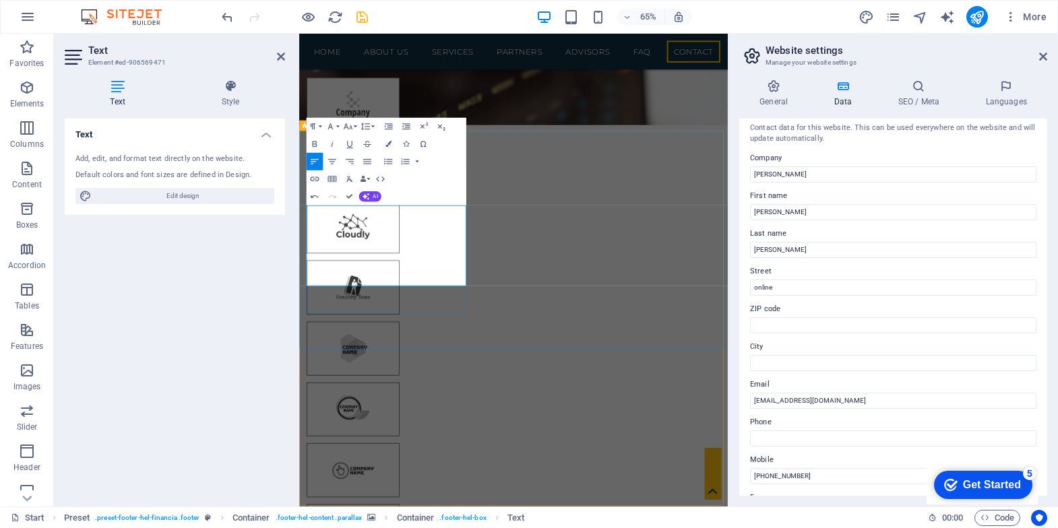
drag, startPoint x: 330, startPoint y: 373, endPoint x: 272, endPoint y: 371, distance: 58.0
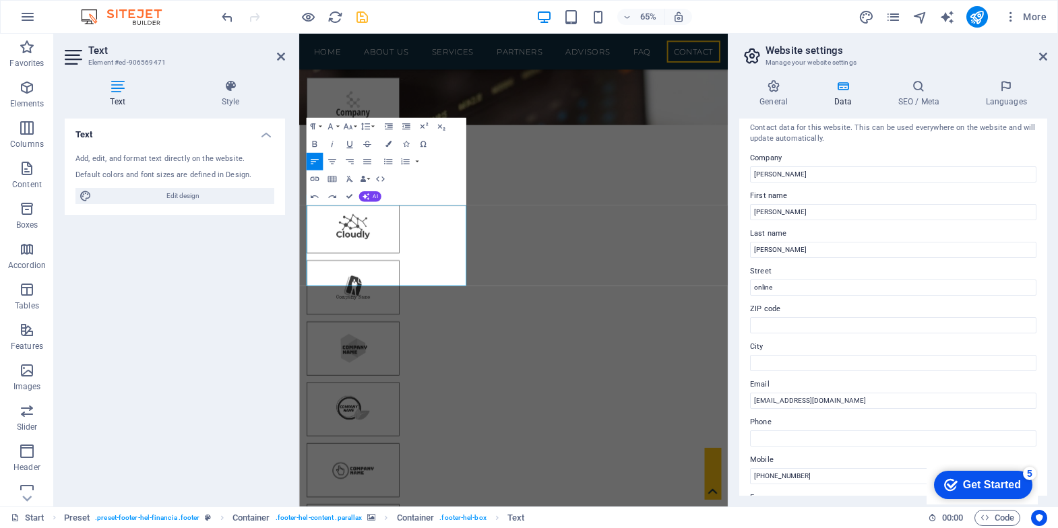
click at [299, 371] on html "Skip to main content GROUP OF COMPANY [PHONE_NUMBER] [EMAIL_ADDRESS][DOMAIN_NAM…" at bounding box center [628, 337] width 659 height 9689
drag, startPoint x: 310, startPoint y: 371, endPoint x: 310, endPoint y: 361, distance: 10.1
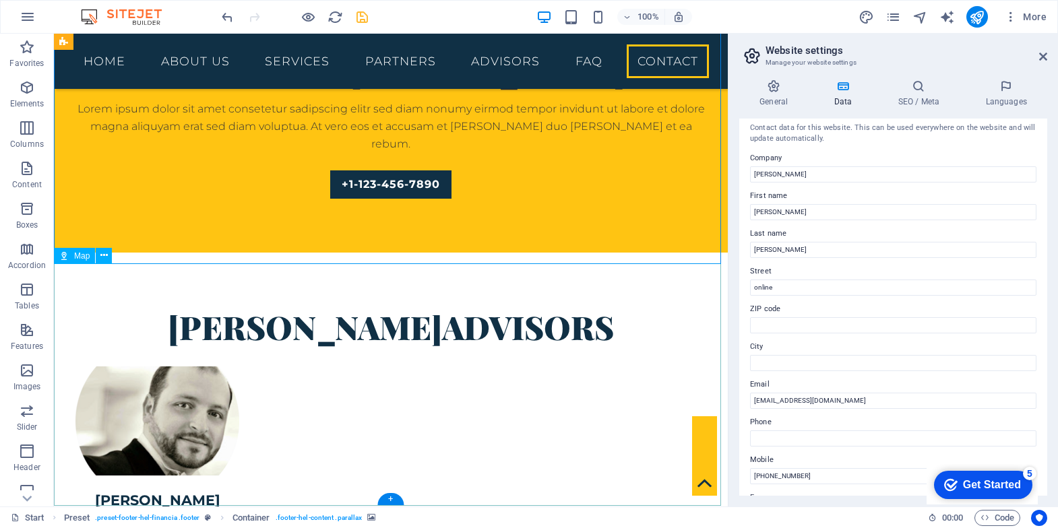
scroll to position [5006, 0]
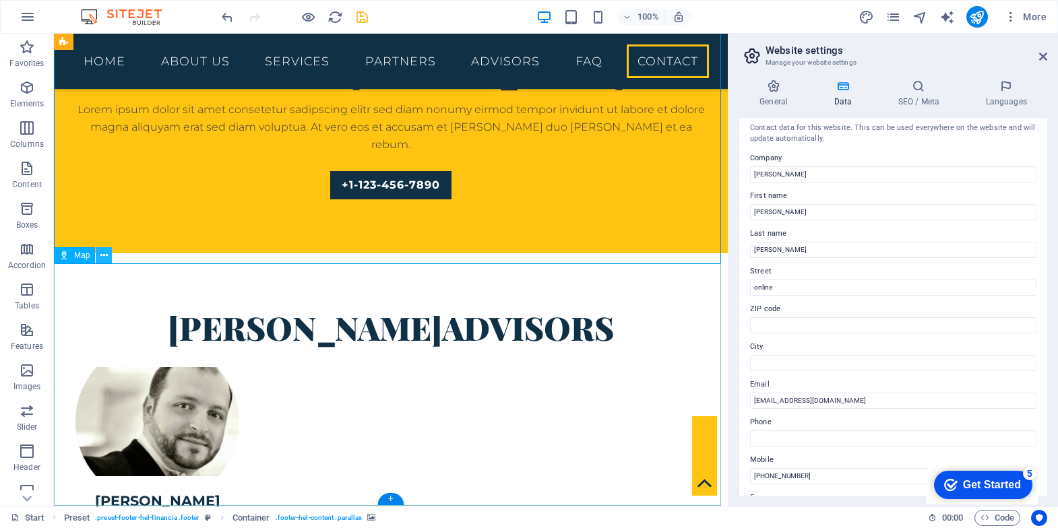
click at [98, 251] on button at bounding box center [104, 255] width 16 height 16
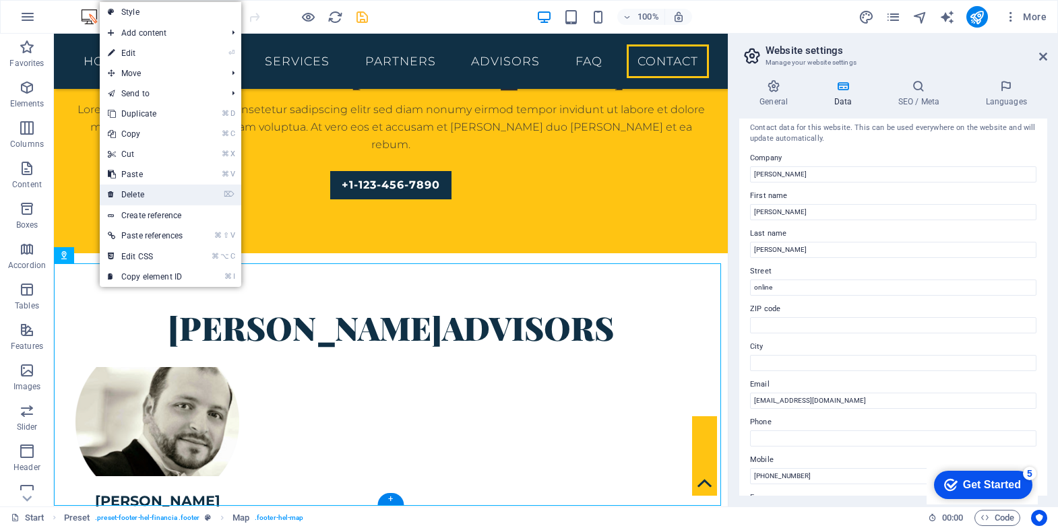
click at [154, 200] on link "⌦ Delete" at bounding box center [145, 195] width 91 height 20
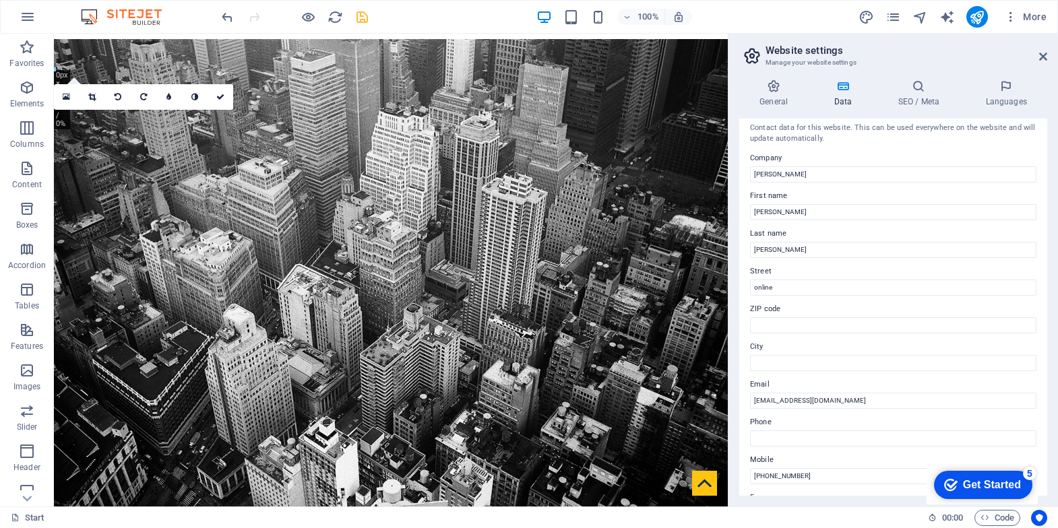
scroll to position [0, 0]
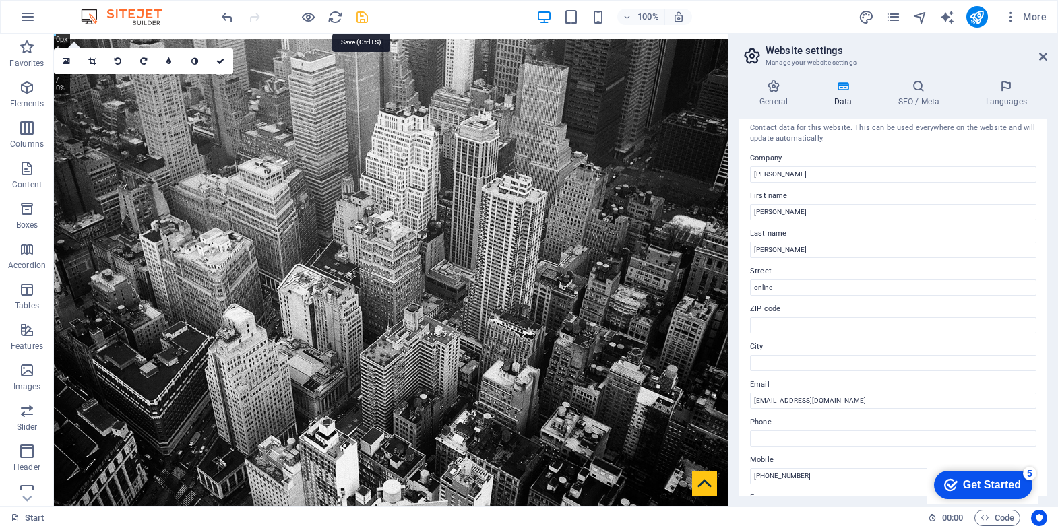
click at [360, 17] on icon "save" at bounding box center [363, 17] width 16 height 16
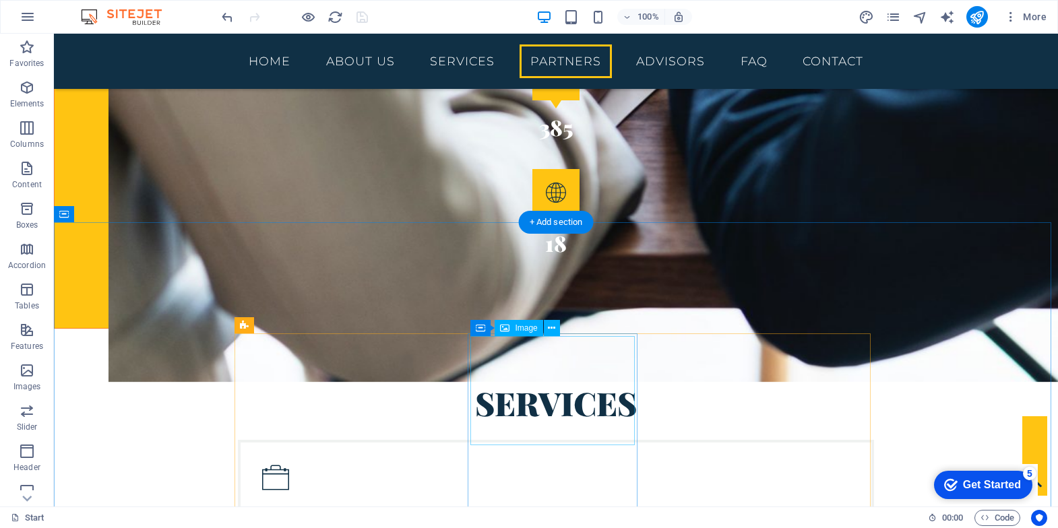
scroll to position [2161, 0]
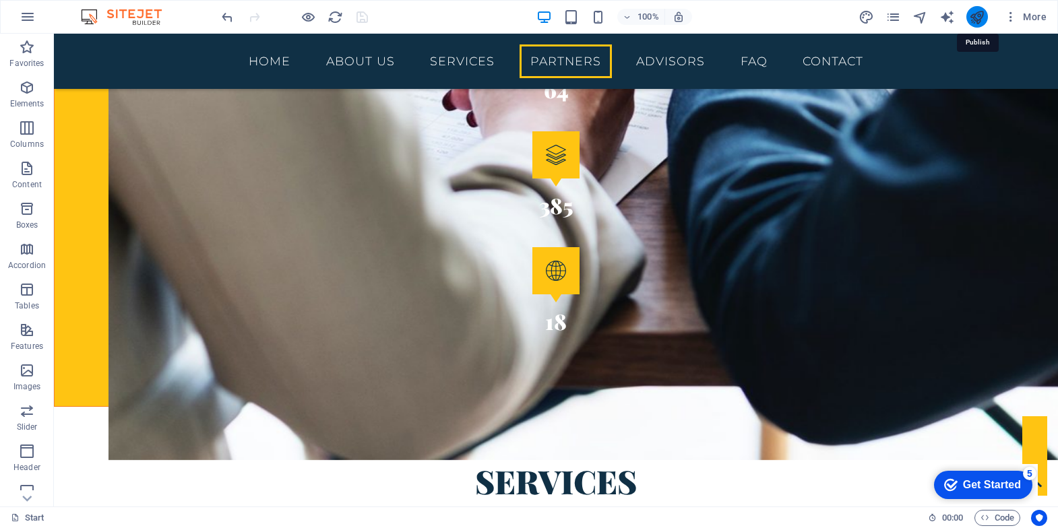
click at [973, 12] on icon "publish" at bounding box center [977, 17] width 16 height 16
